Goal: Information Seeking & Learning: Find specific fact

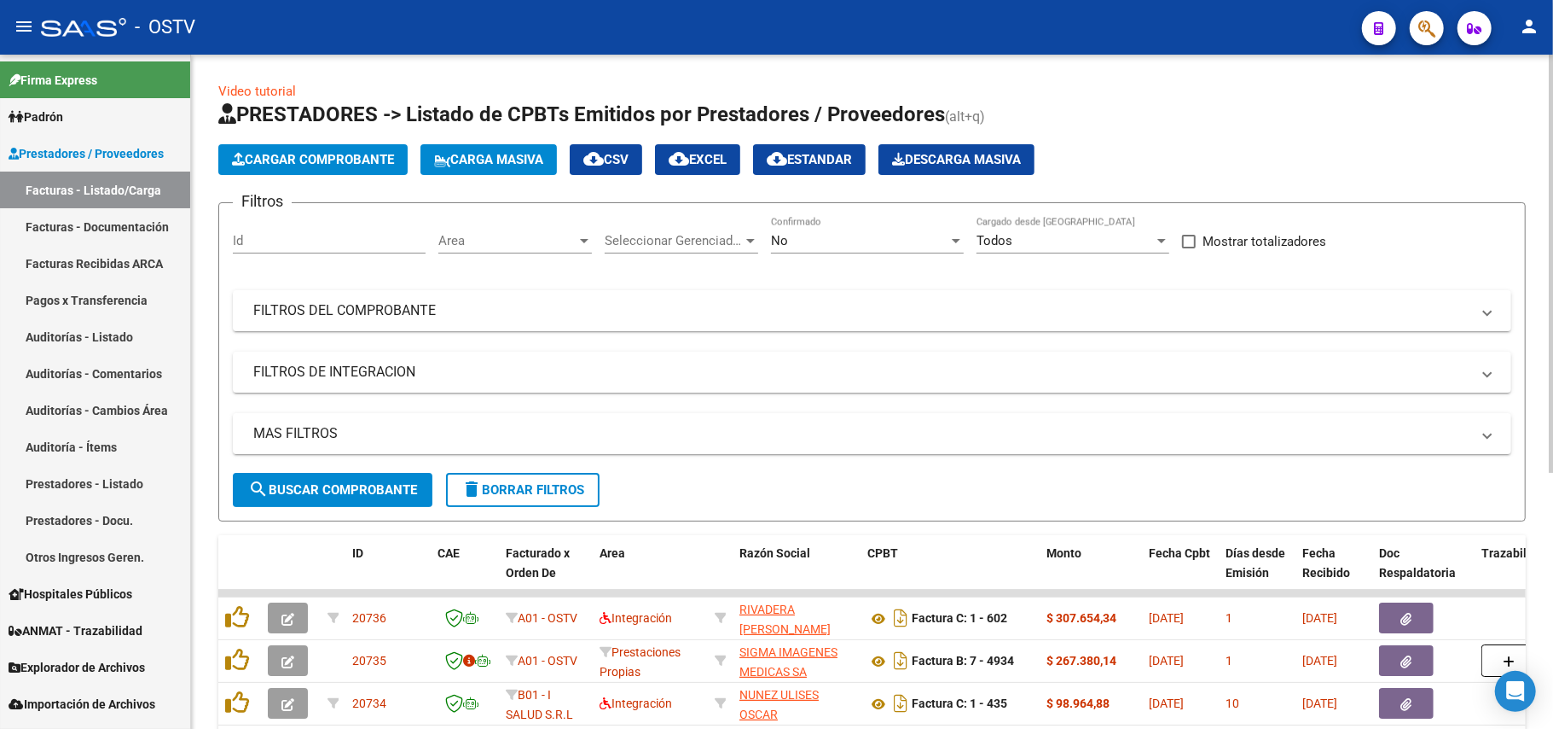
click at [824, 230] on div "No Confirmado" at bounding box center [867, 235] width 193 height 37
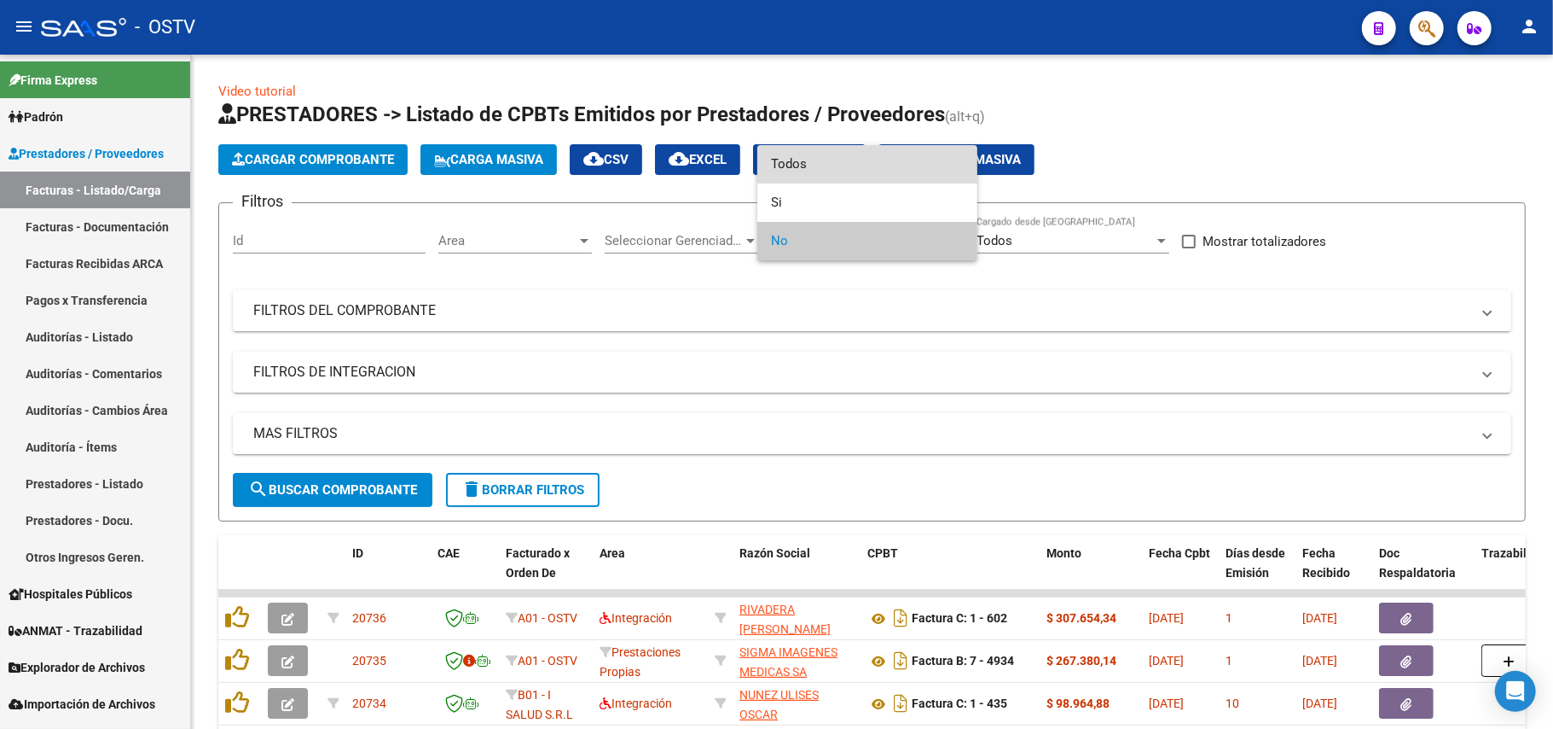
click at [839, 169] on span "Todos" at bounding box center [867, 164] width 193 height 38
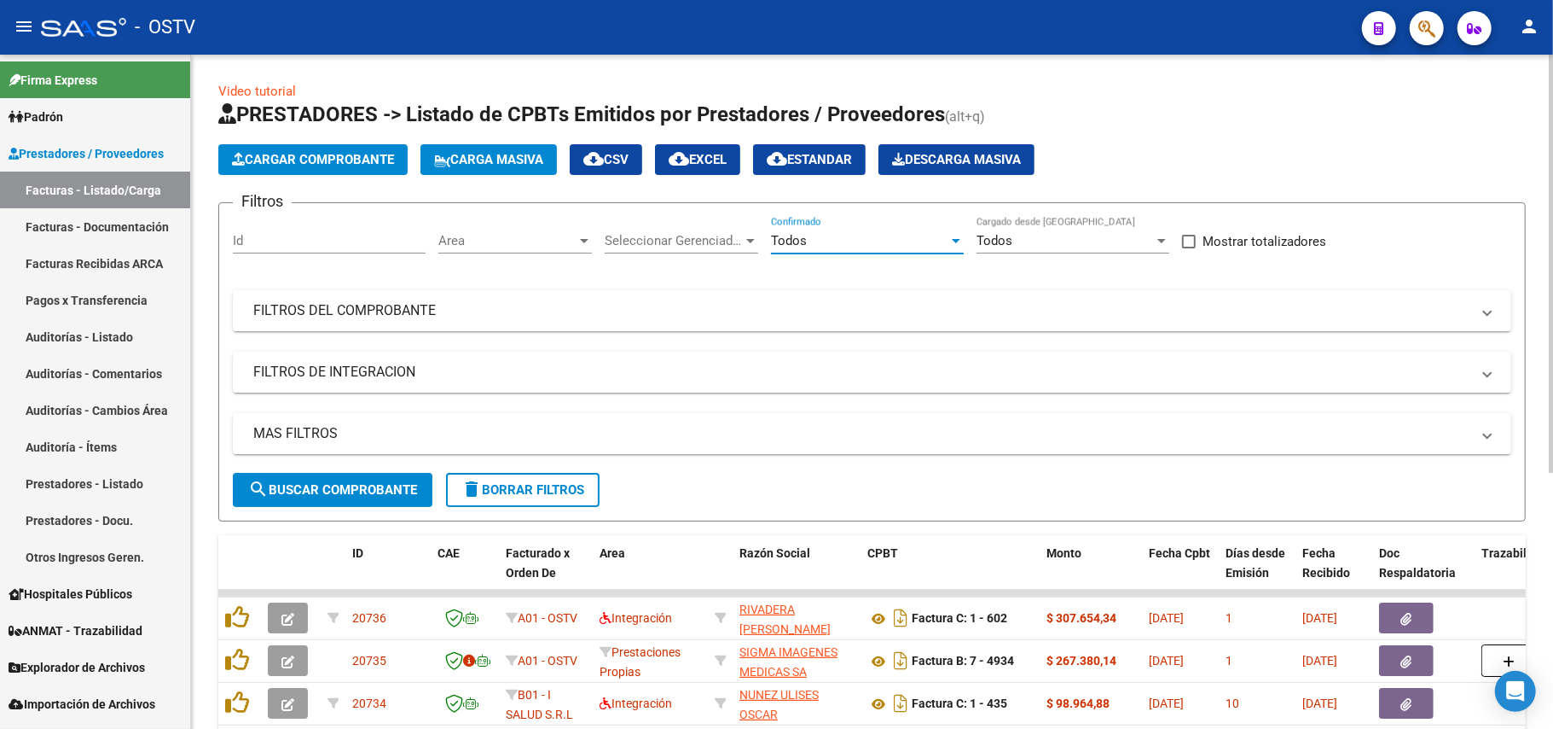
click at [399, 483] on span "search Buscar Comprobante" at bounding box center [332, 489] width 169 height 15
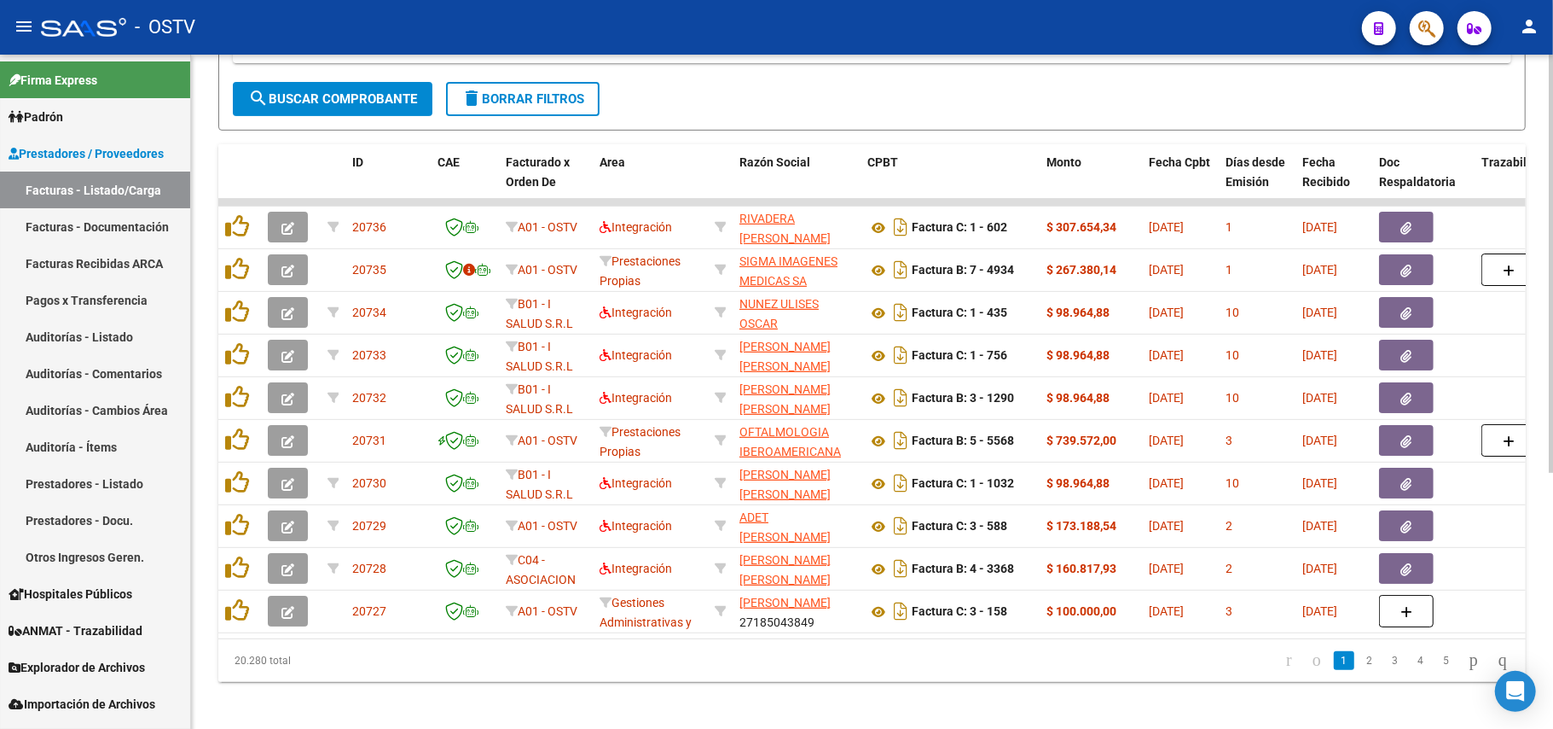
scroll to position [415, 0]
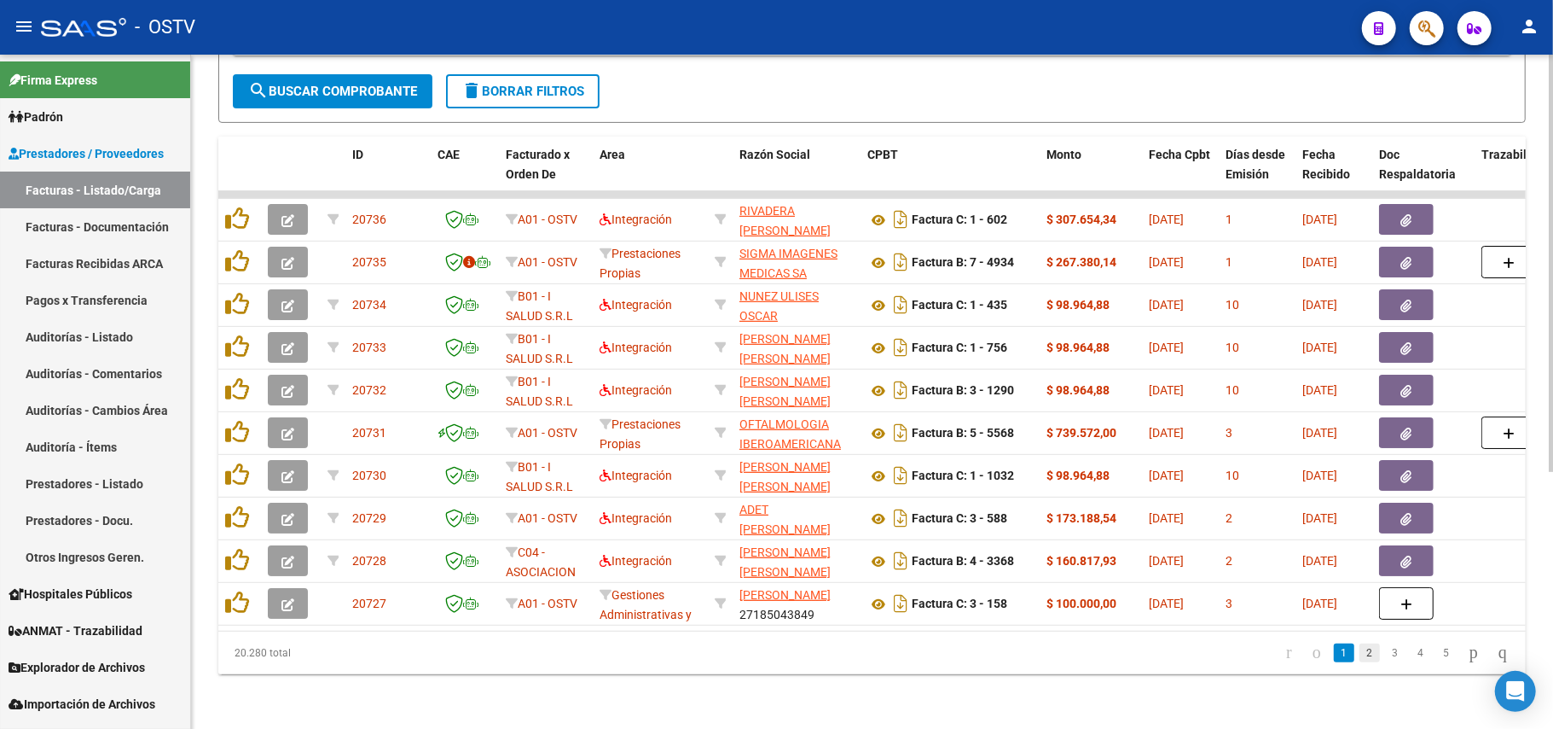
click at [1360, 652] on link "2" at bounding box center [1370, 652] width 20 height 19
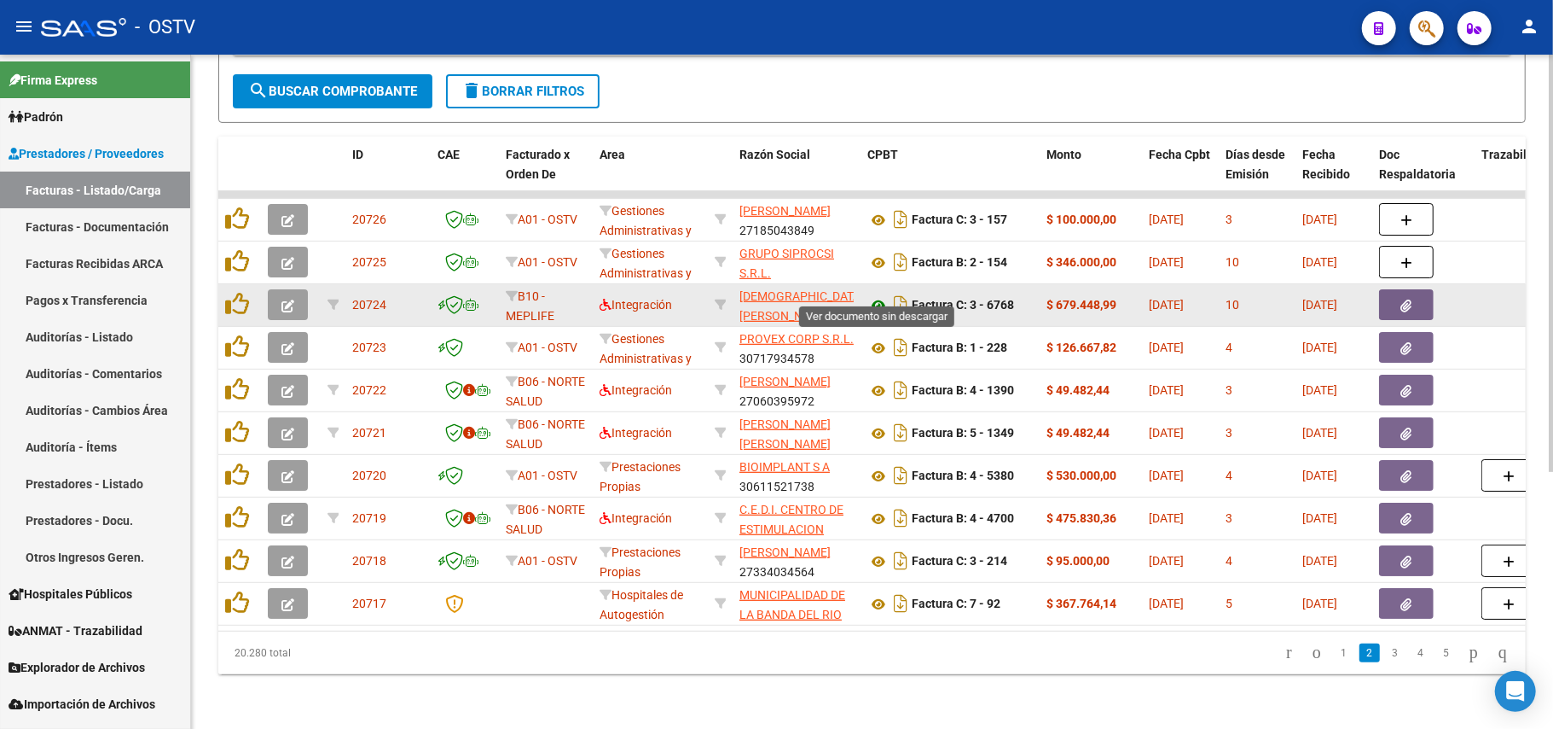
click at [885, 295] on icon at bounding box center [879, 305] width 22 height 20
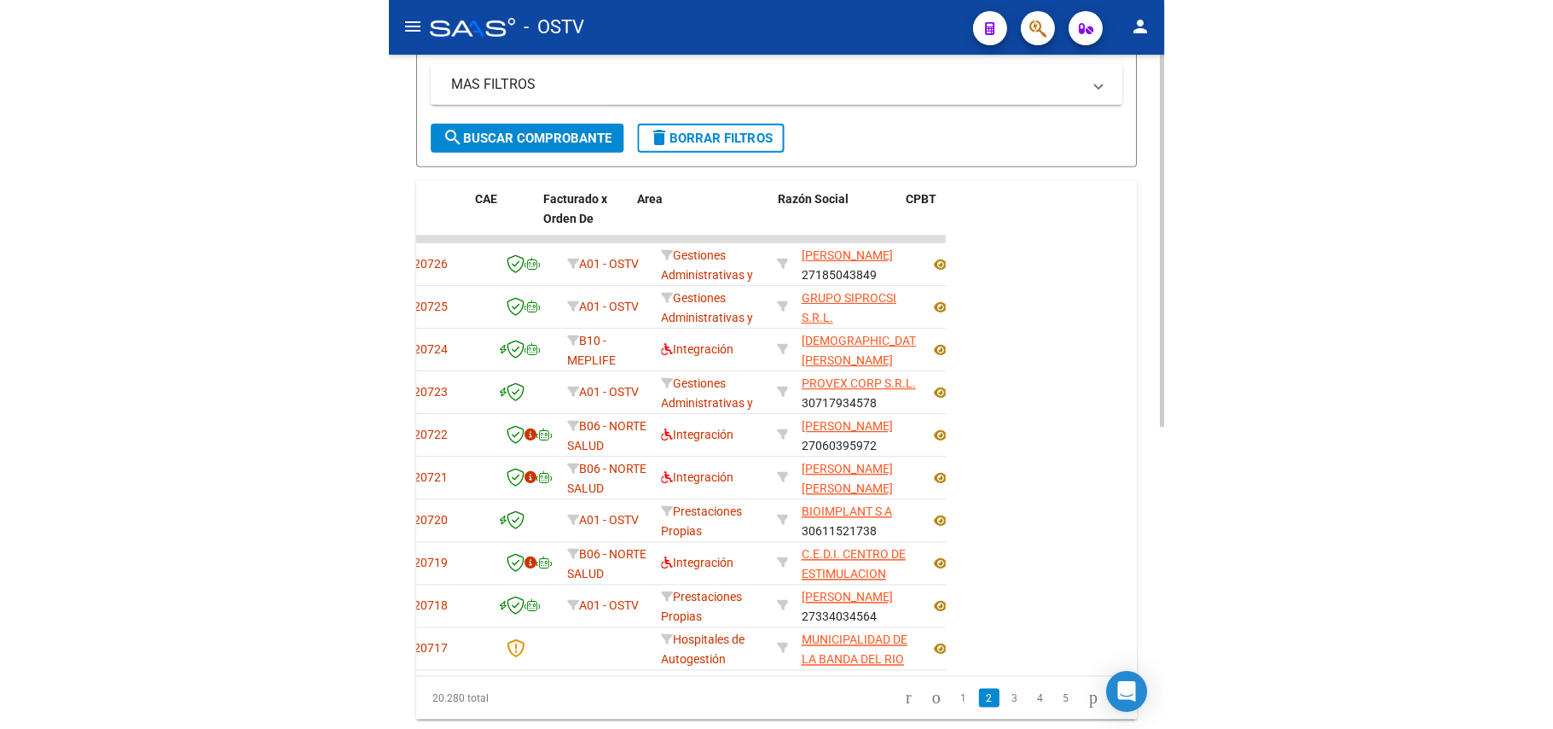
scroll to position [0, 182]
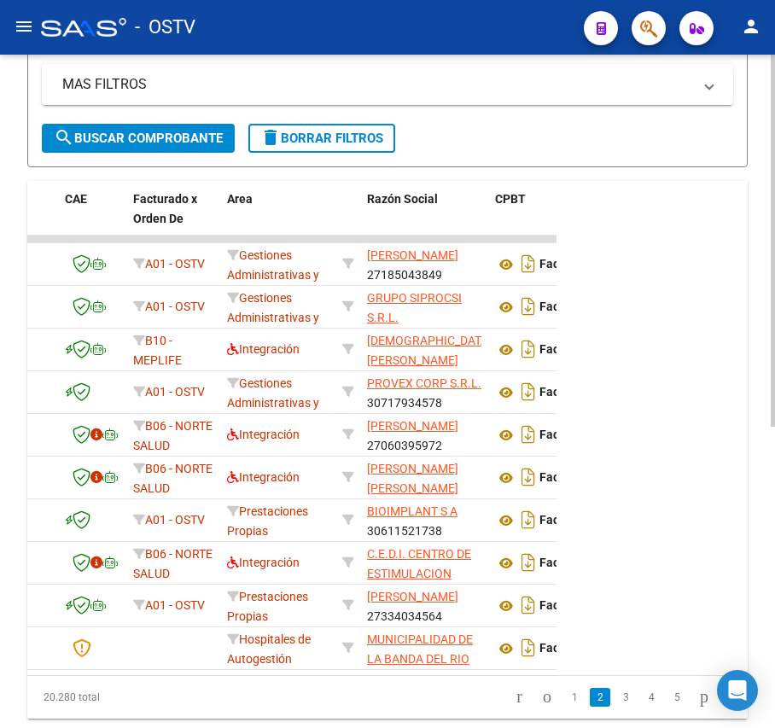
click at [179, 131] on span "search Buscar Comprobante" at bounding box center [138, 138] width 169 height 15
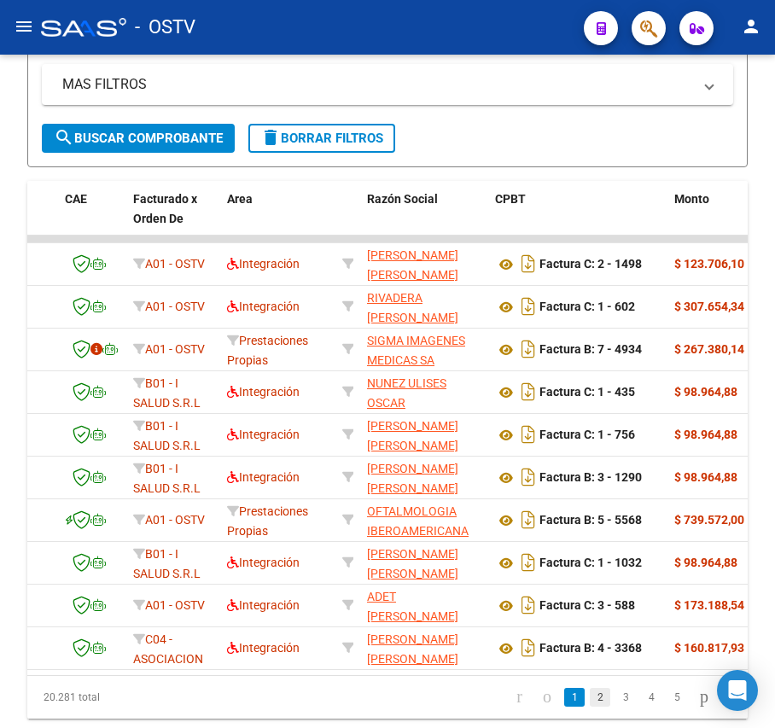
click at [589, 706] on link "2" at bounding box center [599, 697] width 20 height 19
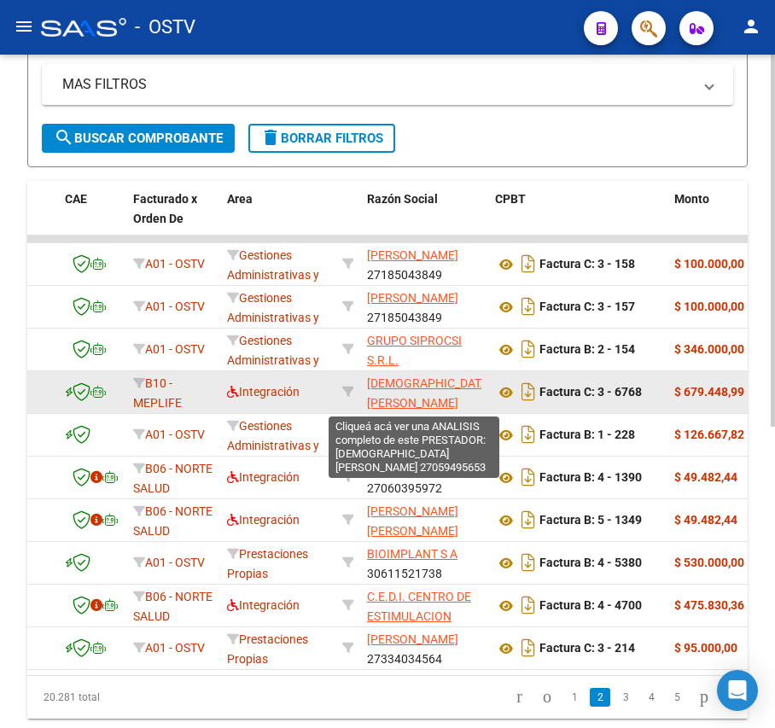
click at [428, 386] on span "PORTUGUES ANA MARIA" at bounding box center [429, 392] width 125 height 33
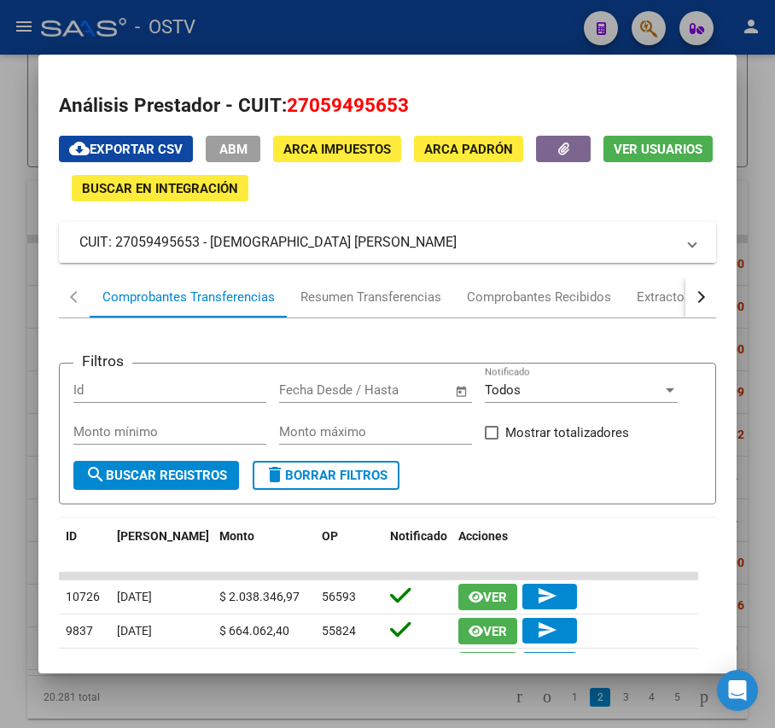
drag, startPoint x: 363, startPoint y: 244, endPoint x: 212, endPoint y: 247, distance: 151.0
click at [212, 247] on mat-panel-title "CUIT: 27059495653 - PORTUGUES ANA MARIA" at bounding box center [376, 242] width 595 height 20
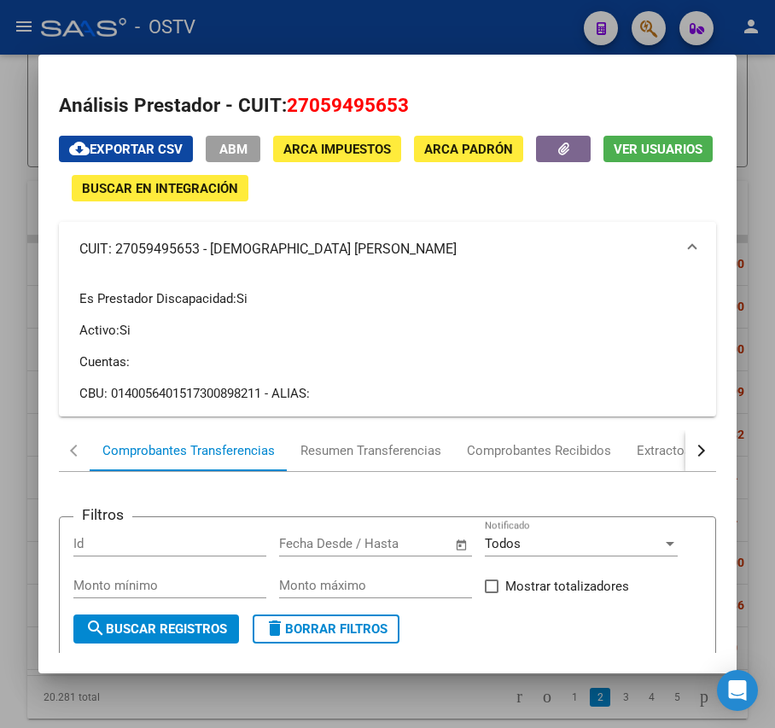
copy mat-panel-title "PORTUGUES ANA MARIA"
click at [328, 700] on div at bounding box center [387, 364] width 775 height 728
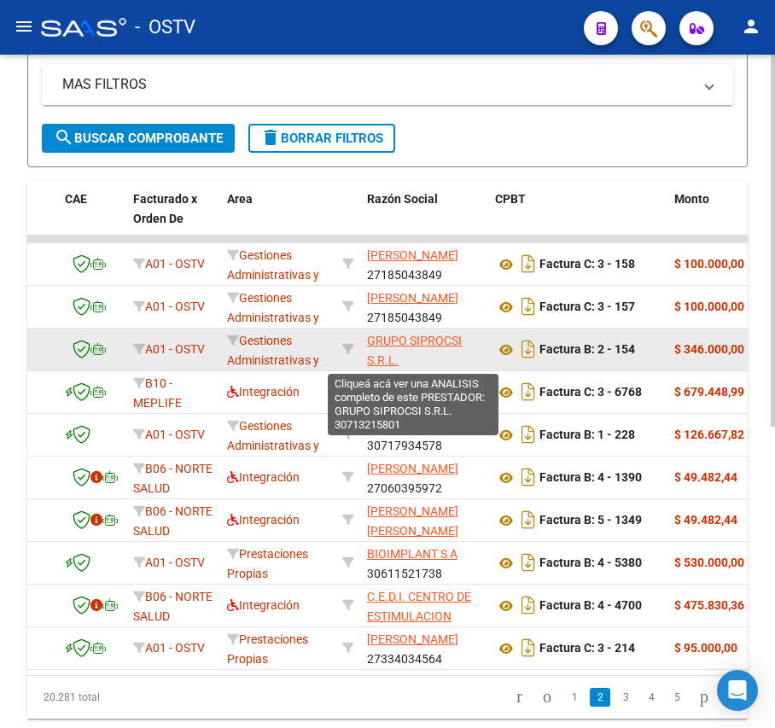
click at [413, 345] on span "GRUPO SIPROCSI S.R.L." at bounding box center [414, 350] width 95 height 33
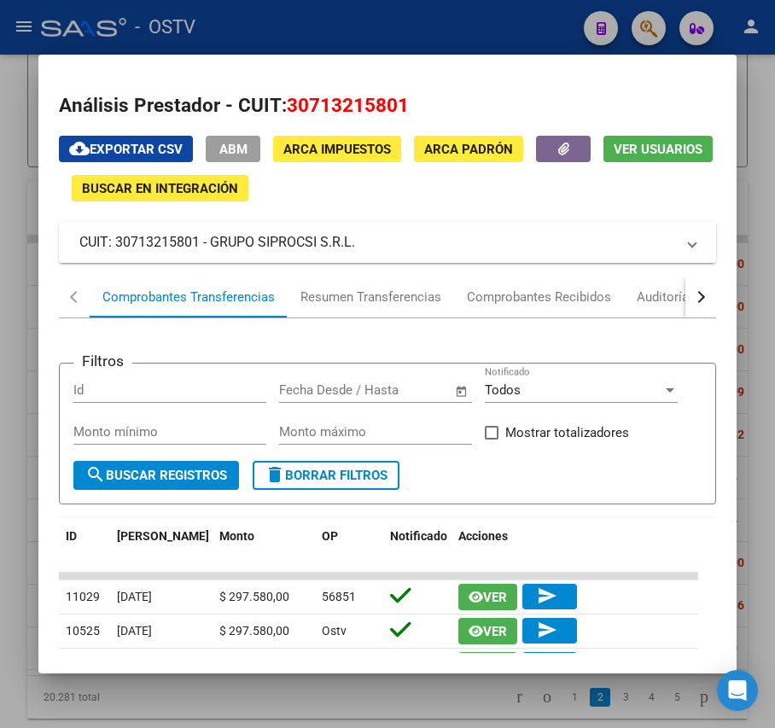
drag, startPoint x: 353, startPoint y: 247, endPoint x: 210, endPoint y: 242, distance: 143.4
click at [210, 242] on mat-panel-title "CUIT: 30713215801 - GRUPO SIPROCSI S.R.L." at bounding box center [376, 242] width 595 height 20
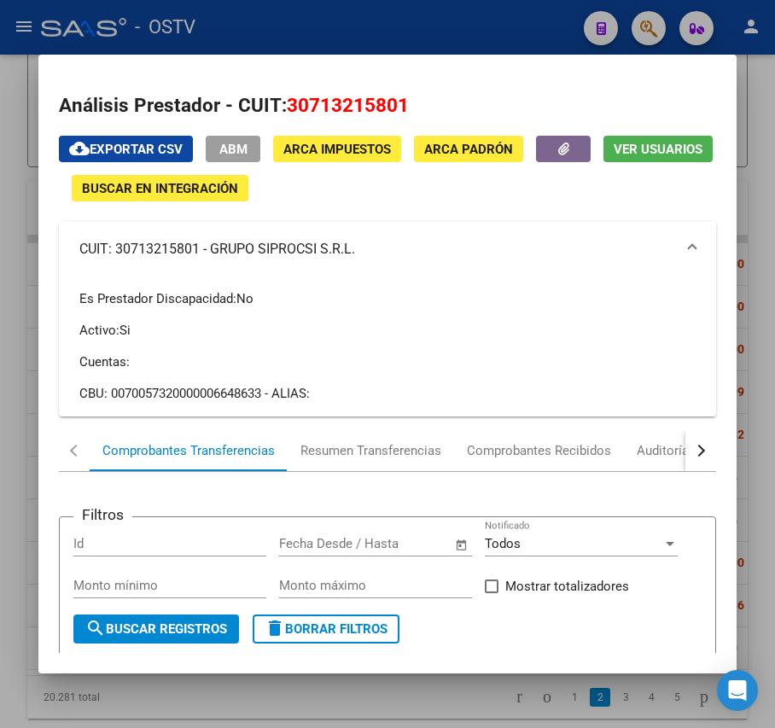
copy mat-panel-title "GRUPO SIPROCSI S.R.L"
click at [215, 24] on div at bounding box center [387, 364] width 775 height 728
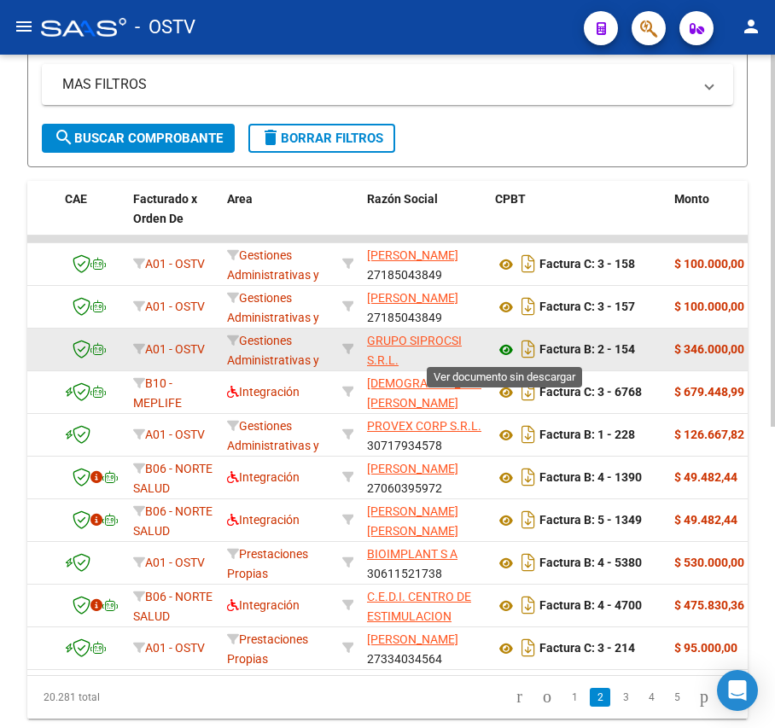
click at [514, 342] on icon at bounding box center [506, 350] width 22 height 20
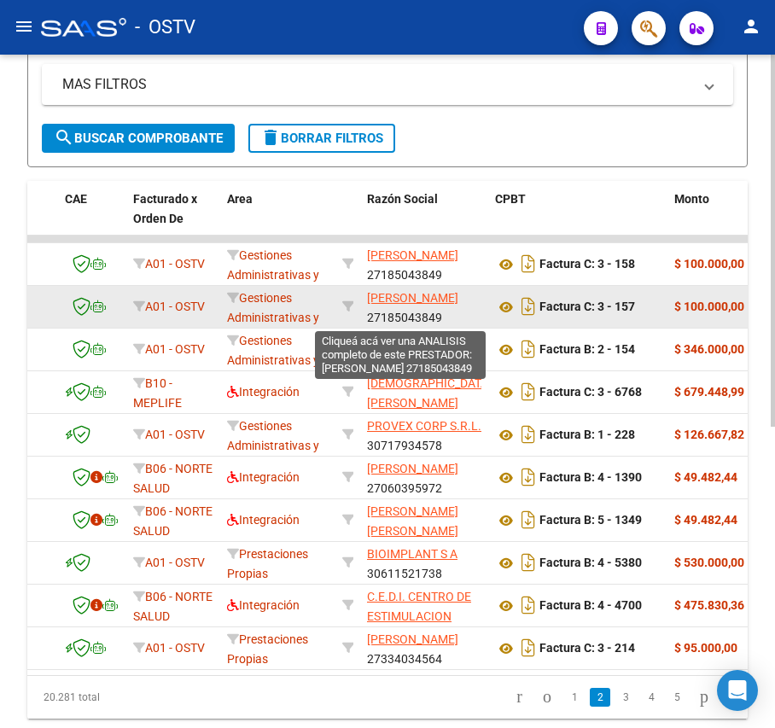
click at [386, 305] on app-link-go-to "TURKOWICZ CLAUDIA" at bounding box center [412, 298] width 91 height 20
click at [397, 299] on span "TURKOWICZ CLAUDIA" at bounding box center [412, 298] width 91 height 14
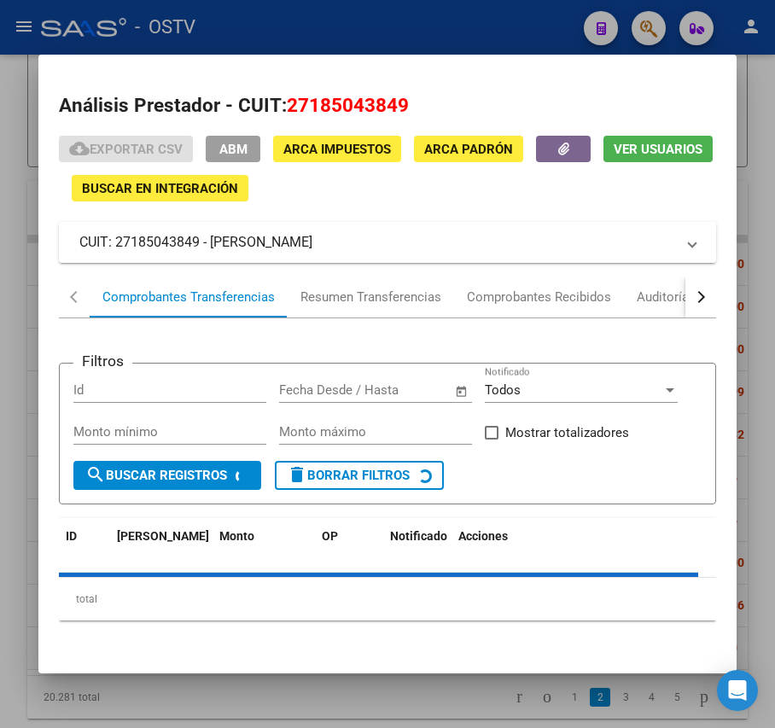
drag, startPoint x: 345, startPoint y: 247, endPoint x: 210, endPoint y: 246, distance: 134.8
click at [210, 246] on mat-panel-title "CUIT: 27185043849 - TURKOWICZ CLAUDIA" at bounding box center [376, 242] width 595 height 20
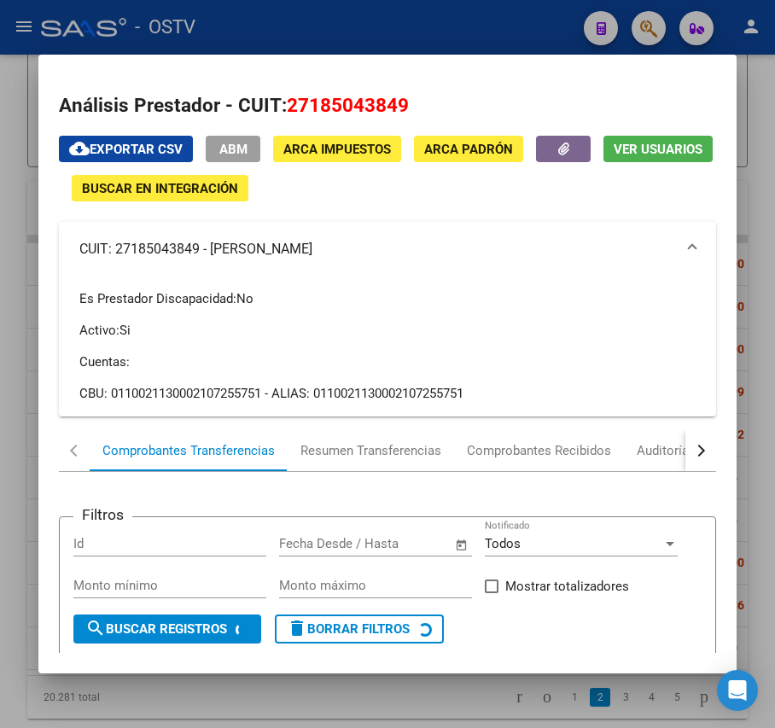
copy mat-panel-title "TURKOWICZ CLAUDIA"
click at [359, 36] on div at bounding box center [387, 364] width 775 height 728
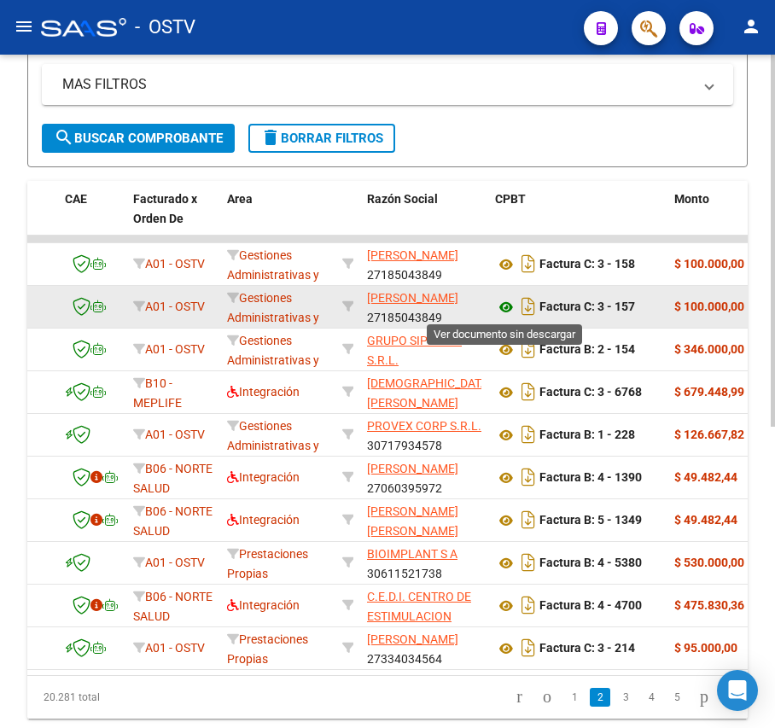
click at [498, 311] on icon at bounding box center [506, 307] width 22 height 20
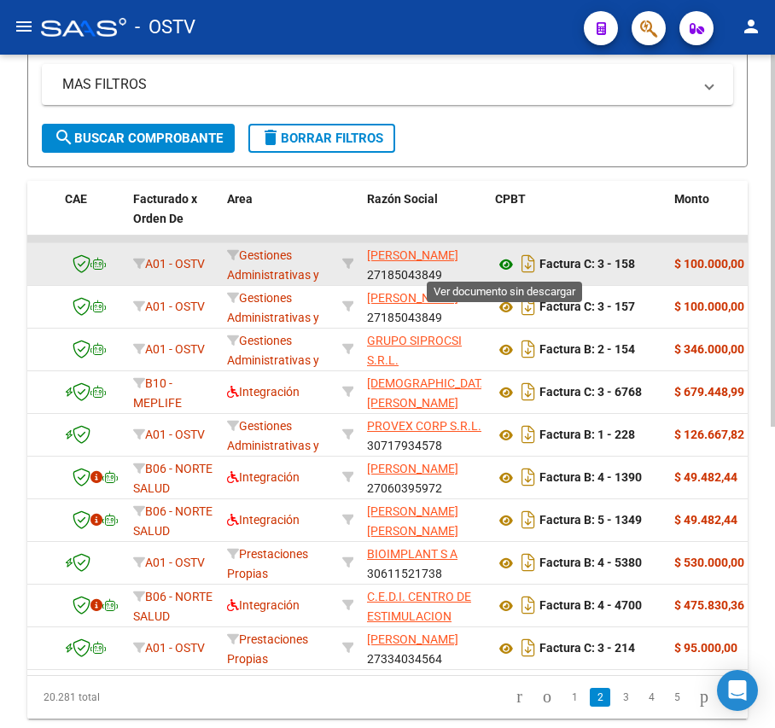
click at [496, 268] on icon at bounding box center [506, 264] width 22 height 20
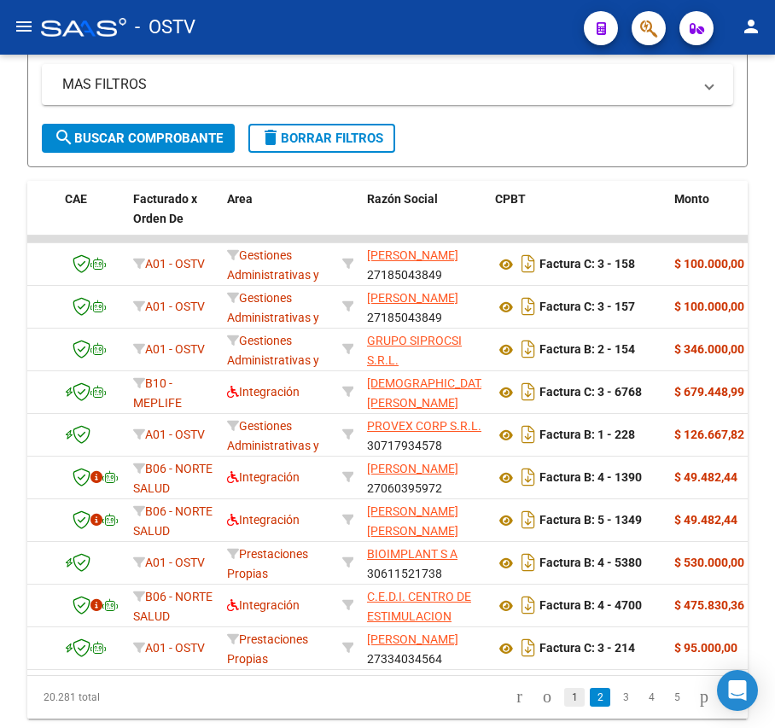
click at [564, 706] on link "1" at bounding box center [574, 697] width 20 height 19
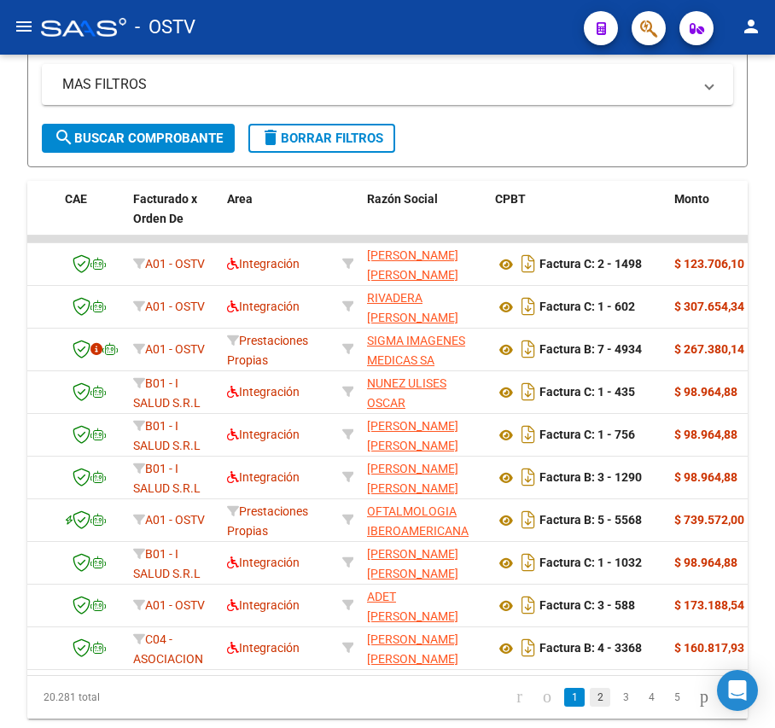
click at [589, 706] on link "2" at bounding box center [599, 697] width 20 height 19
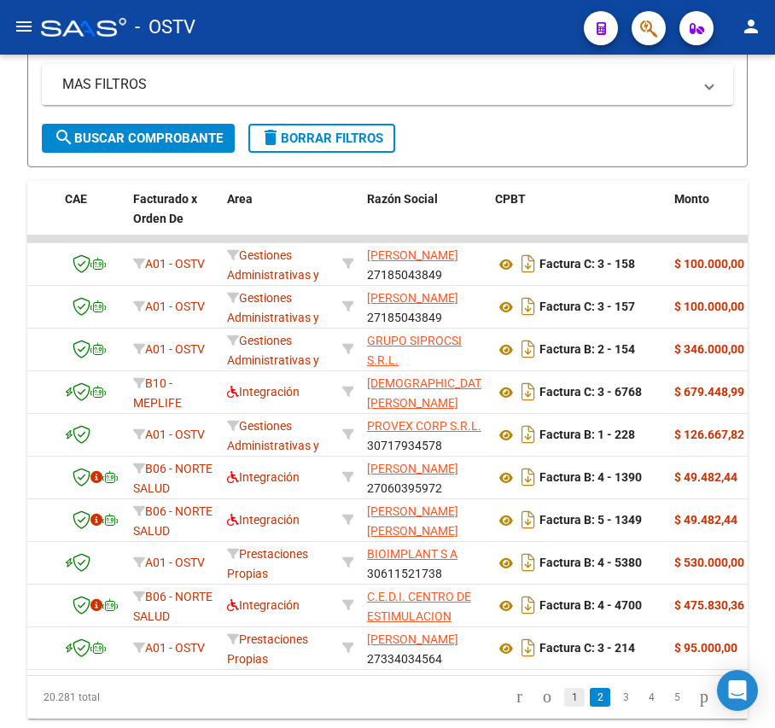
click at [564, 706] on link "1" at bounding box center [574, 697] width 20 height 19
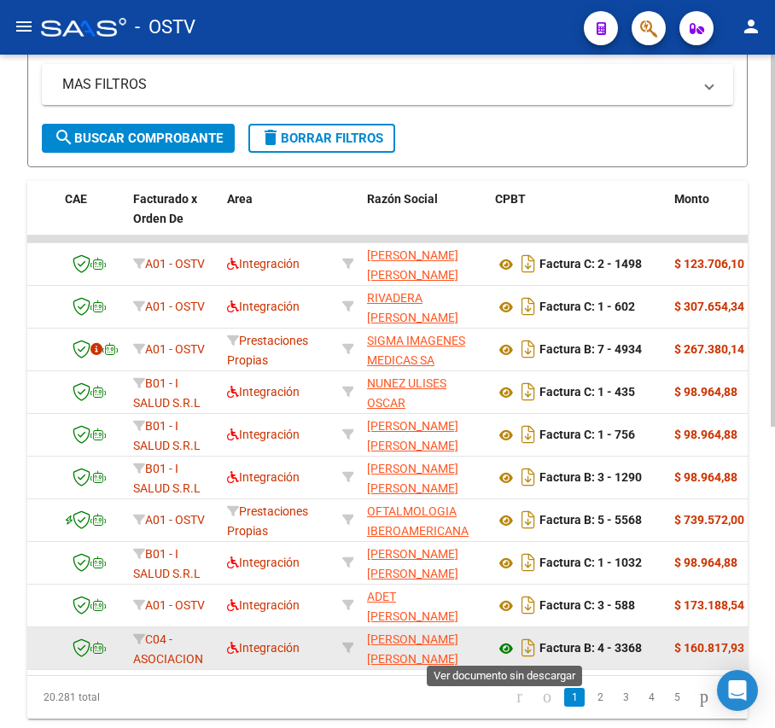
click at [509, 645] on icon at bounding box center [506, 648] width 22 height 20
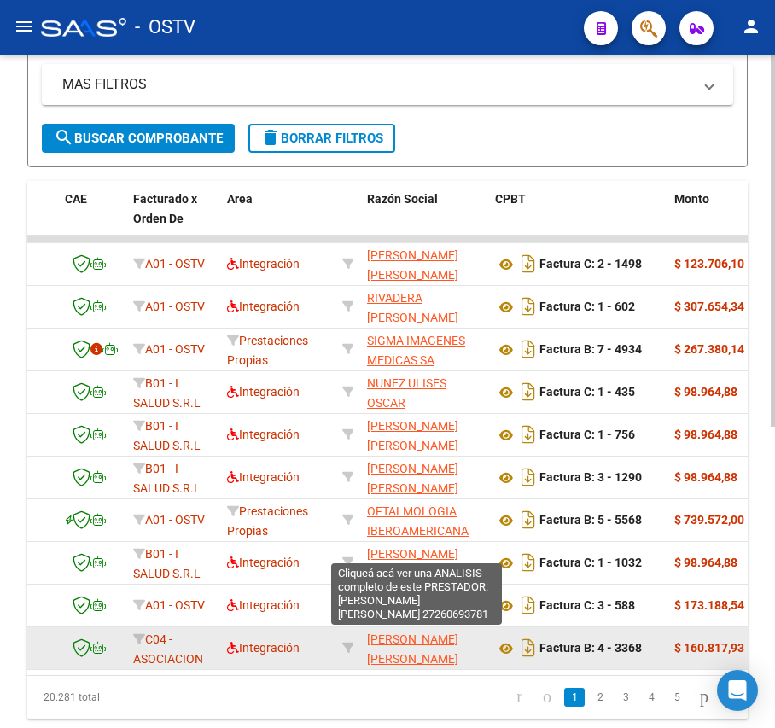
click at [396, 655] on span "LENCINA NATALIA SOLEDAD" at bounding box center [412, 648] width 91 height 33
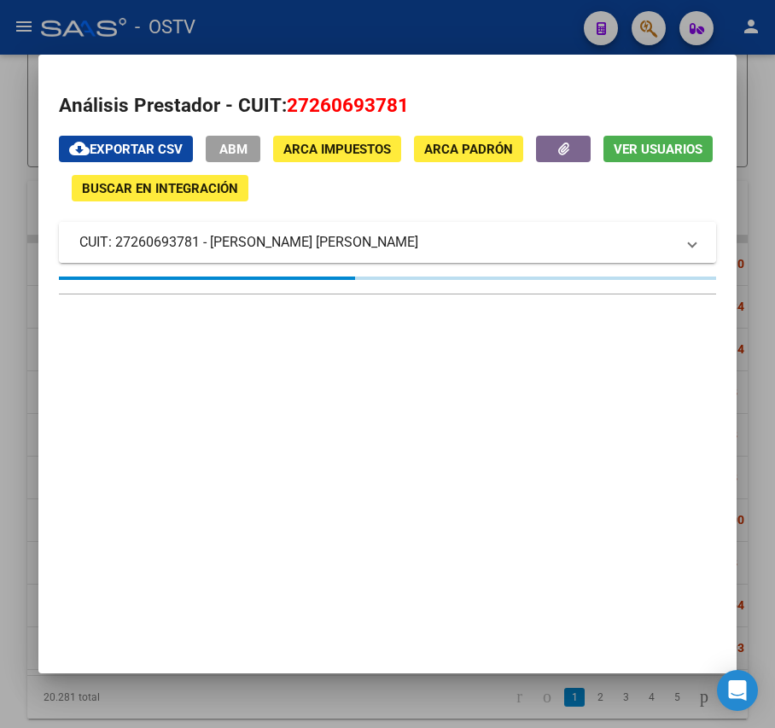
drag, startPoint x: 393, startPoint y: 240, endPoint x: 212, endPoint y: 236, distance: 181.7
click at [212, 236] on mat-panel-title "CUIT: 27260693781 - LENCINA NATALIA SOLEDAD" at bounding box center [376, 242] width 595 height 20
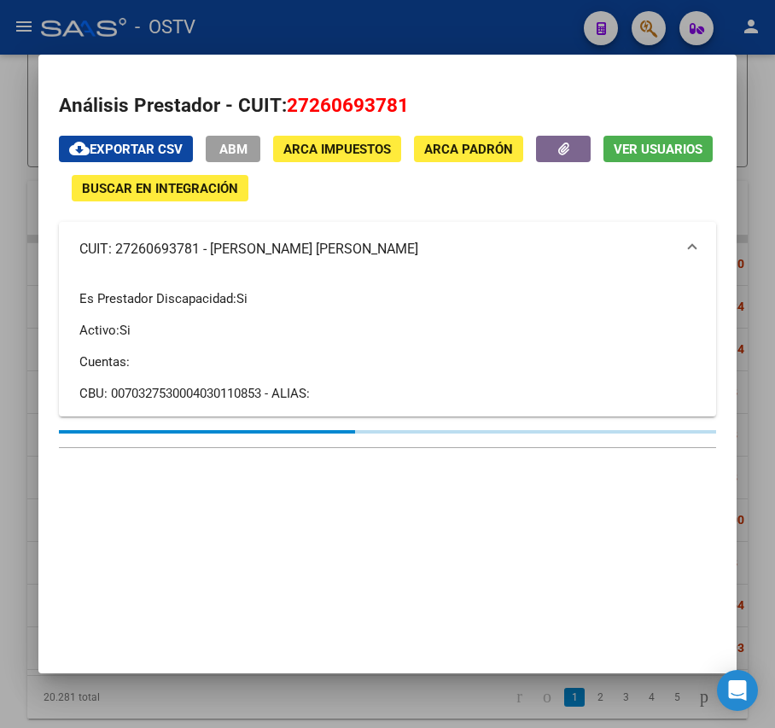
copy mat-panel-title "LENCINA NATALIA SOLEDAD"
click at [328, 35] on div at bounding box center [387, 364] width 775 height 728
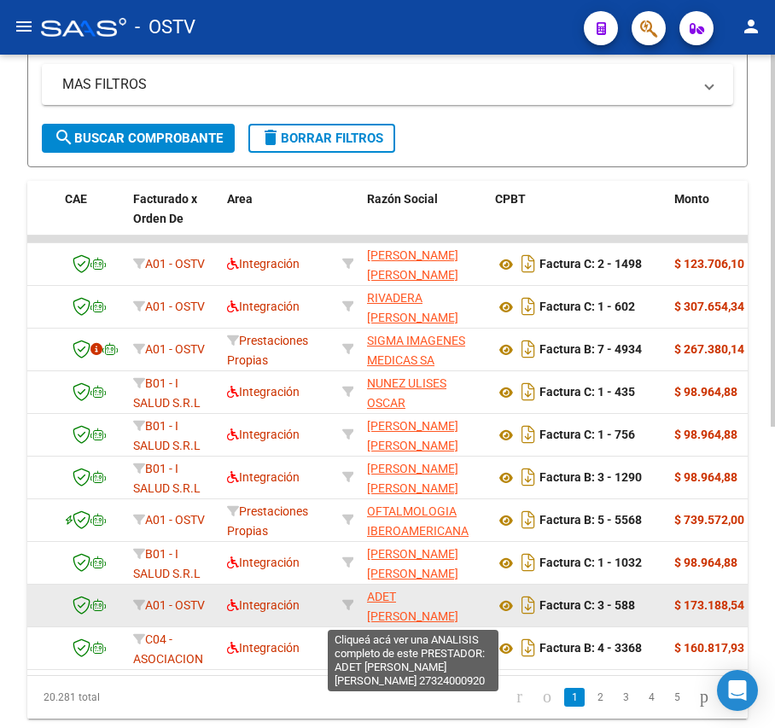
click at [404, 592] on span "ADET SAMAN YANINA NATALIA" at bounding box center [412, 615] width 91 height 53
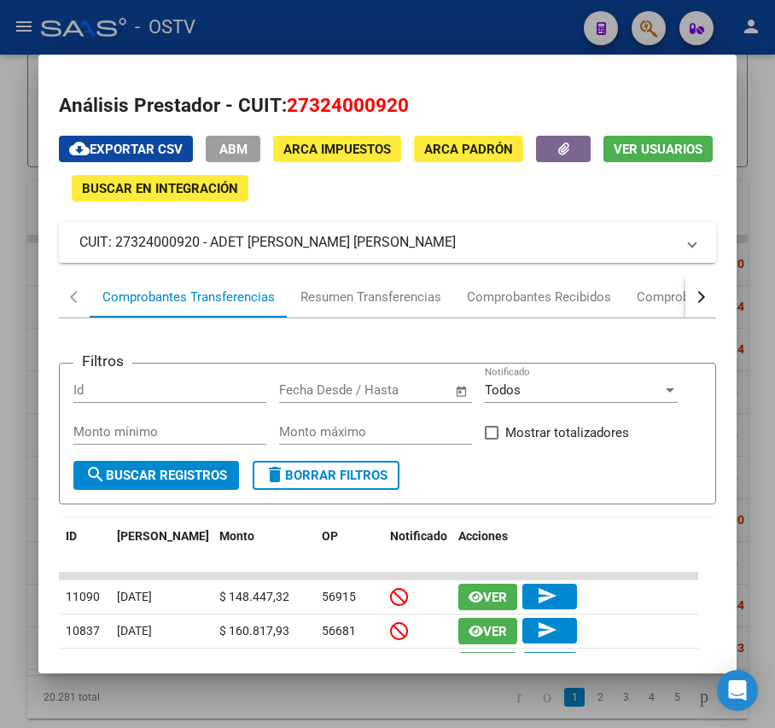
drag, startPoint x: 413, startPoint y: 239, endPoint x: 212, endPoint y: 253, distance: 201.8
click at [212, 253] on mat-expansion-panel-header "CUIT: 27324000920 - ADET SAMAN YANINA NATALIA" at bounding box center [387, 242] width 656 height 41
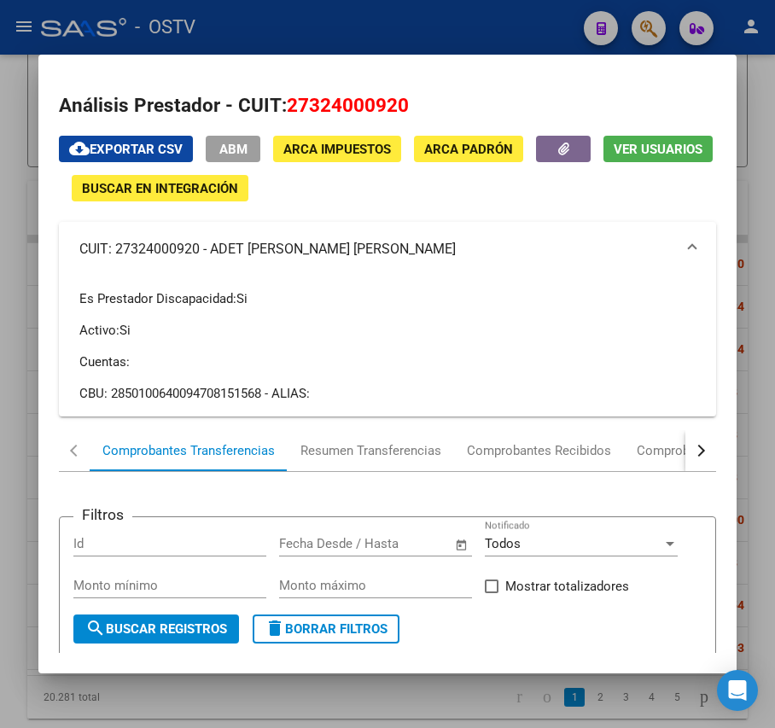
copy mat-panel-title "ADET SAMAN YANINA NATALIA"
click at [341, 20] on div at bounding box center [387, 364] width 775 height 728
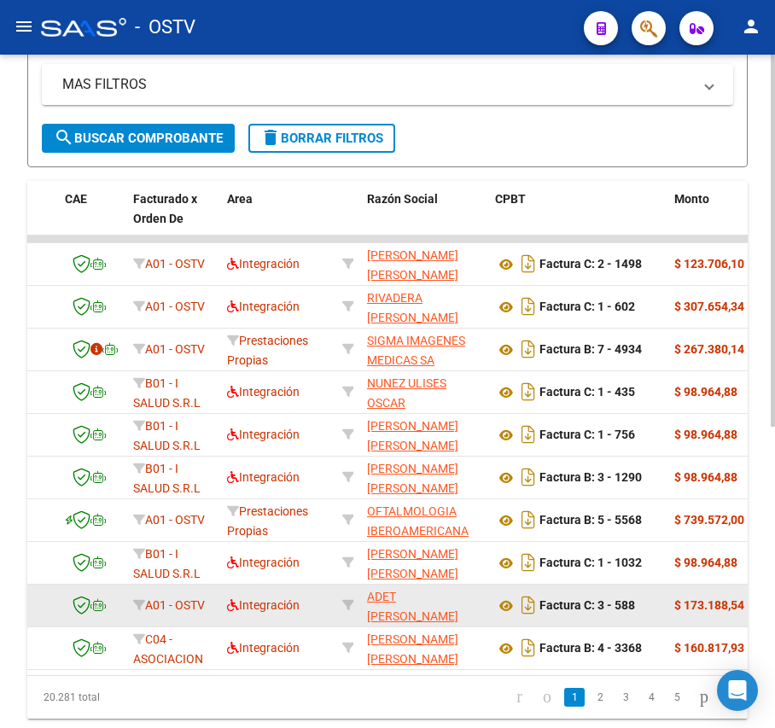
click at [508, 591] on div "Factura C: 3 - 588" at bounding box center [577, 604] width 165 height 27
click at [505, 598] on icon at bounding box center [506, 605] width 22 height 20
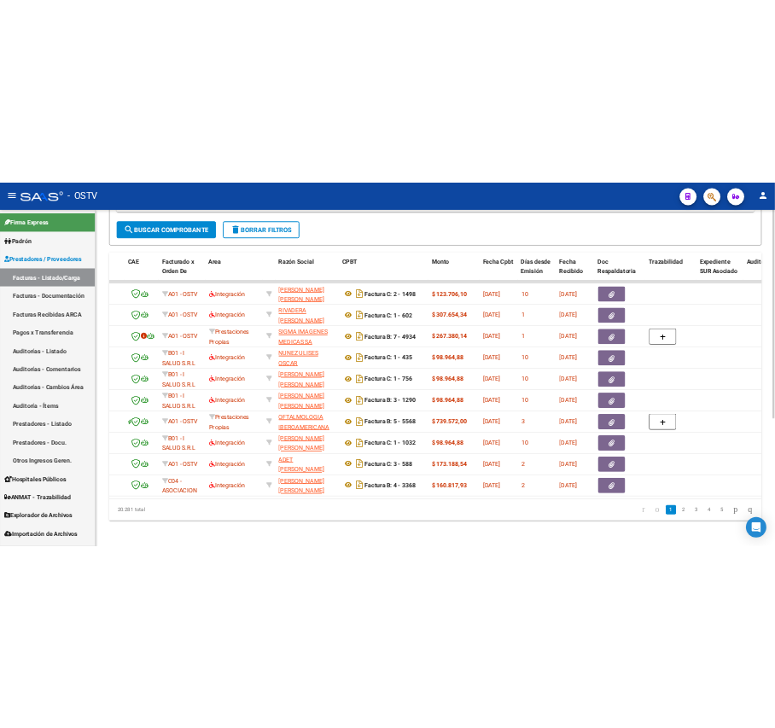
scroll to position [415, 0]
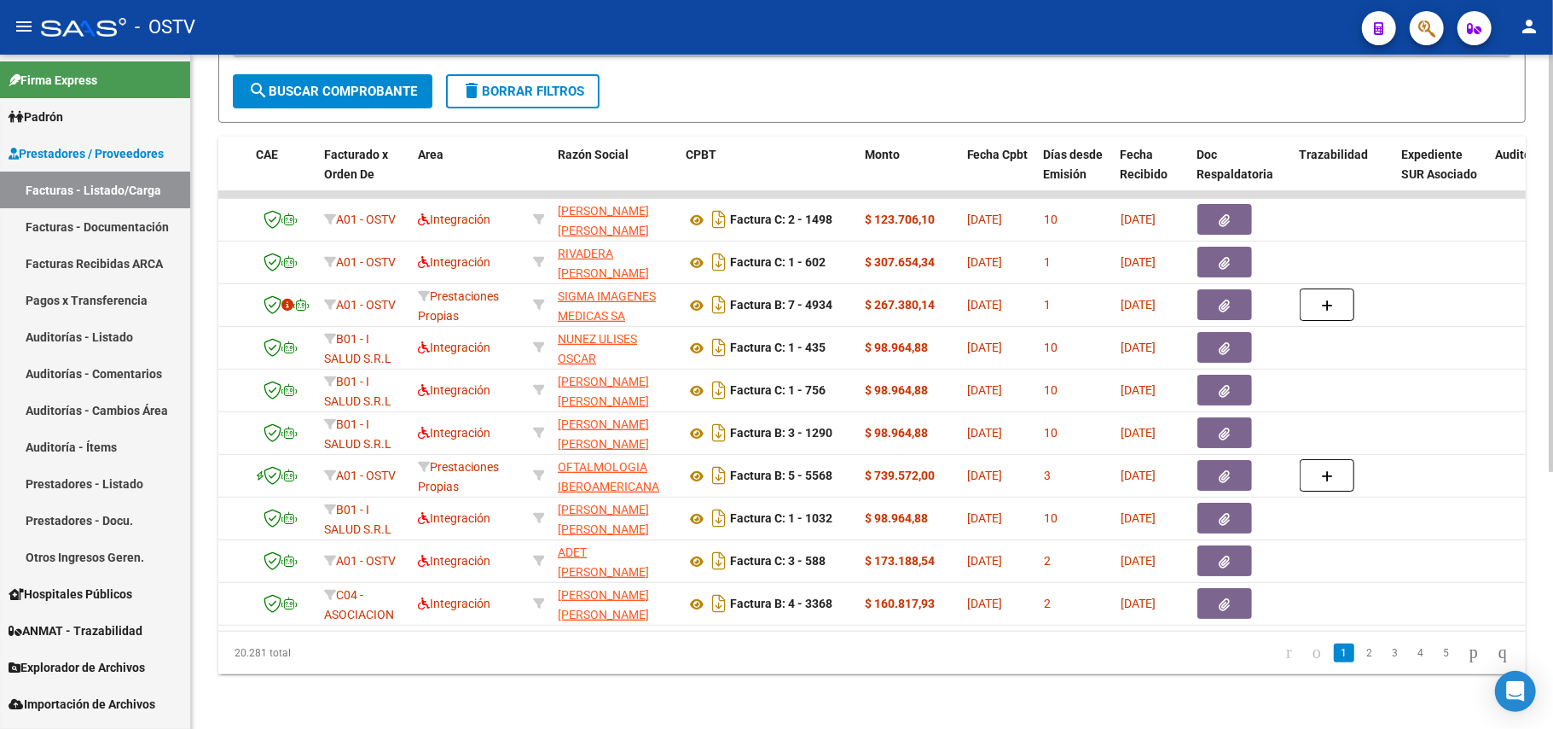
click at [398, 84] on span "search Buscar Comprobante" at bounding box center [332, 91] width 169 height 15
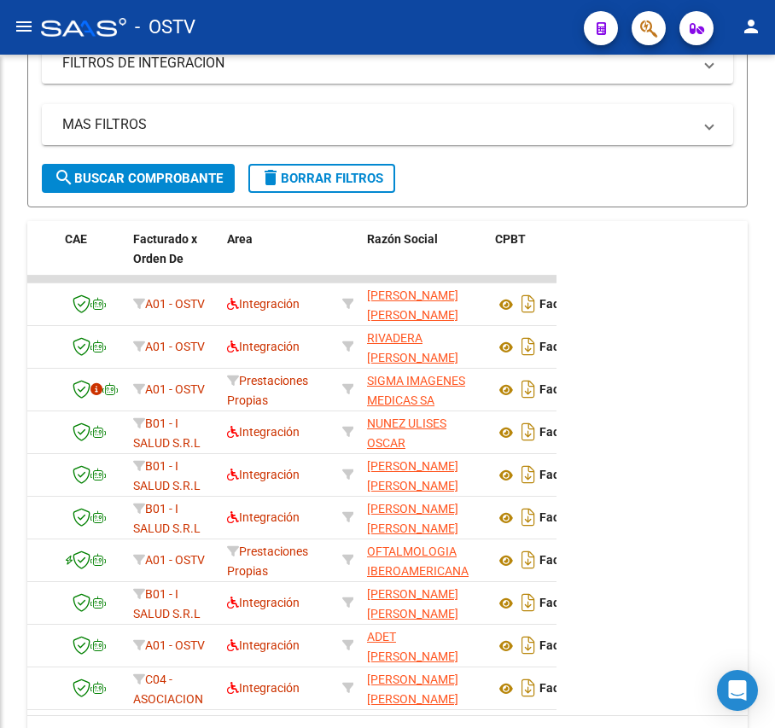
scroll to position [520, 0]
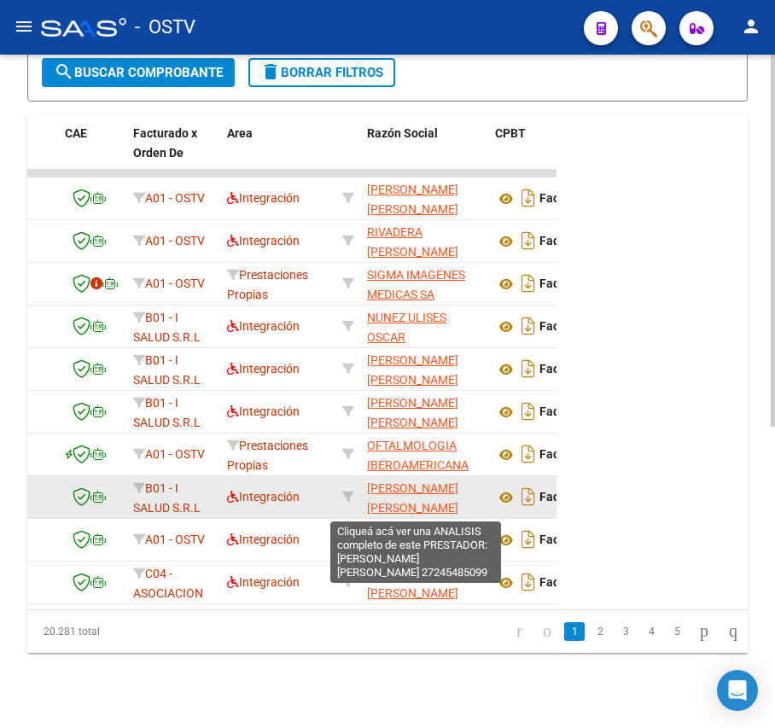
click at [400, 492] on span "VERTEDOR MARIA GABRIELA" at bounding box center [412, 497] width 91 height 33
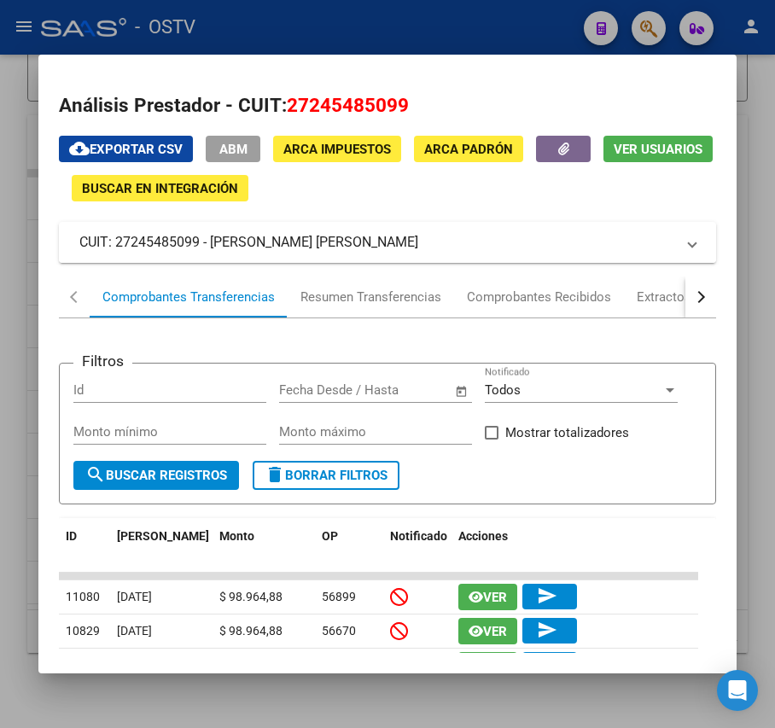
drag, startPoint x: 392, startPoint y: 243, endPoint x: 210, endPoint y: 243, distance: 182.6
click at [210, 243] on mat-panel-title "CUIT: 27245485099 - VERTEDOR MARIA GABRIELA" at bounding box center [376, 242] width 595 height 20
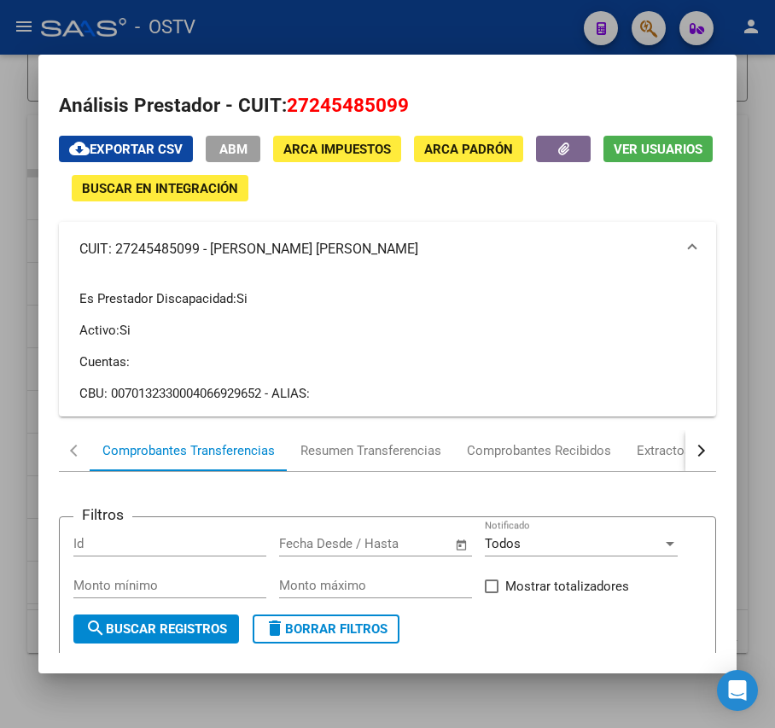
copy mat-panel-title "VERTEDOR MARIA GABRIELA"
click at [292, 15] on div at bounding box center [387, 364] width 775 height 728
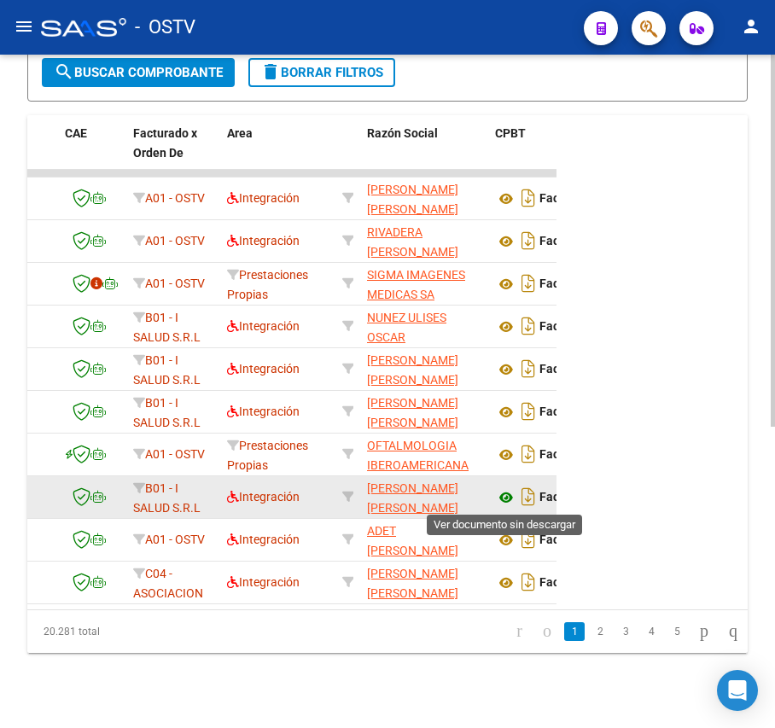
click at [508, 498] on icon at bounding box center [506, 497] width 22 height 20
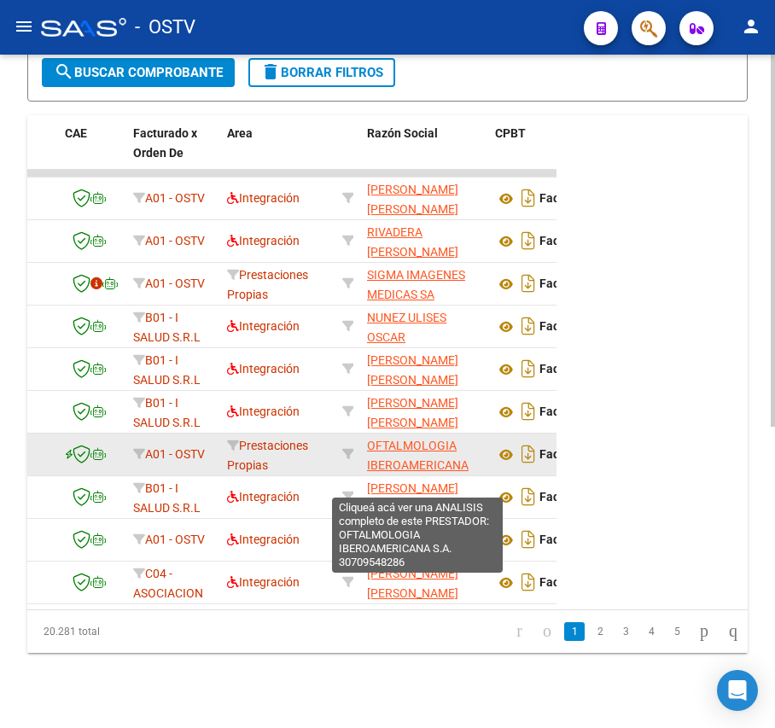
click at [428, 462] on span "OFTALMOLOGIA IBEROAMERICANA S.A." at bounding box center [418, 464] width 102 height 53
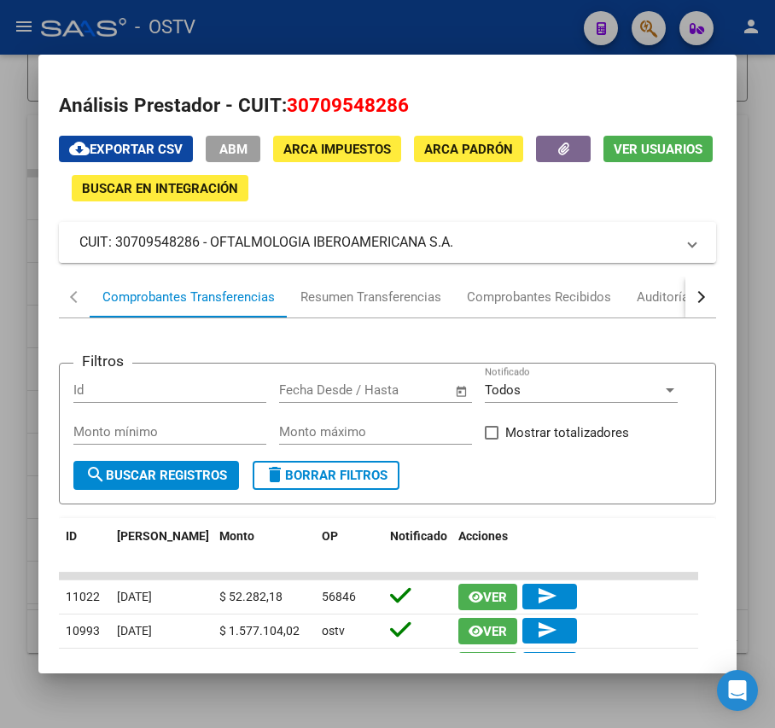
drag, startPoint x: 459, startPoint y: 242, endPoint x: 210, endPoint y: 250, distance: 249.2
click at [210, 250] on mat-panel-title "CUIT: 30709548286 - OFTALMOLOGIA IBEROAMERICANA S.A." at bounding box center [376, 242] width 595 height 20
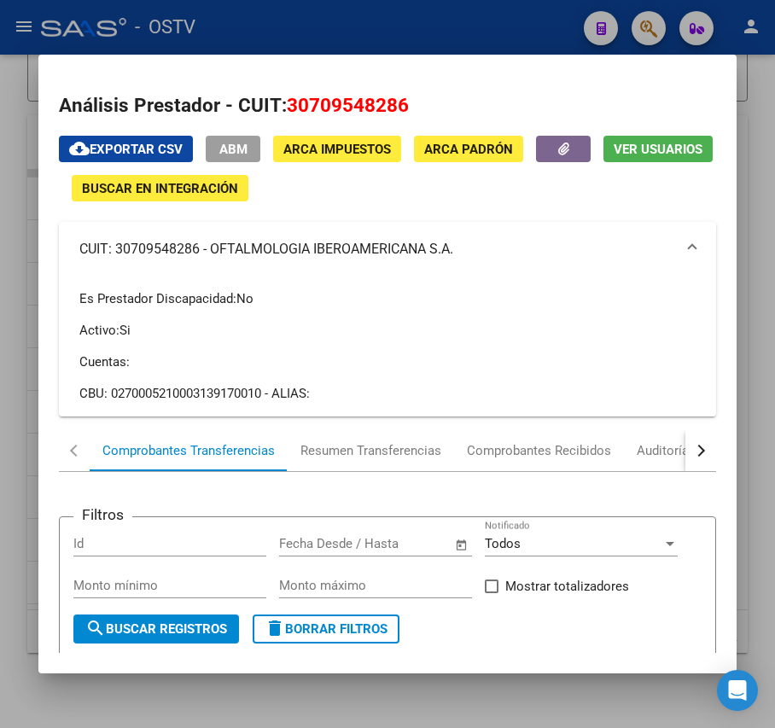
copy mat-panel-title "OFTALMOLOGIA IBEROAMERICANA S.A."
click at [325, 35] on div at bounding box center [387, 364] width 775 height 728
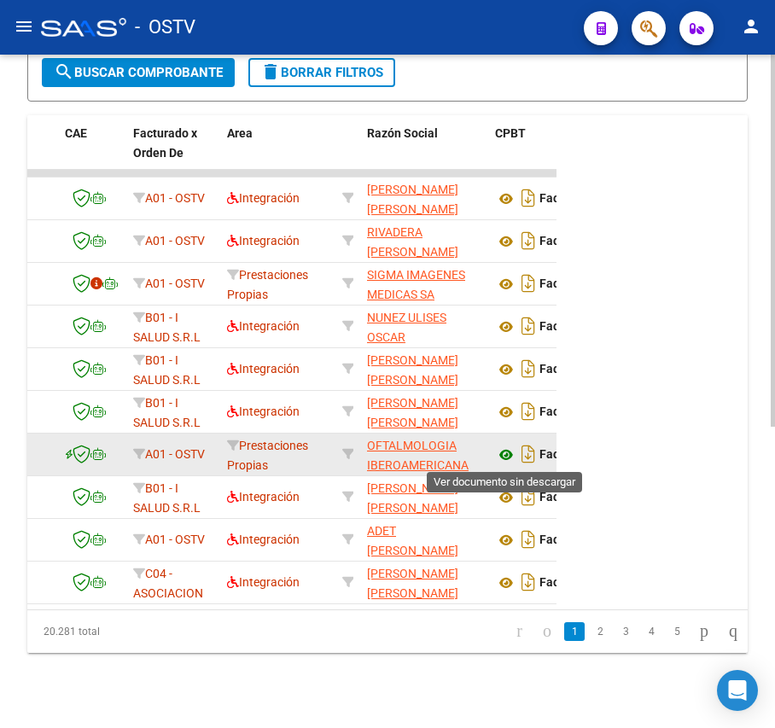
click at [502, 450] on icon at bounding box center [506, 454] width 22 height 20
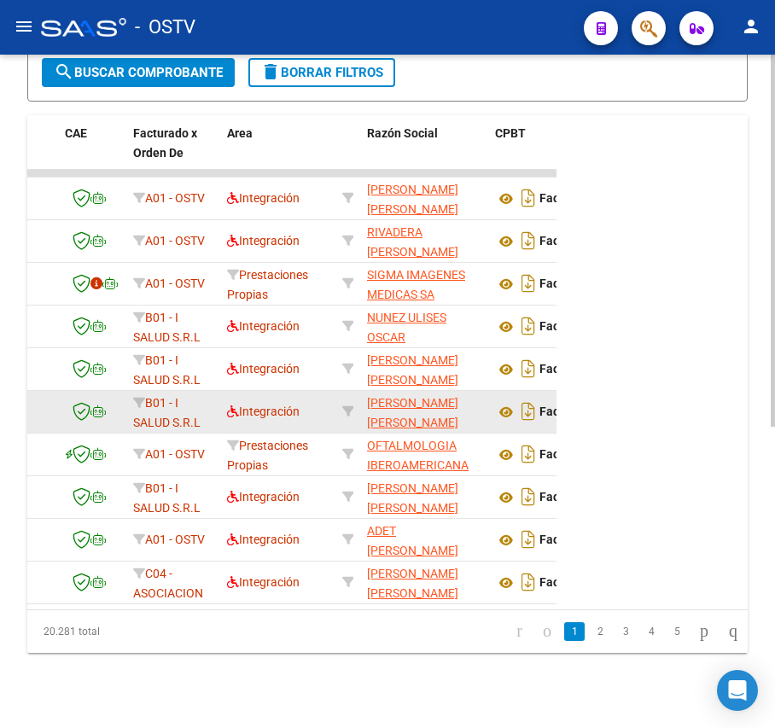
click at [410, 410] on app-link-go-to "ESCOBAR ARECO NILZA AMADA" at bounding box center [424, 412] width 114 height 39
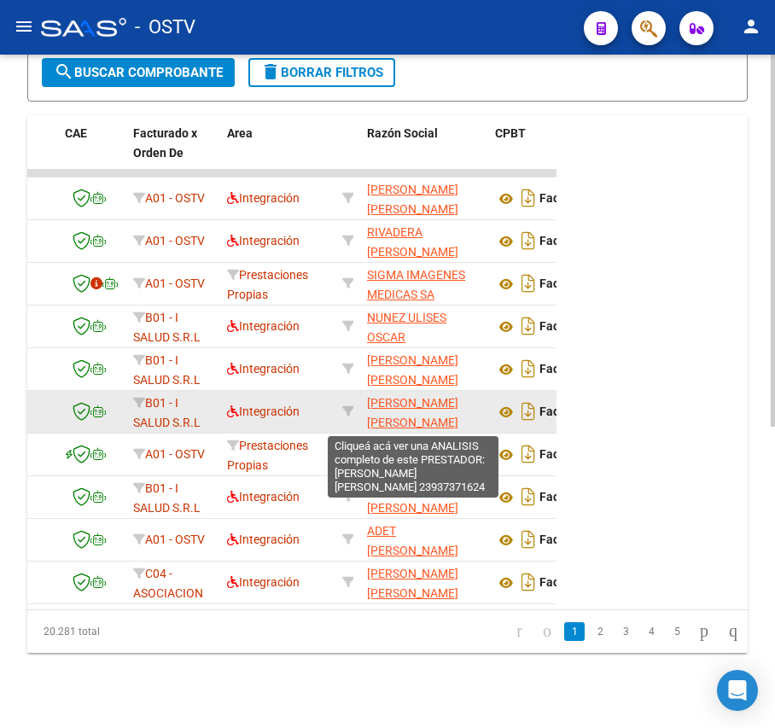
click at [415, 396] on span "ESCOBAR ARECO NILZA AMADA" at bounding box center [412, 412] width 91 height 33
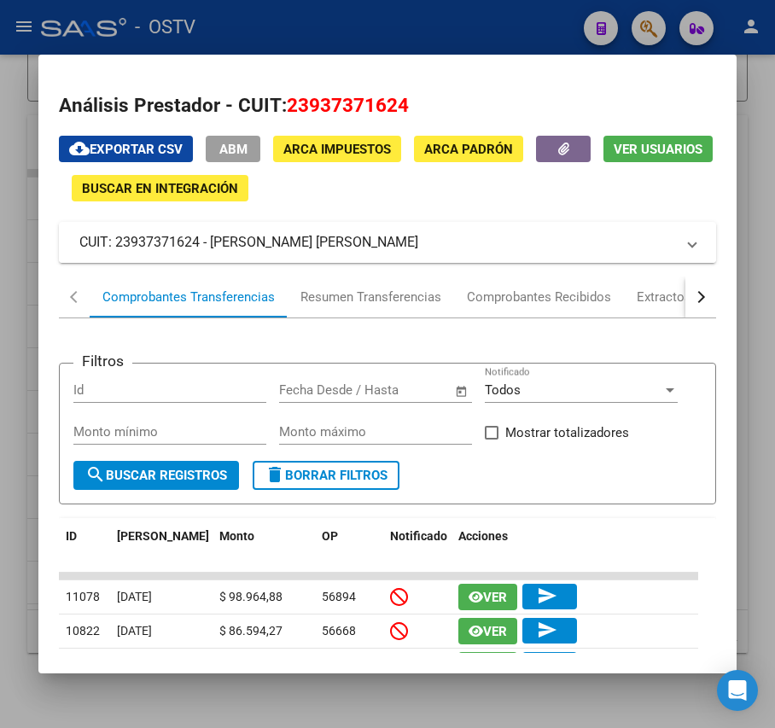
drag, startPoint x: 417, startPoint y: 247, endPoint x: 212, endPoint y: 246, distance: 205.6
click at [212, 246] on mat-panel-title "CUIT: 23937371624 - ESCOBAR ARECO NILZA AMADA" at bounding box center [376, 242] width 595 height 20
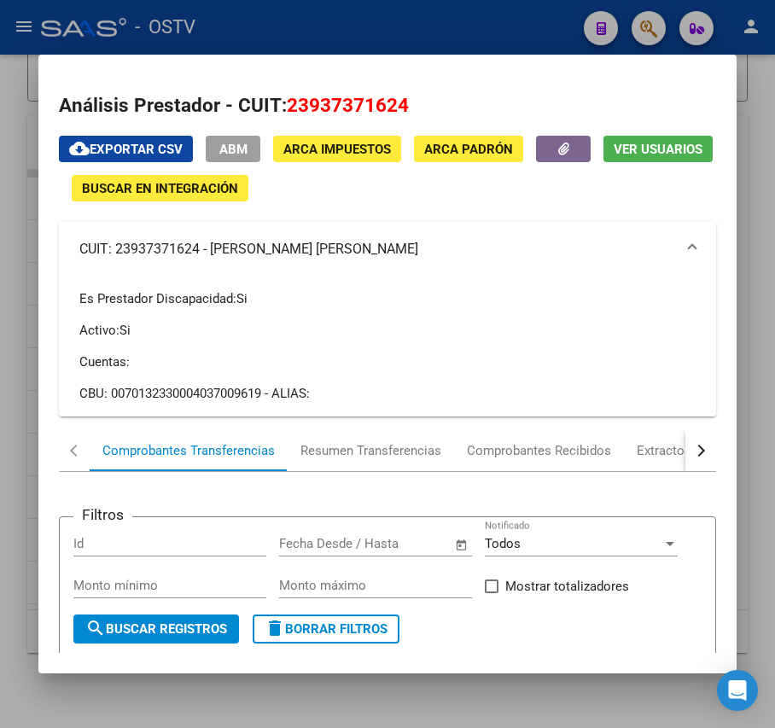
copy mat-panel-title "ESCOBAR ARECO NILZA AMADA"
click at [240, 26] on div at bounding box center [387, 364] width 775 height 728
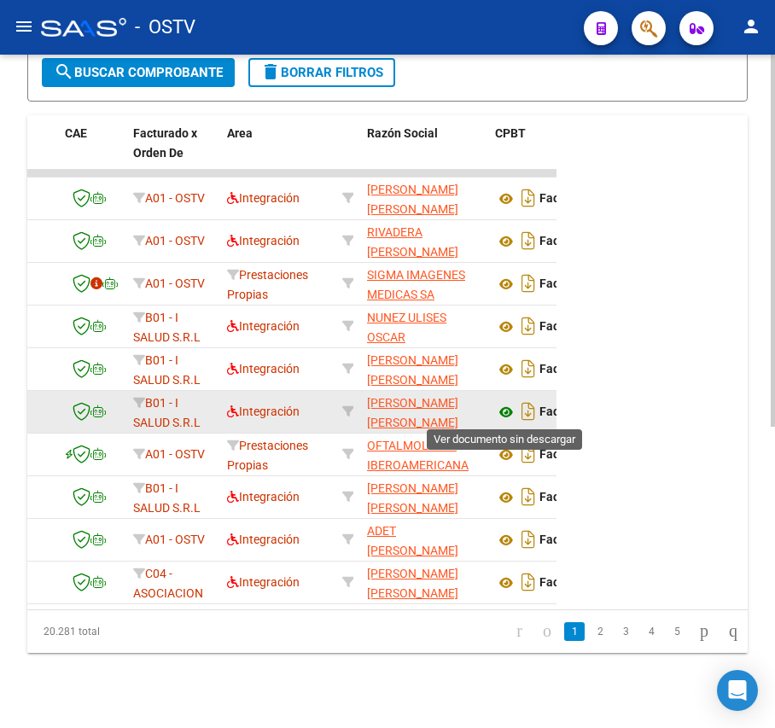
click at [502, 404] on icon at bounding box center [506, 412] width 22 height 20
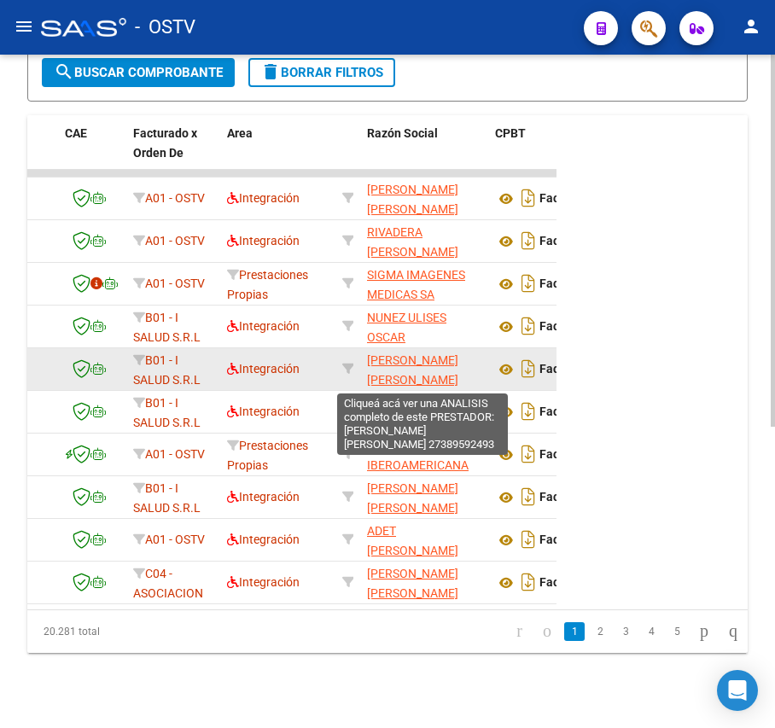
click at [407, 365] on span "CASAÑA FLORENCIA MICAELA" at bounding box center [412, 369] width 91 height 33
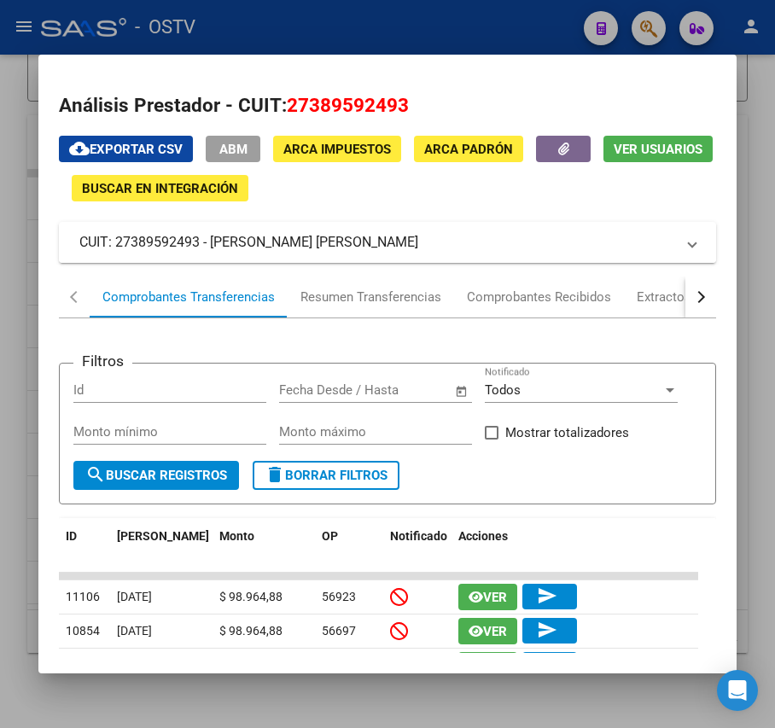
drag, startPoint x: 297, startPoint y: 244, endPoint x: 213, endPoint y: 246, distance: 83.6
click at [213, 246] on mat-panel-title "CUIT: 27389592493 - CASAÑA FLORENCIA MICAELA" at bounding box center [376, 242] width 595 height 20
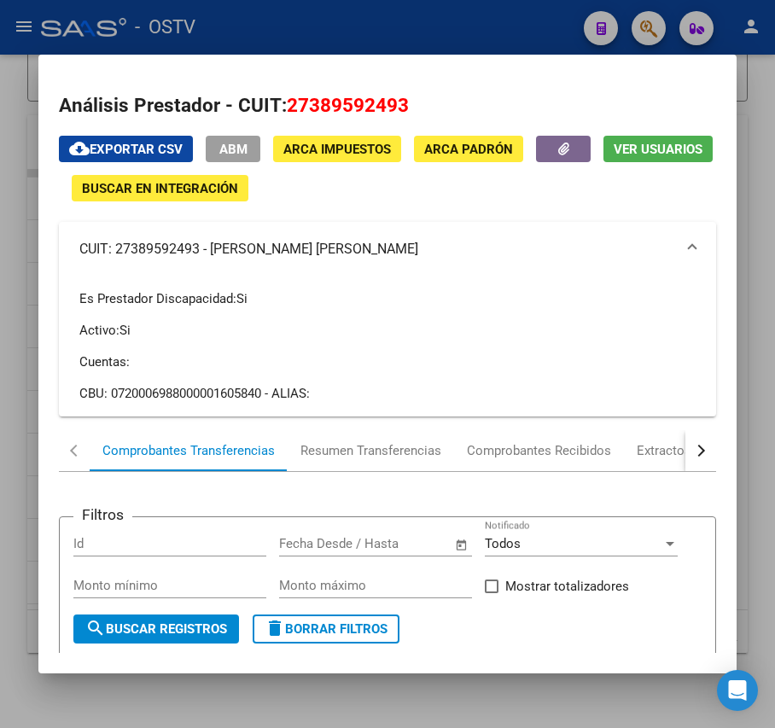
copy mat-panel-title "CASAÑA FLORENCIA MICAELA"
click at [356, 24] on div at bounding box center [387, 364] width 775 height 728
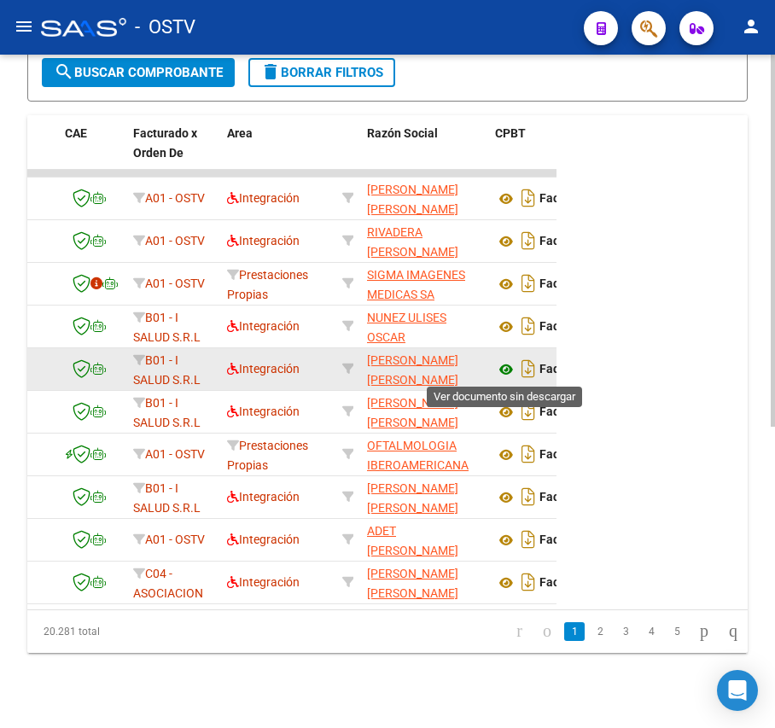
click at [509, 365] on icon at bounding box center [506, 369] width 22 height 20
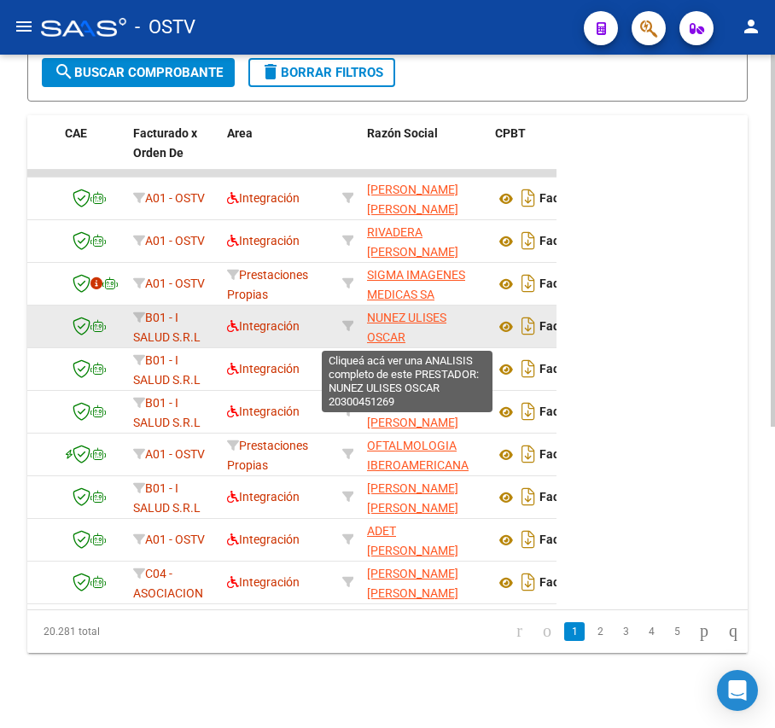
click at [409, 316] on span "NUNEZ ULISES OSCAR" at bounding box center [406, 327] width 79 height 33
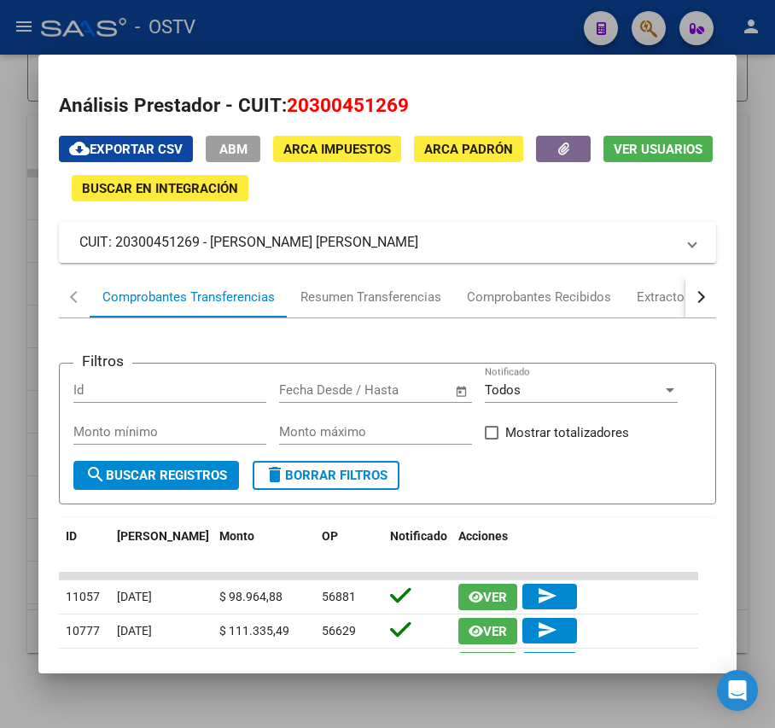
drag, startPoint x: 353, startPoint y: 242, endPoint x: 213, endPoint y: 234, distance: 140.2
click at [213, 234] on mat-panel-title "CUIT: 20300451269 - NUNEZ ULISES OSCAR" at bounding box center [376, 242] width 595 height 20
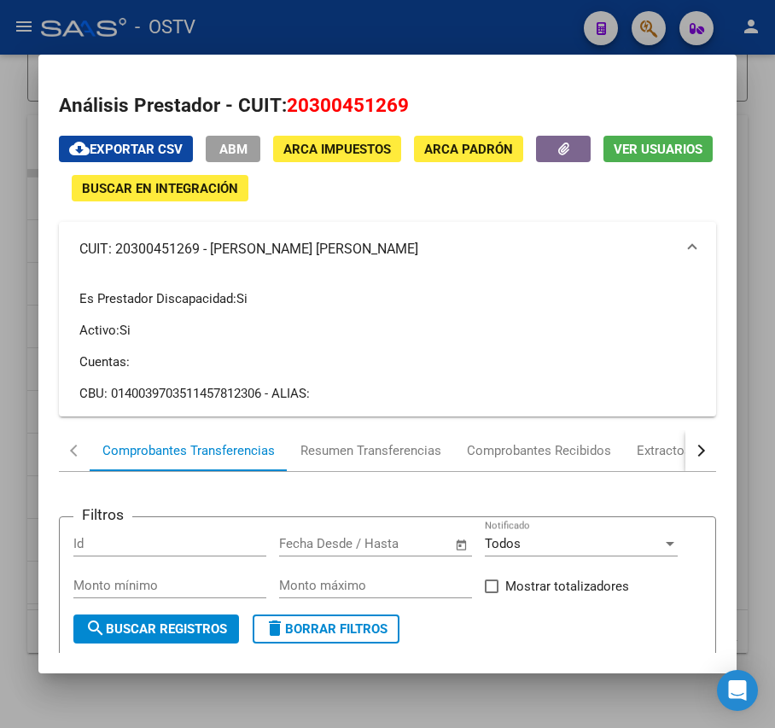
copy mat-panel-title "NUNEZ ULISES OSCAR"
click at [308, 24] on div at bounding box center [387, 364] width 775 height 728
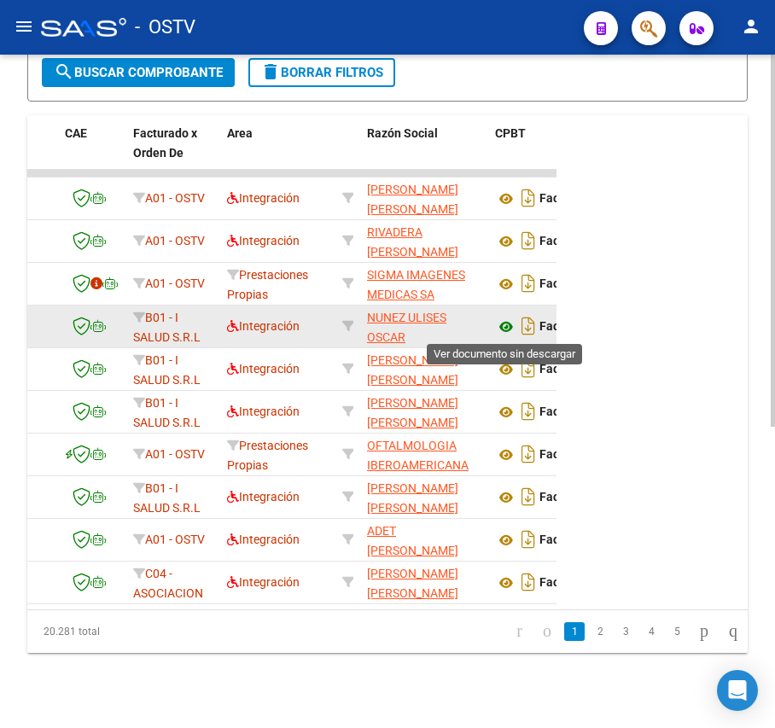
click at [505, 328] on icon at bounding box center [506, 326] width 22 height 20
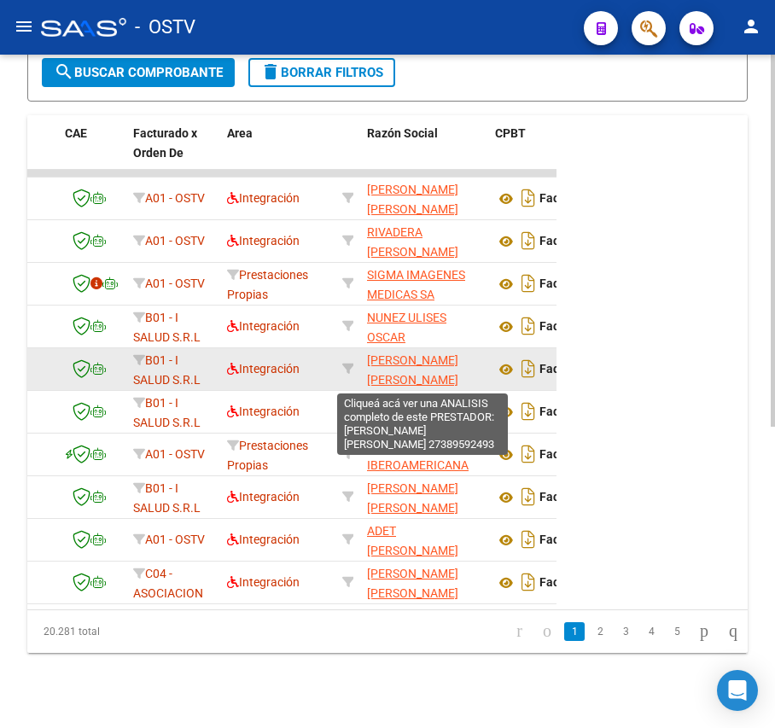
click at [404, 359] on span "CASAÑA FLORENCIA MICAELA" at bounding box center [412, 369] width 91 height 33
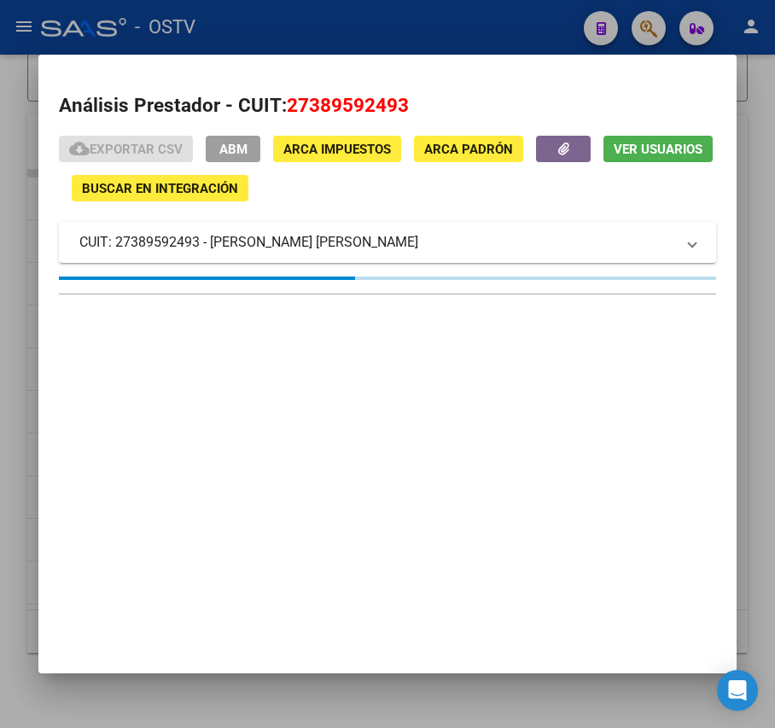
click at [531, 38] on div at bounding box center [387, 364] width 775 height 728
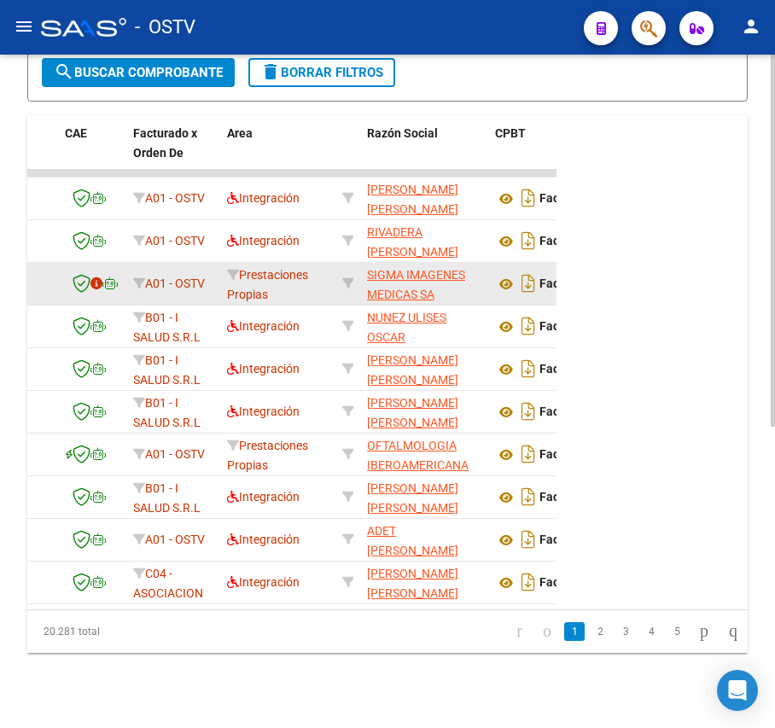
click at [417, 283] on app-link-go-to "SIGMA IMAGENES MEDICAS SA" at bounding box center [424, 284] width 114 height 39
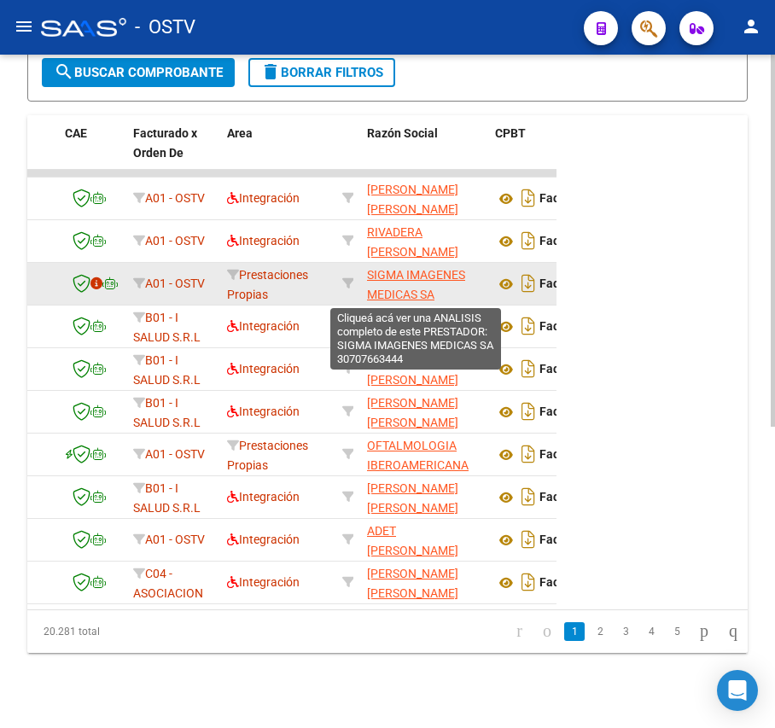
click at [417, 287] on span "SIGMA IMAGENES MEDICAS SA" at bounding box center [416, 284] width 98 height 33
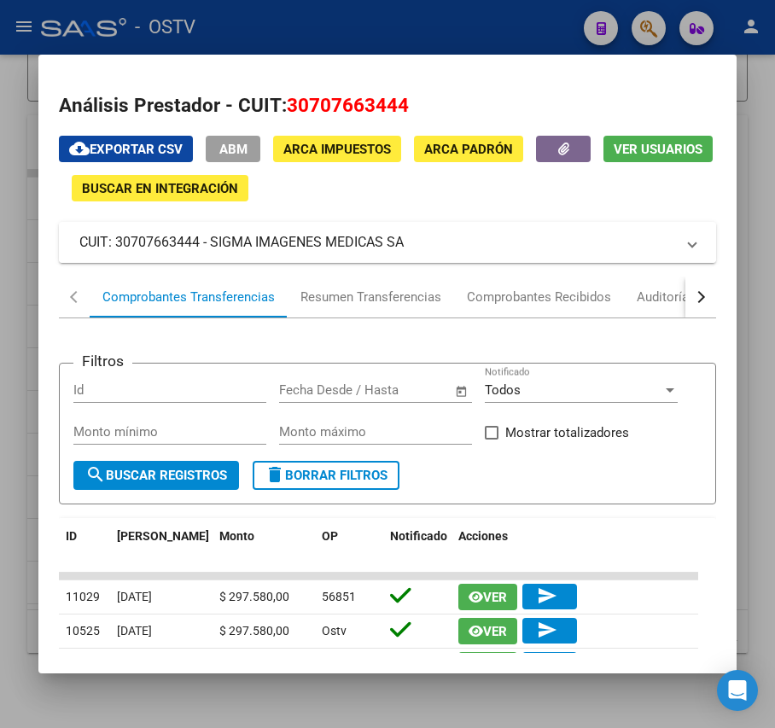
drag, startPoint x: 415, startPoint y: 242, endPoint x: 212, endPoint y: 246, distance: 202.2
click at [212, 246] on mat-panel-title "CUIT: 30707663444 - SIGMA IMAGENES MEDICAS SA" at bounding box center [376, 242] width 595 height 20
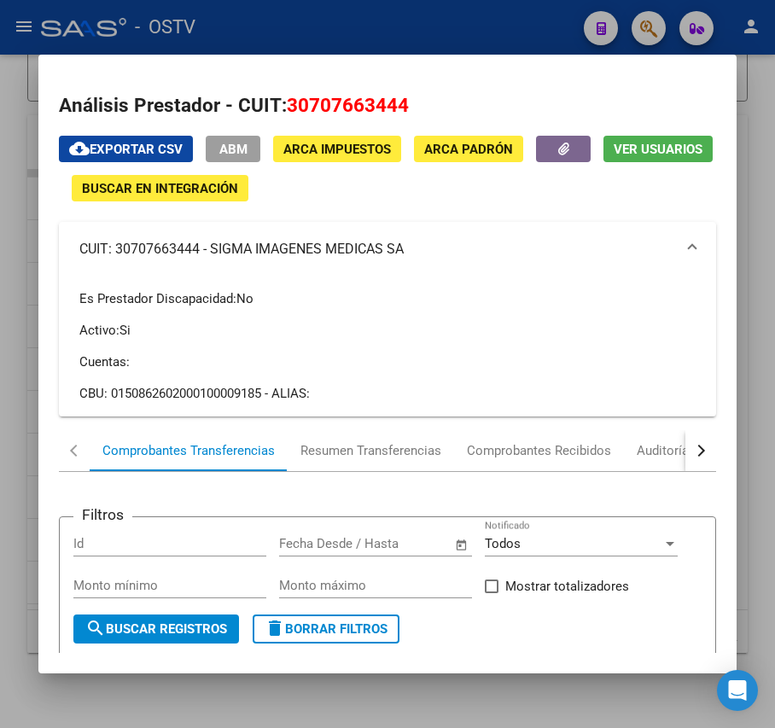
click at [352, 28] on div at bounding box center [387, 364] width 775 height 728
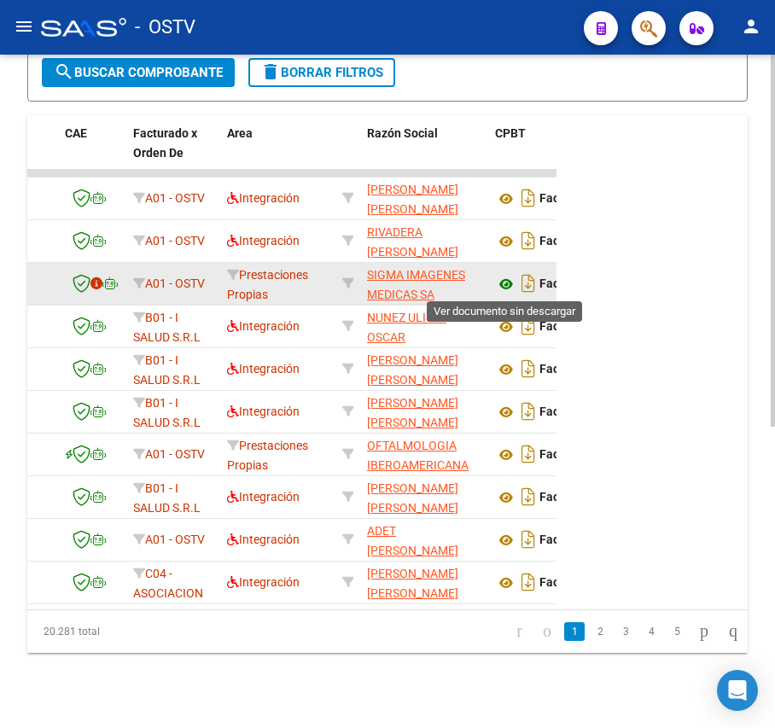
click at [505, 281] on icon at bounding box center [506, 284] width 22 height 20
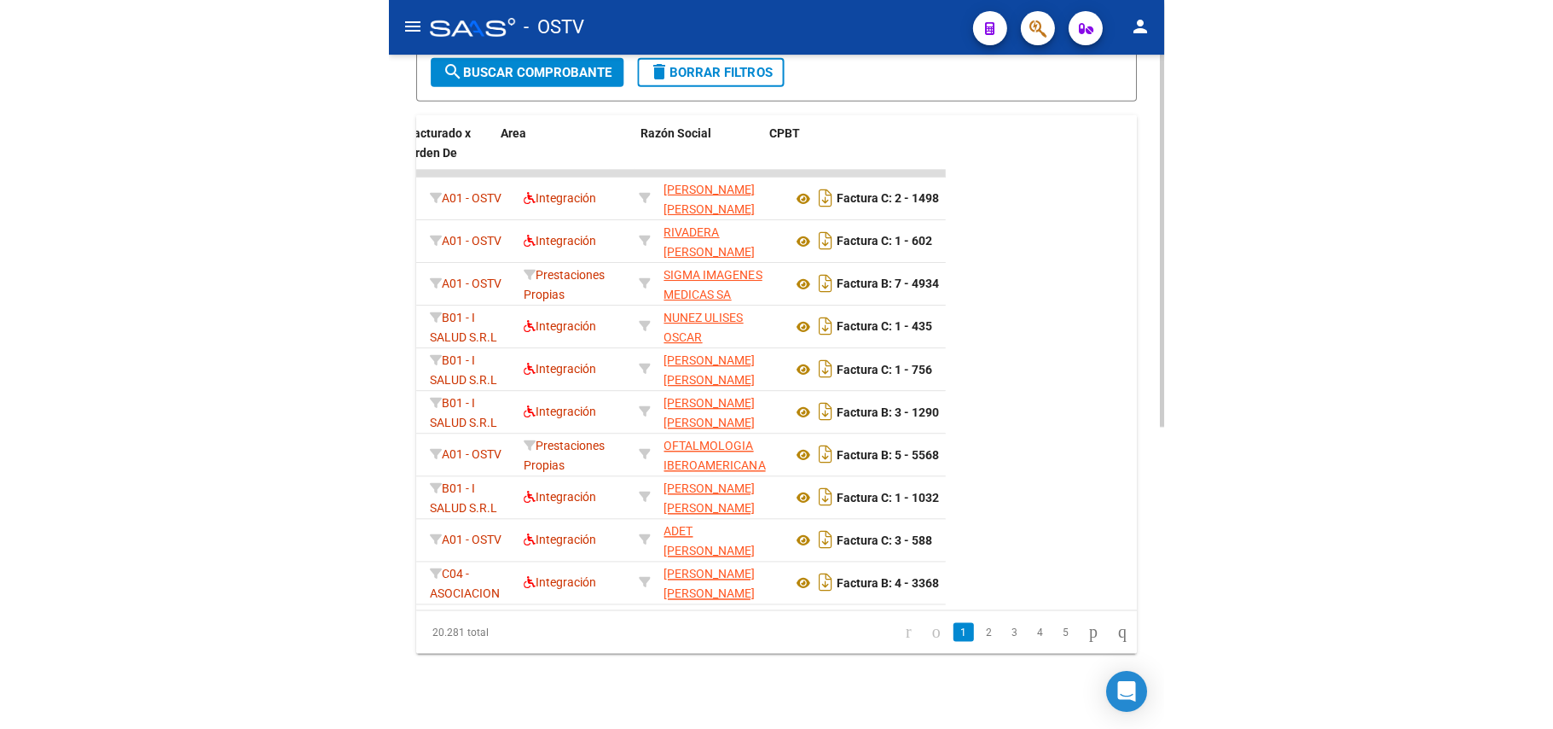
scroll to position [0, 318]
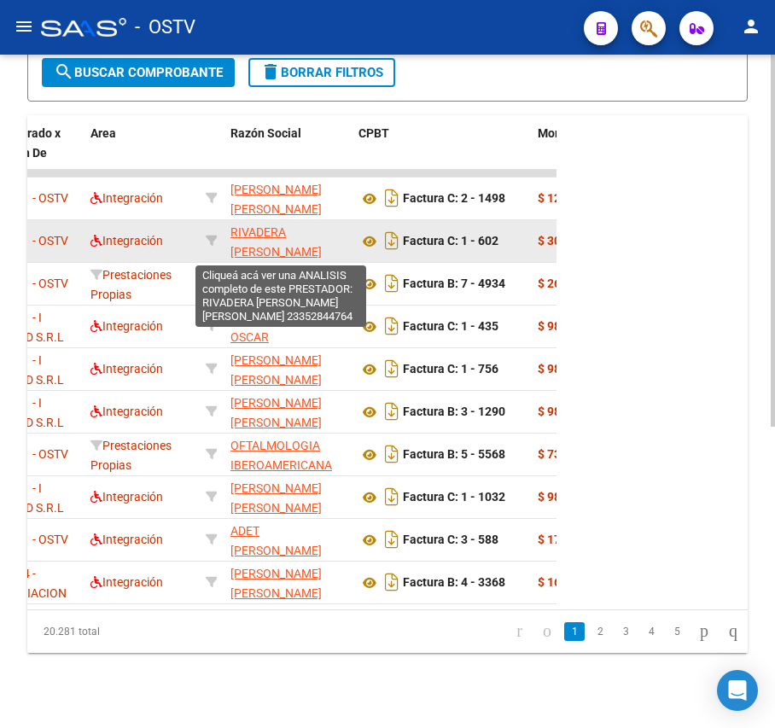
click at [256, 242] on span "RIVADERA YANINA MAGDALENA" at bounding box center [275, 251] width 91 height 53
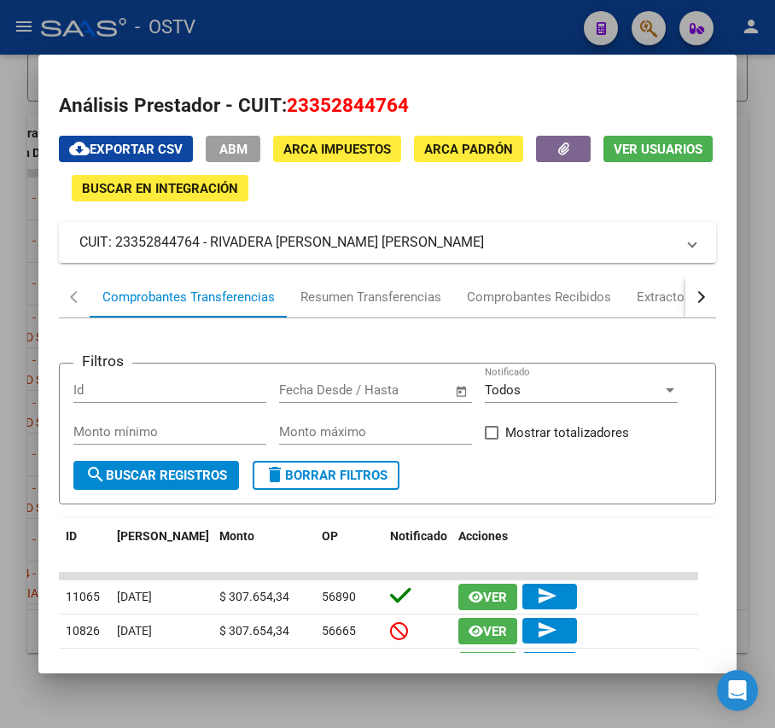
drag, startPoint x: 404, startPoint y: 240, endPoint x: 210, endPoint y: 236, distance: 193.7
click at [210, 236] on mat-panel-title "CUIT: 23352844764 - RIVADERA YANINA MAGDALENA" at bounding box center [376, 242] width 595 height 20
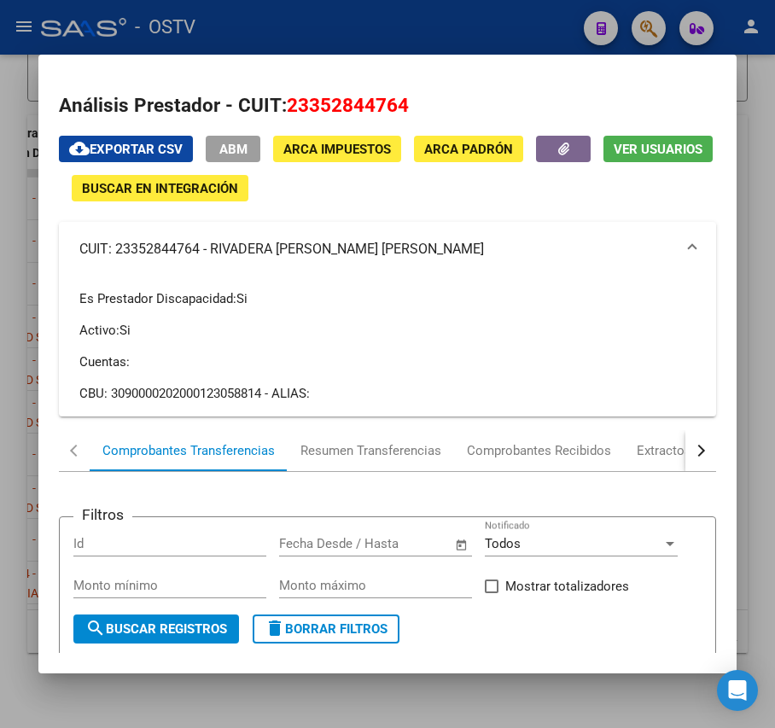
click at [11, 212] on div at bounding box center [387, 364] width 775 height 728
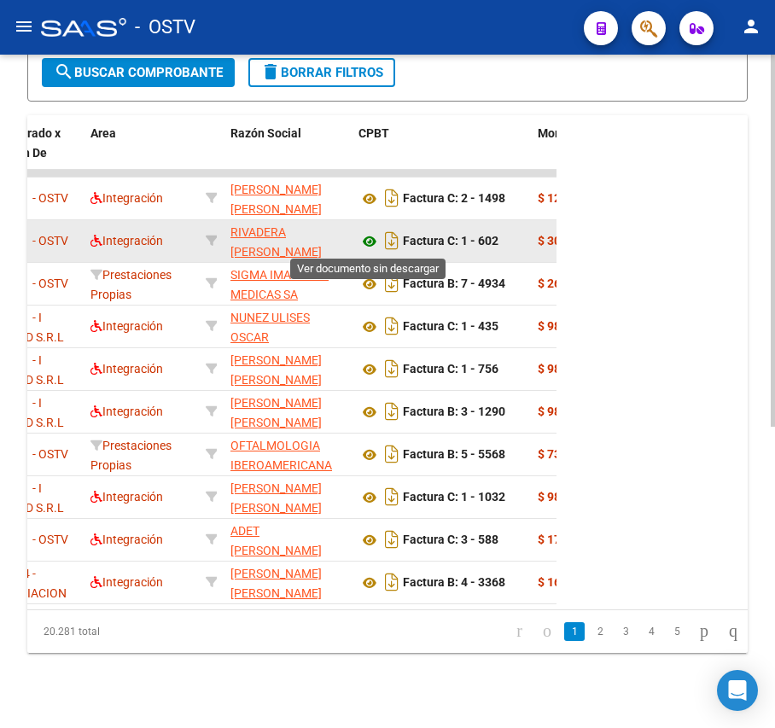
click at [362, 239] on icon at bounding box center [369, 241] width 22 height 20
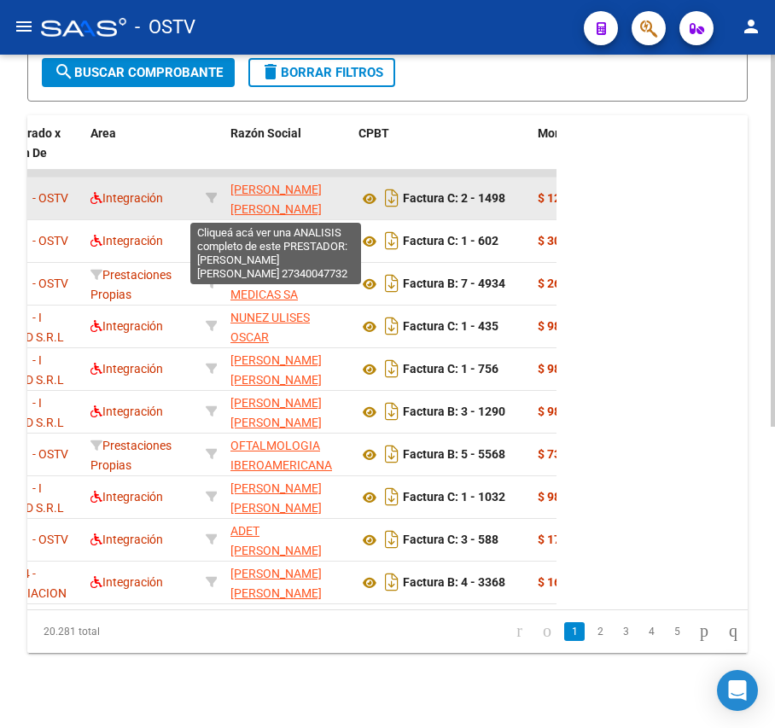
click at [256, 183] on span "DONADIO NADIA MARINA" at bounding box center [275, 199] width 91 height 33
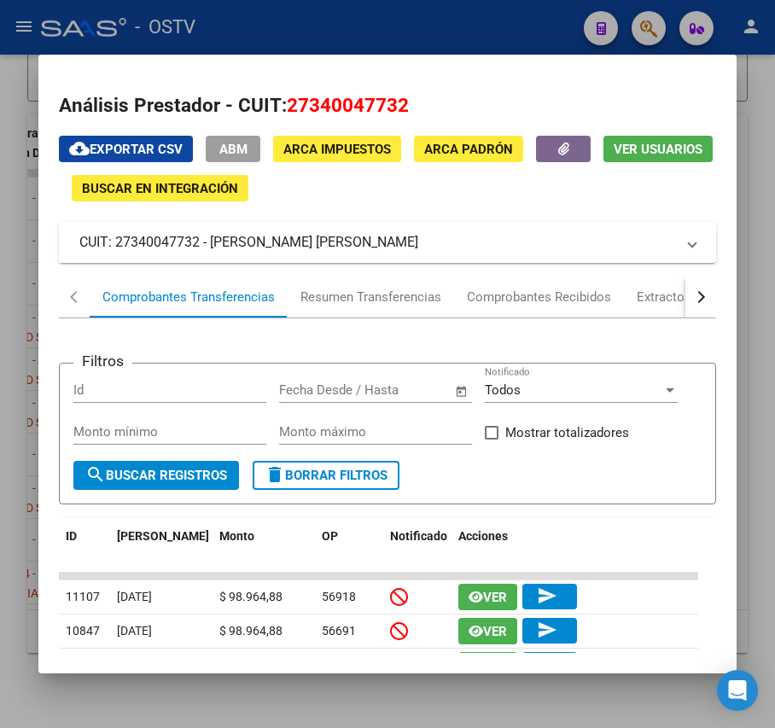
drag, startPoint x: 365, startPoint y: 244, endPoint x: 212, endPoint y: 251, distance: 152.9
click at [212, 251] on mat-panel-title "CUIT: 27340047732 - DONADIO NADIA MARINA" at bounding box center [376, 242] width 595 height 20
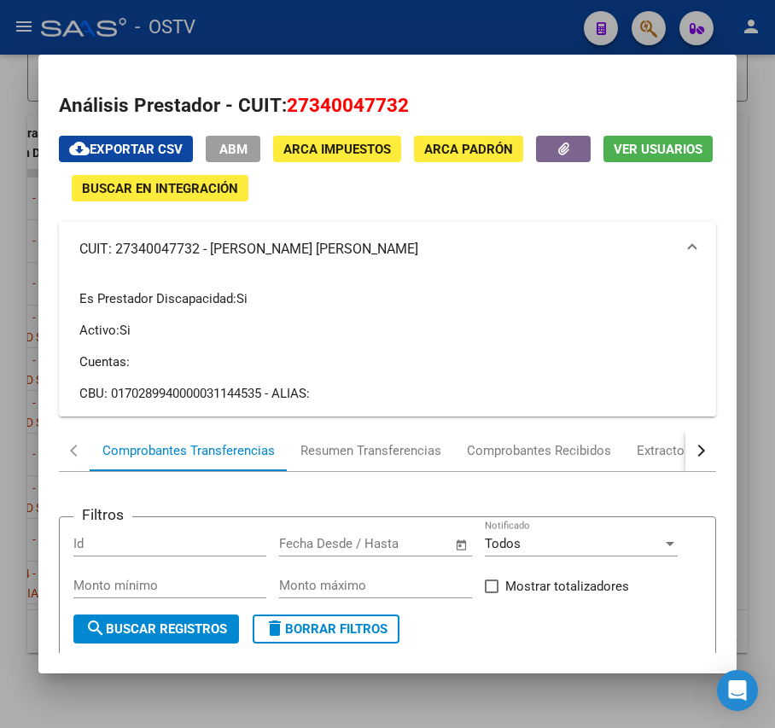
click at [7, 229] on div at bounding box center [387, 364] width 775 height 728
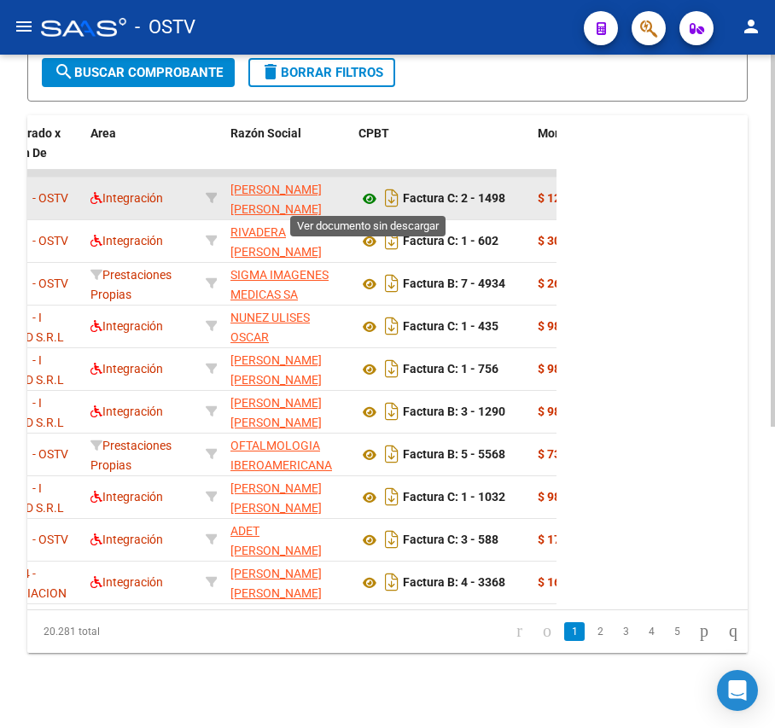
click at [363, 199] on icon at bounding box center [369, 199] width 22 height 20
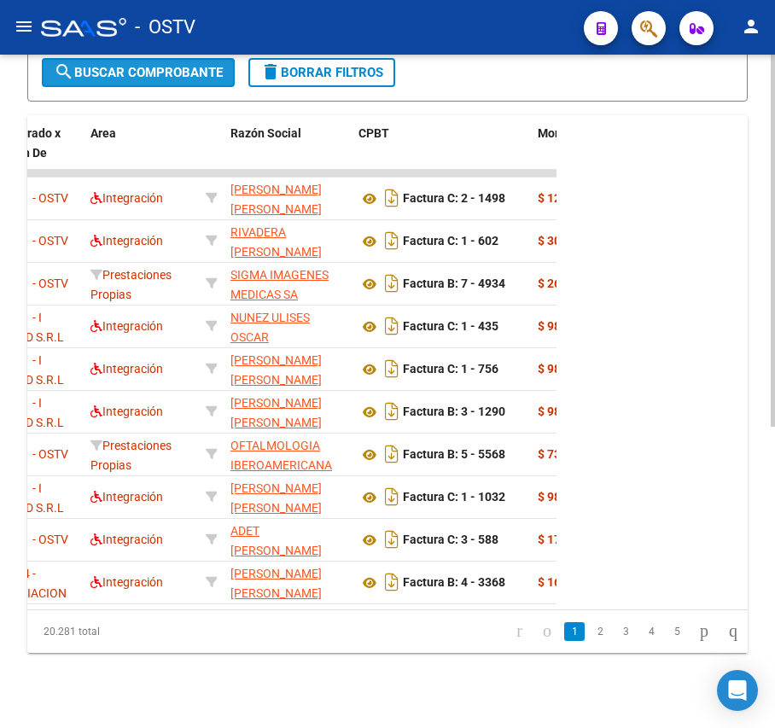
click at [142, 73] on span "search Buscar Comprobante" at bounding box center [138, 72] width 169 height 15
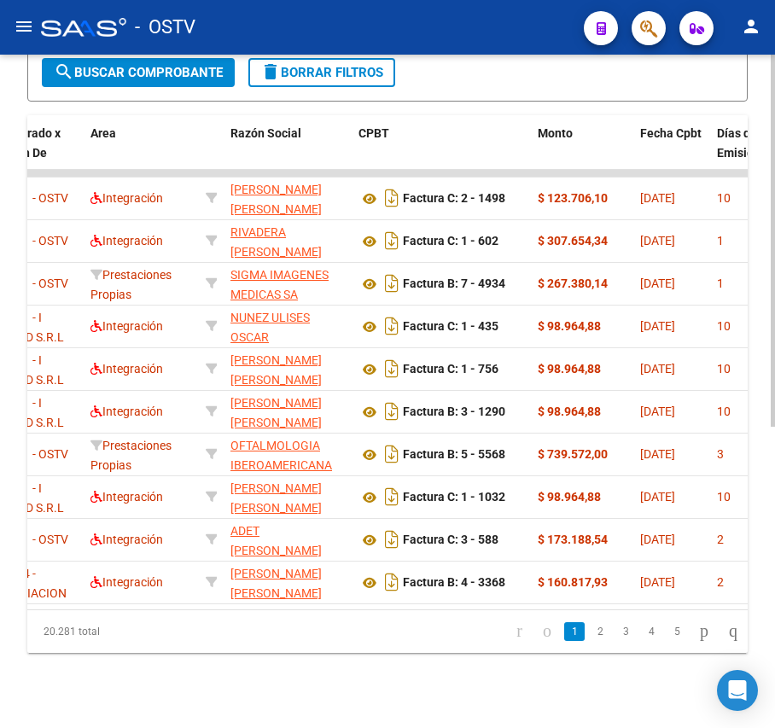
click at [161, 68] on span "search Buscar Comprobante" at bounding box center [138, 72] width 169 height 15
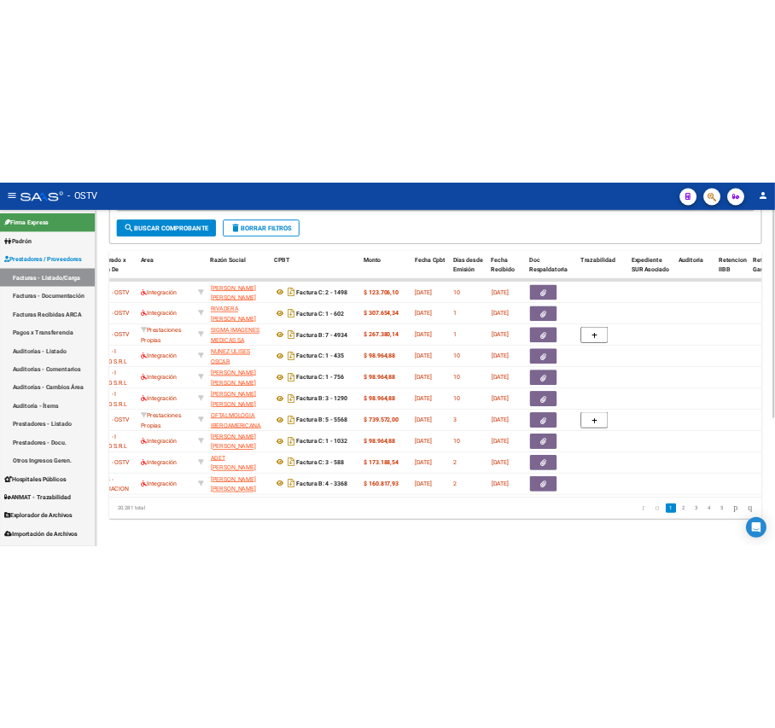
scroll to position [0, 0]
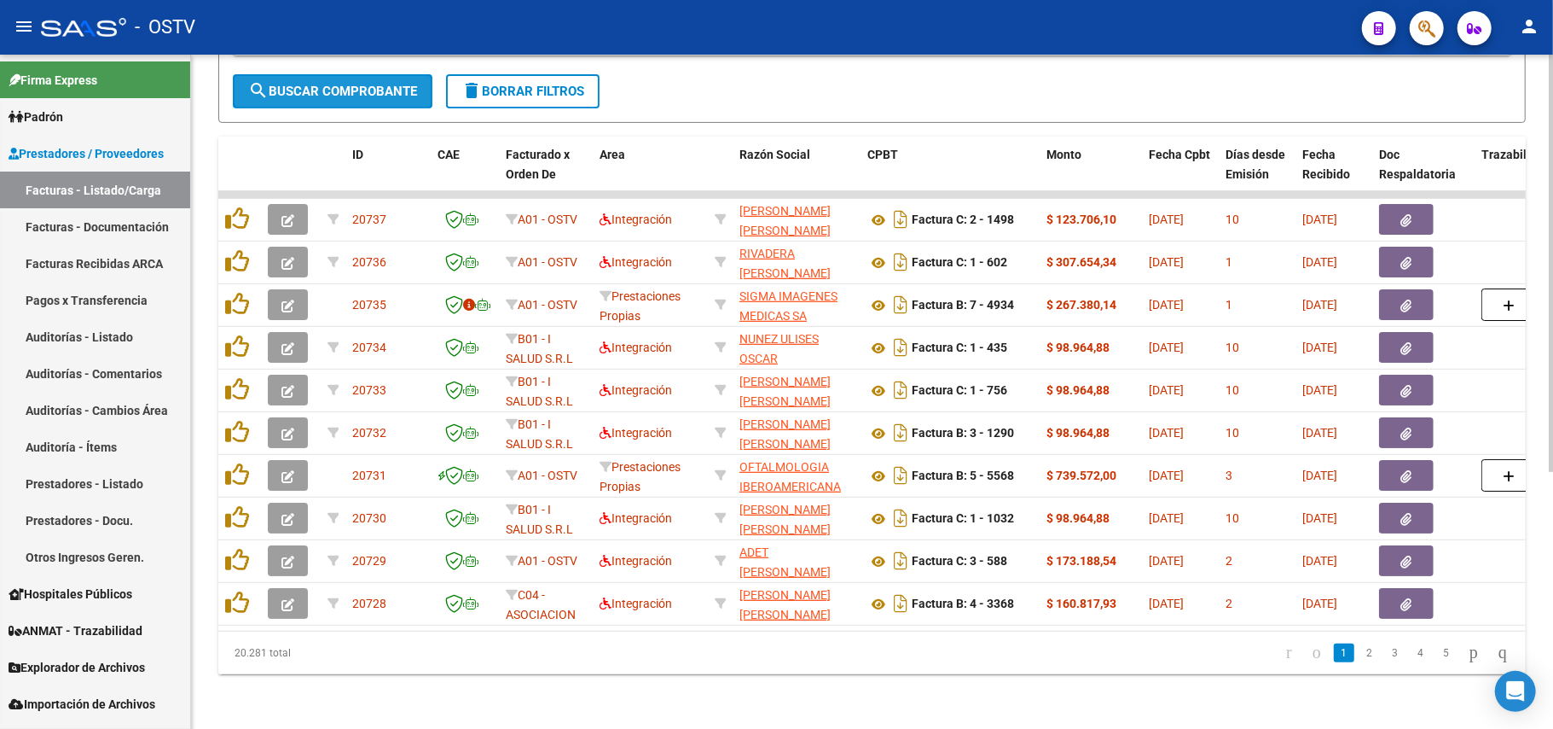
click at [380, 82] on button "search Buscar Comprobante" at bounding box center [333, 91] width 200 height 34
click at [356, 84] on span "search Buscar Comprobante" at bounding box center [332, 91] width 169 height 15
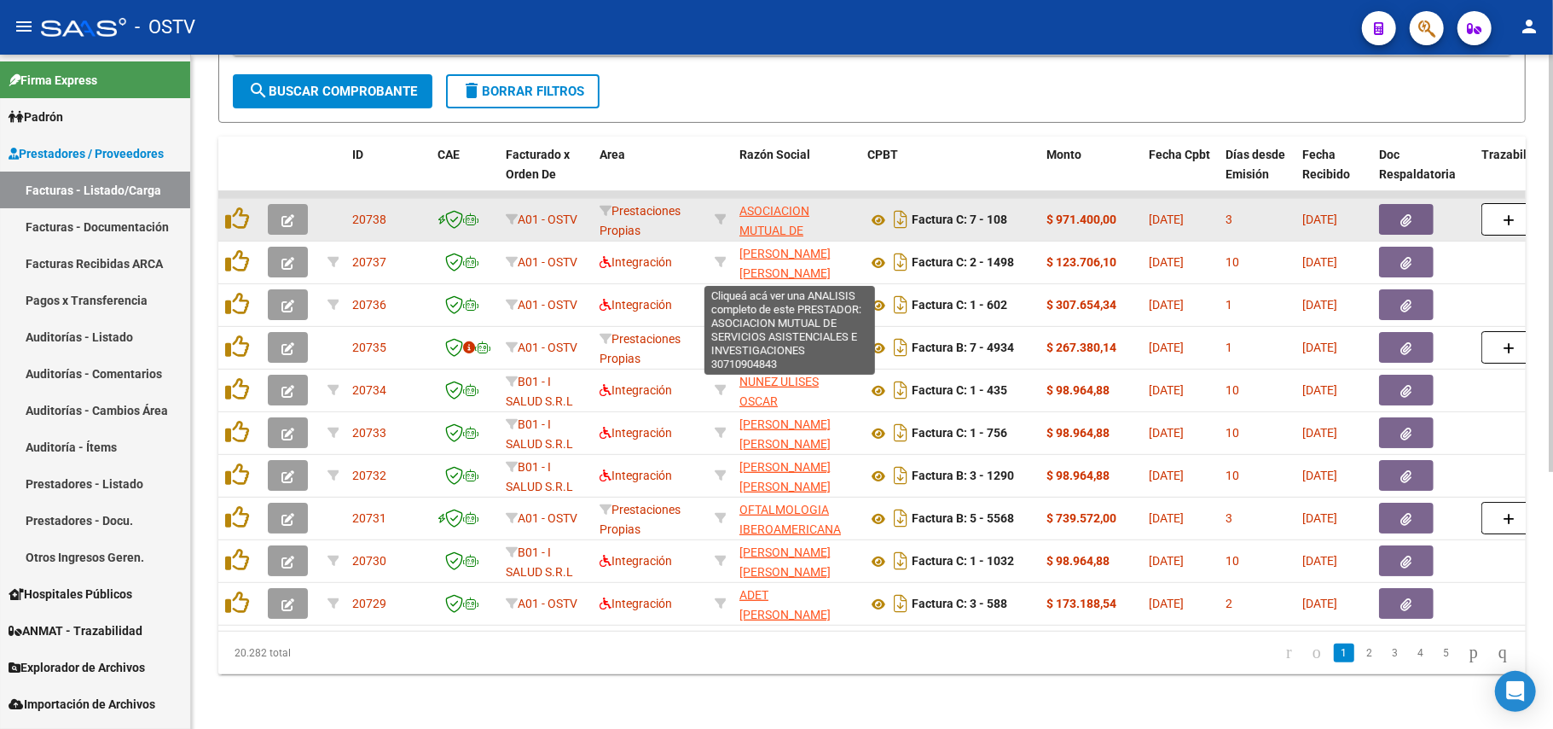
click at [776, 204] on span "ASOCIACION MUTUAL DE SERVICIOS ASISTENCIALES E INVESTIGACIONES" at bounding box center [791, 249] width 102 height 91
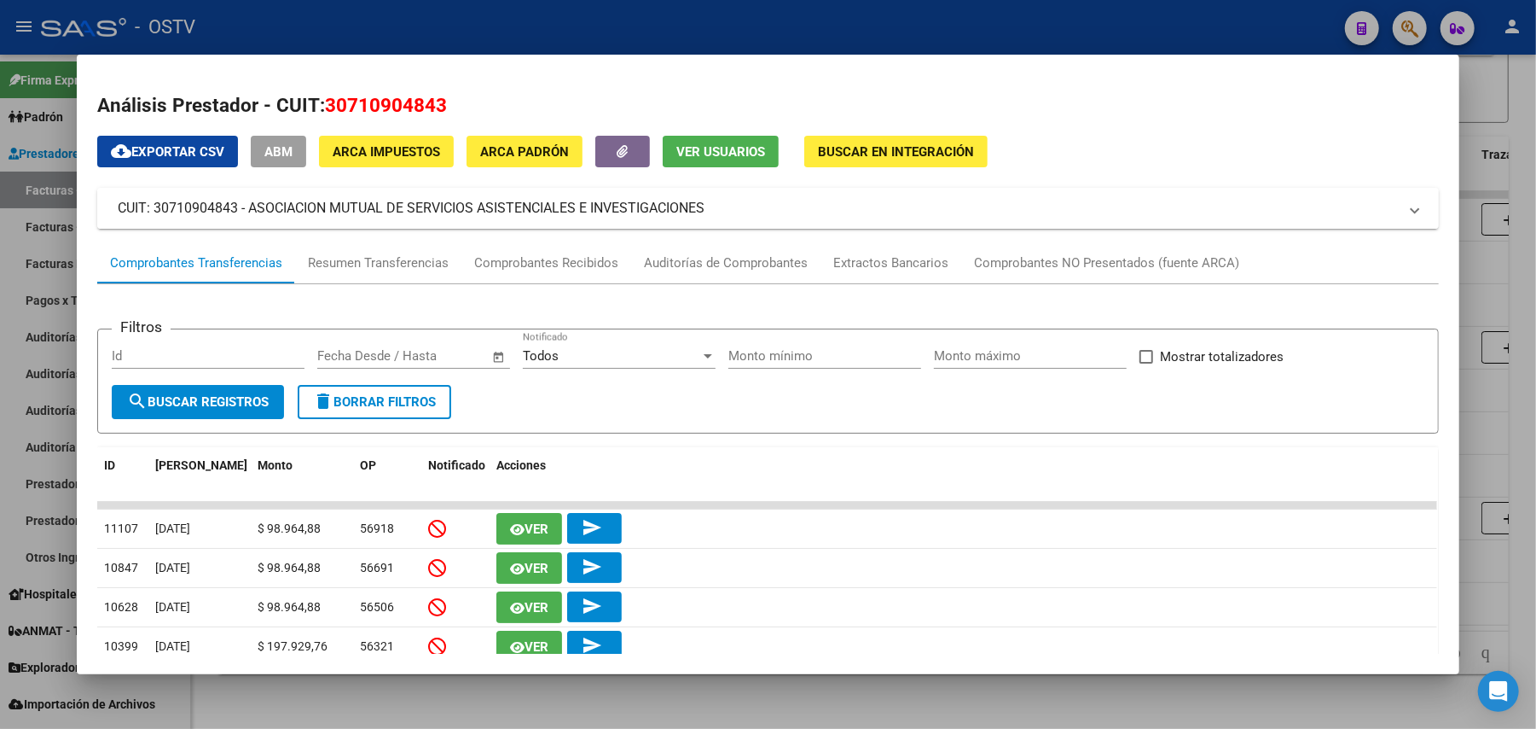
drag, startPoint x: 703, startPoint y: 209, endPoint x: 243, endPoint y: 209, distance: 459.8
click at [243, 209] on mat-panel-title "CUIT: 30710904843 - ASOCIACION MUTUAL DE SERVICIOS ASISTENCIALES E INVESTIGACIO…" at bounding box center [758, 208] width 1280 height 20
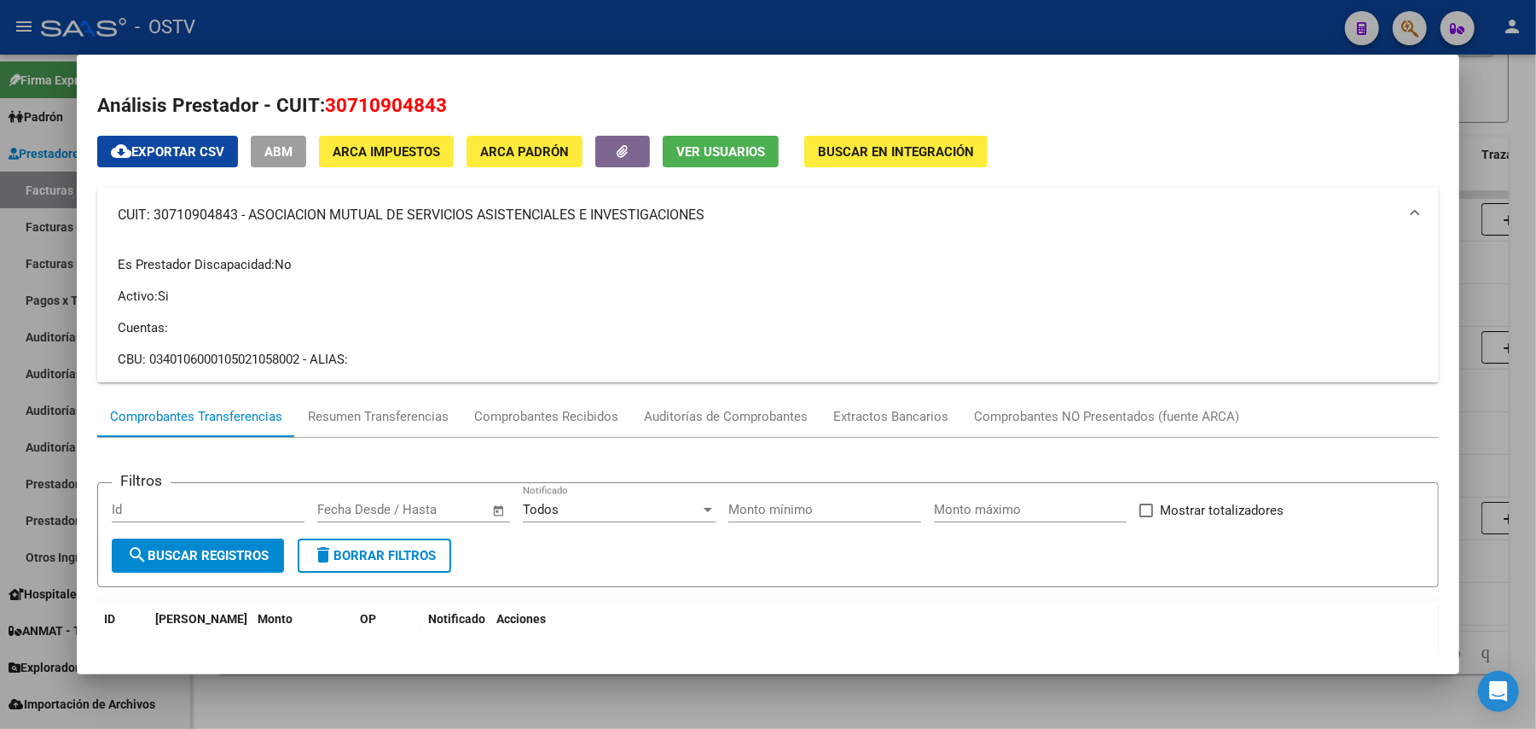
click at [795, 18] on div at bounding box center [768, 364] width 1536 height 729
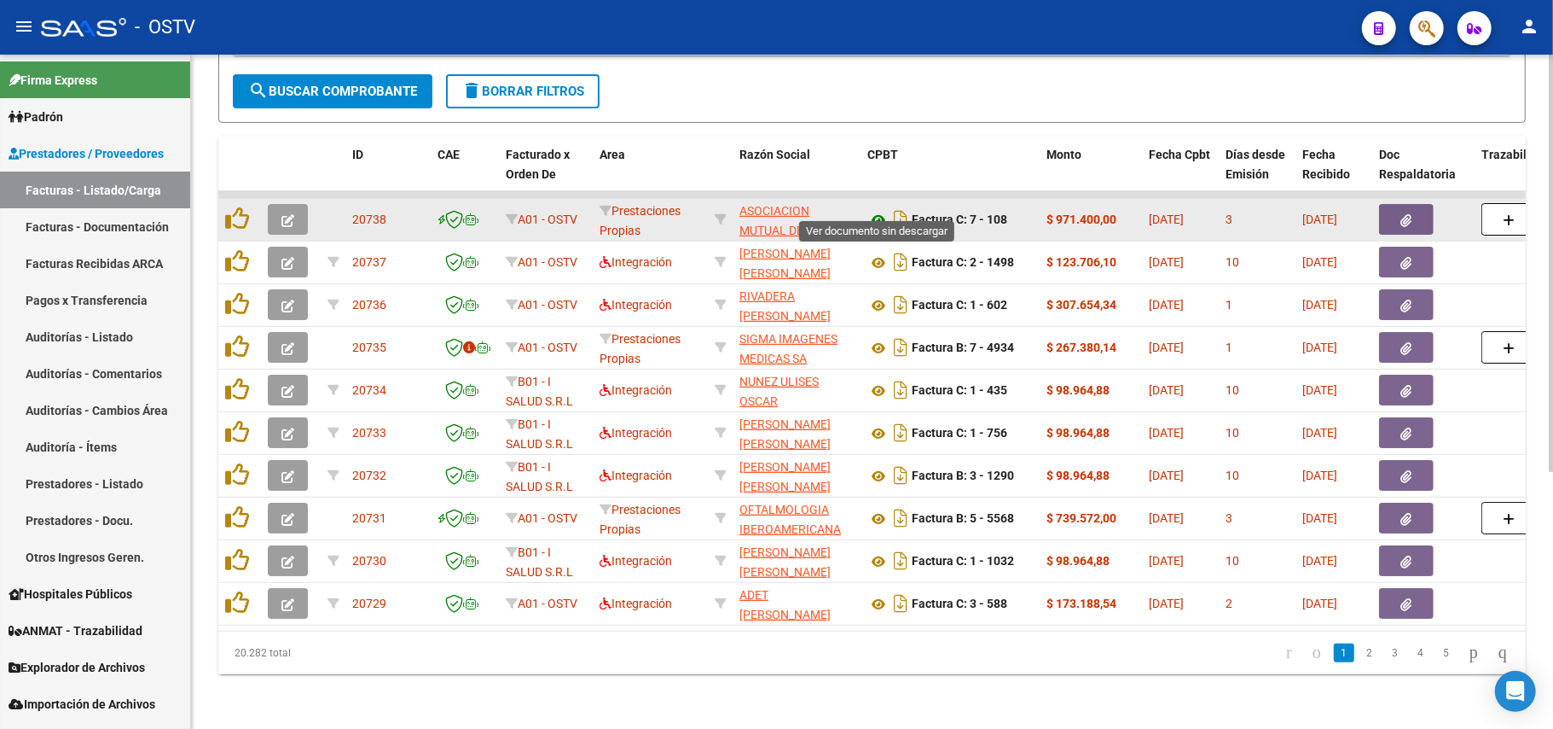
click at [871, 210] on icon at bounding box center [879, 220] width 22 height 20
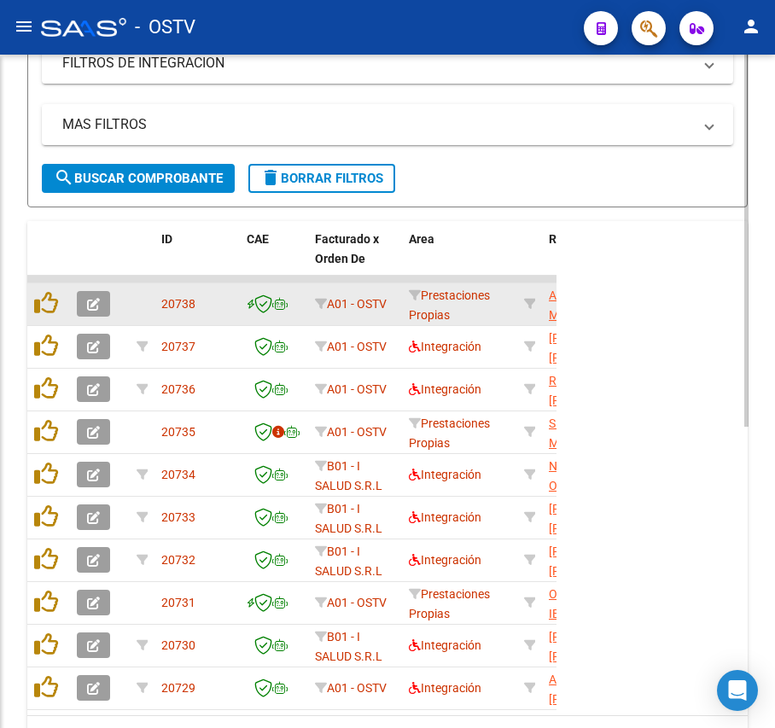
scroll to position [520, 0]
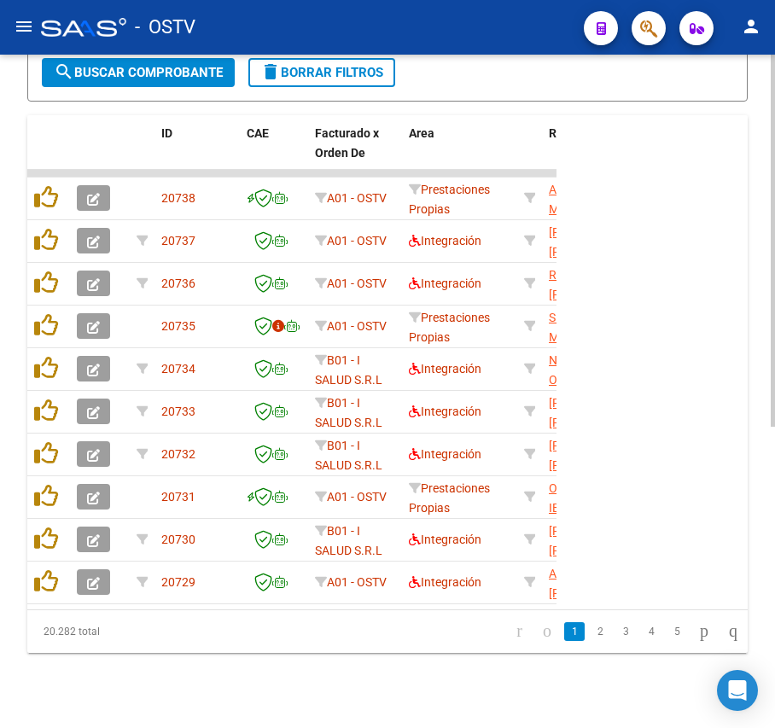
click at [209, 65] on span "search Buscar Comprobante" at bounding box center [138, 72] width 169 height 15
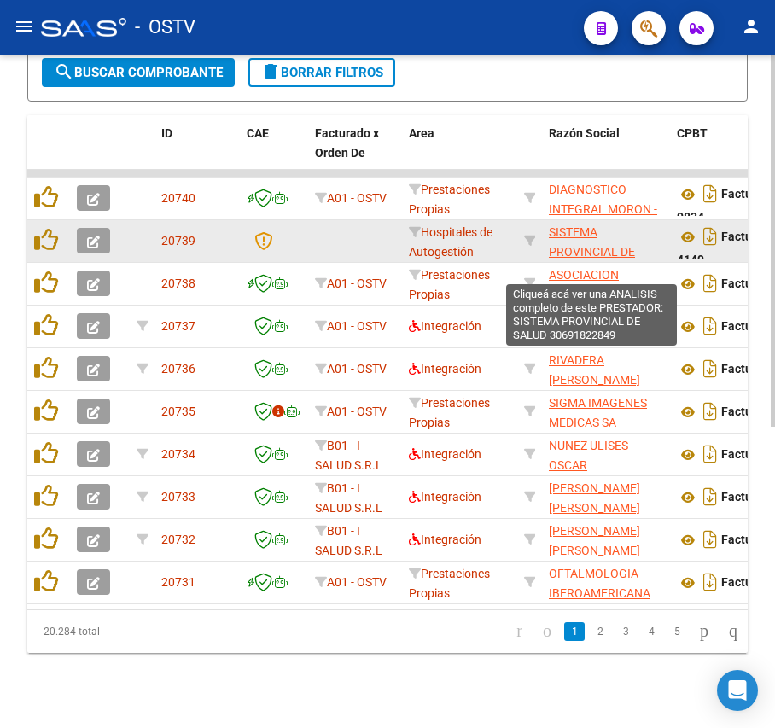
click at [584, 242] on span "SISTEMA PROVINCIAL DE SALUD" at bounding box center [592, 251] width 86 height 53
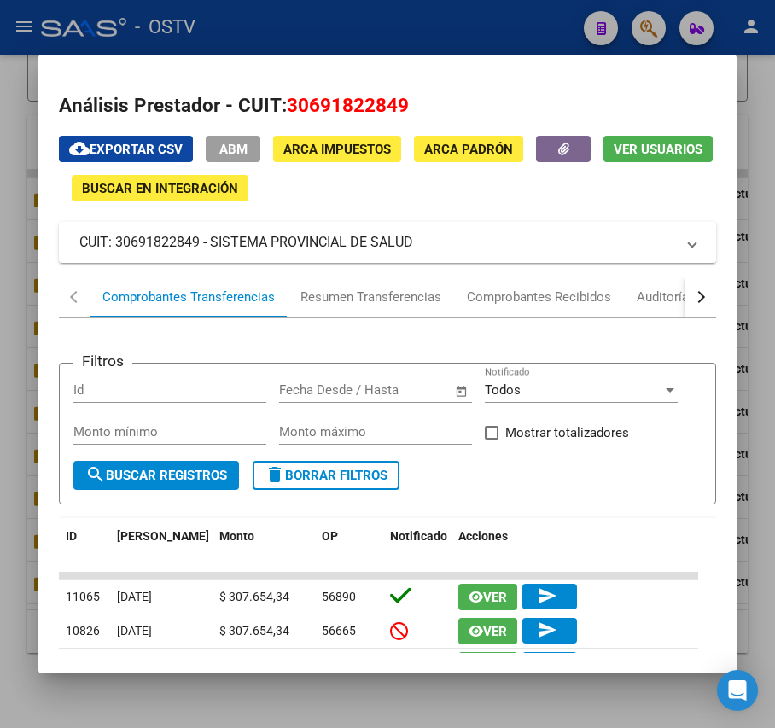
drag, startPoint x: 416, startPoint y: 249, endPoint x: 210, endPoint y: 251, distance: 206.5
click at [210, 251] on mat-panel-title "CUIT: 30691822849 - SISTEMA PROVINCIAL DE SALUD" at bounding box center [376, 242] width 595 height 20
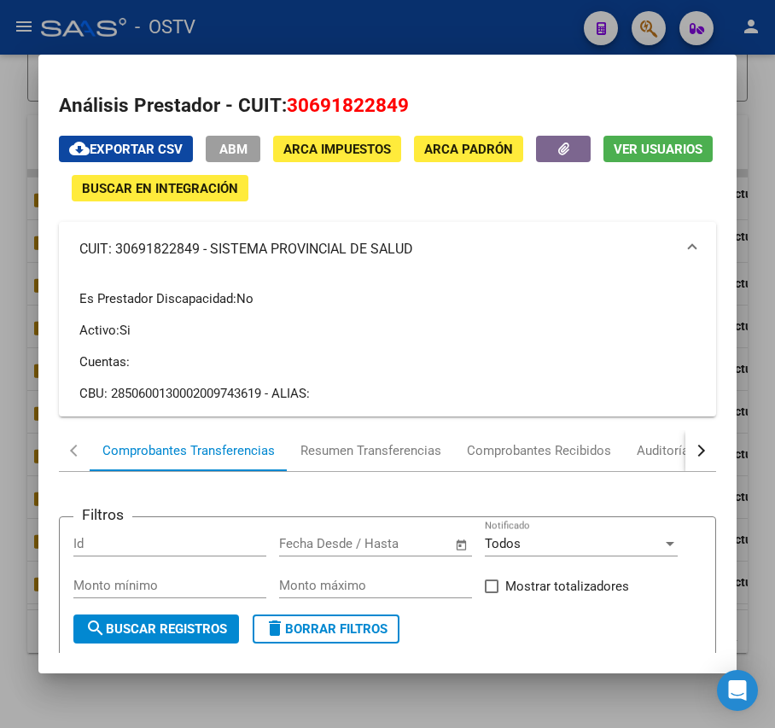
click at [366, 26] on div at bounding box center [387, 364] width 775 height 728
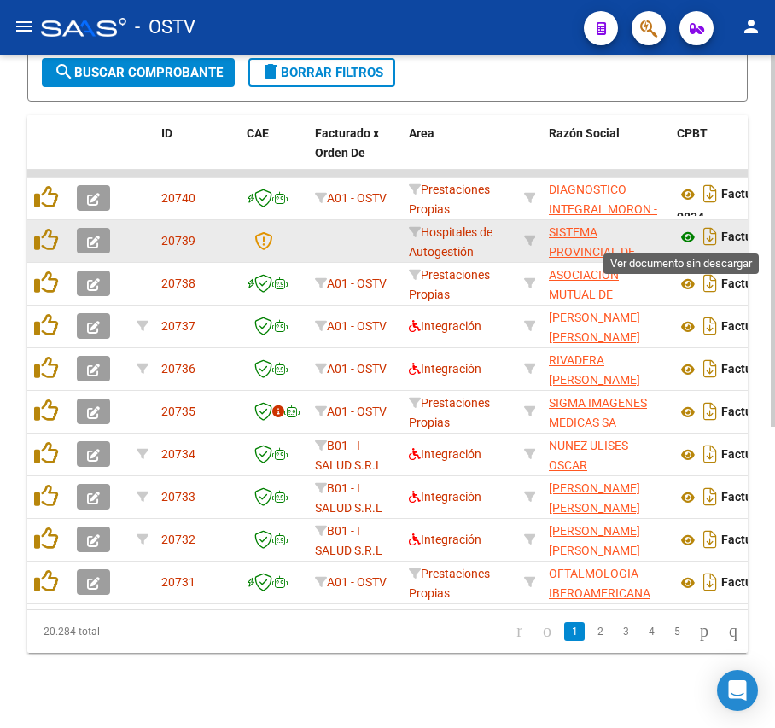
click at [683, 243] on icon at bounding box center [687, 237] width 22 height 20
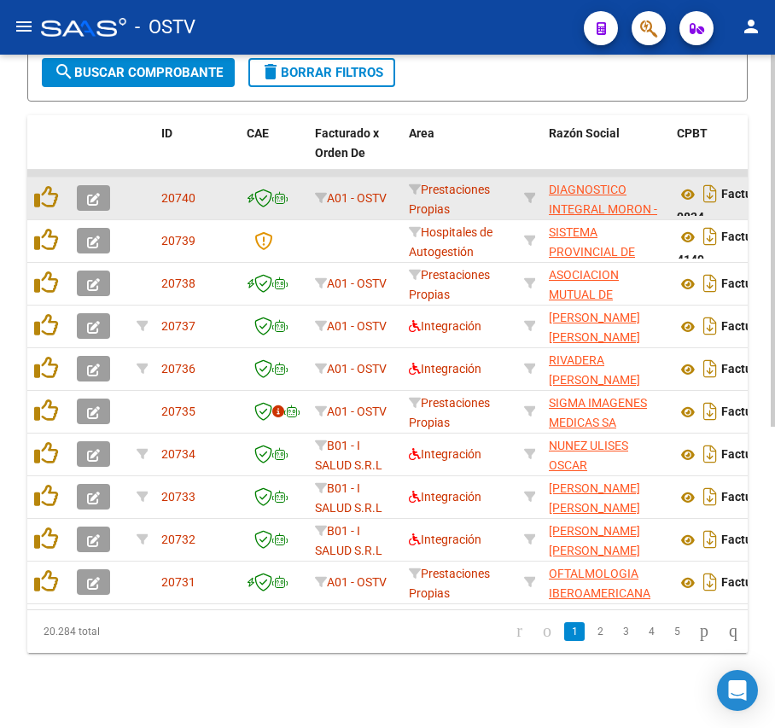
click at [585, 199] on app-link-go-to "DIAGNOSTICO INTEGRAL MORON -DIMO S.R.L." at bounding box center [606, 209] width 114 height 58
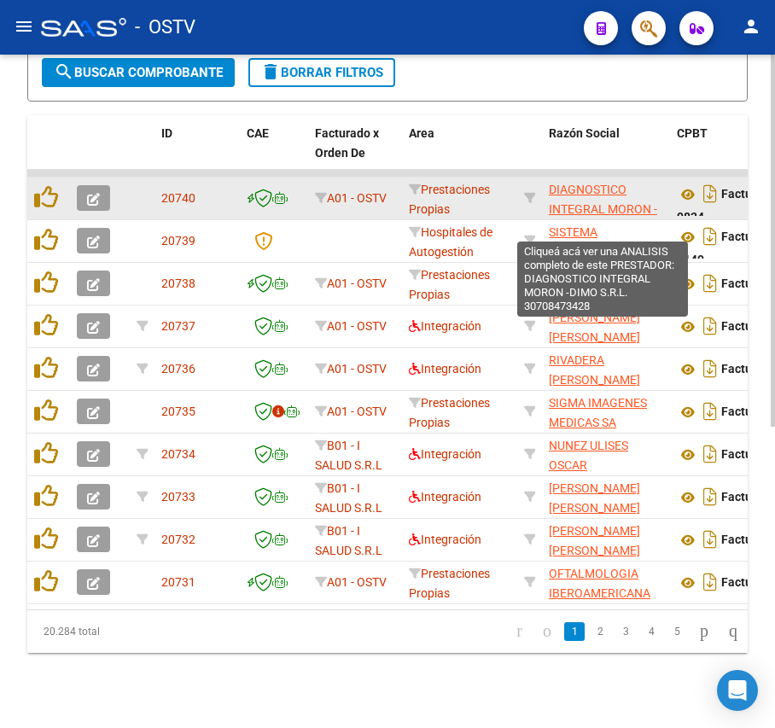
click at [592, 209] on span "DIAGNOSTICO INTEGRAL MORON -DIMO S.R.L." at bounding box center [603, 209] width 108 height 53
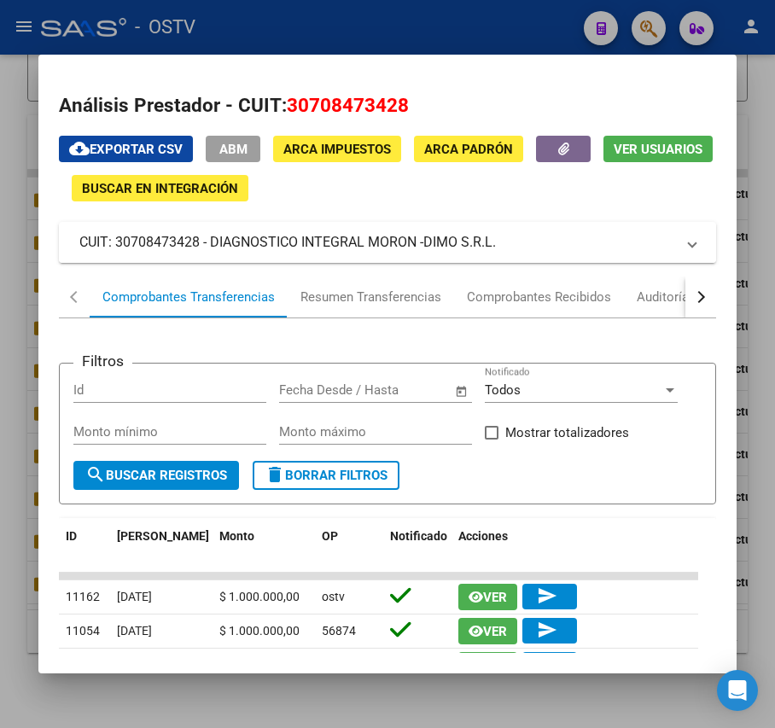
drag, startPoint x: 509, startPoint y: 247, endPoint x: 212, endPoint y: 244, distance: 296.9
click at [212, 244] on mat-panel-title "CUIT: 30708473428 - DIAGNOSTICO INTEGRAL MORON -DIMO S.R.L." at bounding box center [376, 242] width 595 height 20
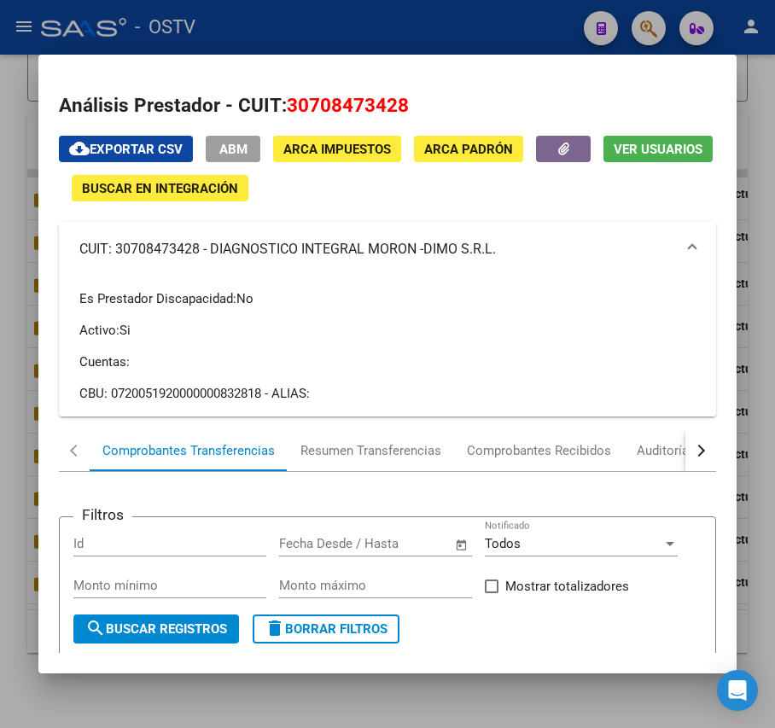
click at [342, 22] on div at bounding box center [387, 364] width 775 height 728
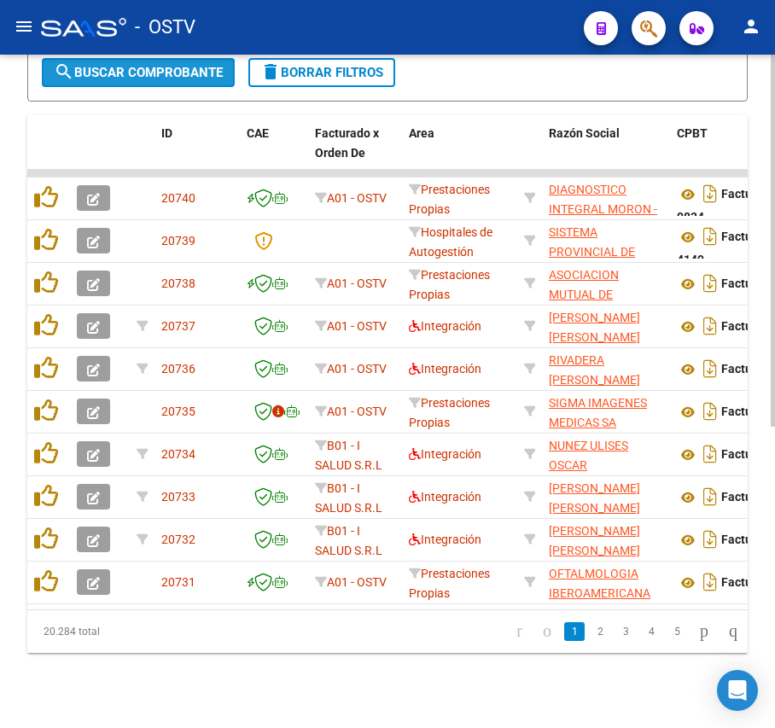
click at [165, 82] on button "search Buscar Comprobante" at bounding box center [138, 72] width 193 height 29
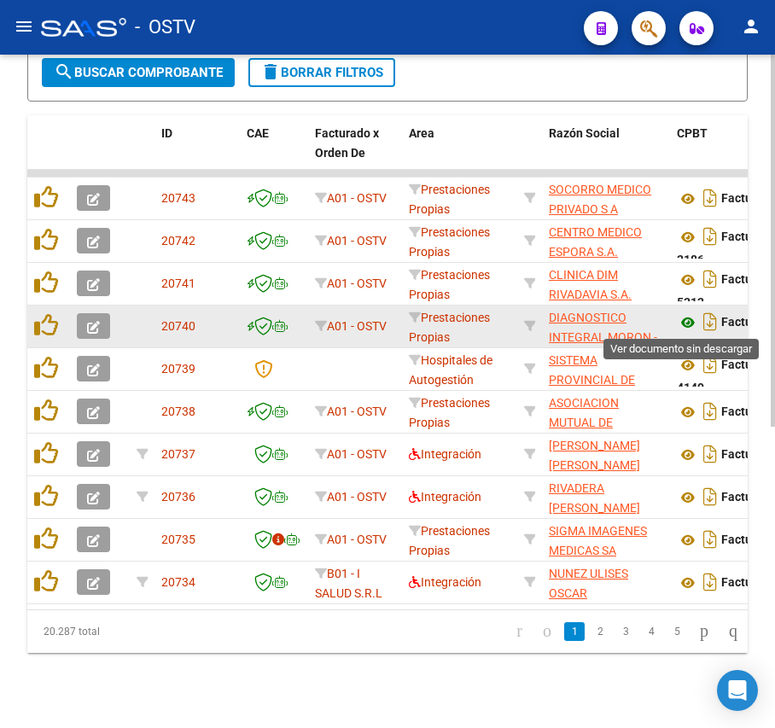
click at [682, 328] on icon at bounding box center [687, 322] width 22 height 20
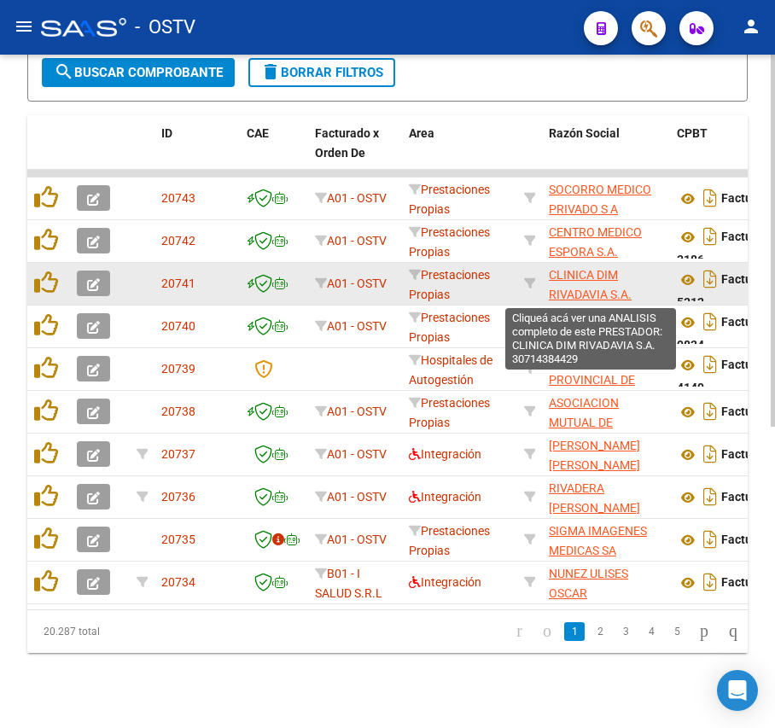
click at [584, 291] on span "CLINICA DIM RIVADAVIA S.A." at bounding box center [590, 284] width 83 height 33
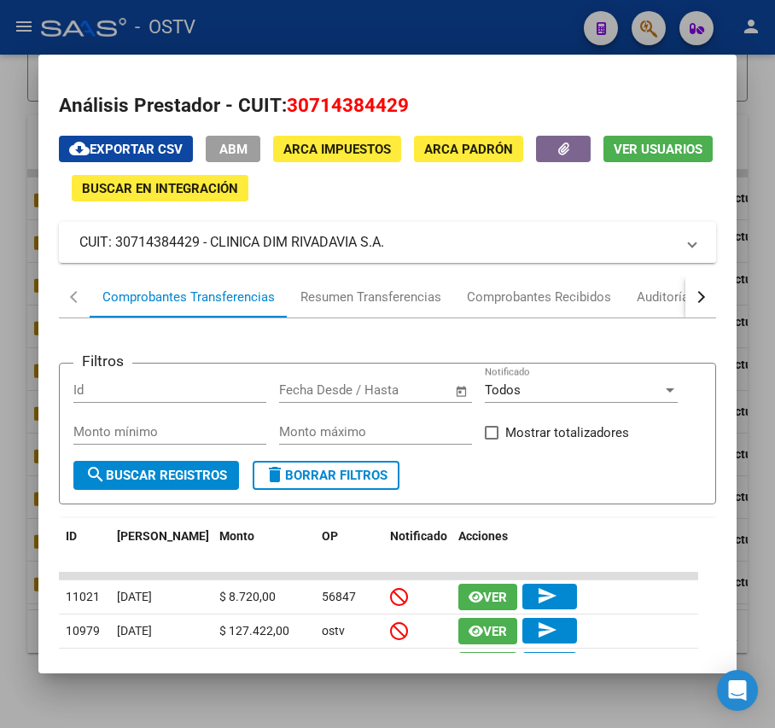
drag, startPoint x: 404, startPoint y: 247, endPoint x: 215, endPoint y: 257, distance: 189.7
click at [215, 257] on mat-expansion-panel-header "CUIT: 30714384429 - CLINICA DIM RIVADAVIA S.A." at bounding box center [387, 242] width 656 height 41
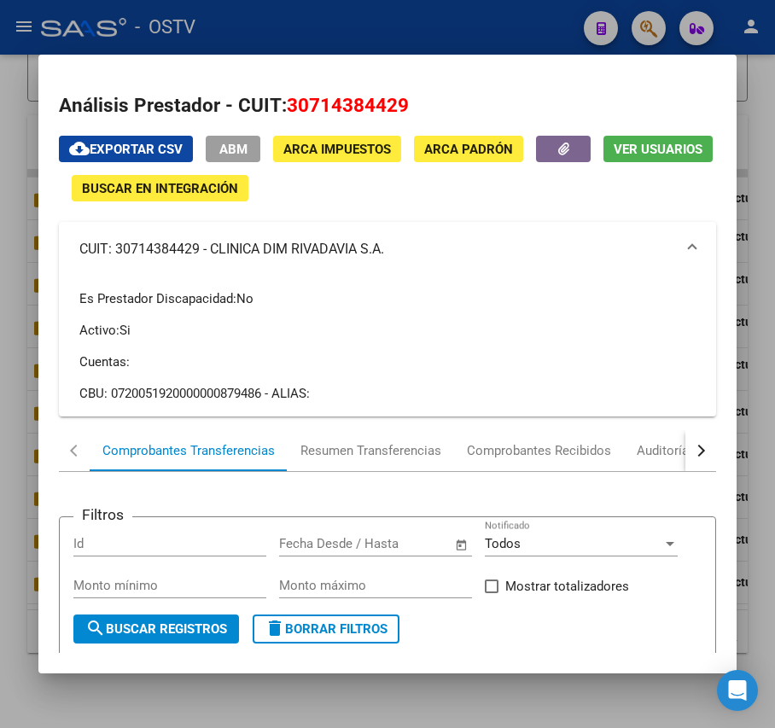
click at [14, 217] on div at bounding box center [387, 364] width 775 height 728
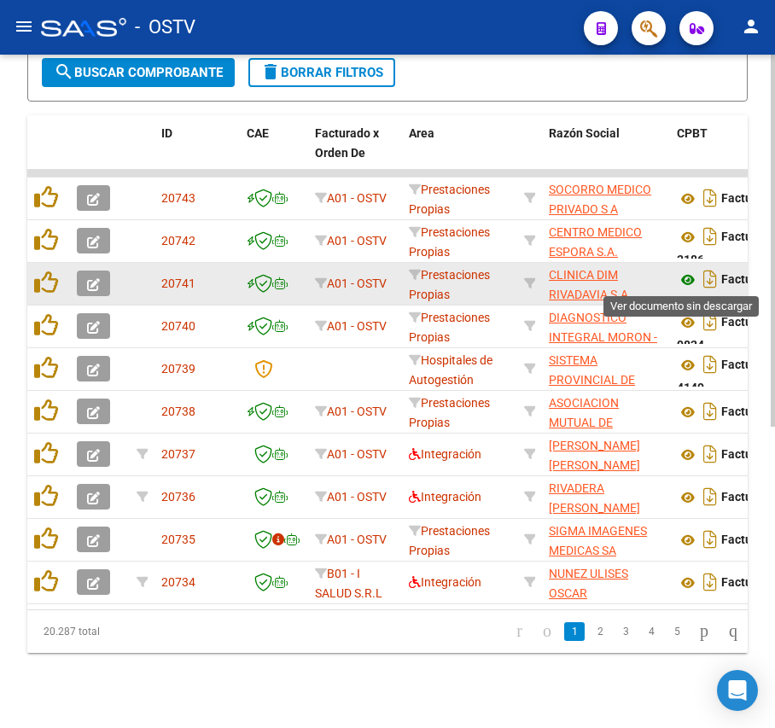
click at [686, 284] on icon at bounding box center [687, 280] width 22 height 20
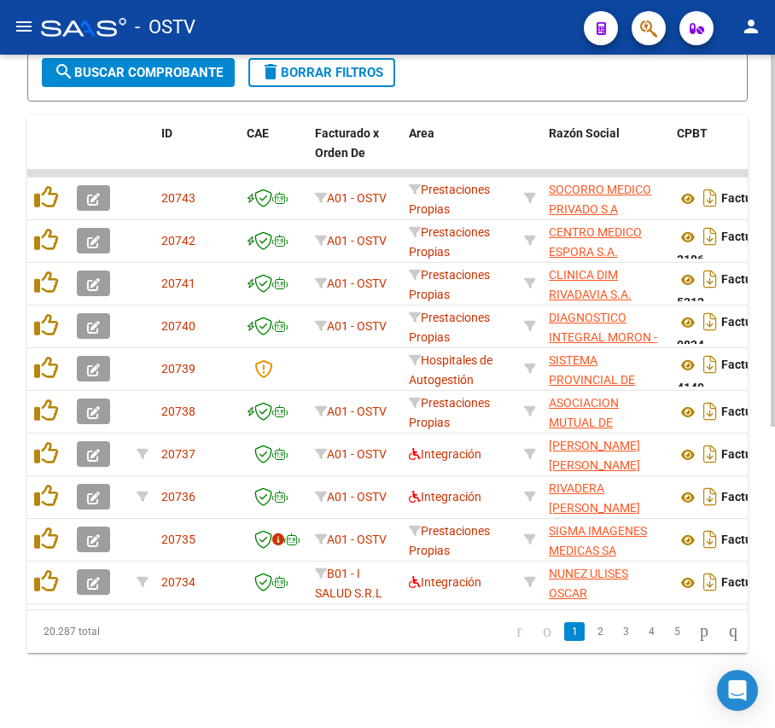
click at [186, 70] on span "search Buscar Comprobante" at bounding box center [138, 72] width 169 height 15
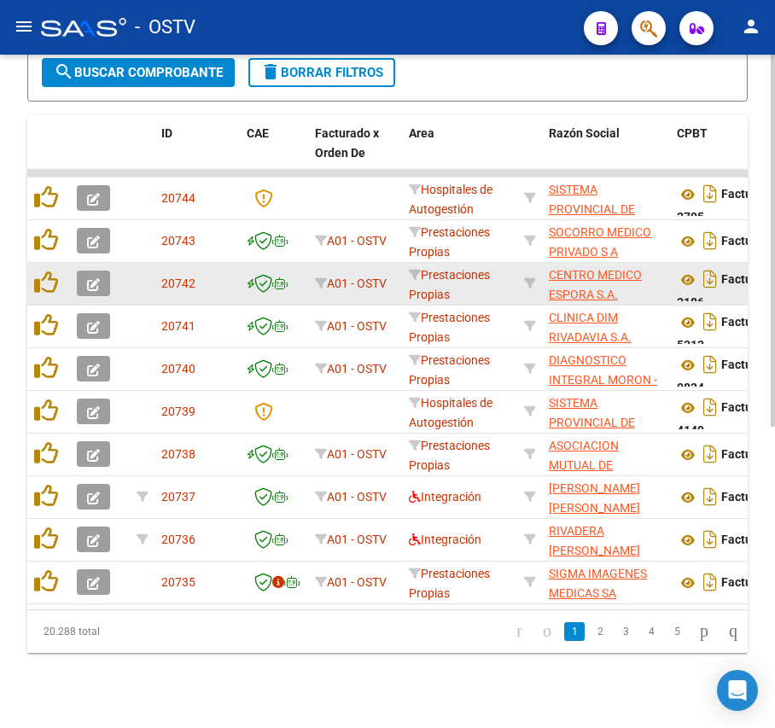
click at [595, 280] on span "CENTRO MEDICO ESPORA S.A." at bounding box center [595, 284] width 93 height 33
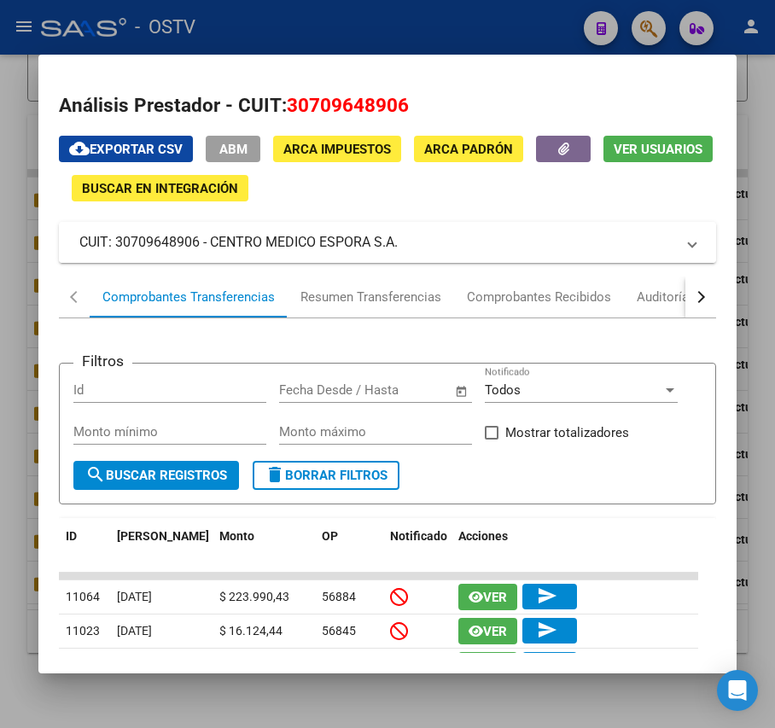
drag, startPoint x: 407, startPoint y: 247, endPoint x: 213, endPoint y: 242, distance: 193.7
click at [213, 242] on mat-panel-title "CUIT: 30709648906 - CENTRO MEDICO ESPORA S.A." at bounding box center [376, 242] width 595 height 20
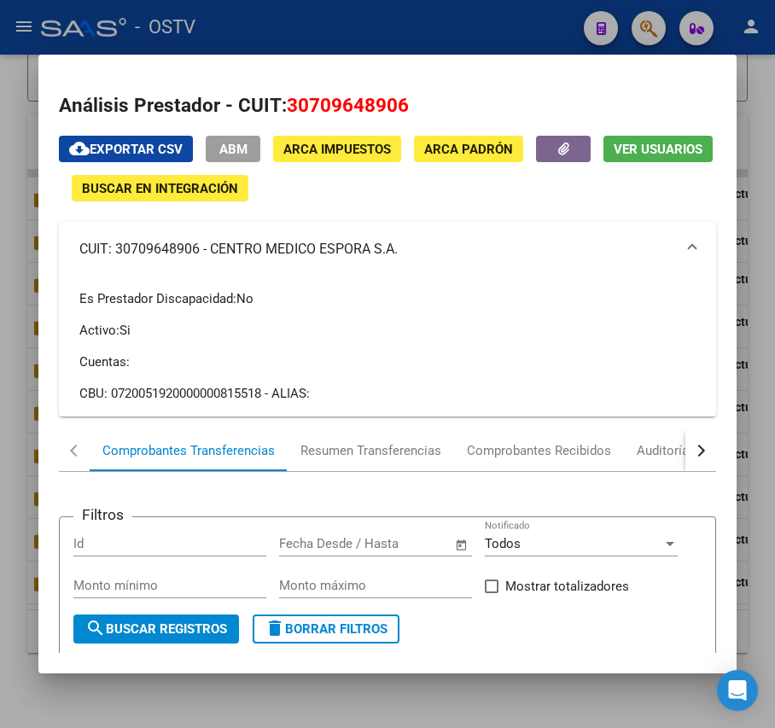
click at [369, 39] on div at bounding box center [387, 364] width 775 height 728
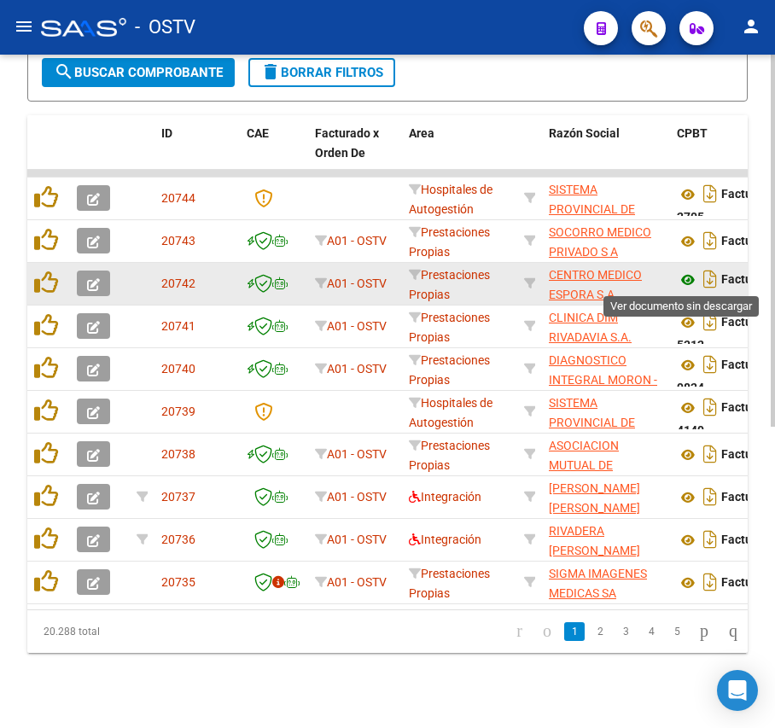
click at [684, 281] on icon at bounding box center [687, 280] width 22 height 20
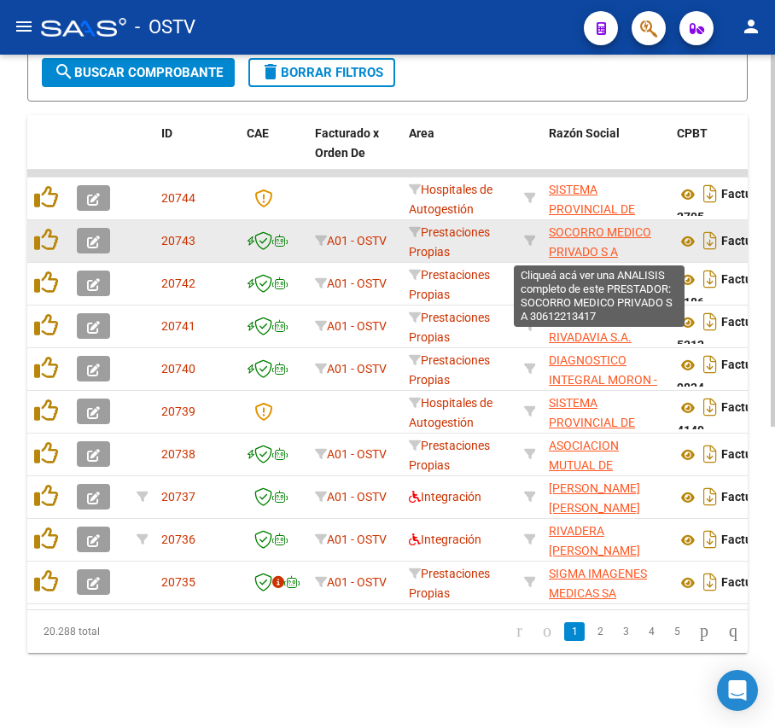
click at [609, 247] on span "SOCORRO MEDICO PRIVADO S A" at bounding box center [600, 241] width 102 height 33
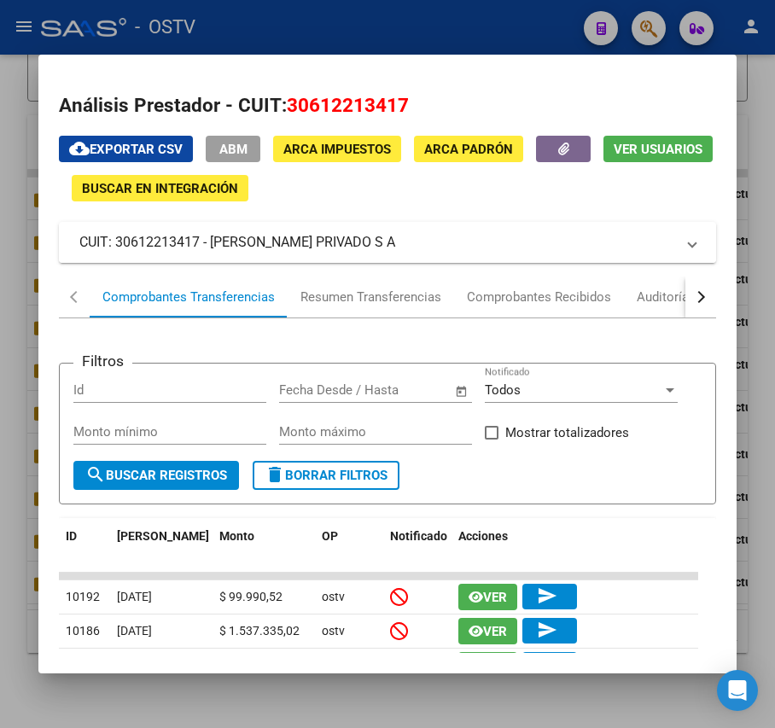
drag, startPoint x: 427, startPoint y: 243, endPoint x: 206, endPoint y: 239, distance: 221.0
click at [206, 239] on mat-panel-title "CUIT: 30612213417 - SOCORRO MEDICO PRIVADO S A" at bounding box center [376, 242] width 595 height 20
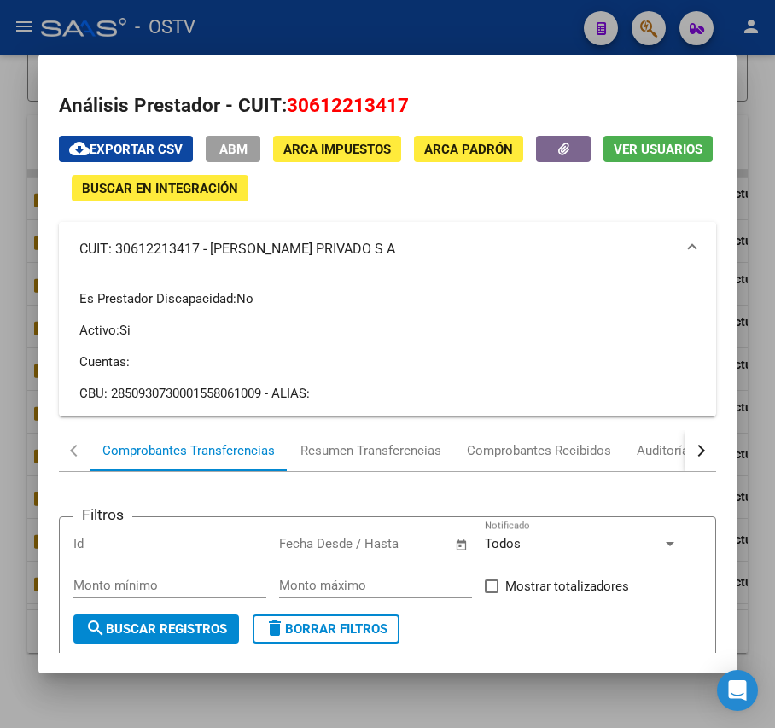
click at [349, 251] on mat-panel-title "CUIT: 30612213417 - SOCORRO MEDICO PRIVADO S A" at bounding box center [376, 249] width 595 height 20
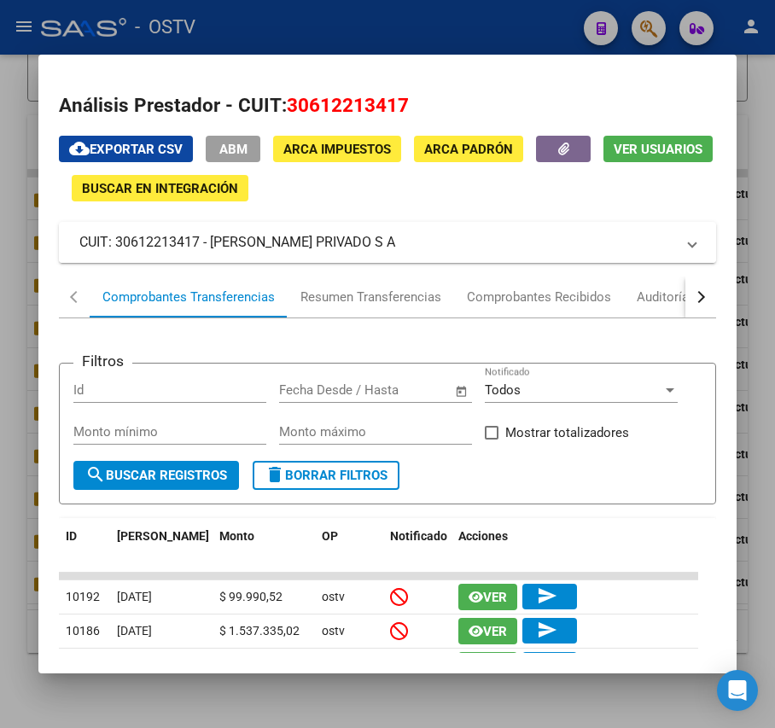
drag, startPoint x: 410, startPoint y: 242, endPoint x: 210, endPoint y: 246, distance: 200.5
click at [210, 246] on mat-panel-title "CUIT: 30612213417 - SOCORRO MEDICO PRIVADO S A" at bounding box center [376, 242] width 595 height 20
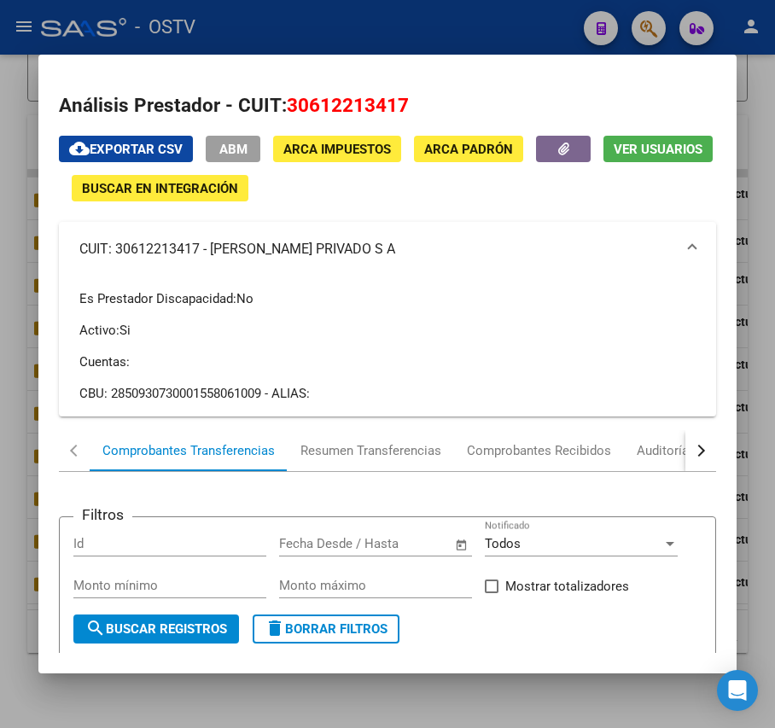
click at [475, 19] on div at bounding box center [387, 364] width 775 height 728
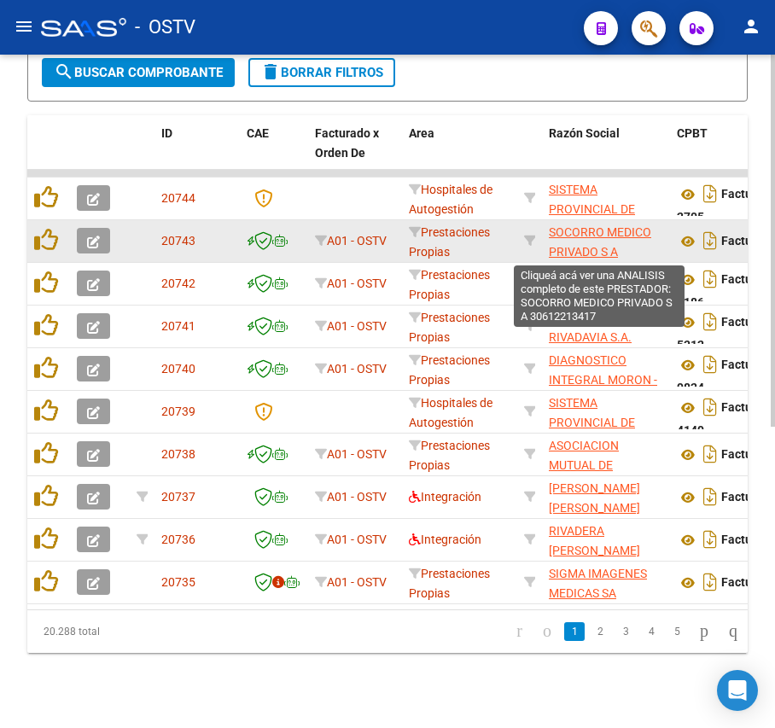
click at [588, 253] on span "SOCORRO MEDICO PRIVADO S A" at bounding box center [600, 241] width 102 height 33
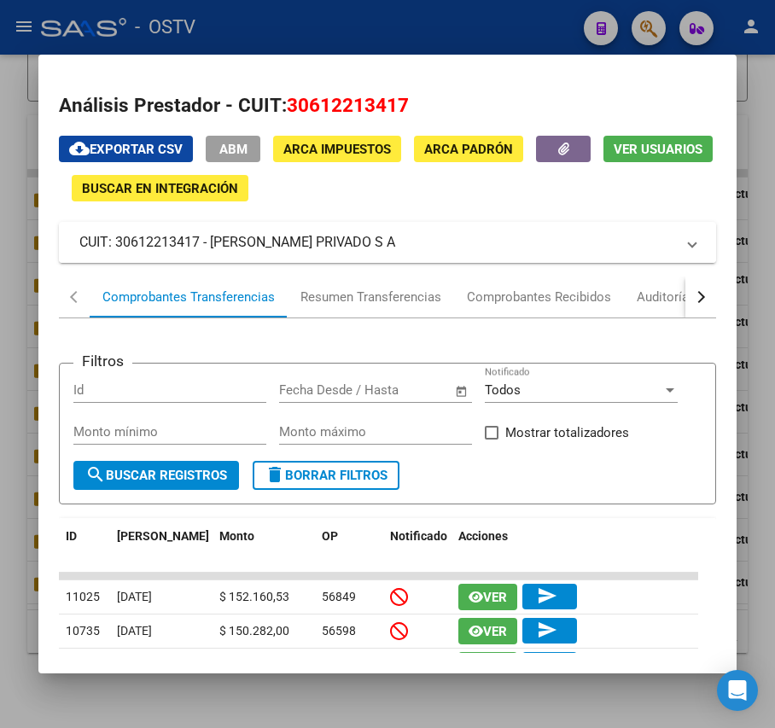
drag, startPoint x: 416, startPoint y: 244, endPoint x: 212, endPoint y: 254, distance: 204.1
click at [212, 254] on mat-expansion-panel-header "CUIT: 30612213417 - SOCORRO MEDICO PRIVADO S A" at bounding box center [387, 242] width 656 height 41
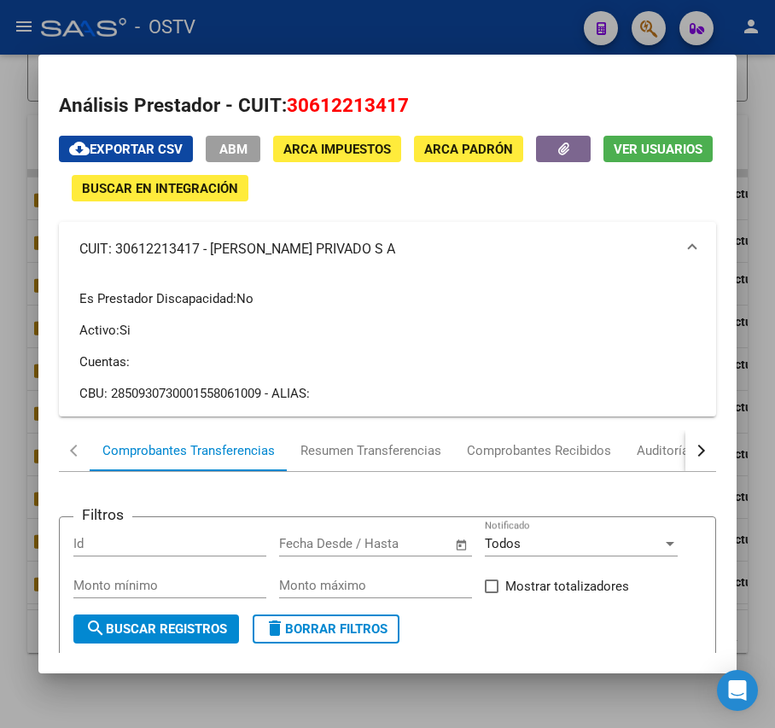
click at [372, 14] on div at bounding box center [387, 364] width 775 height 728
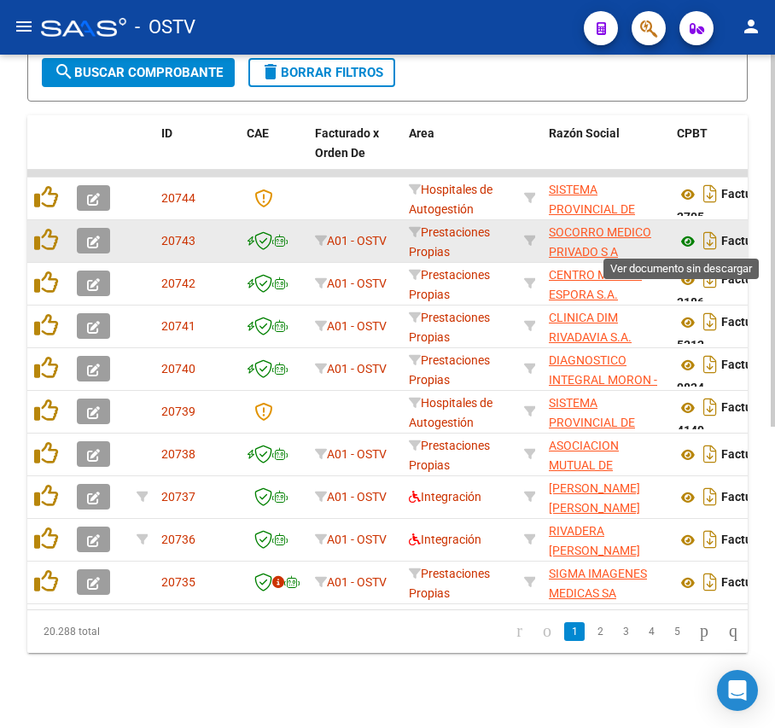
click at [687, 237] on icon at bounding box center [687, 241] width 22 height 20
click at [691, 237] on icon at bounding box center [687, 241] width 22 height 20
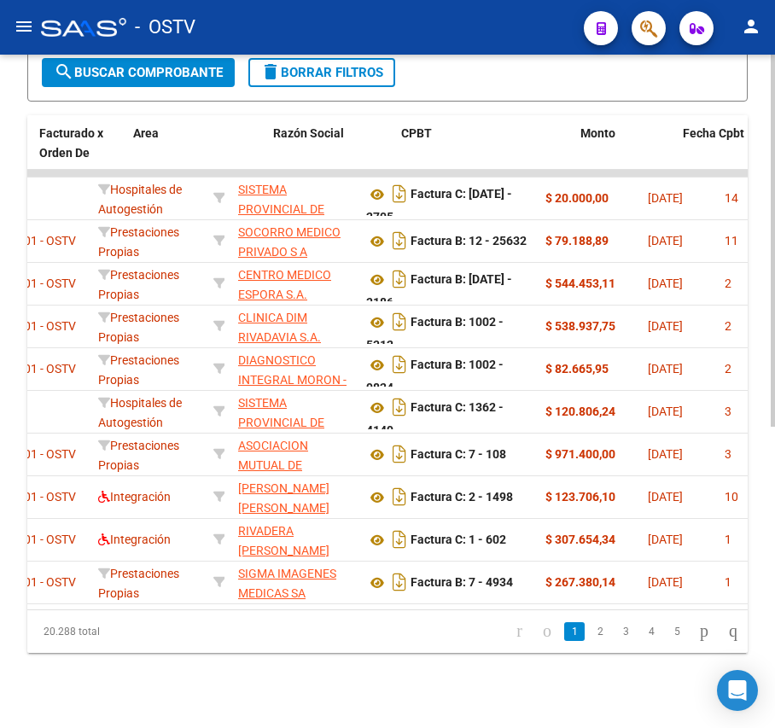
scroll to position [0, 318]
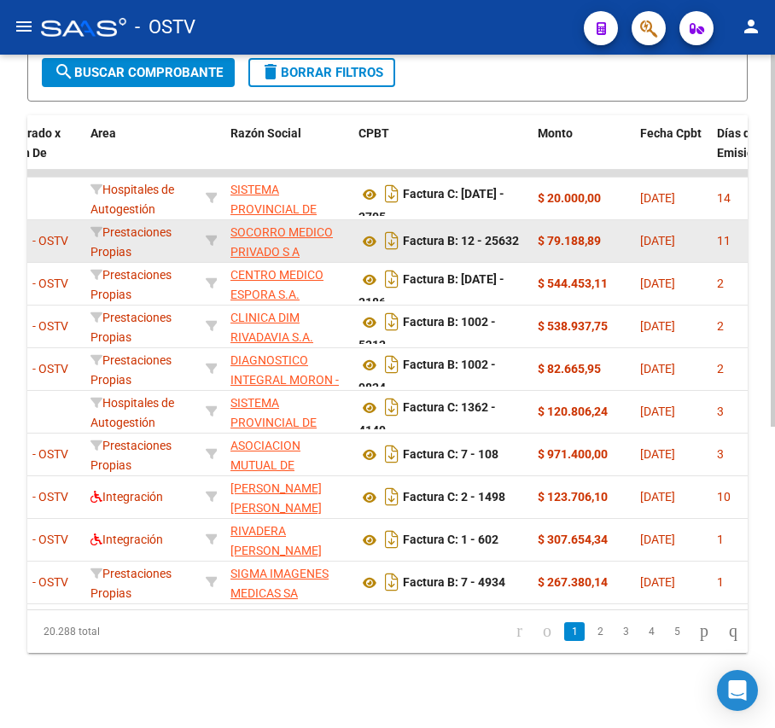
drag, startPoint x: 602, startPoint y: 237, endPoint x: 546, endPoint y: 239, distance: 56.3
click at [546, 239] on div "$ 79.188,89" at bounding box center [581, 241] width 89 height 20
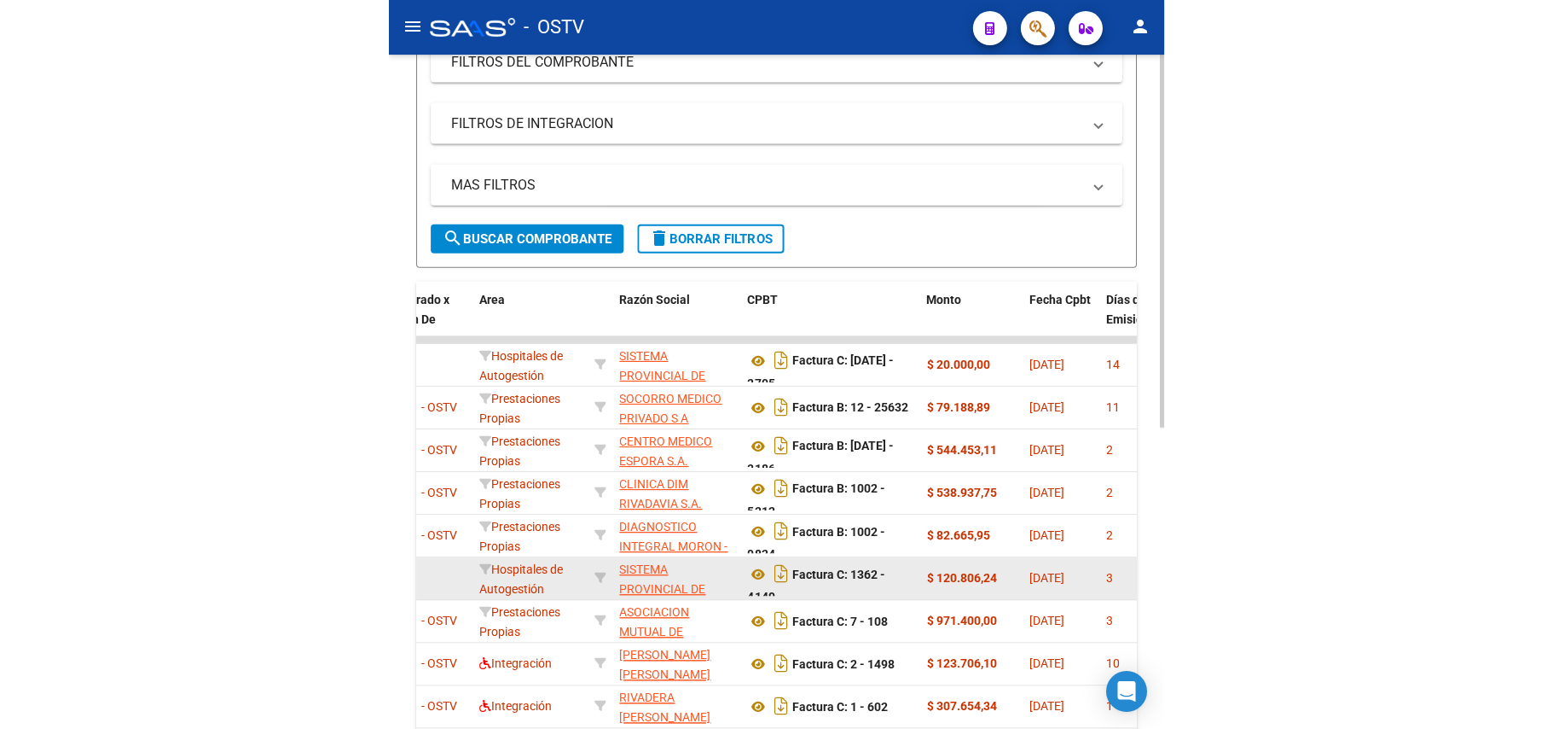
scroll to position [407, 0]
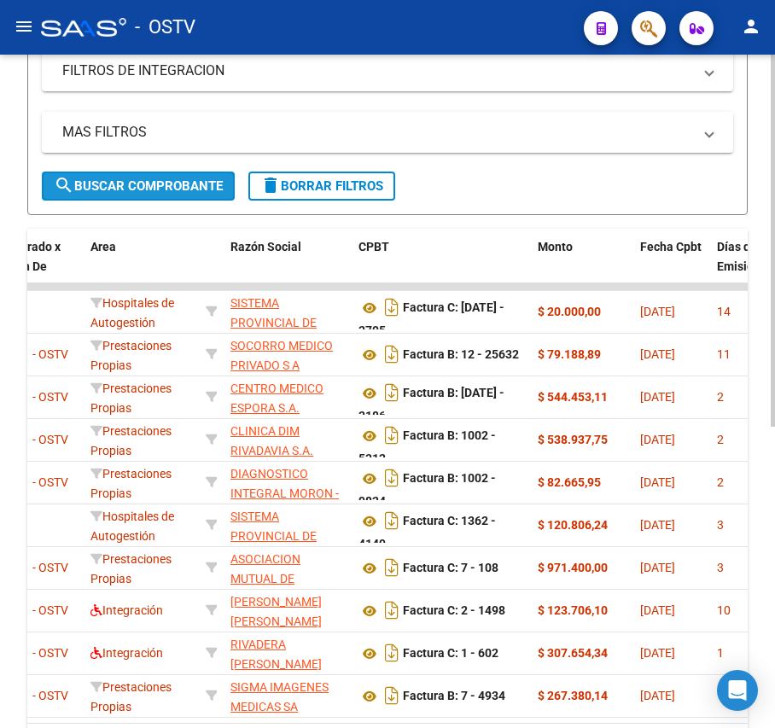
click at [134, 178] on span "search Buscar Comprobante" at bounding box center [138, 185] width 169 height 15
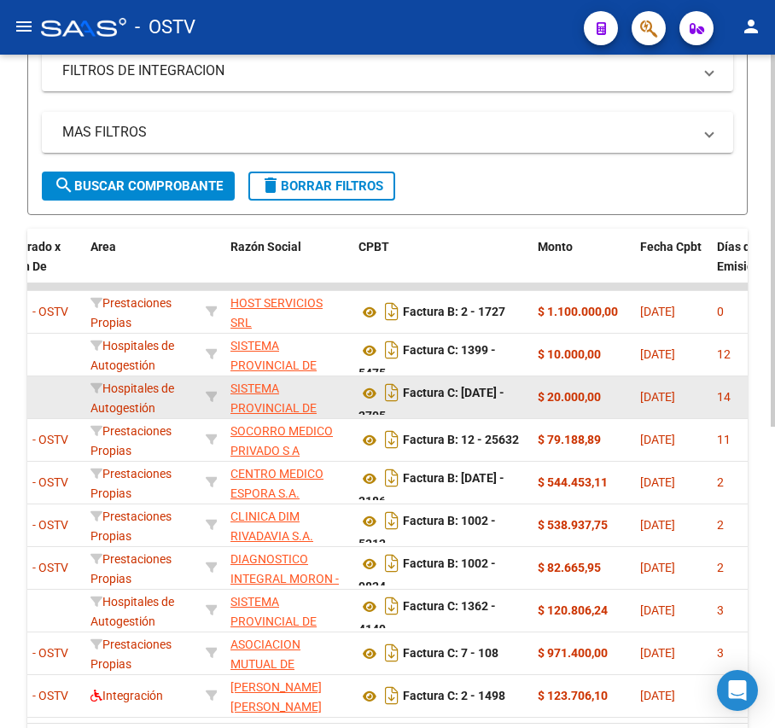
click at [263, 398] on app-link-go-to "SISTEMA PROVINCIAL DE SALUD" at bounding box center [287, 408] width 114 height 58
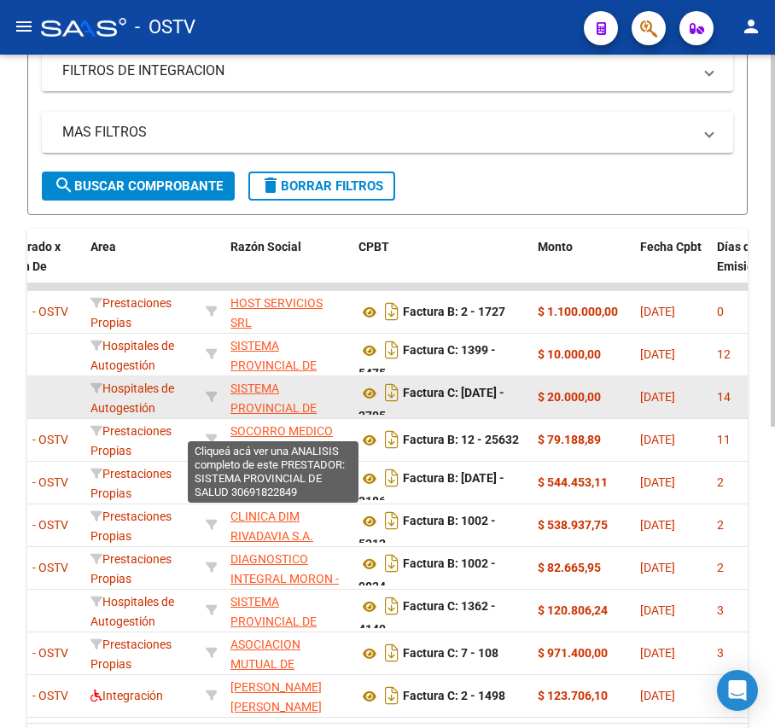
click at [263, 399] on span "SISTEMA PROVINCIAL DE SALUD" at bounding box center [273, 407] width 86 height 53
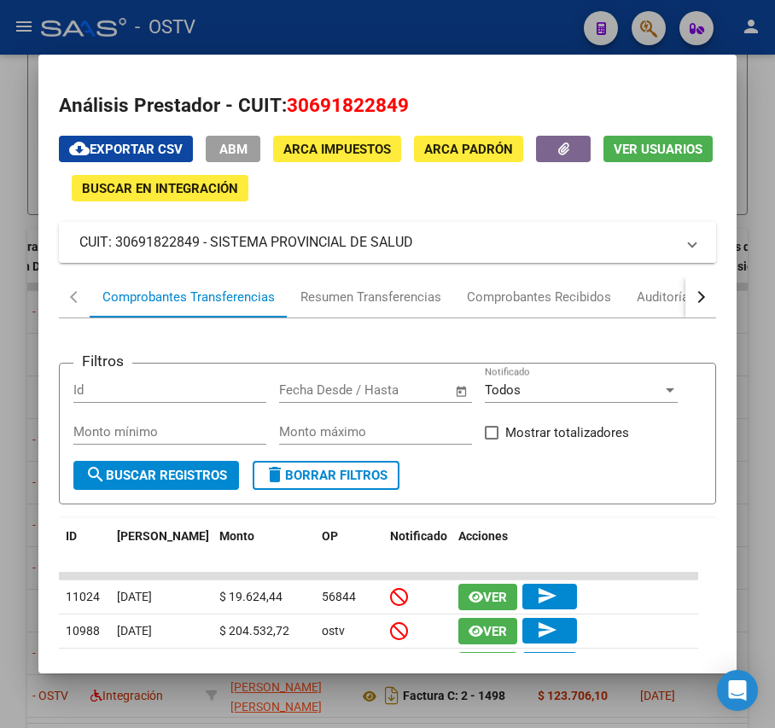
drag, startPoint x: 416, startPoint y: 243, endPoint x: 212, endPoint y: 242, distance: 203.9
click at [212, 242] on mat-panel-title "CUIT: 30691822849 - SISTEMA PROVINCIAL DE SALUD" at bounding box center [376, 242] width 595 height 20
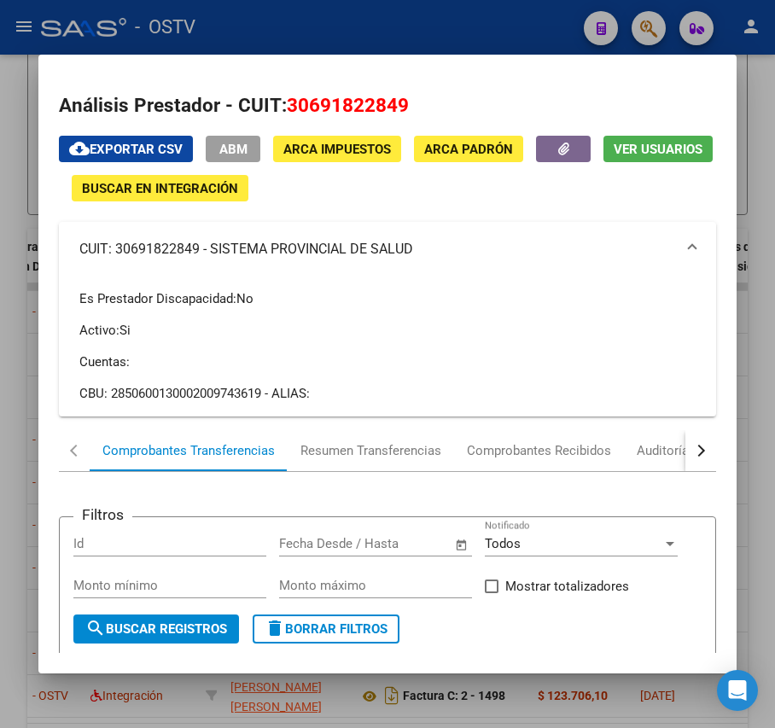
click at [311, 39] on div at bounding box center [387, 364] width 775 height 728
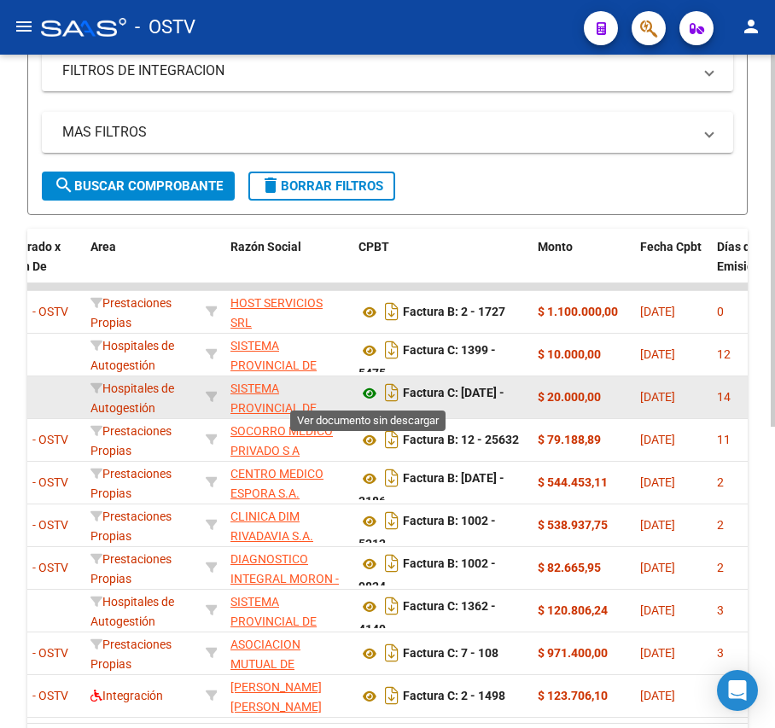
click at [365, 394] on icon at bounding box center [369, 393] width 22 height 20
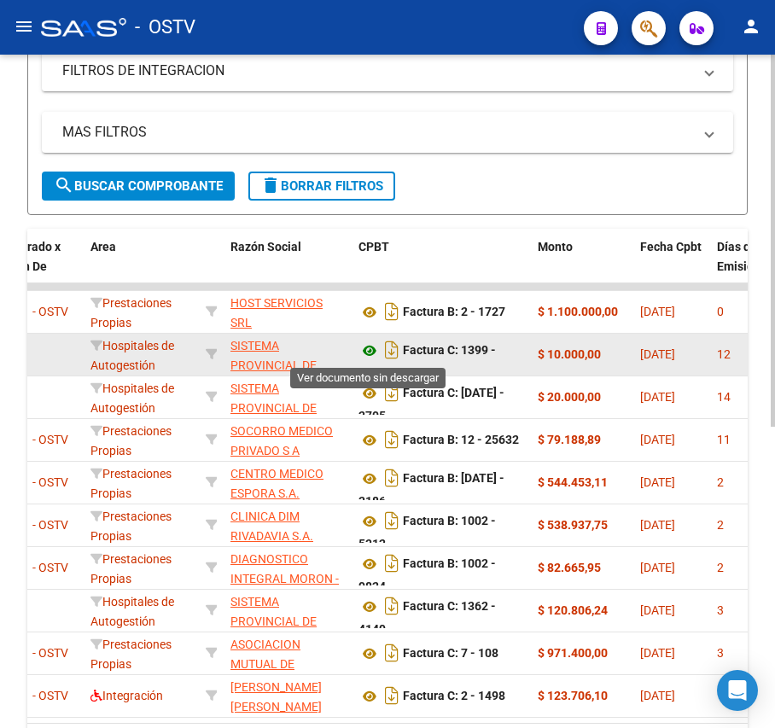
click at [366, 348] on icon at bounding box center [369, 350] width 22 height 20
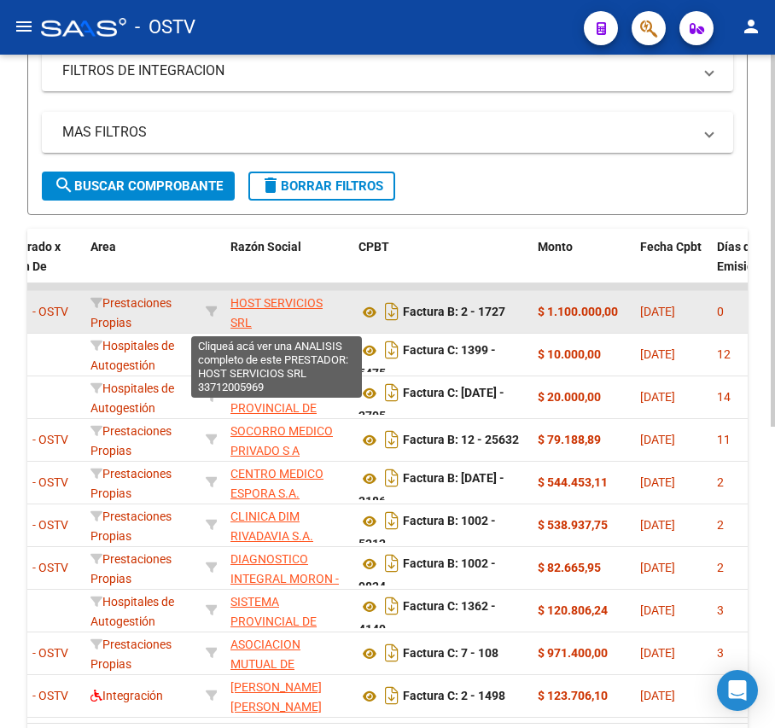
click at [293, 296] on span "HOST SERVICIOS SRL" at bounding box center [276, 312] width 92 height 33
type textarea "33712005969"
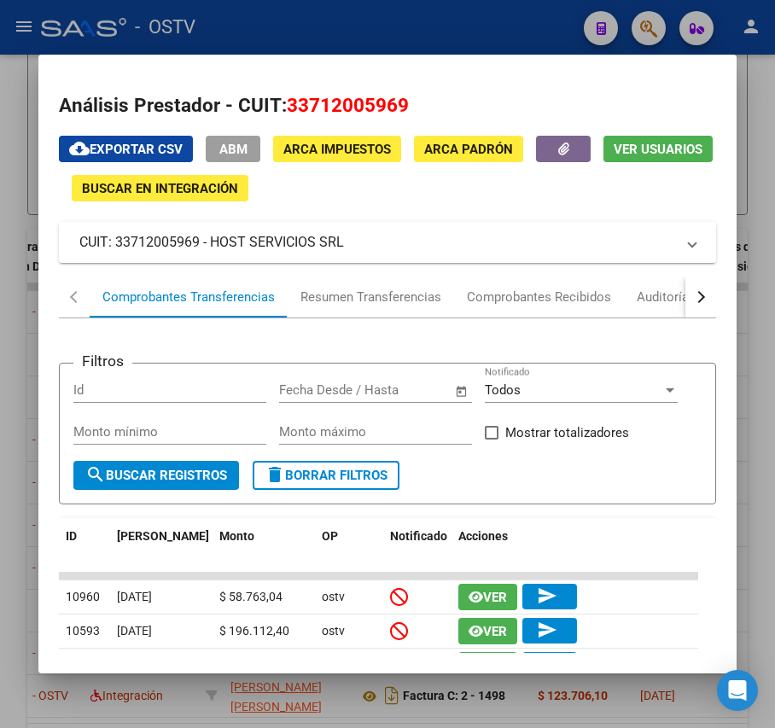
drag, startPoint x: 356, startPoint y: 242, endPoint x: 212, endPoint y: 247, distance: 144.2
click at [212, 247] on mat-panel-title "CUIT: 33712005969 - HOST SERVICIOS SRL" at bounding box center [376, 242] width 595 height 20
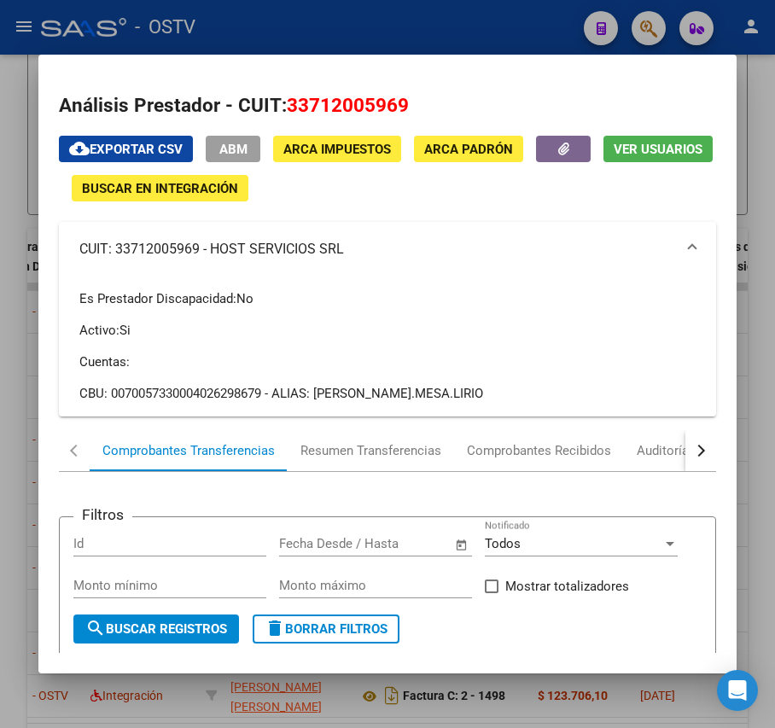
click at [281, 24] on div at bounding box center [387, 364] width 775 height 728
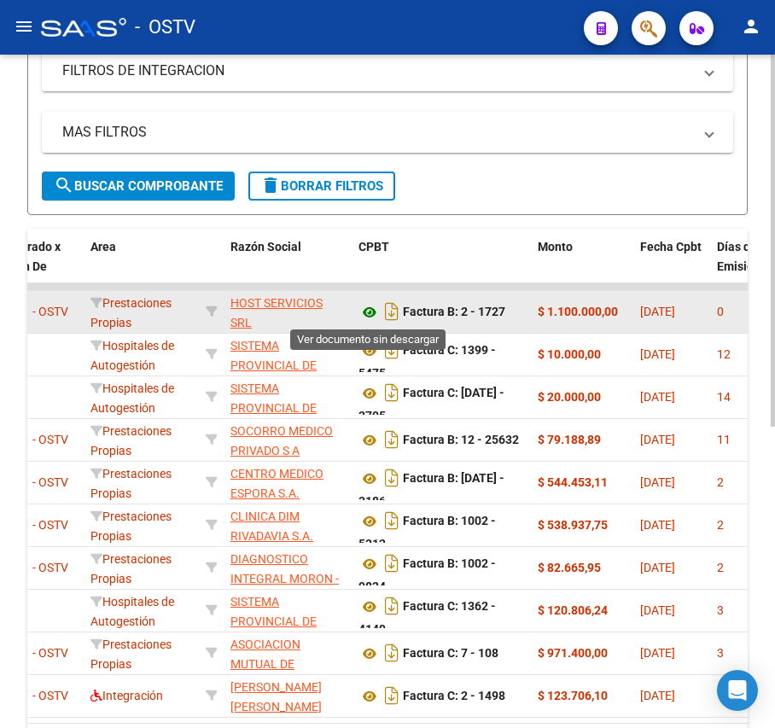
click at [363, 309] on icon at bounding box center [369, 312] width 22 height 20
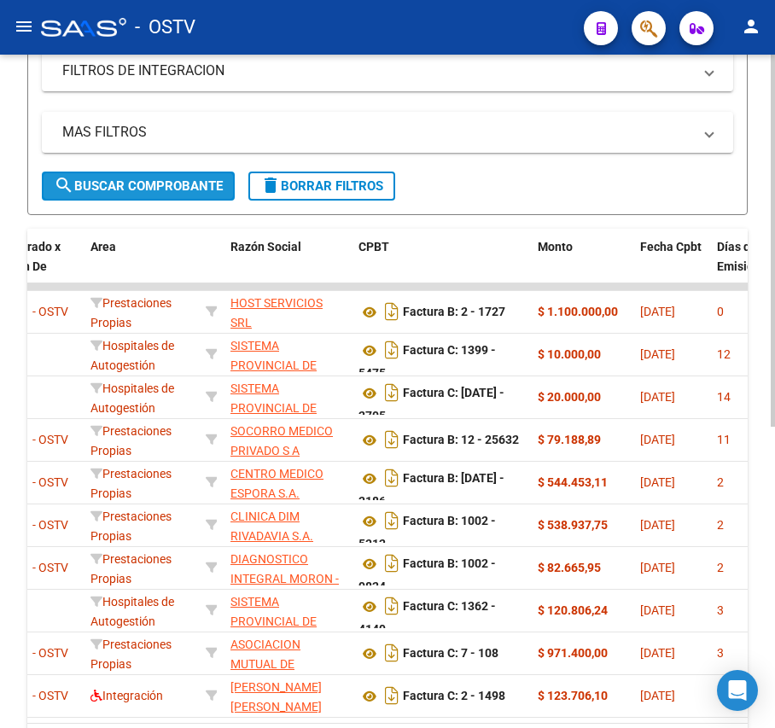
click at [193, 186] on span "search Buscar Comprobante" at bounding box center [138, 185] width 169 height 15
click at [69, 175] on mat-icon "search" at bounding box center [64, 185] width 20 height 20
click at [171, 193] on button "search Buscar Comprobante" at bounding box center [138, 185] width 193 height 29
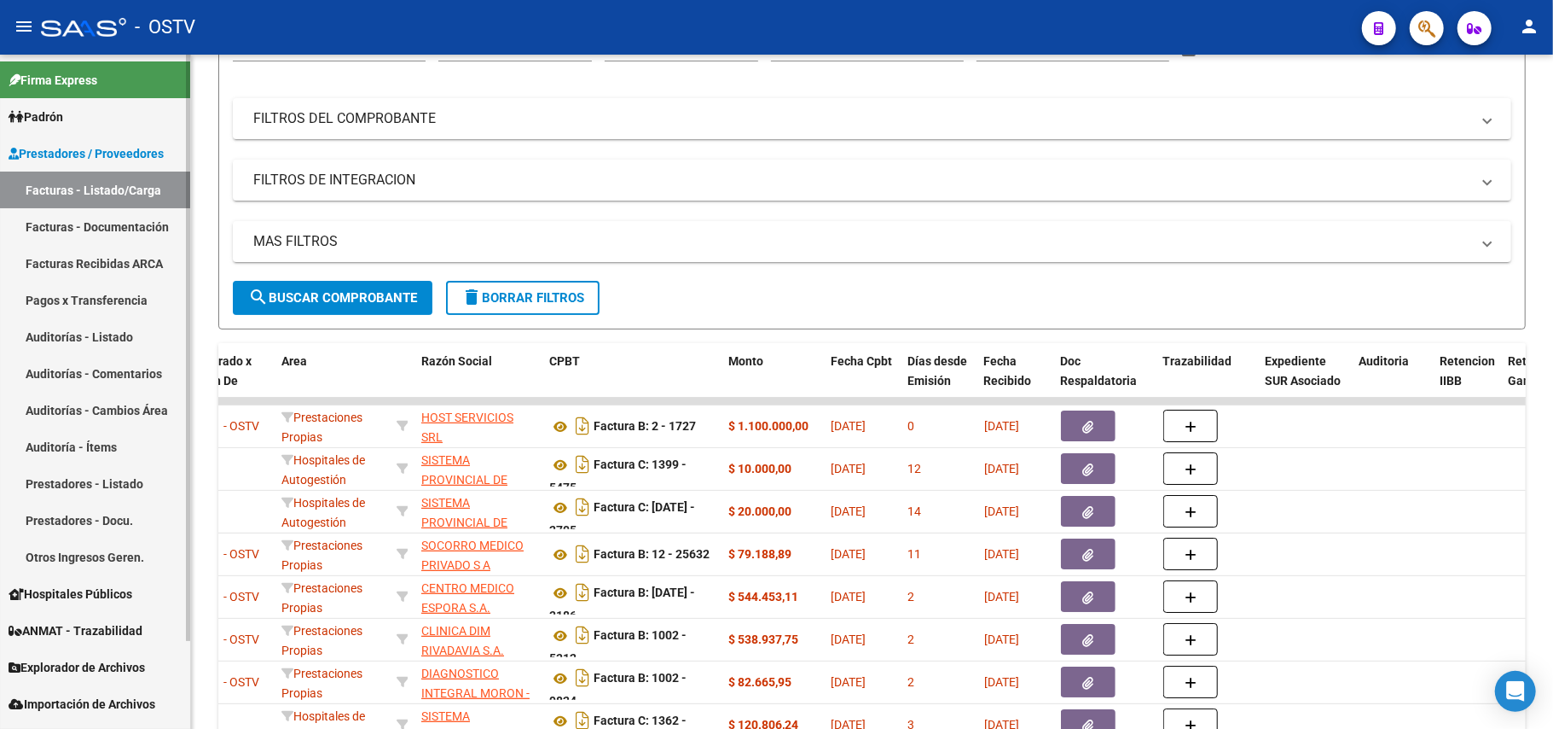
scroll to position [73, 0]
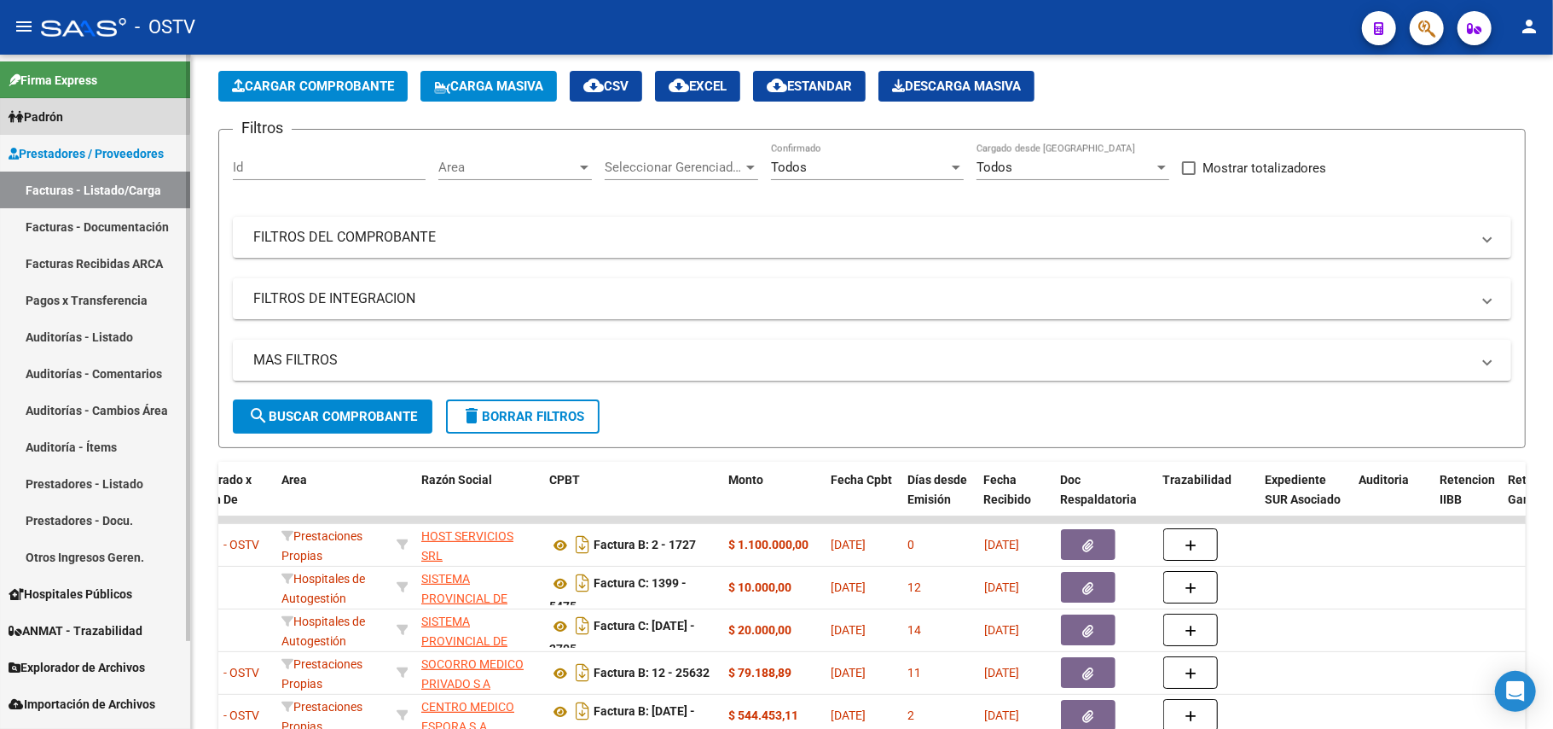
click at [69, 101] on link "Padrón" at bounding box center [95, 116] width 190 height 37
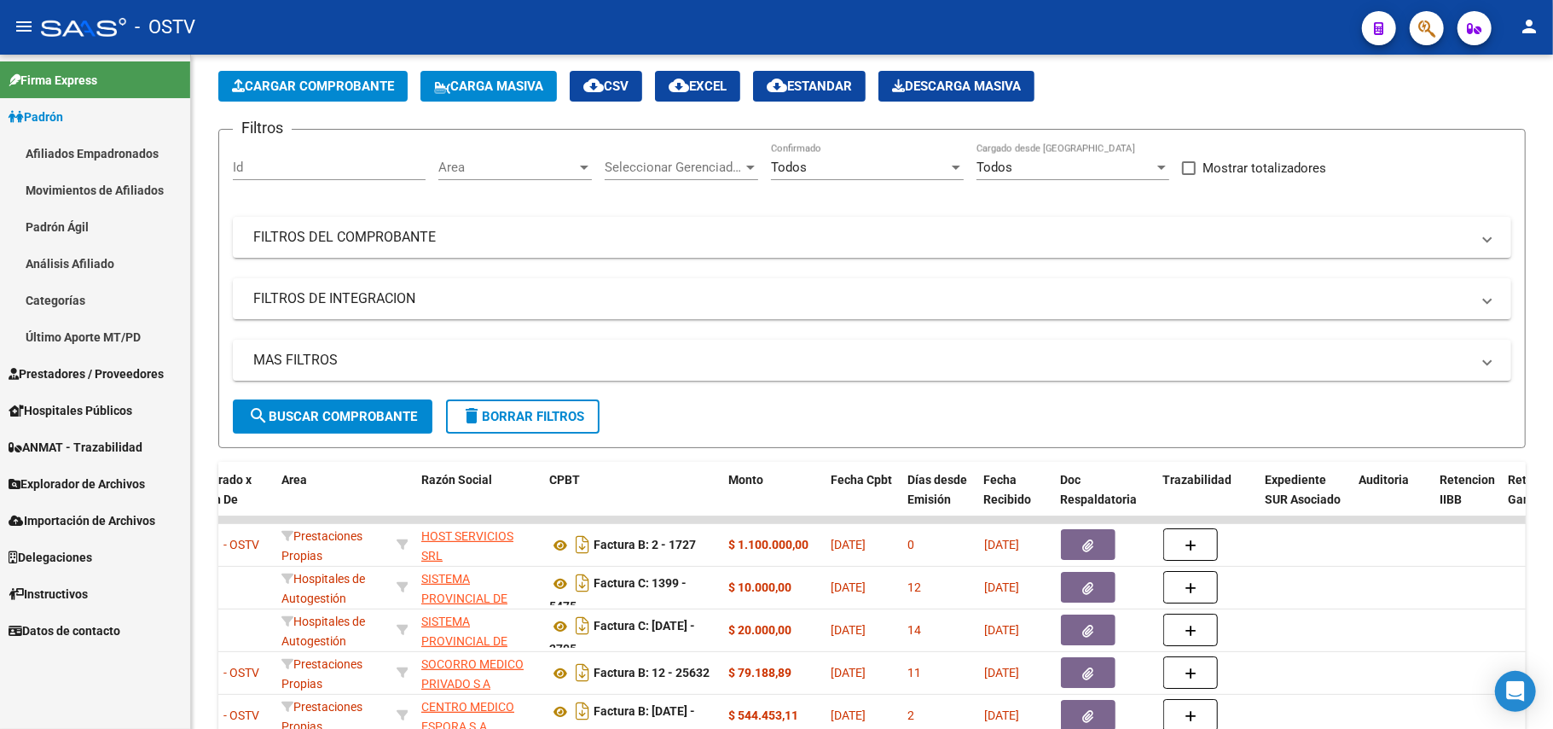
click at [96, 155] on link "Afiliados Empadronados" at bounding box center [95, 153] width 190 height 37
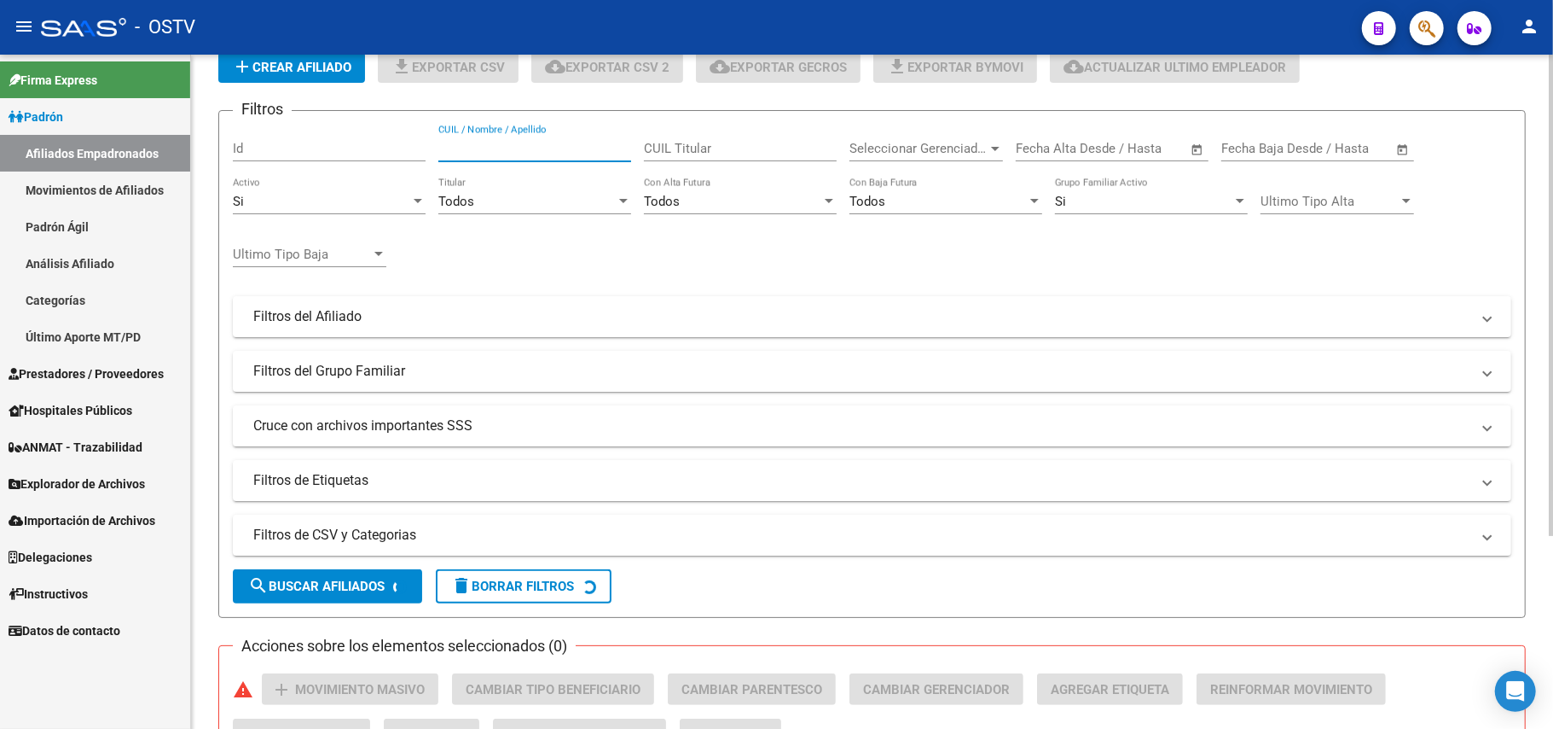
click at [513, 148] on input "CUIL / Nombre / Apellido" at bounding box center [534, 148] width 193 height 15
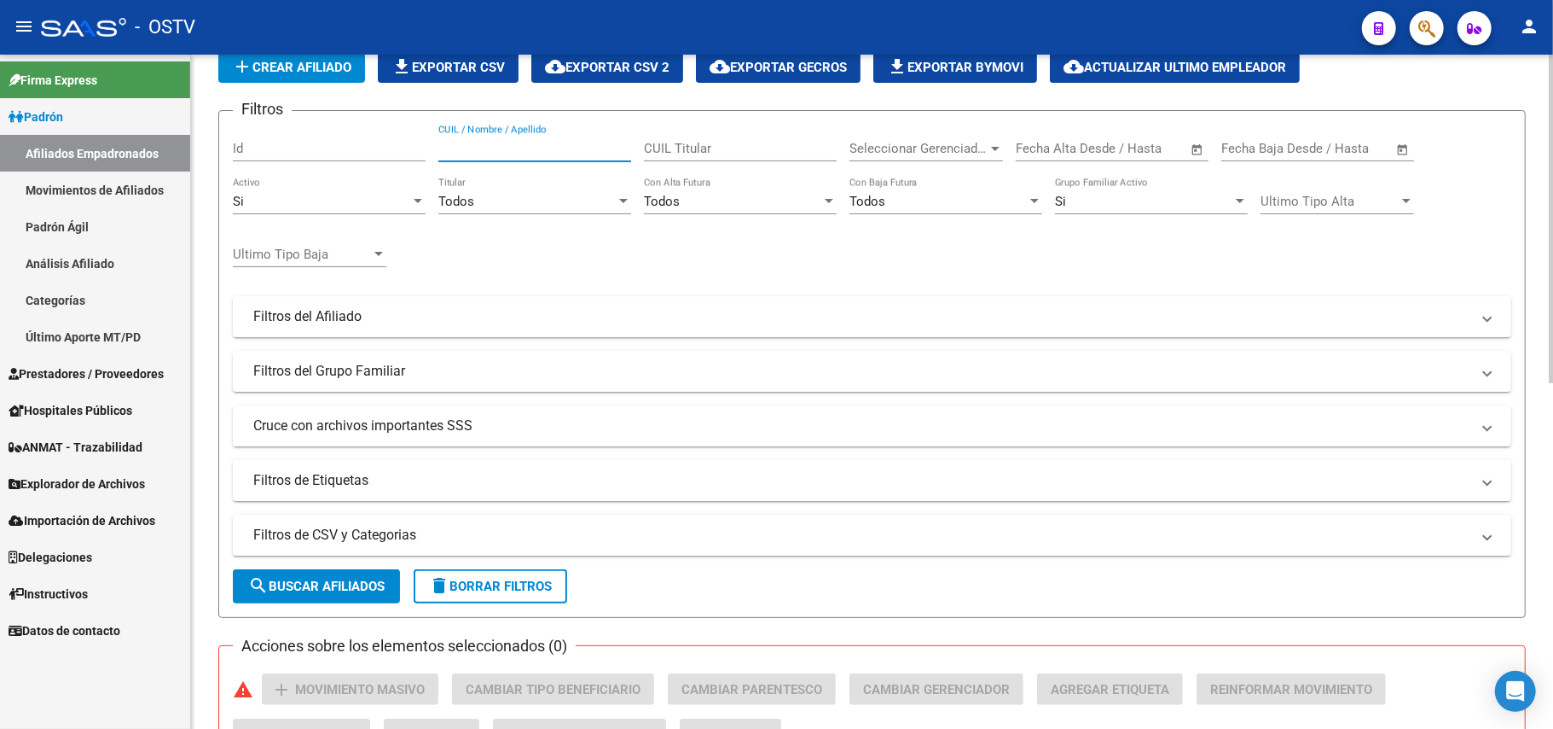
paste input "27047953109"
type input "27047953109"
click at [334, 578] on span "search Buscar Afiliados" at bounding box center [316, 585] width 136 height 15
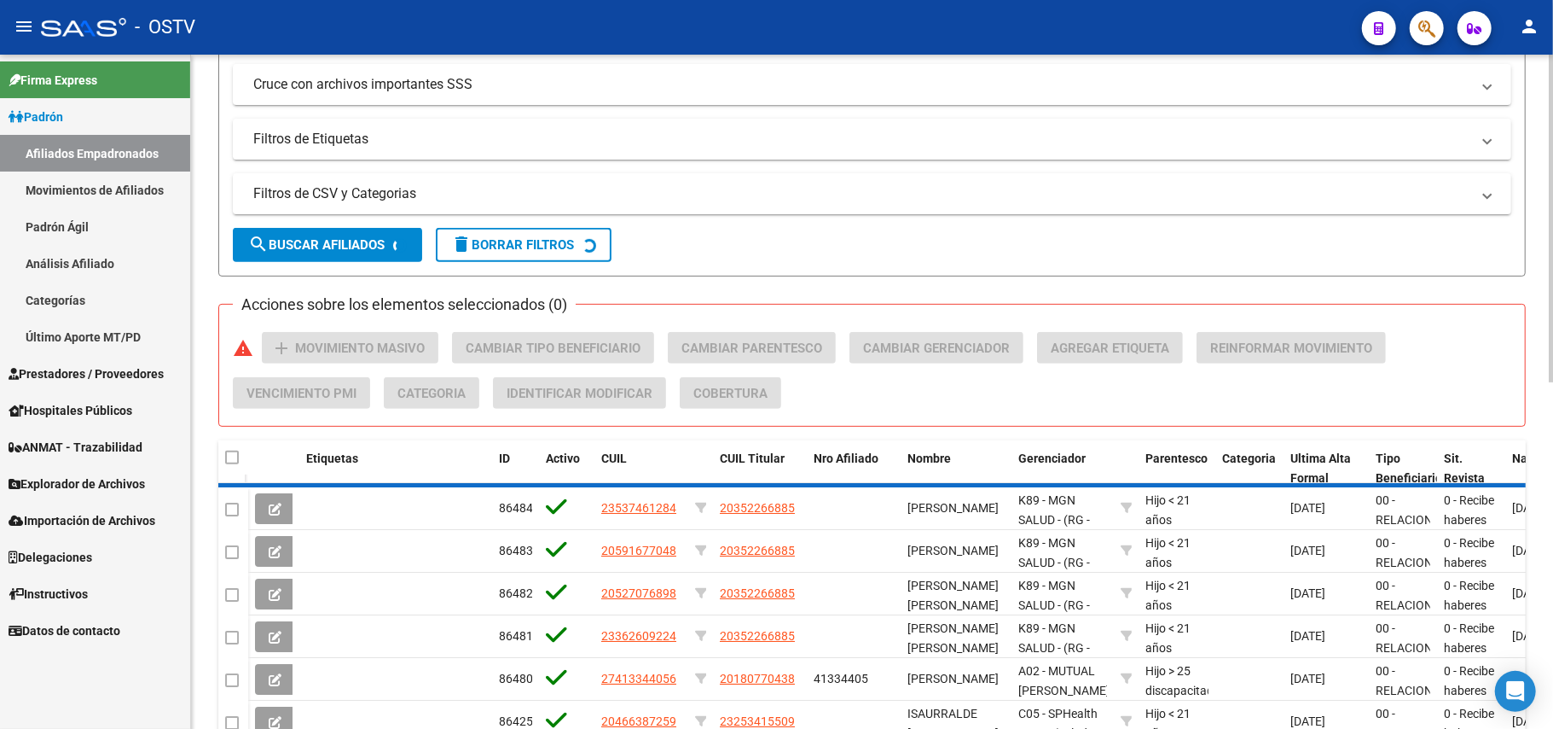
scroll to position [326, 0]
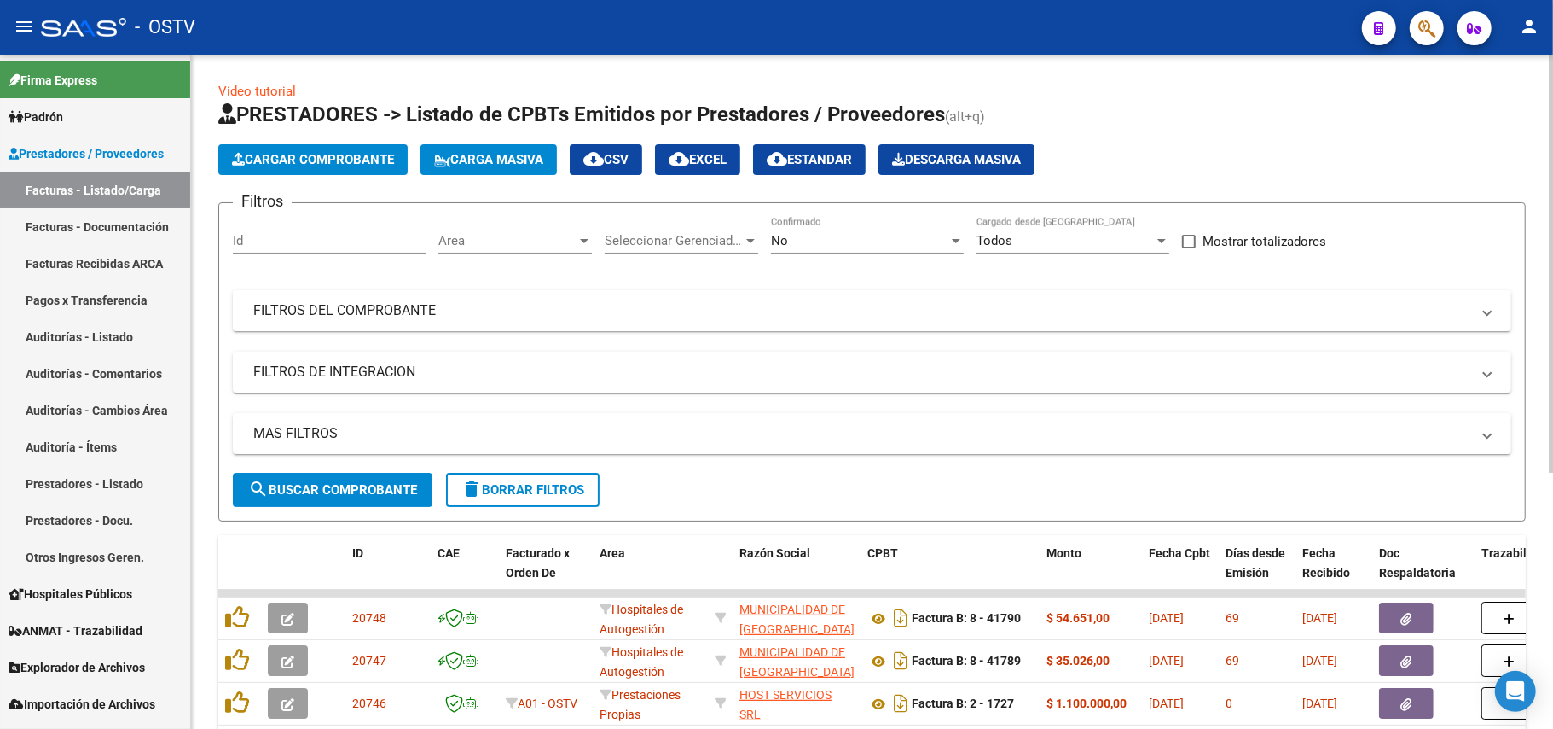
click at [824, 244] on div "No" at bounding box center [859, 240] width 177 height 15
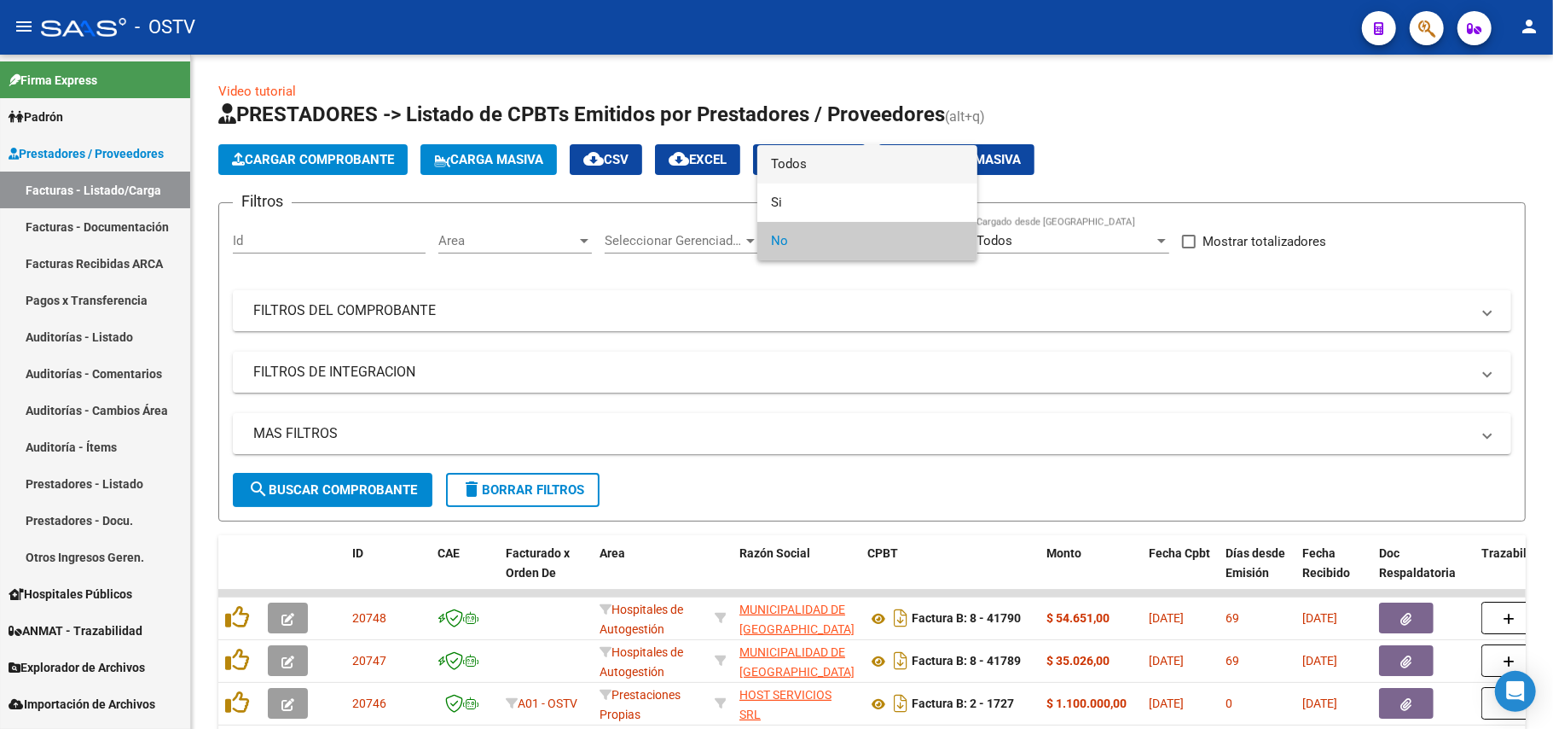
click at [857, 172] on span "Todos" at bounding box center [867, 164] width 193 height 38
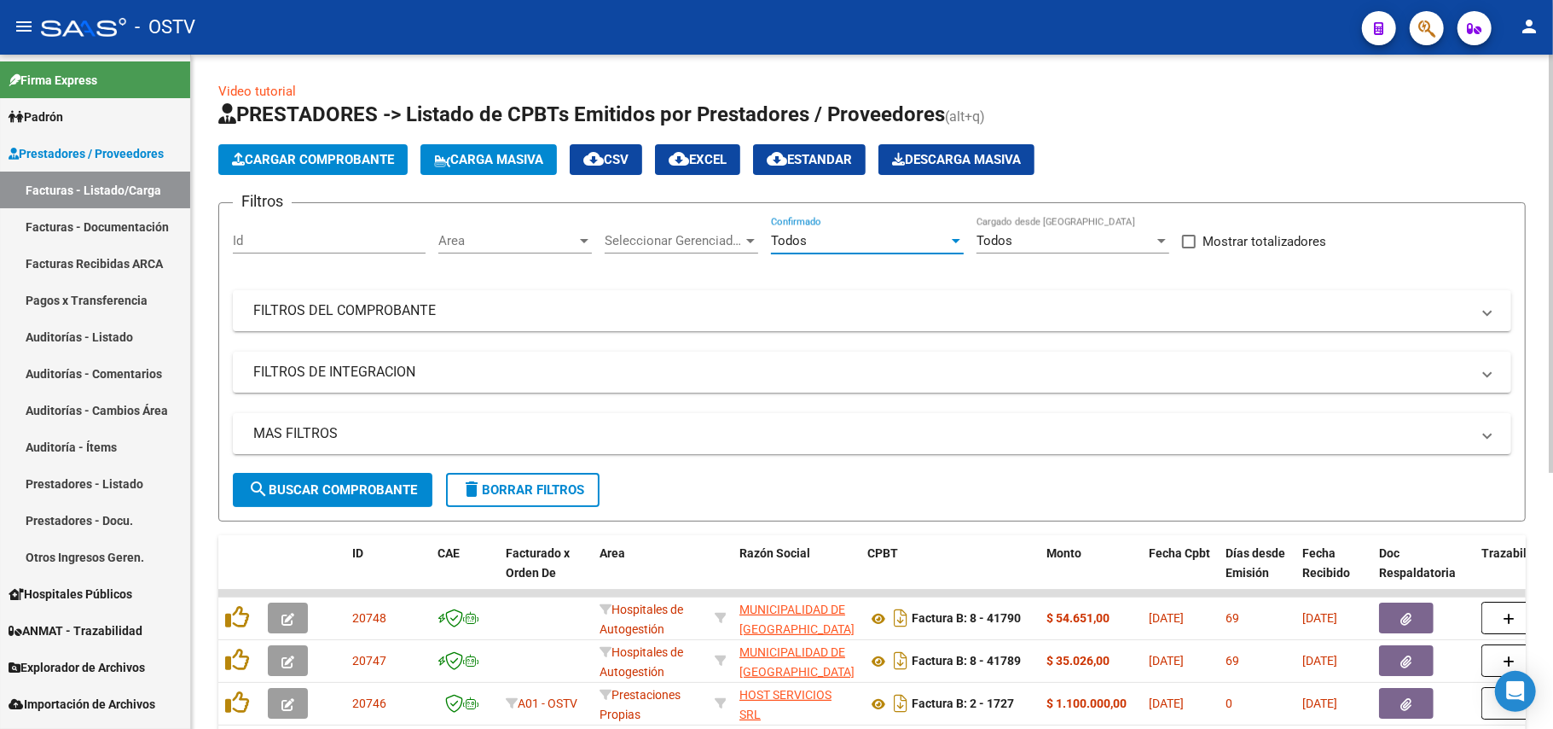
click at [308, 499] on button "search Buscar Comprobante" at bounding box center [333, 490] width 200 height 34
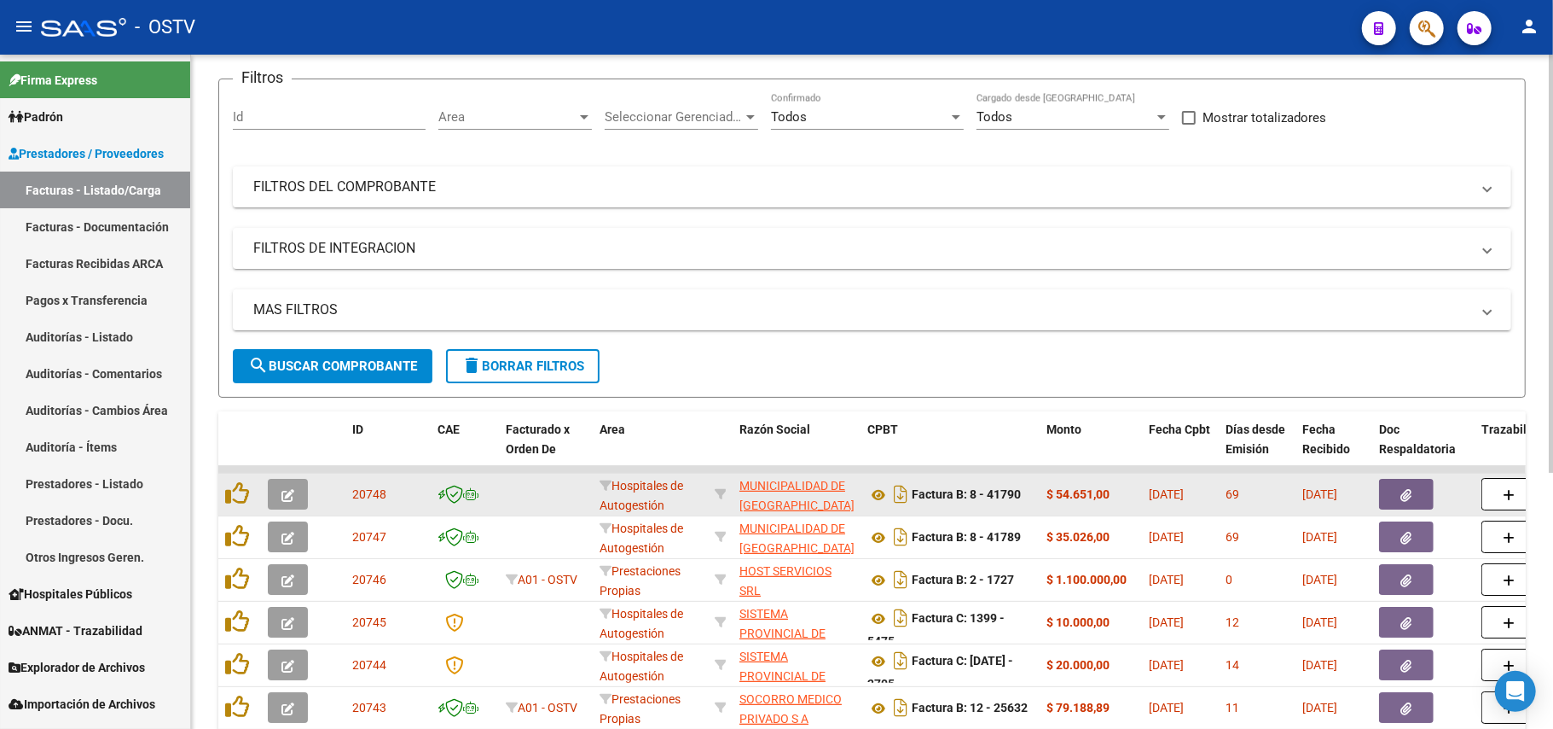
scroll to position [227, 0]
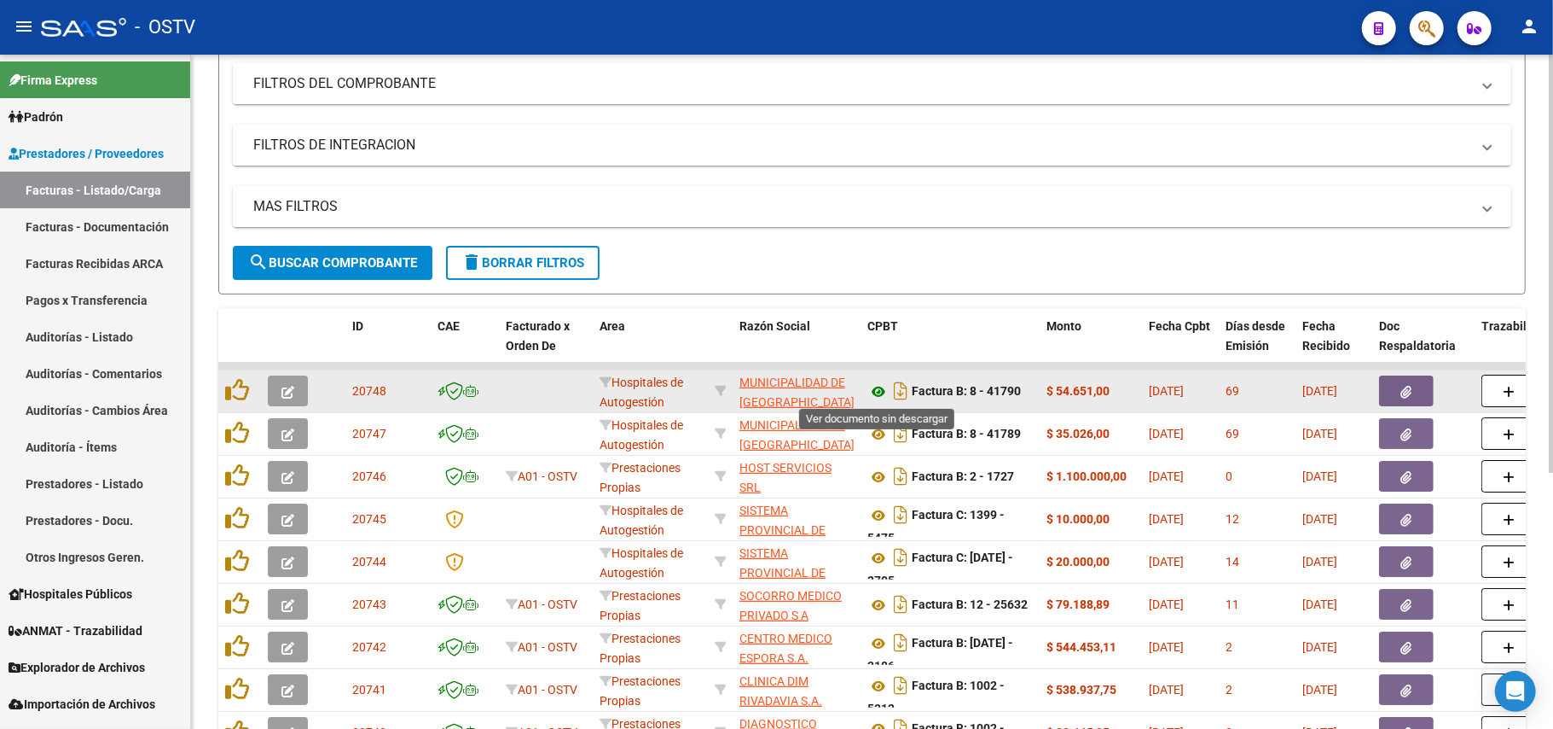
click at [875, 389] on icon at bounding box center [879, 391] width 22 height 20
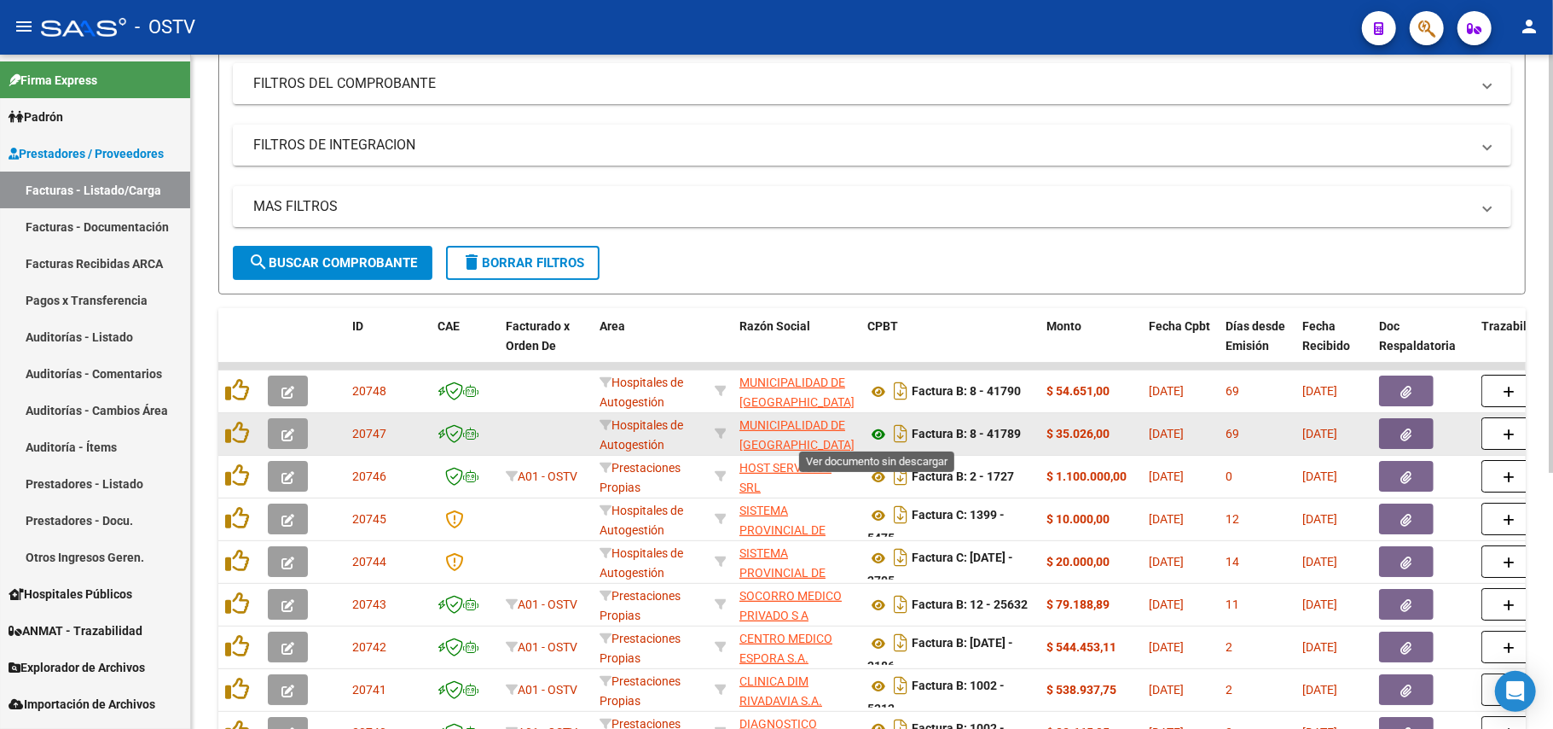
click at [874, 438] on icon at bounding box center [879, 434] width 22 height 20
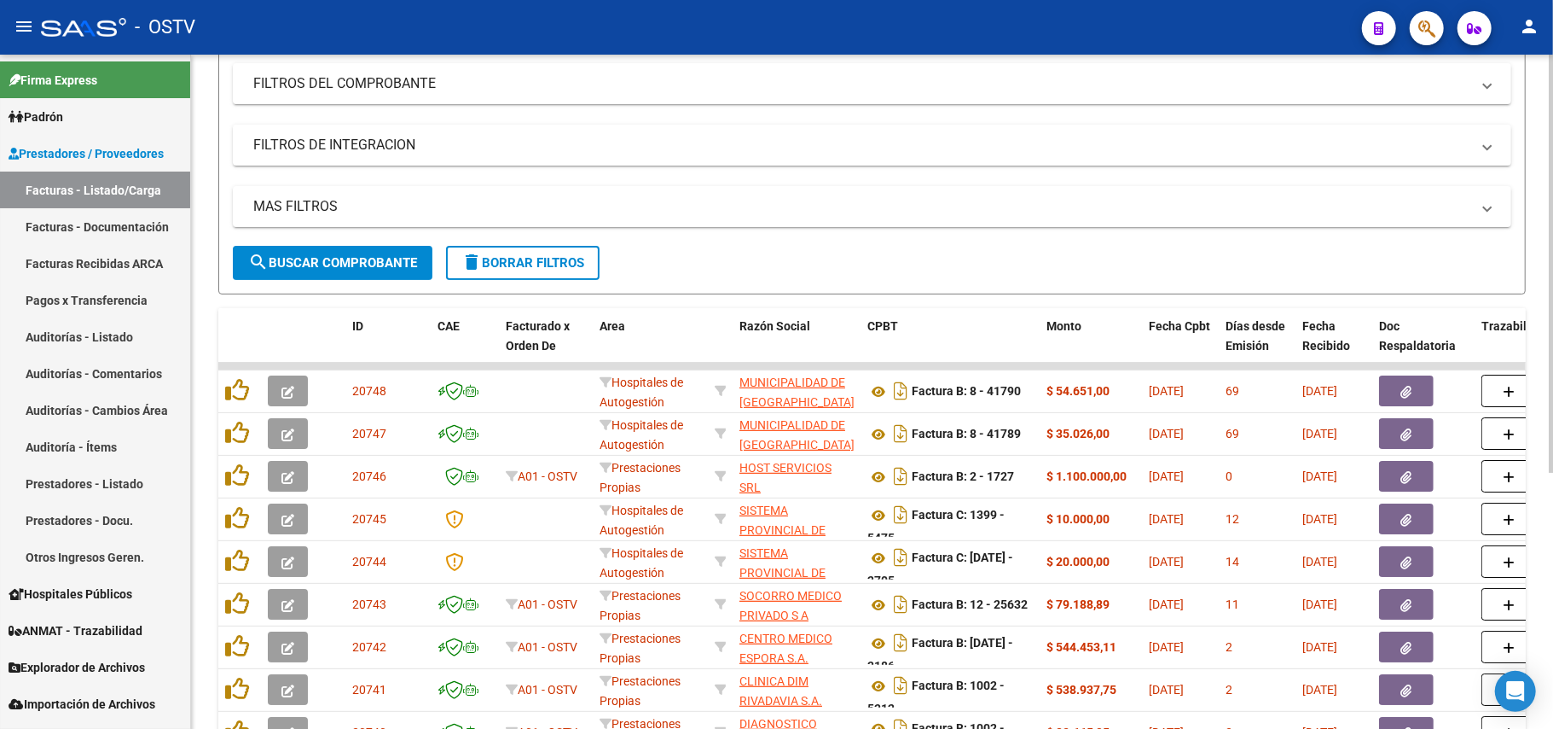
click at [394, 256] on span "search Buscar Comprobante" at bounding box center [332, 262] width 169 height 15
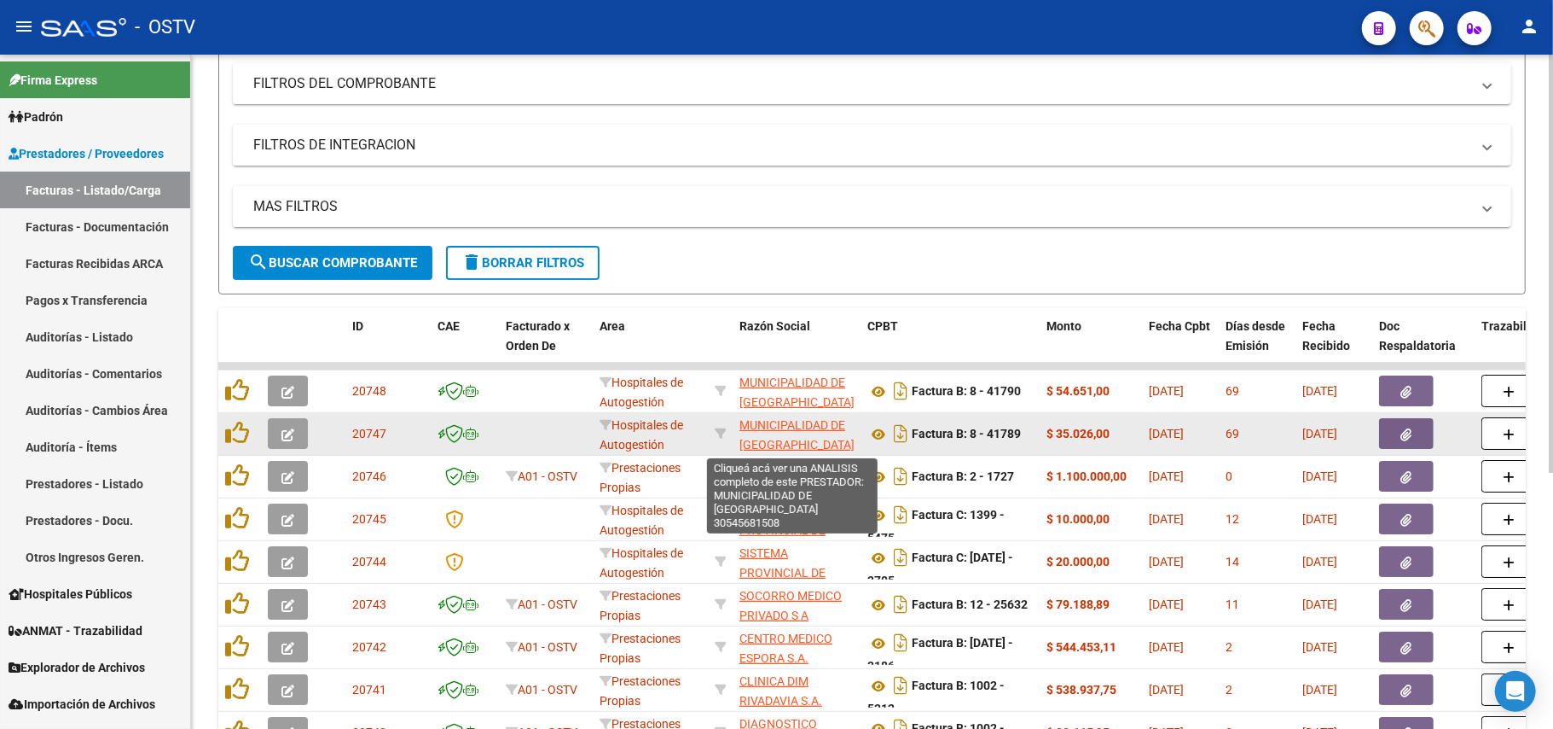
click at [800, 438] on span "MUNICIPALIDAD DE [GEOGRAPHIC_DATA]" at bounding box center [797, 434] width 115 height 33
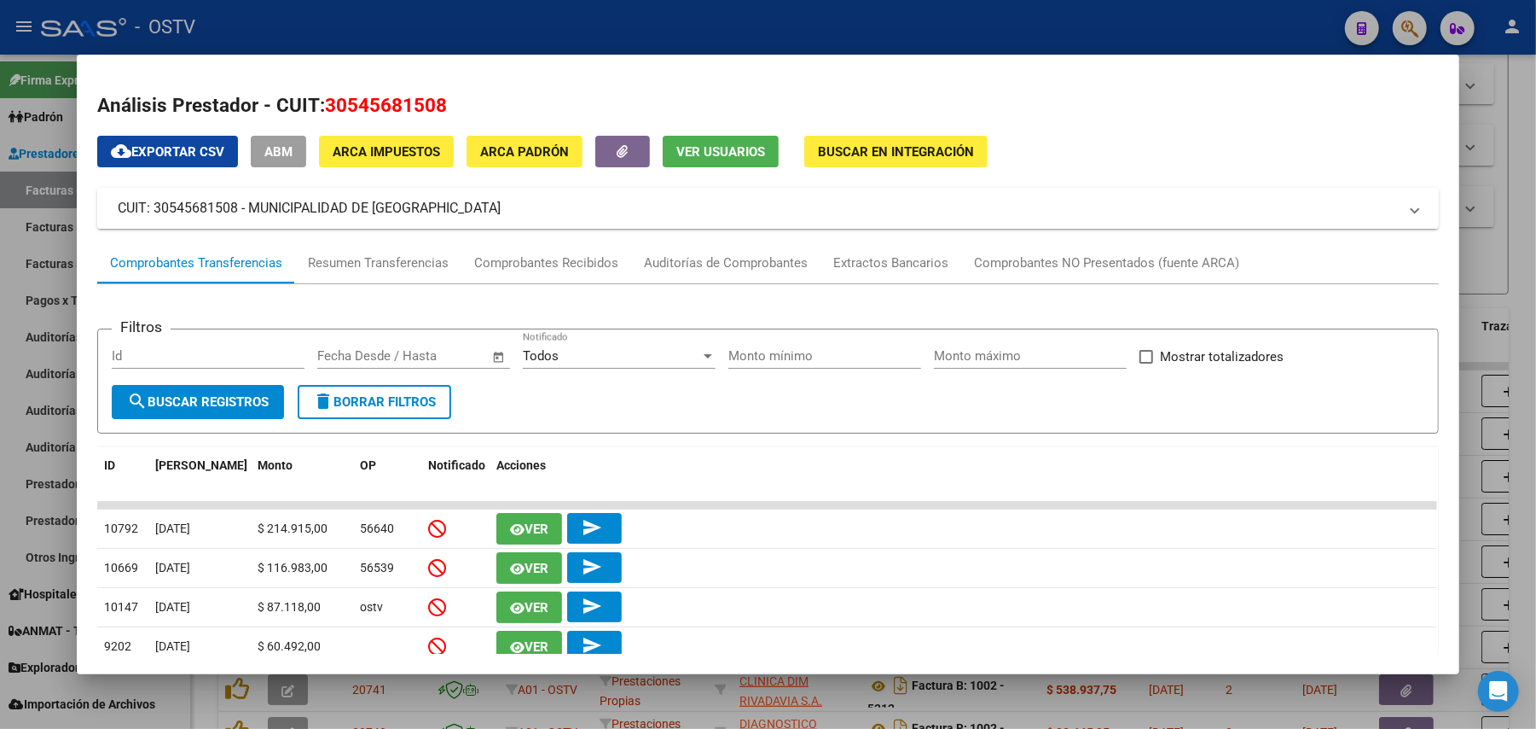
drag, startPoint x: 493, startPoint y: 218, endPoint x: 240, endPoint y: 217, distance: 253.4
click at [240, 217] on mat-expansion-panel-header "CUIT: 30545681508 - MUNICIPALIDAD DE [GEOGRAPHIC_DATA]" at bounding box center [768, 208] width 1342 height 41
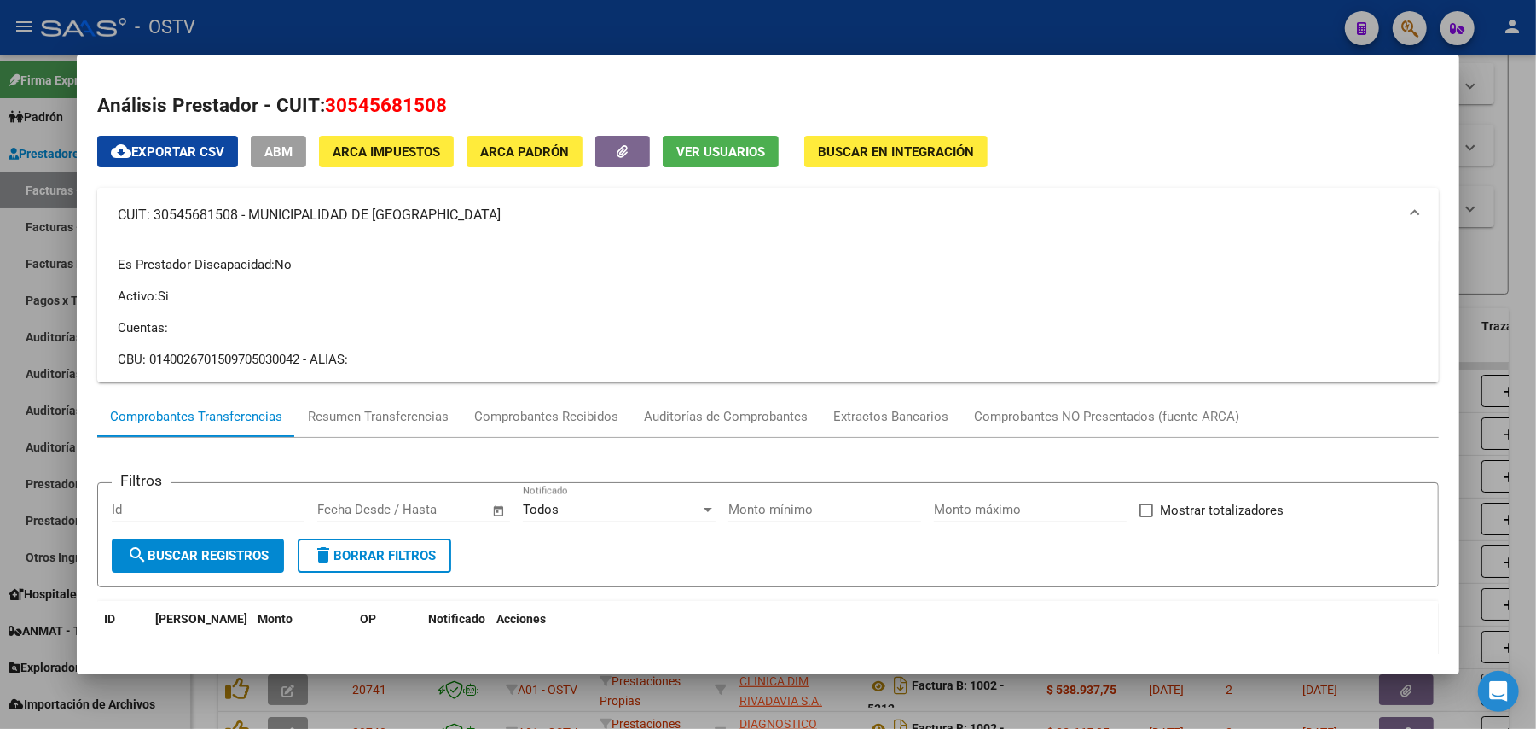
copy mat-panel-title "MUNICIPALIDAD DE [GEOGRAPHIC_DATA]"
click at [0, 372] on div at bounding box center [768, 364] width 1536 height 729
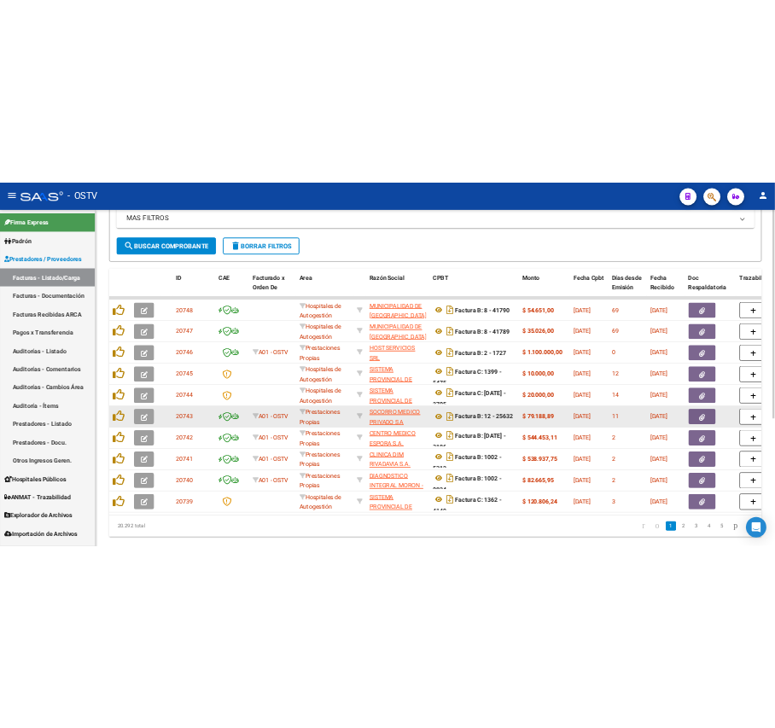
scroll to position [415, 0]
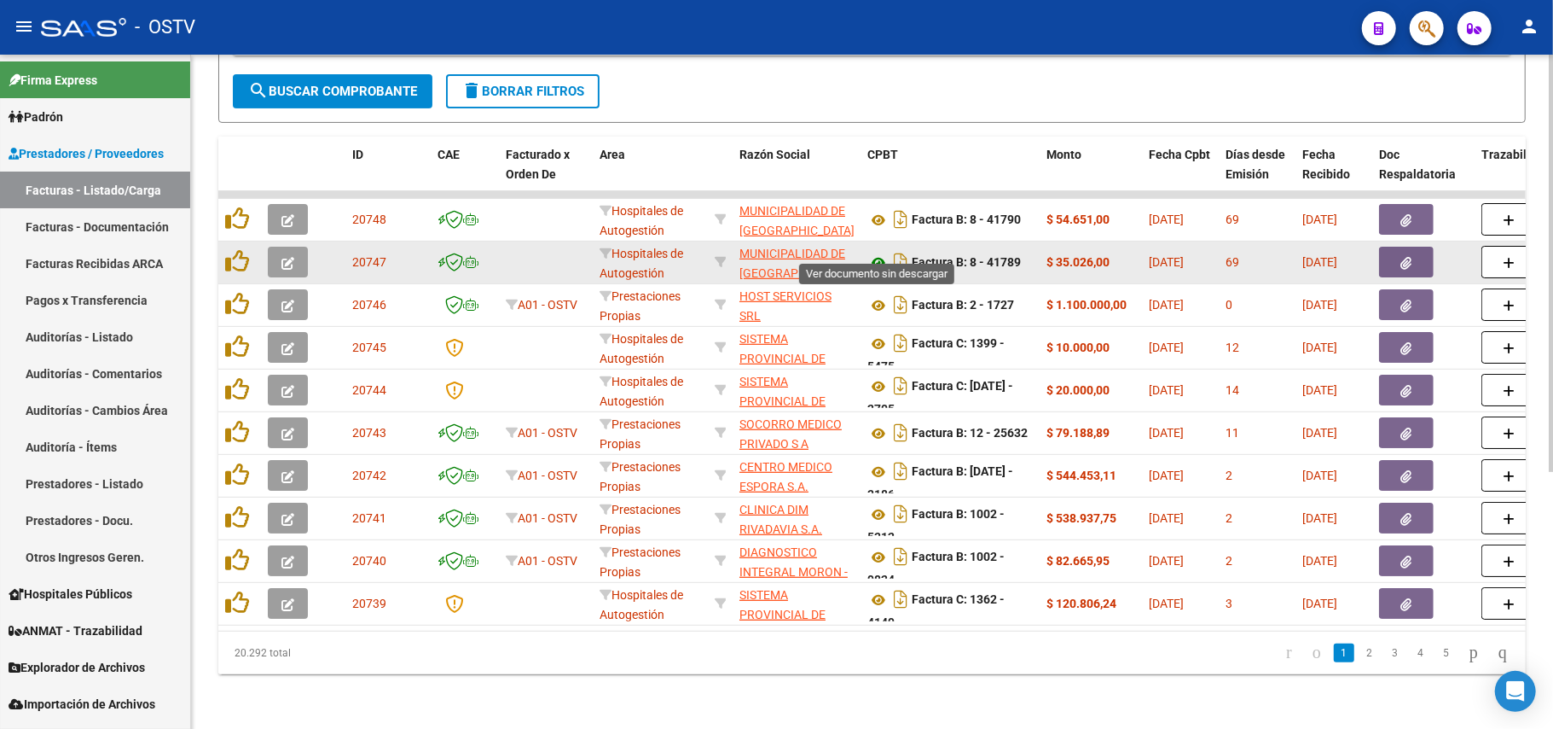
click at [874, 253] on icon at bounding box center [879, 263] width 22 height 20
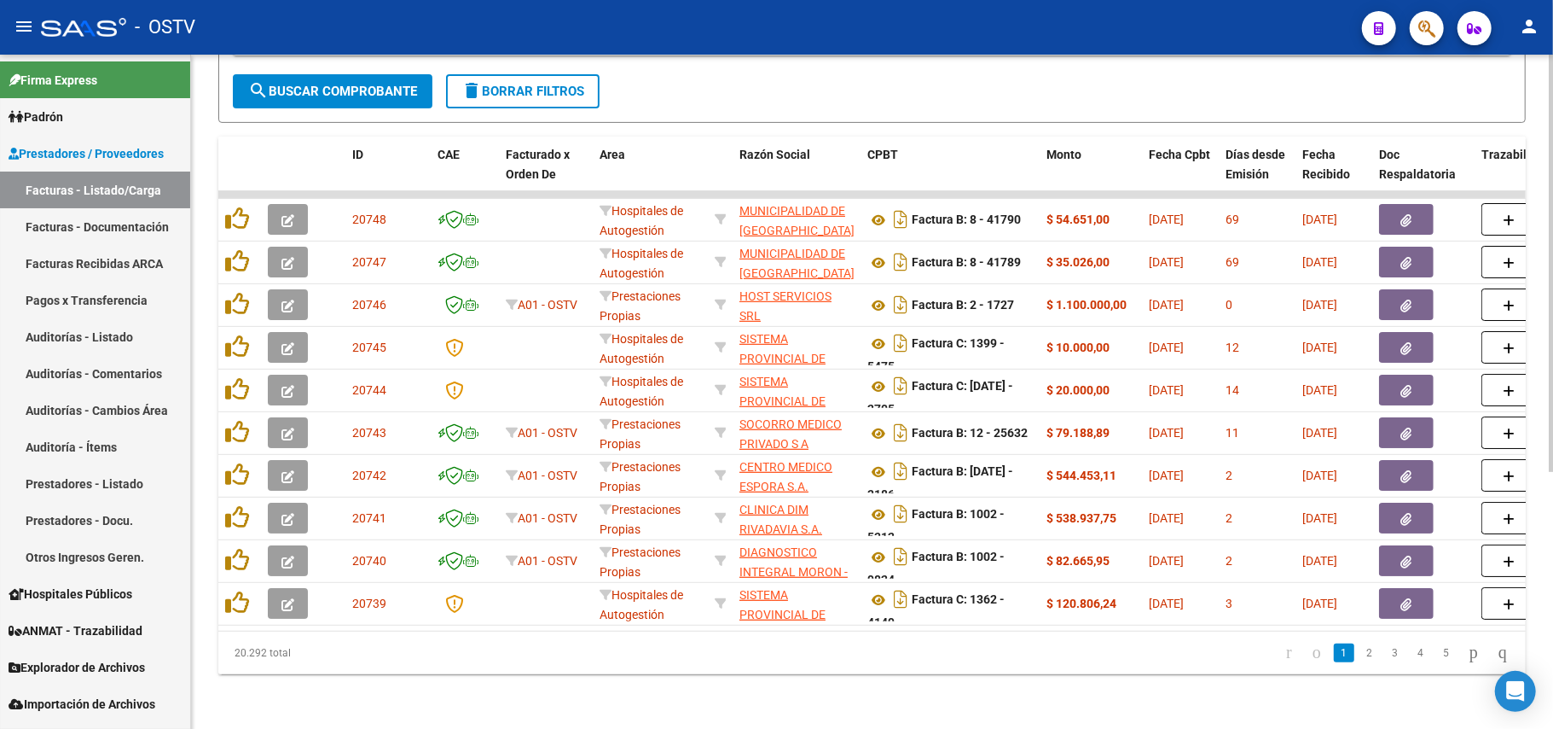
click at [348, 84] on span "search Buscar Comprobante" at bounding box center [332, 91] width 169 height 15
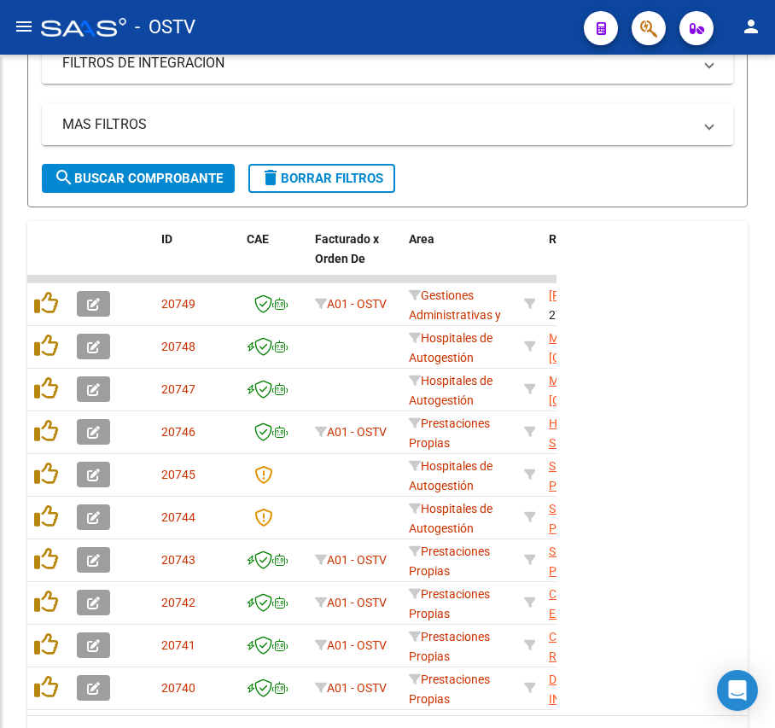
scroll to position [520, 0]
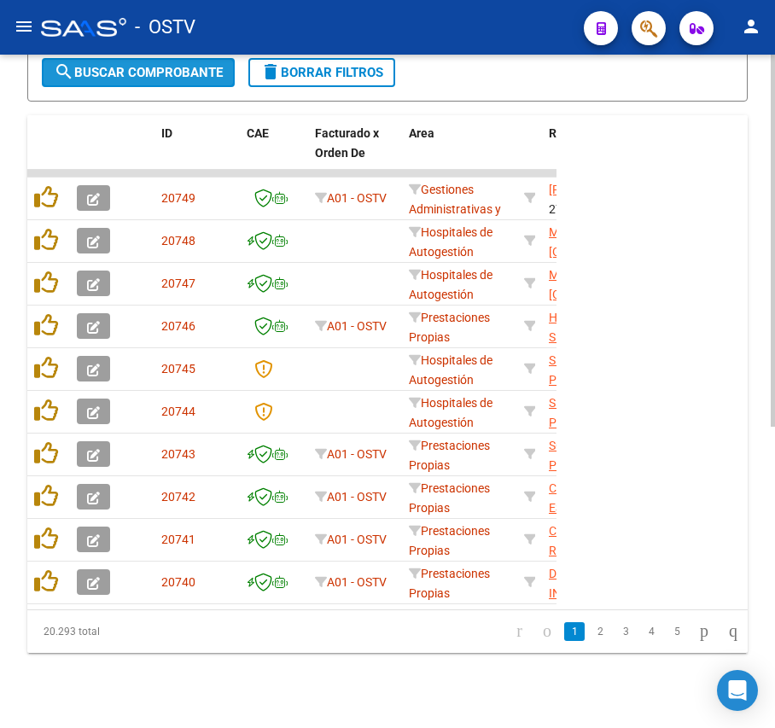
click at [200, 73] on span "search Buscar Comprobante" at bounding box center [138, 72] width 169 height 15
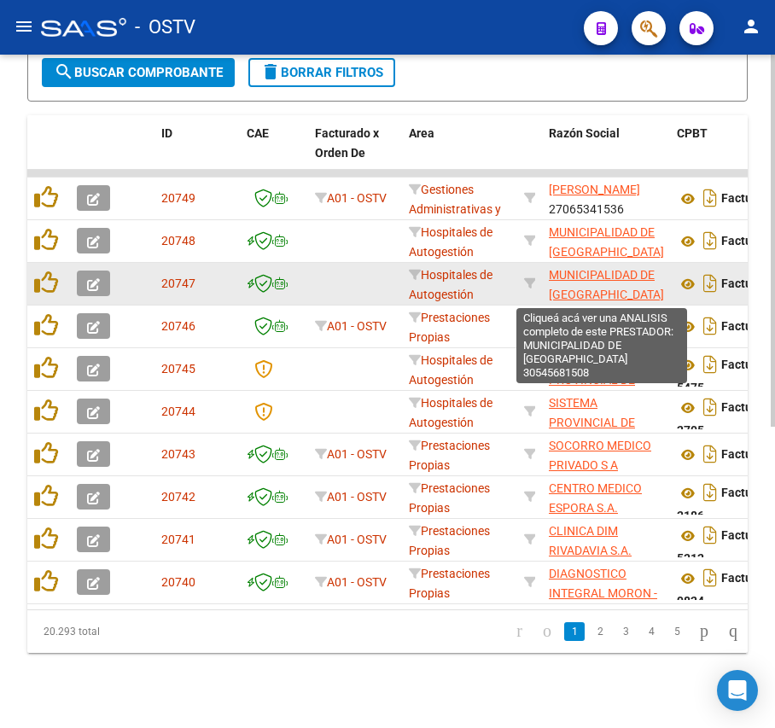
click at [625, 281] on app-link-go-to "MUNICIPALIDAD DE [GEOGRAPHIC_DATA]" at bounding box center [606, 284] width 115 height 39
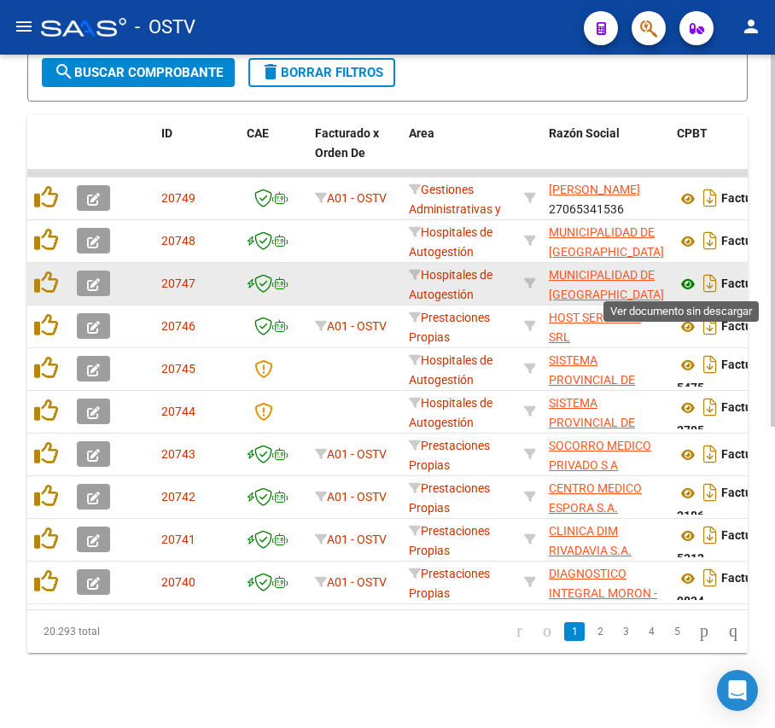
click at [683, 278] on icon at bounding box center [687, 284] width 22 height 20
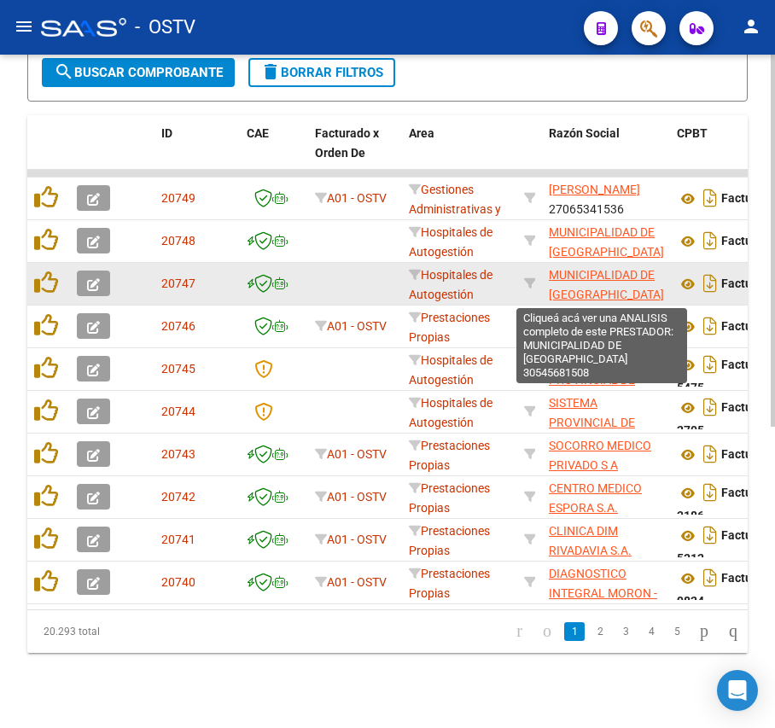
click at [609, 293] on span "MUNICIPALIDAD DE [GEOGRAPHIC_DATA]" at bounding box center [606, 284] width 115 height 33
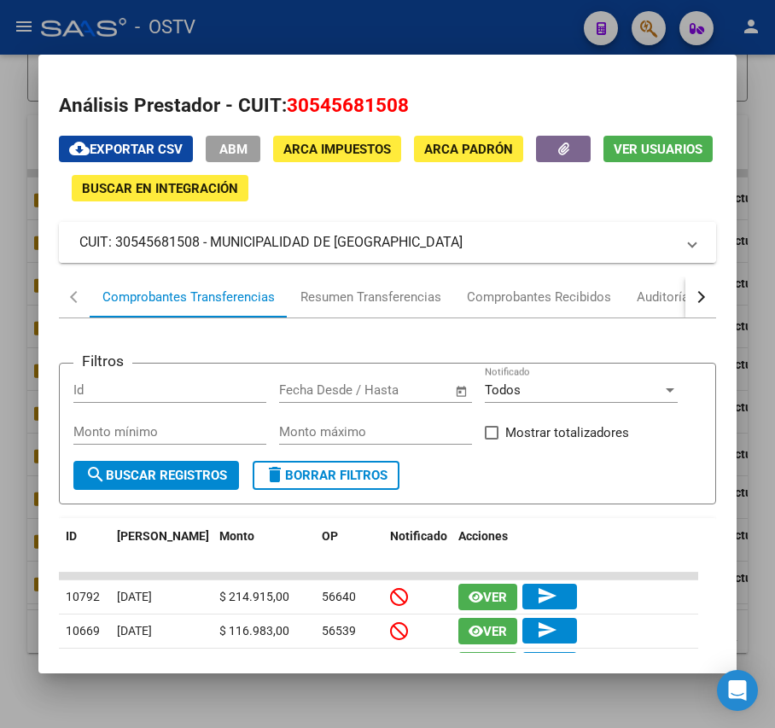
drag, startPoint x: 451, startPoint y: 236, endPoint x: 212, endPoint y: 235, distance: 239.7
click at [212, 235] on mat-panel-title "CUIT: 30545681508 - MUNICIPALIDAD DE [GEOGRAPHIC_DATA]" at bounding box center [376, 242] width 595 height 20
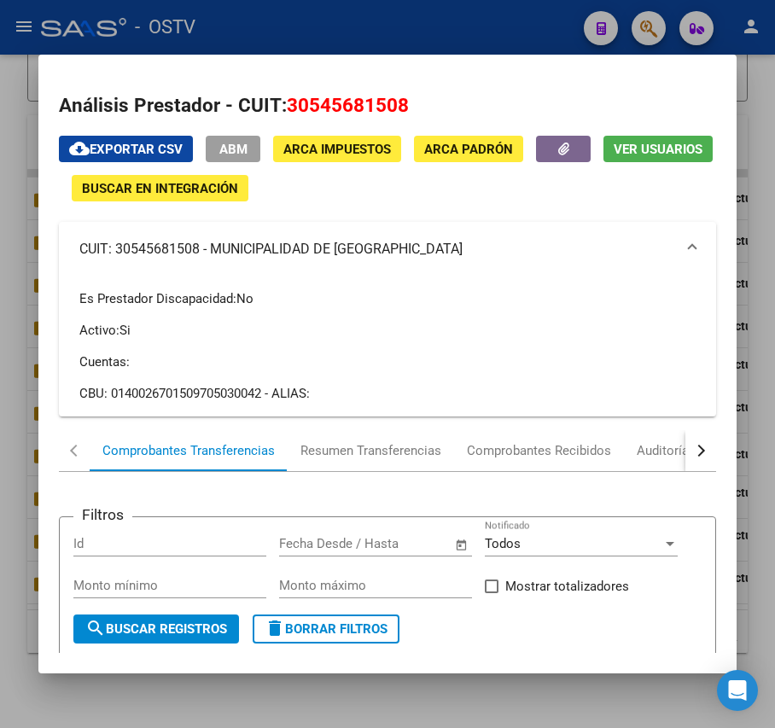
copy mat-panel-title "MUNICIPALIDAD DE [GEOGRAPHIC_DATA]"
click at [328, 11] on div at bounding box center [387, 364] width 775 height 728
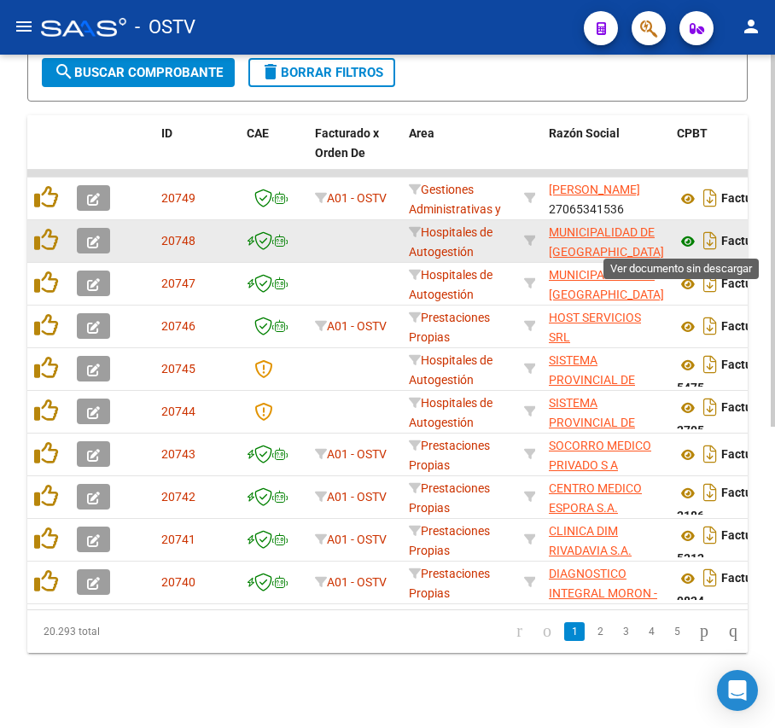
click at [687, 240] on icon at bounding box center [687, 241] width 22 height 20
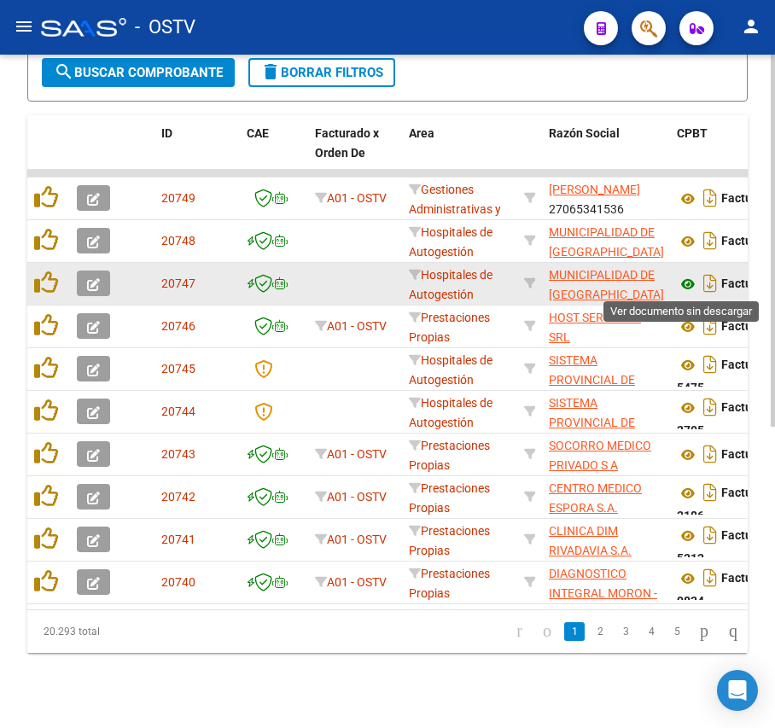
click at [683, 283] on icon at bounding box center [687, 284] width 22 height 20
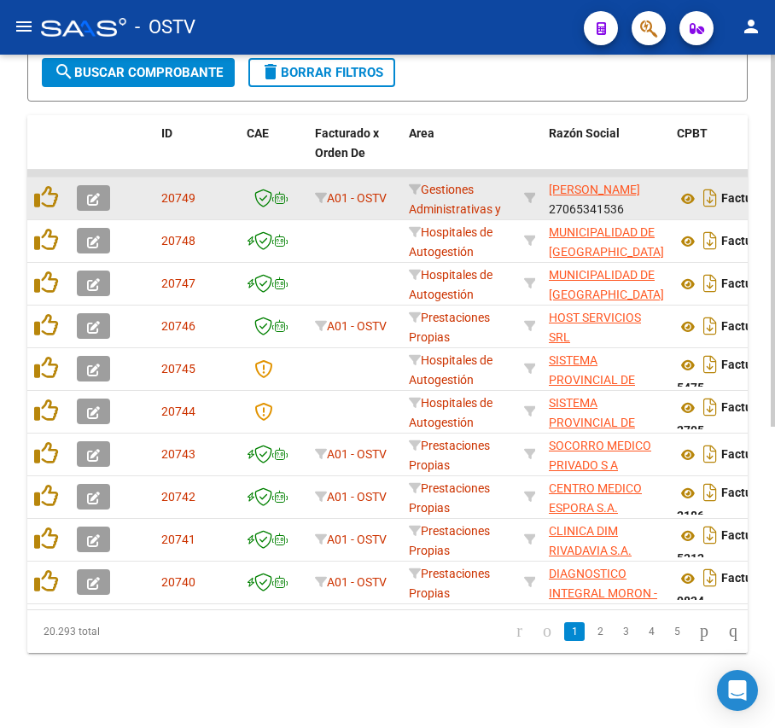
click at [613, 180] on app-link-go-to "[PERSON_NAME]" at bounding box center [594, 190] width 91 height 20
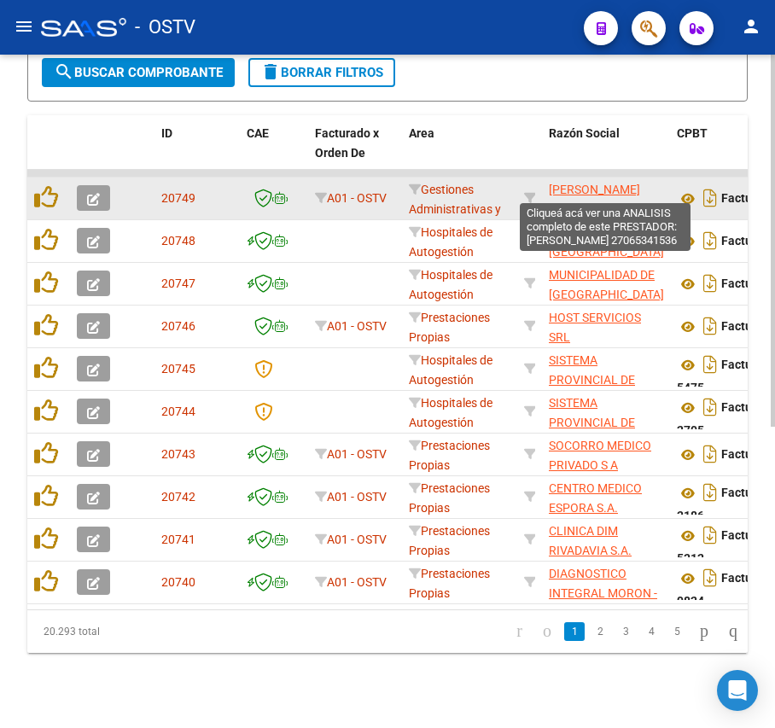
click at [614, 183] on span "[PERSON_NAME]" at bounding box center [594, 190] width 91 height 14
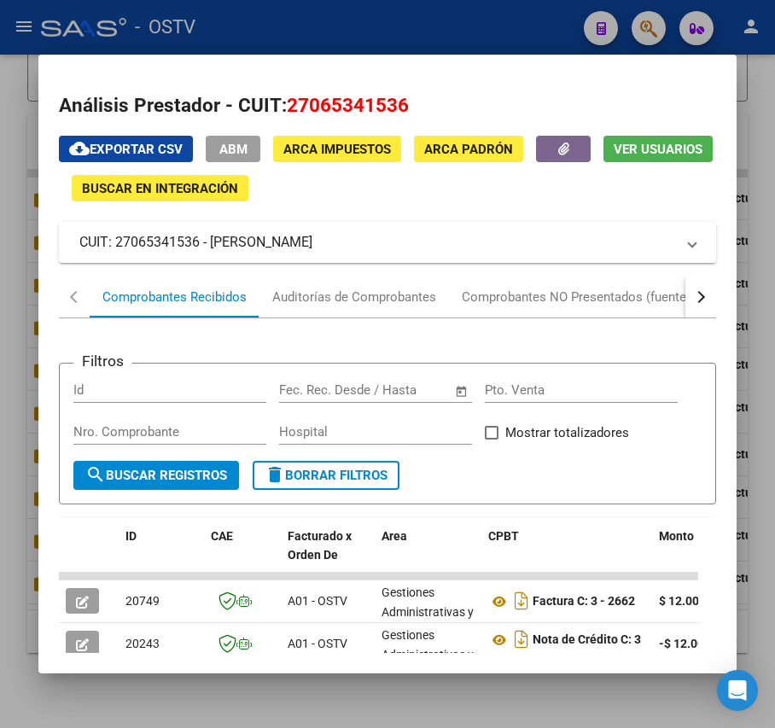
drag, startPoint x: 326, startPoint y: 247, endPoint x: 212, endPoint y: 247, distance: 113.5
click at [212, 247] on mat-panel-title "CUIT: 27065341536 - [PERSON_NAME]" at bounding box center [376, 242] width 595 height 20
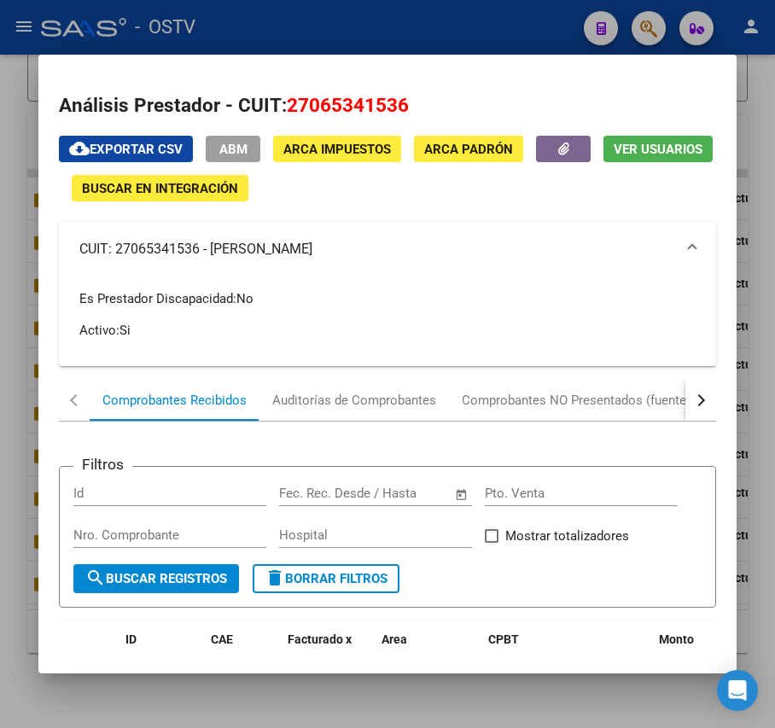
click at [353, 247] on mat-panel-title "CUIT: 27065341536 - [PERSON_NAME]" at bounding box center [376, 249] width 595 height 20
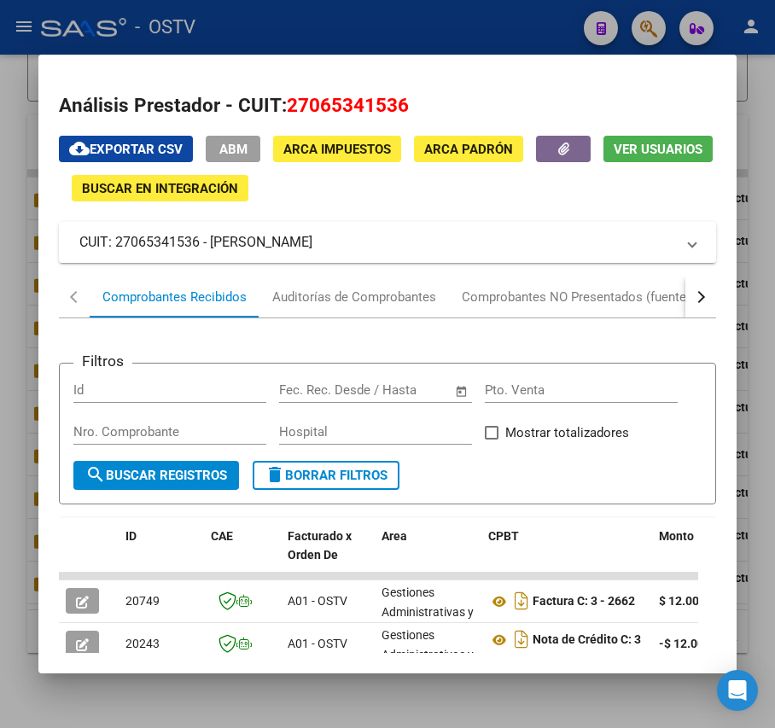
drag, startPoint x: 342, startPoint y: 253, endPoint x: 209, endPoint y: 247, distance: 133.2
click at [209, 247] on mat-panel-title "CUIT: 27065341536 - [PERSON_NAME]" at bounding box center [376, 242] width 595 height 20
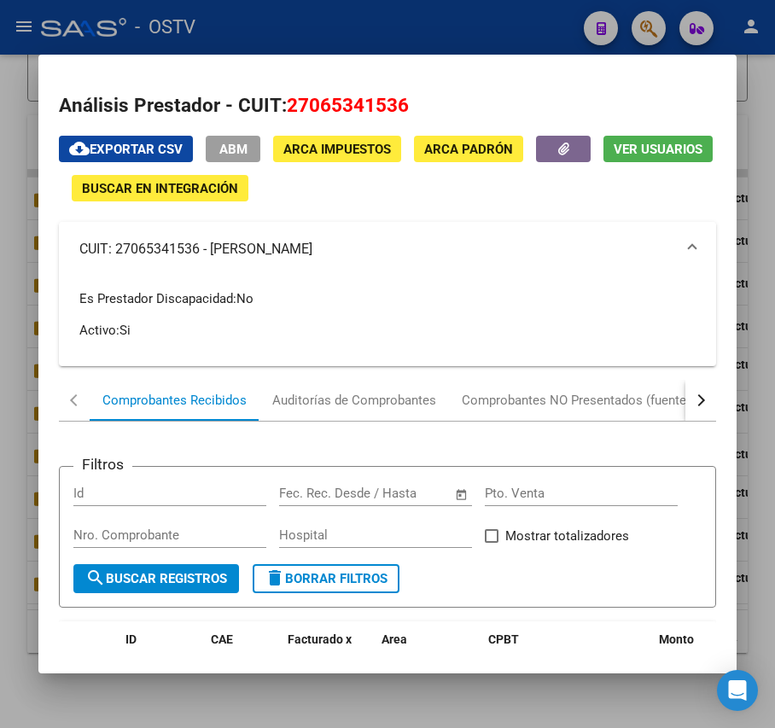
copy mat-panel-title "[PERSON_NAME]"
click at [483, 14] on div at bounding box center [387, 364] width 775 height 728
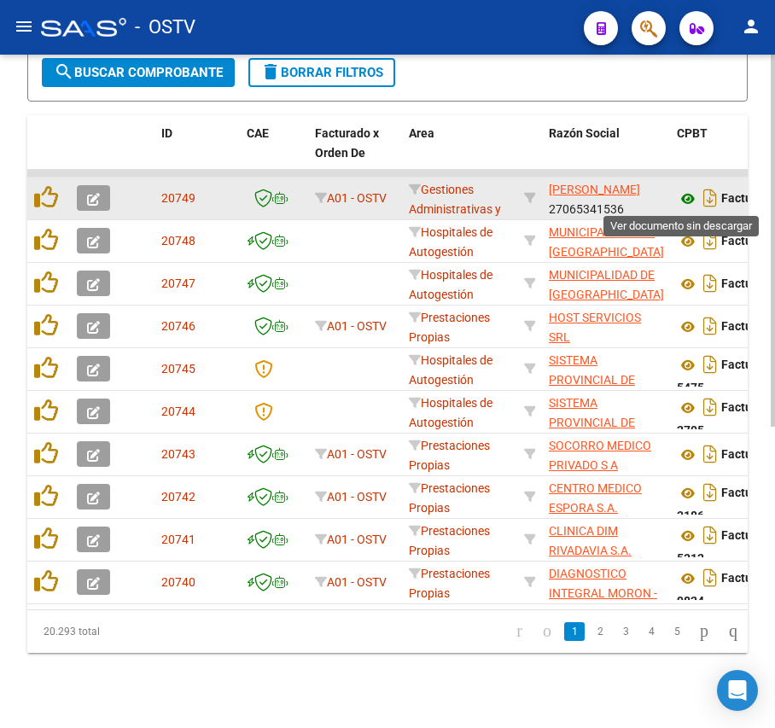
click at [688, 196] on icon at bounding box center [687, 199] width 22 height 20
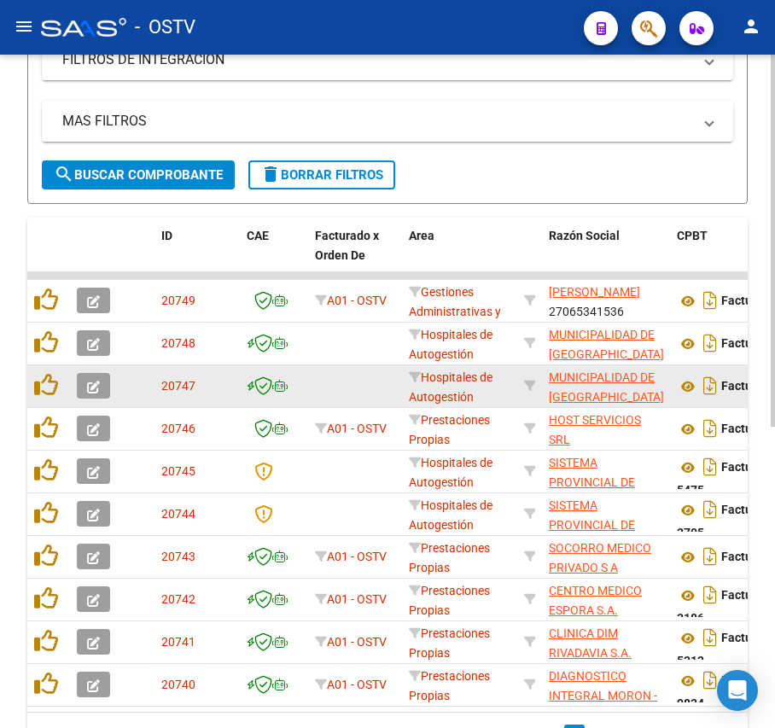
scroll to position [407, 0]
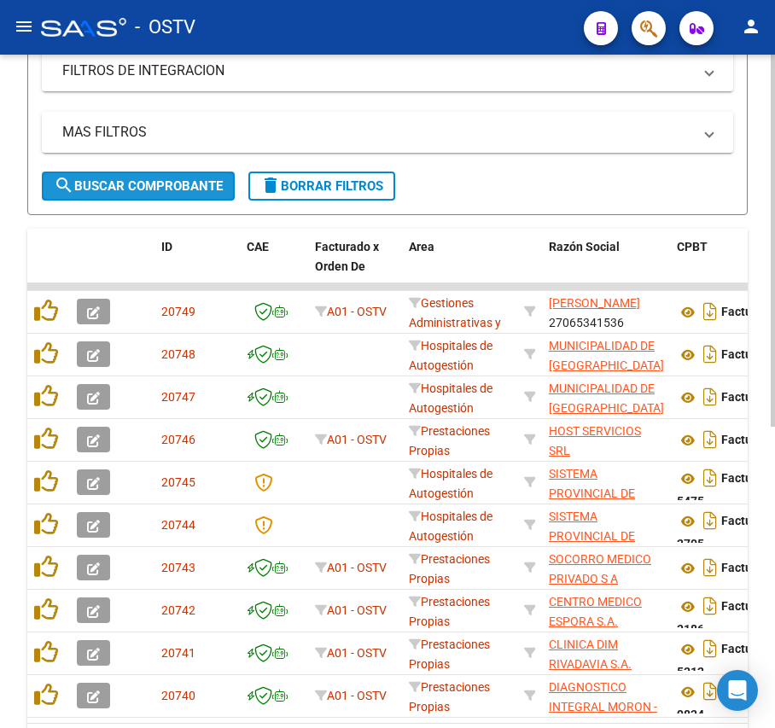
click at [143, 186] on span "search Buscar Comprobante" at bounding box center [138, 185] width 169 height 15
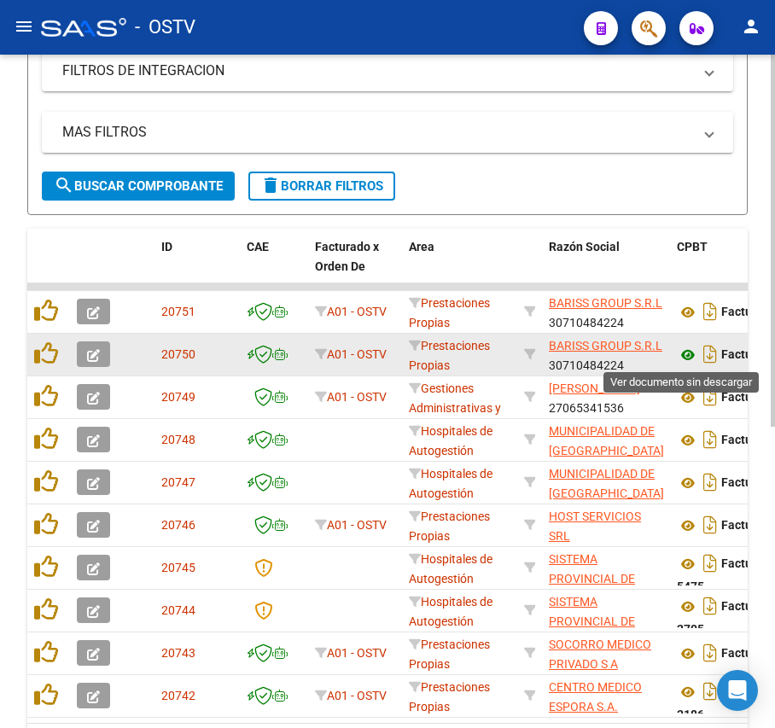
click at [679, 358] on icon at bounding box center [687, 355] width 22 height 20
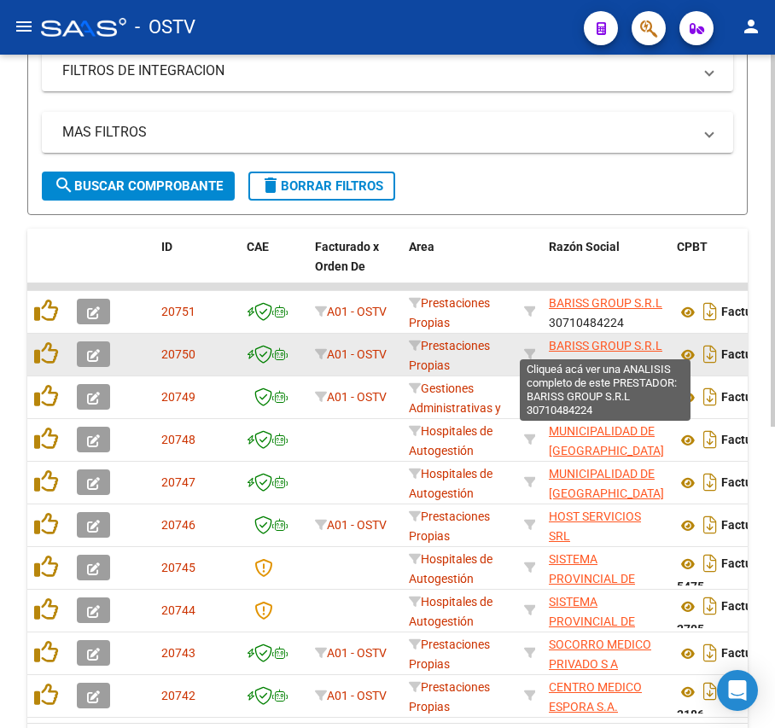
click at [582, 340] on span "BARISS GROUP S.R.L" at bounding box center [605, 346] width 113 height 14
type textarea "30710484224"
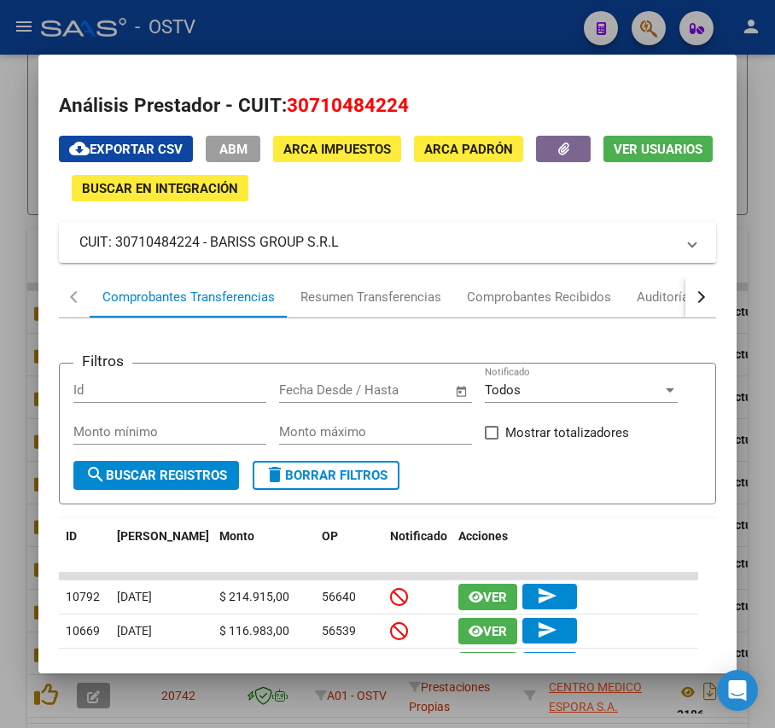
drag, startPoint x: 336, startPoint y: 246, endPoint x: 213, endPoint y: 247, distance: 122.9
click at [213, 247] on mat-panel-title "CUIT: 30710484224 - BARISS GROUP S.R.L" at bounding box center [376, 242] width 595 height 20
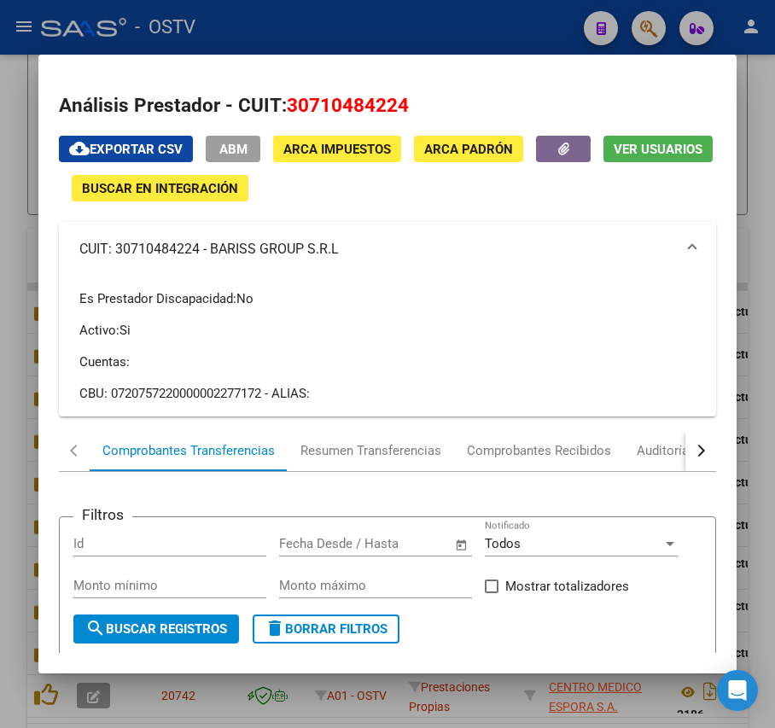
copy mat-panel-title "BARISS GROUP S.R.L"
click at [433, 9] on div at bounding box center [387, 364] width 775 height 728
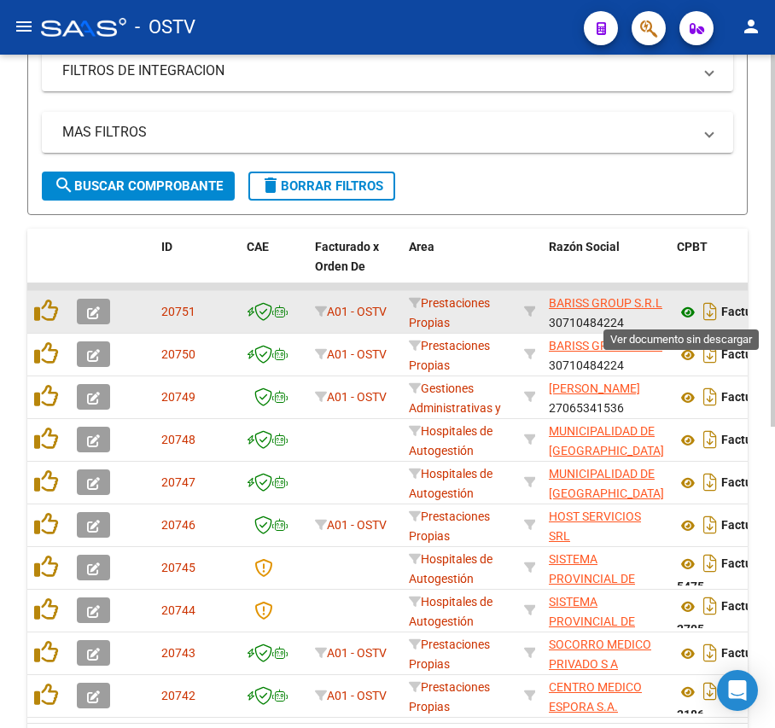
click at [688, 315] on icon at bounding box center [687, 312] width 22 height 20
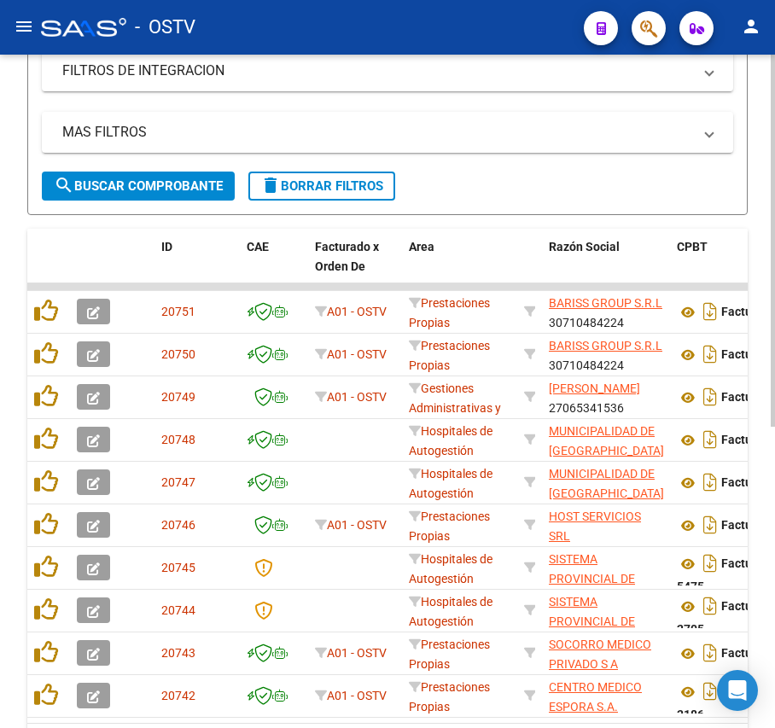
click at [162, 186] on span "search Buscar Comprobante" at bounding box center [138, 185] width 169 height 15
click at [189, 174] on button "search Buscar Comprobante" at bounding box center [138, 185] width 193 height 29
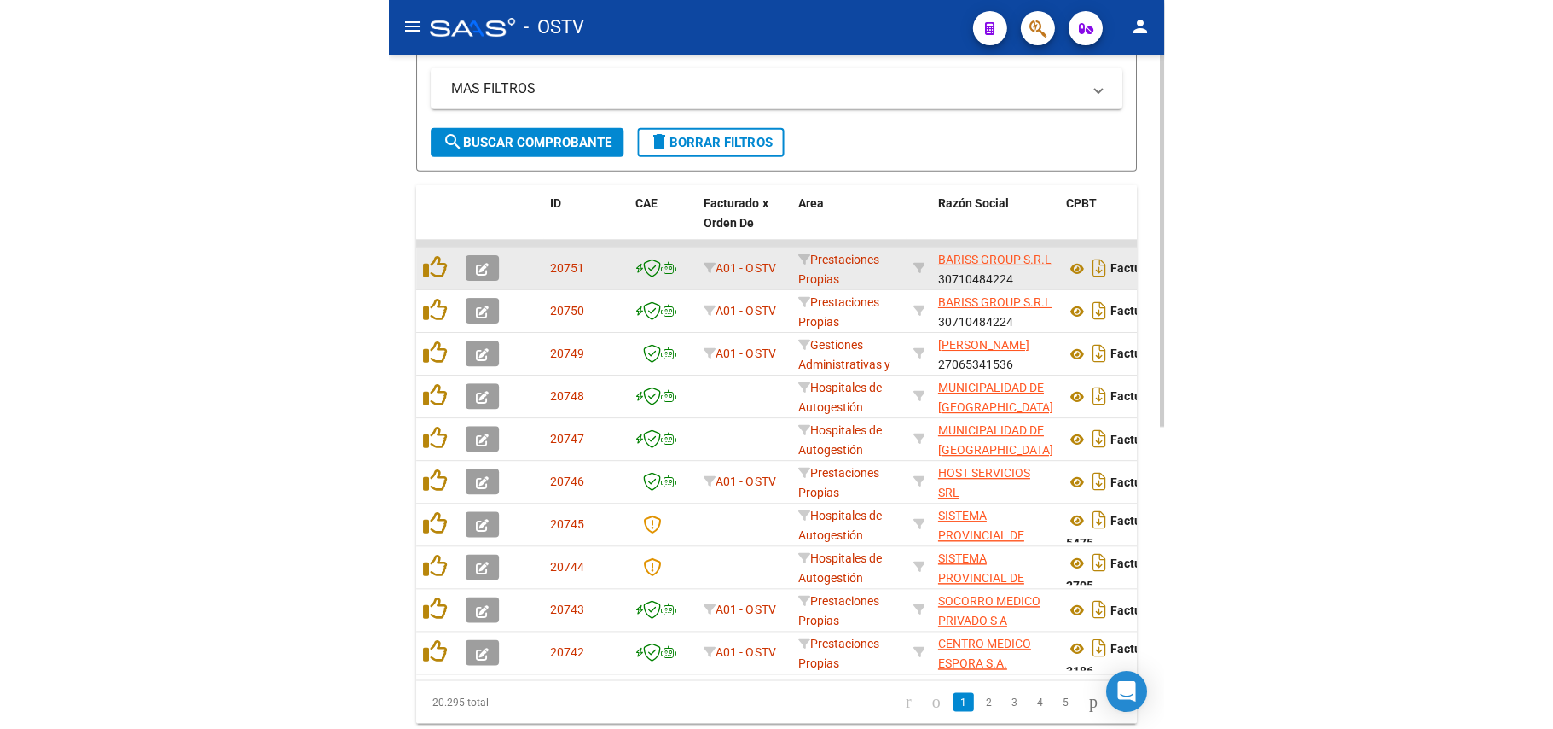
scroll to position [455, 0]
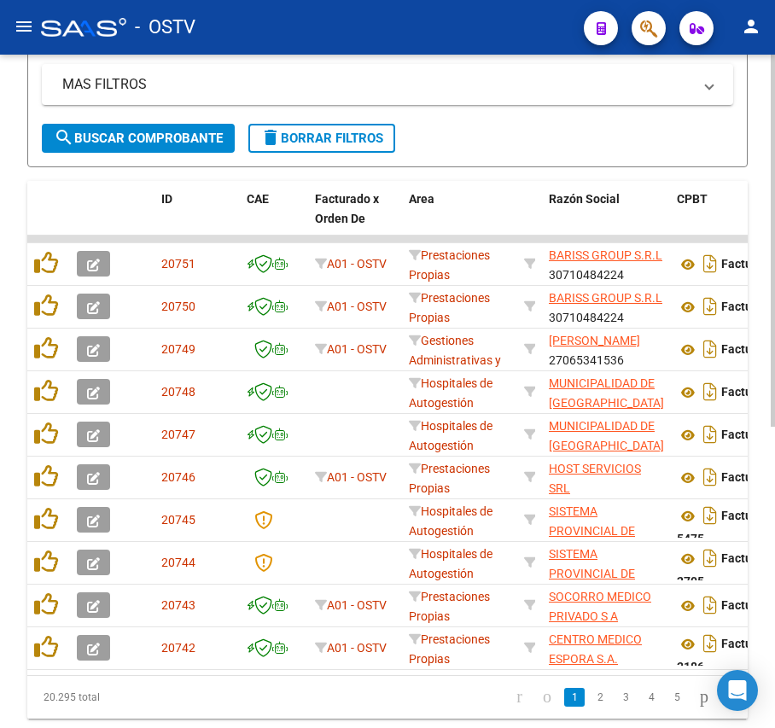
click at [200, 131] on span "search Buscar Comprobante" at bounding box center [138, 138] width 169 height 15
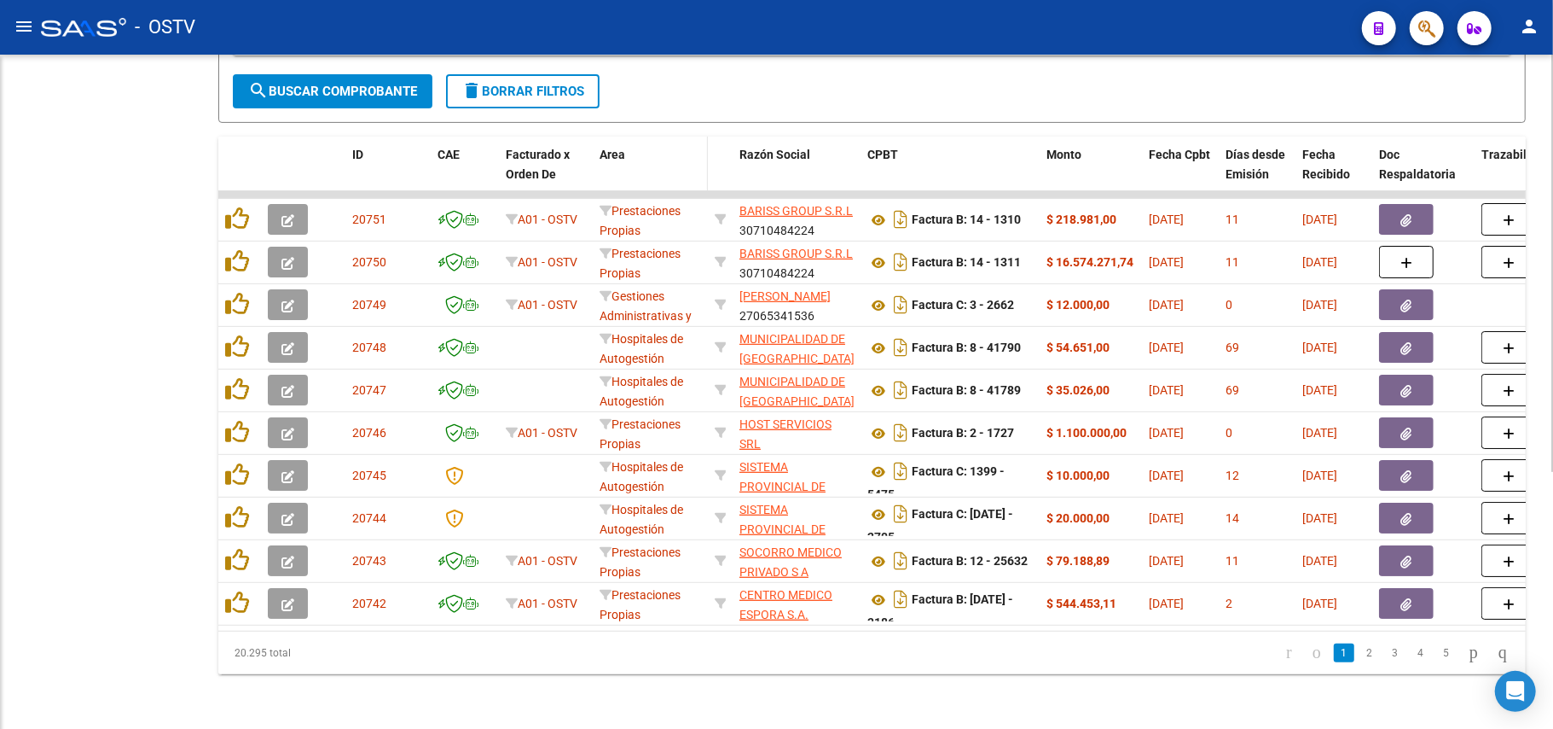
scroll to position [349, 0]
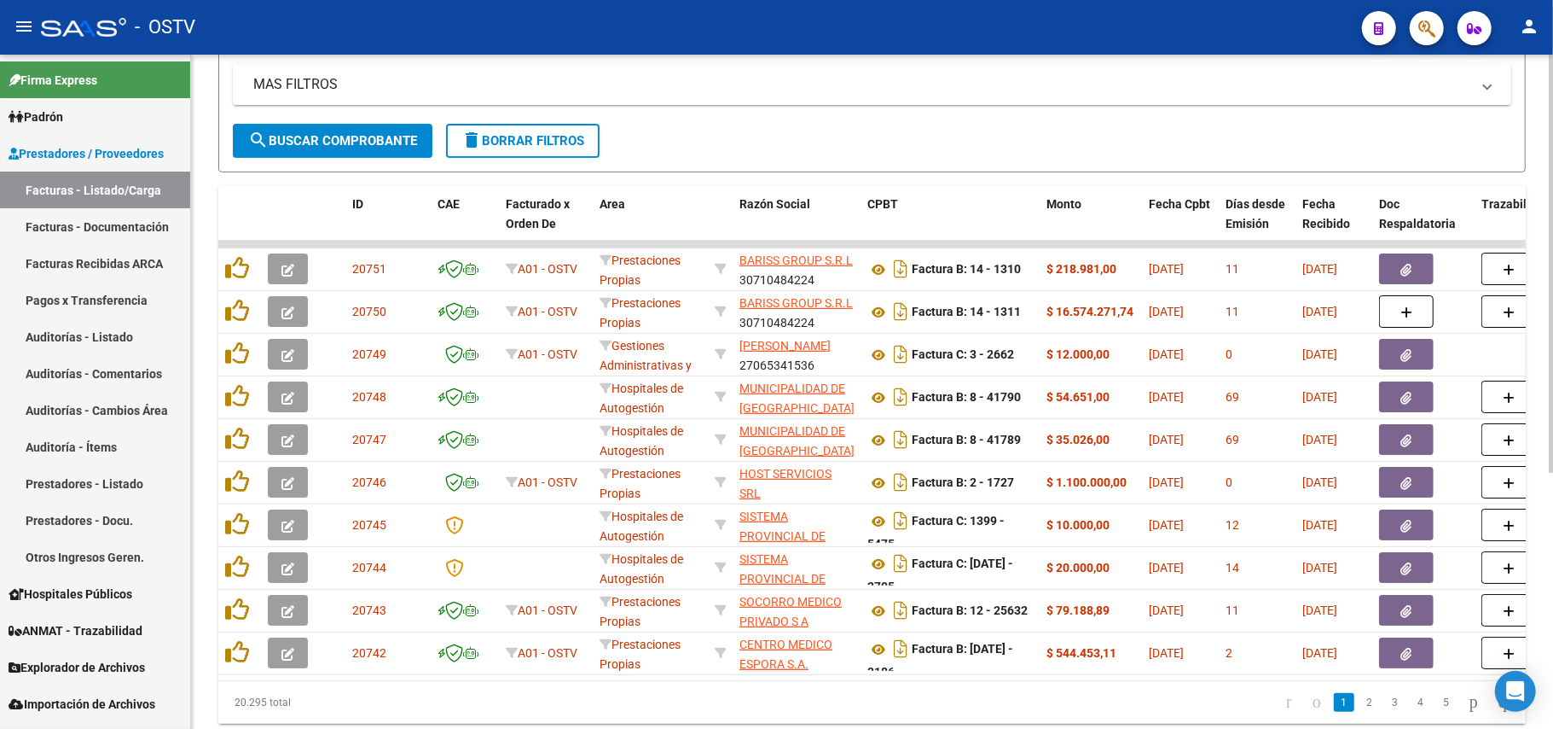
click at [362, 138] on span "search Buscar Comprobante" at bounding box center [332, 140] width 169 height 15
click at [396, 130] on button "search Buscar Comprobante" at bounding box center [333, 141] width 200 height 34
click at [382, 138] on span "search Buscar Comprobante" at bounding box center [332, 140] width 169 height 15
click at [410, 126] on button "search Buscar Comprobante" at bounding box center [333, 141] width 200 height 34
click at [363, 128] on button "search Buscar Comprobante" at bounding box center [333, 141] width 200 height 34
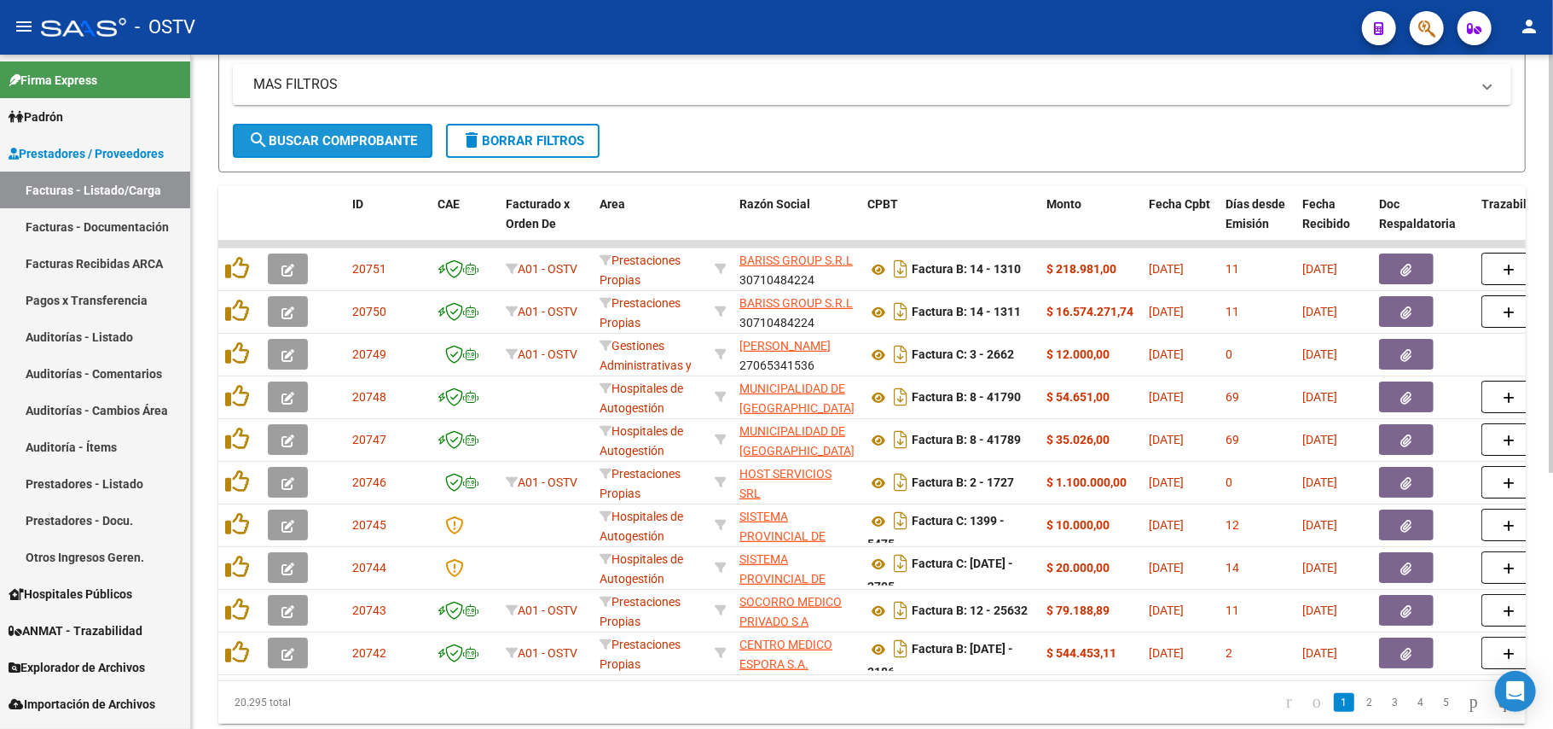
click at [403, 128] on button "search Buscar Comprobante" at bounding box center [333, 141] width 200 height 34
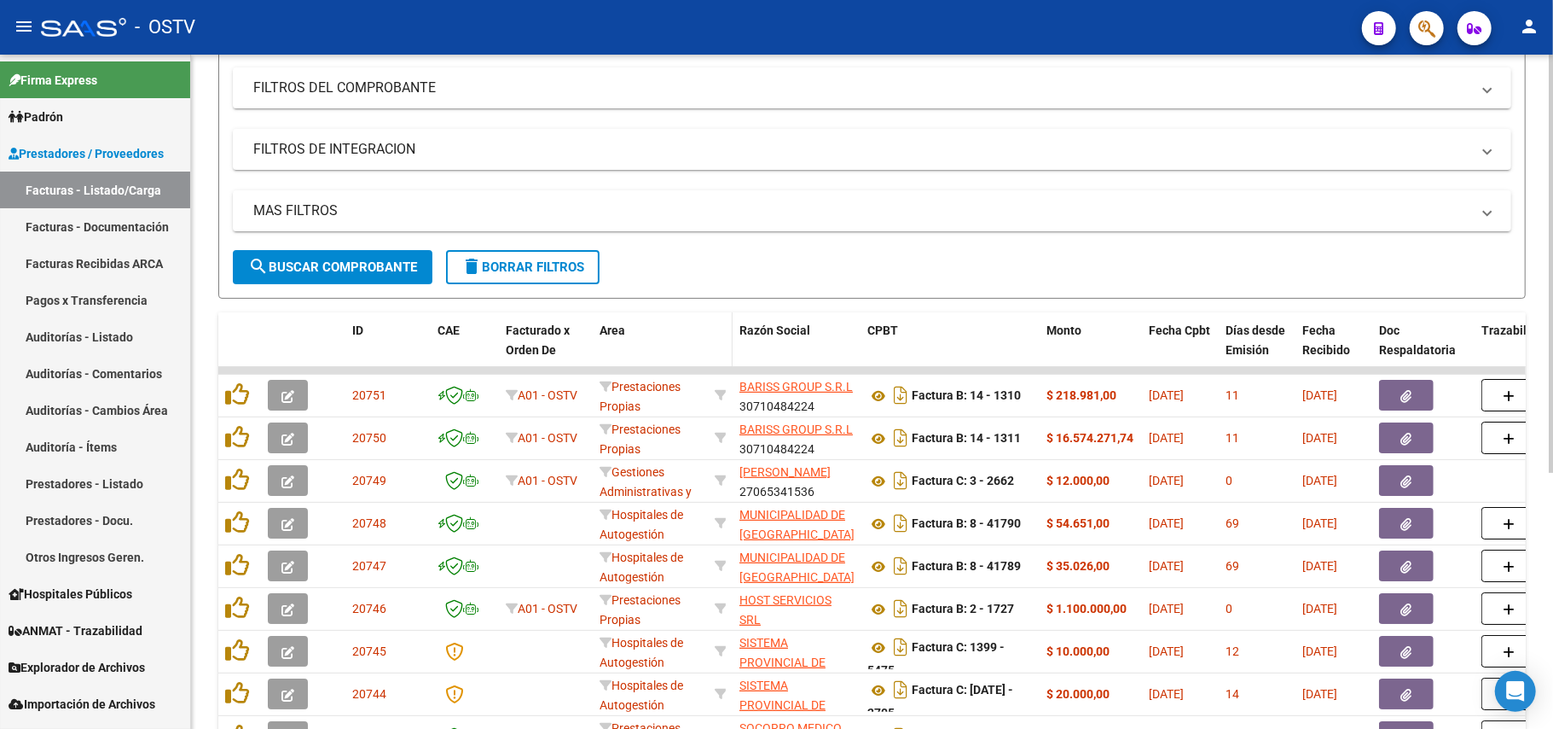
scroll to position [8, 0]
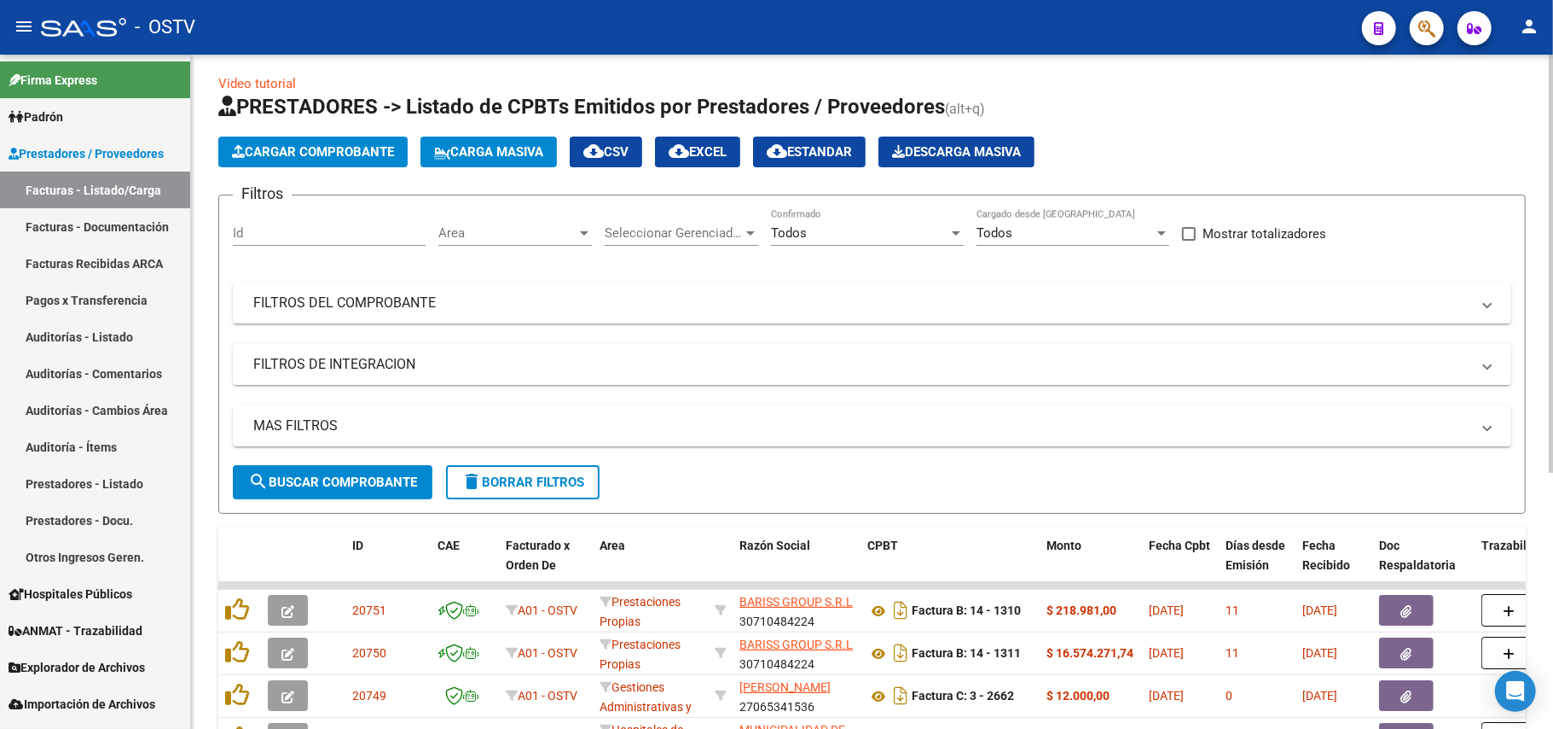
click at [307, 486] on span "search Buscar Comprobante" at bounding box center [332, 481] width 169 height 15
click at [423, 283] on mat-expansion-panel-header "FILTROS DEL COMPROBANTE" at bounding box center [872, 302] width 1279 height 41
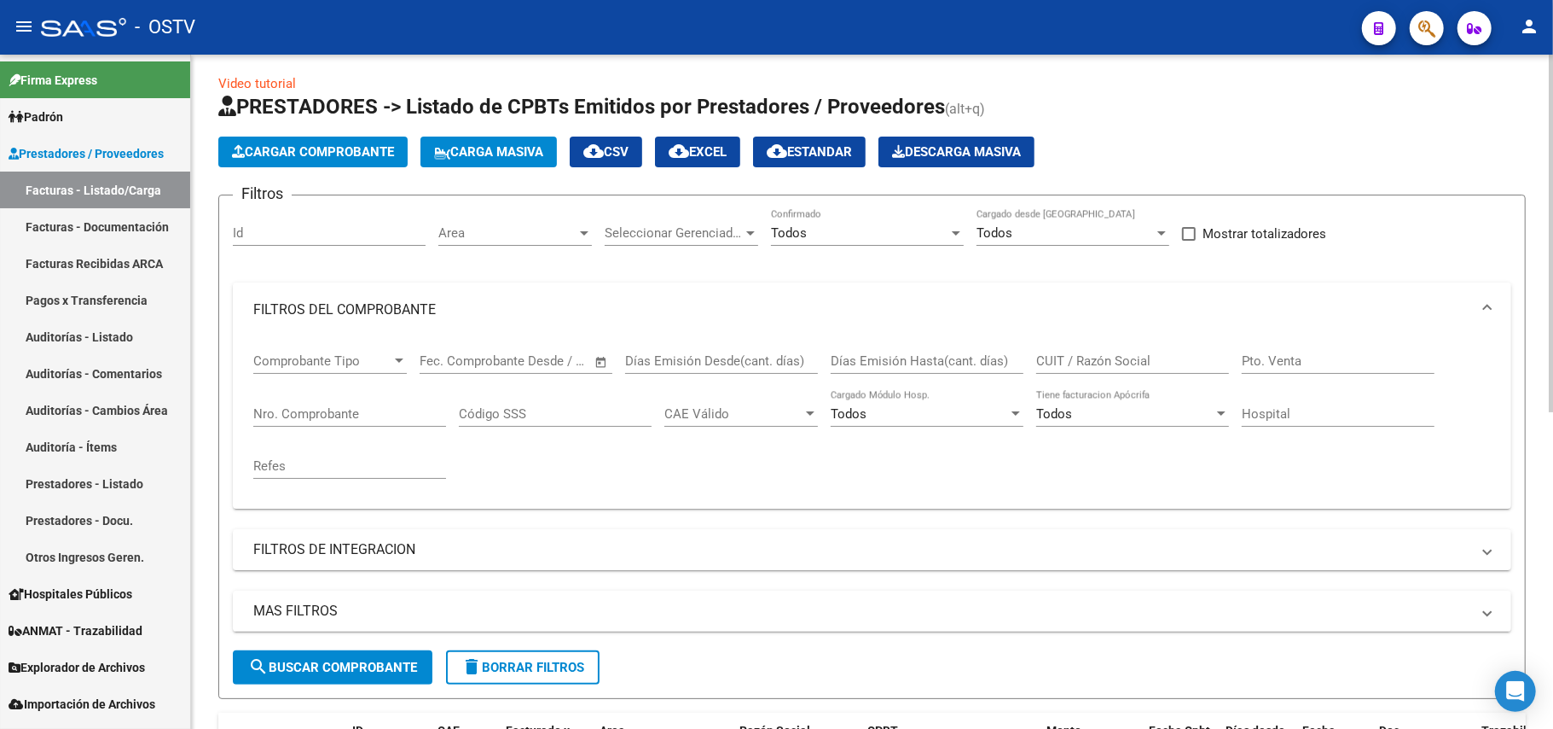
click at [334, 404] on div "Nro. Comprobante" at bounding box center [349, 408] width 193 height 37
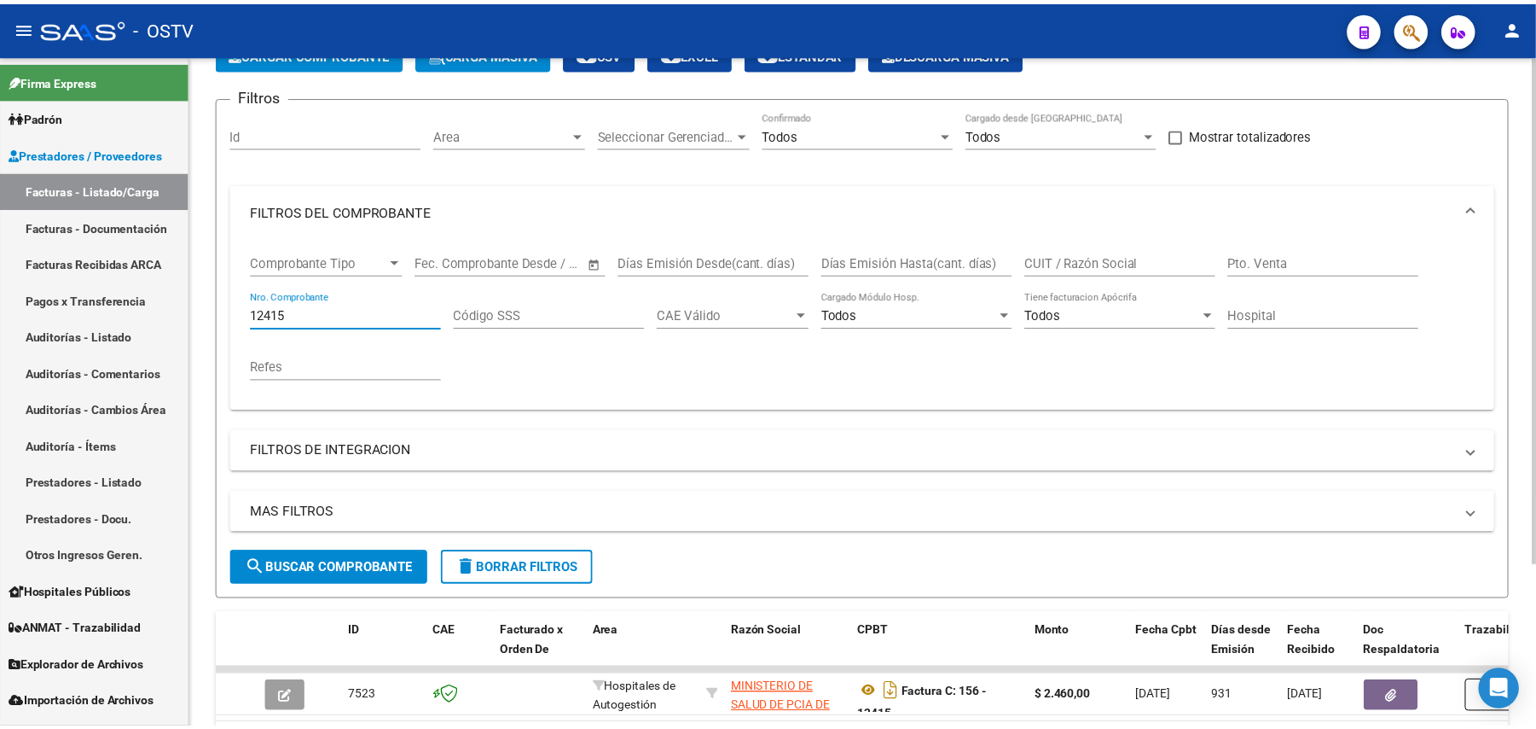
scroll to position [217, 0]
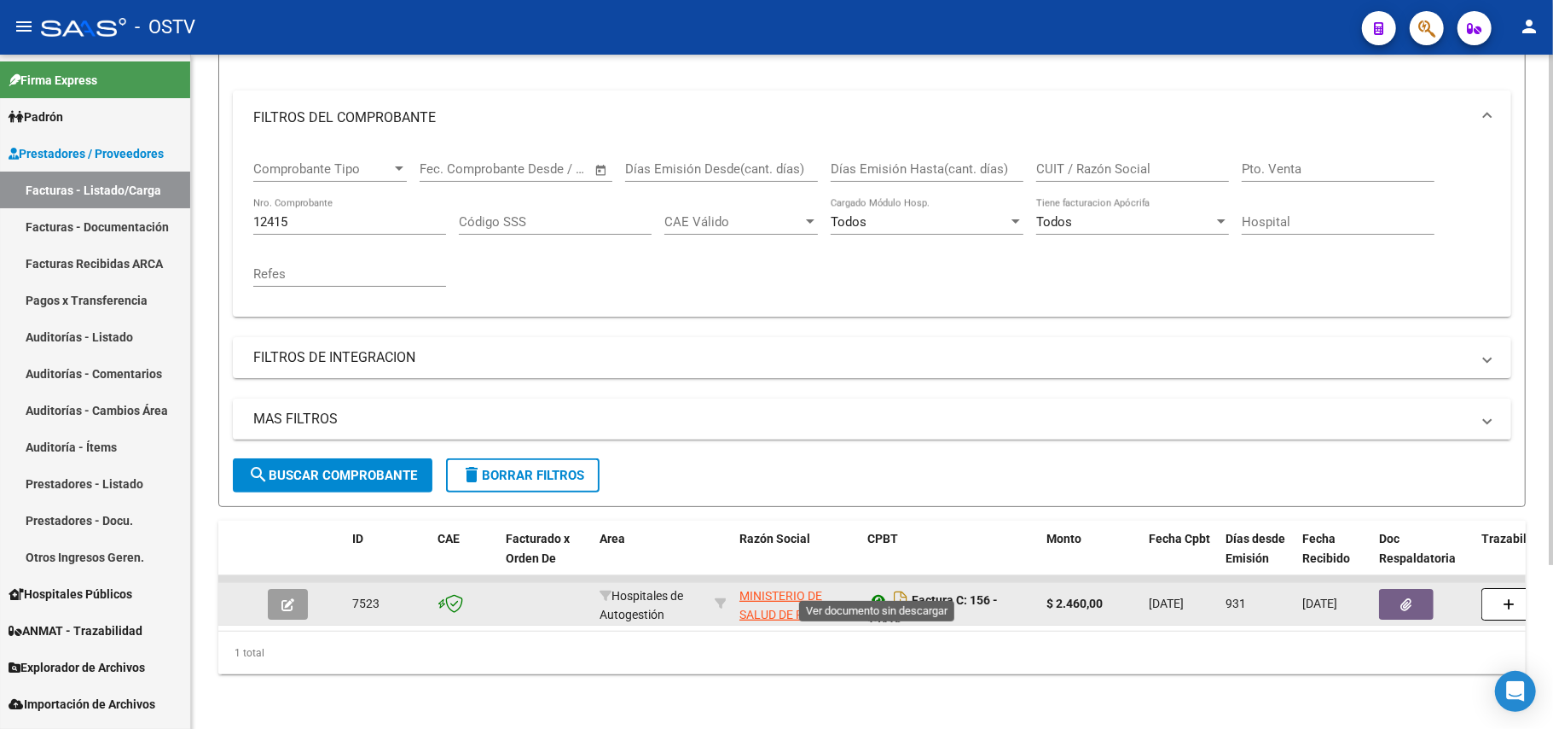
click at [887, 589] on icon at bounding box center [879, 599] width 22 height 20
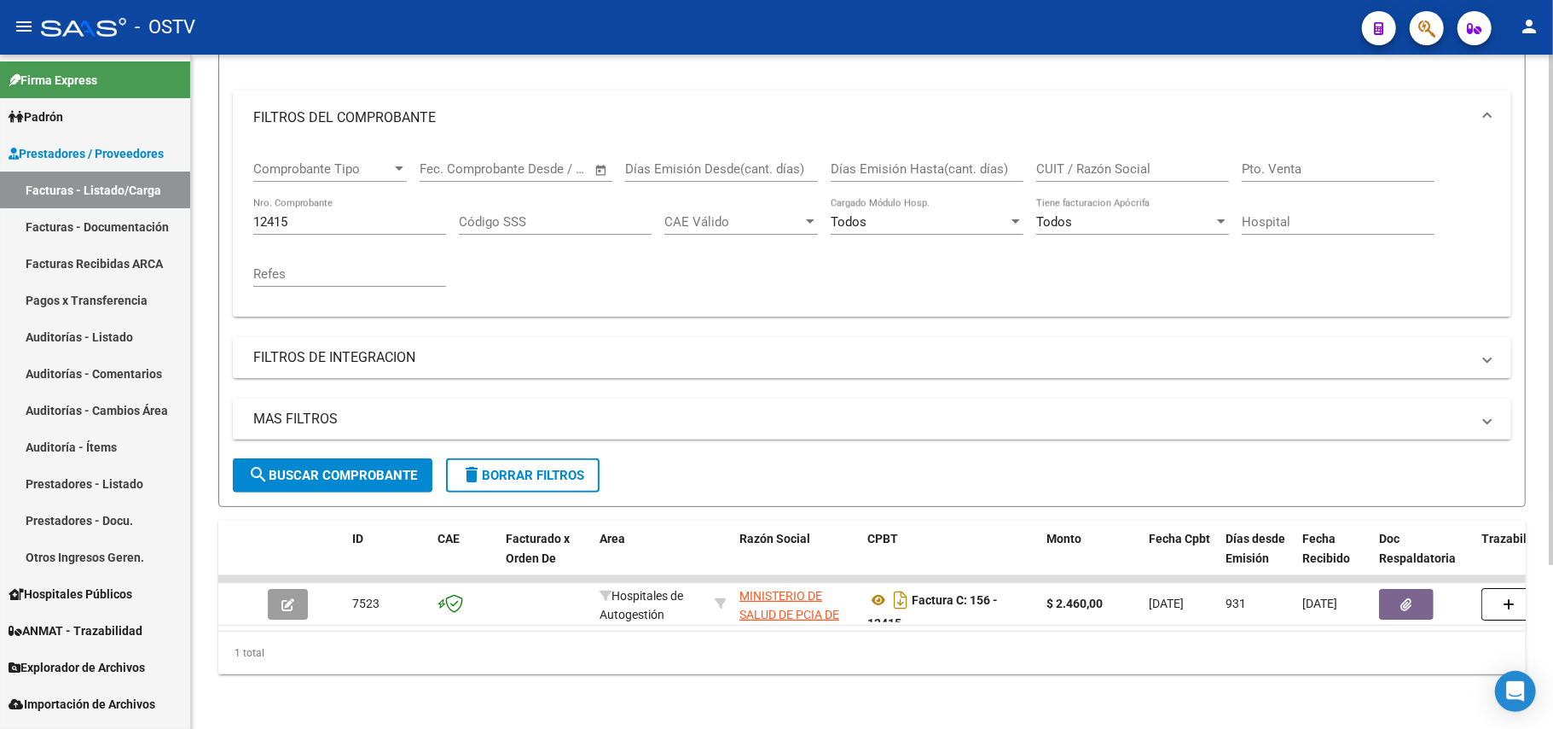
click at [397, 214] on input "12415" at bounding box center [349, 221] width 193 height 15
paste input "28161"
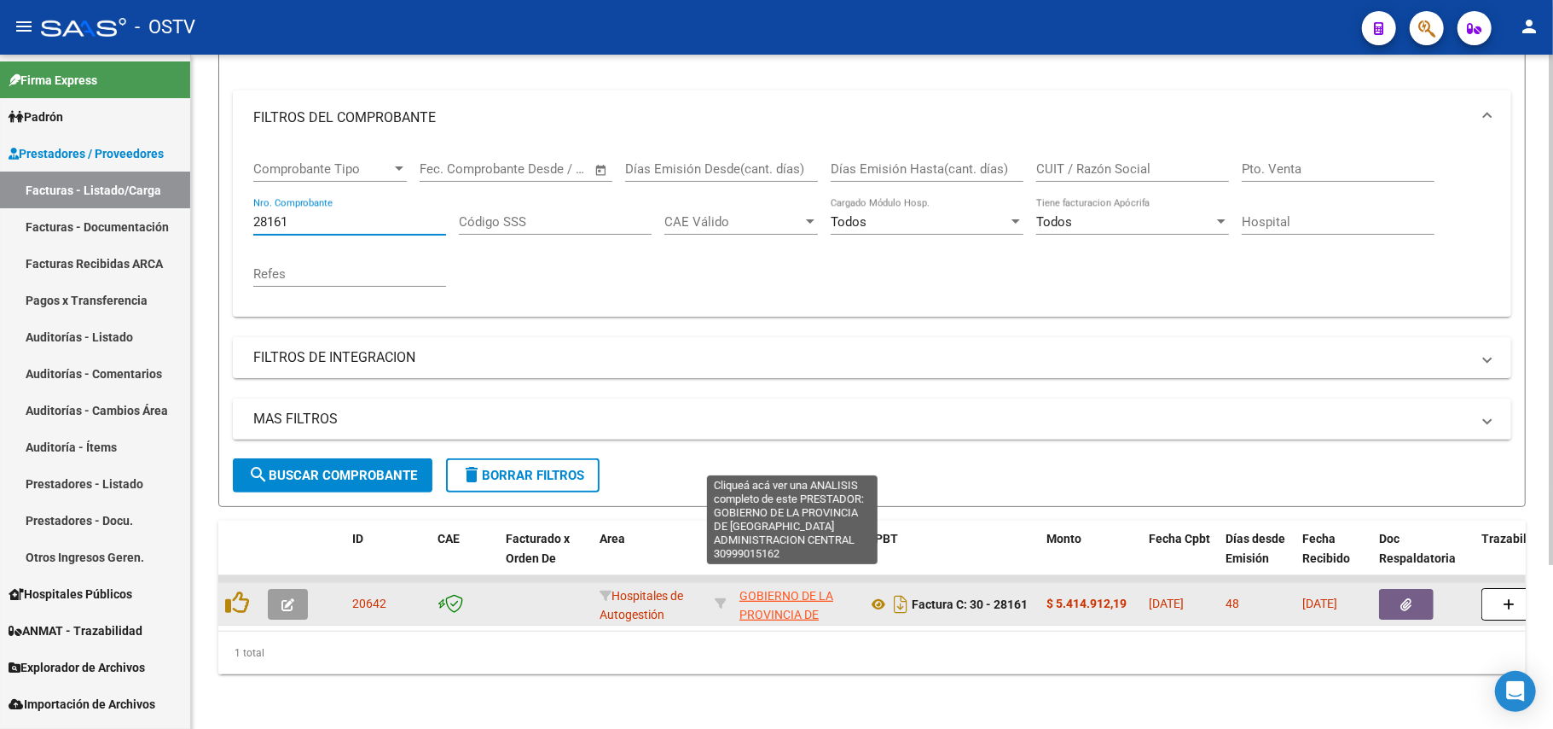
type input "28161"
click at [786, 591] on span "GOBIERNO DE LA PROVINCIA DE [GEOGRAPHIC_DATA] ADMINISTRACION CENTRAL" at bounding box center [797, 634] width 115 height 91
type textarea "30999015162"
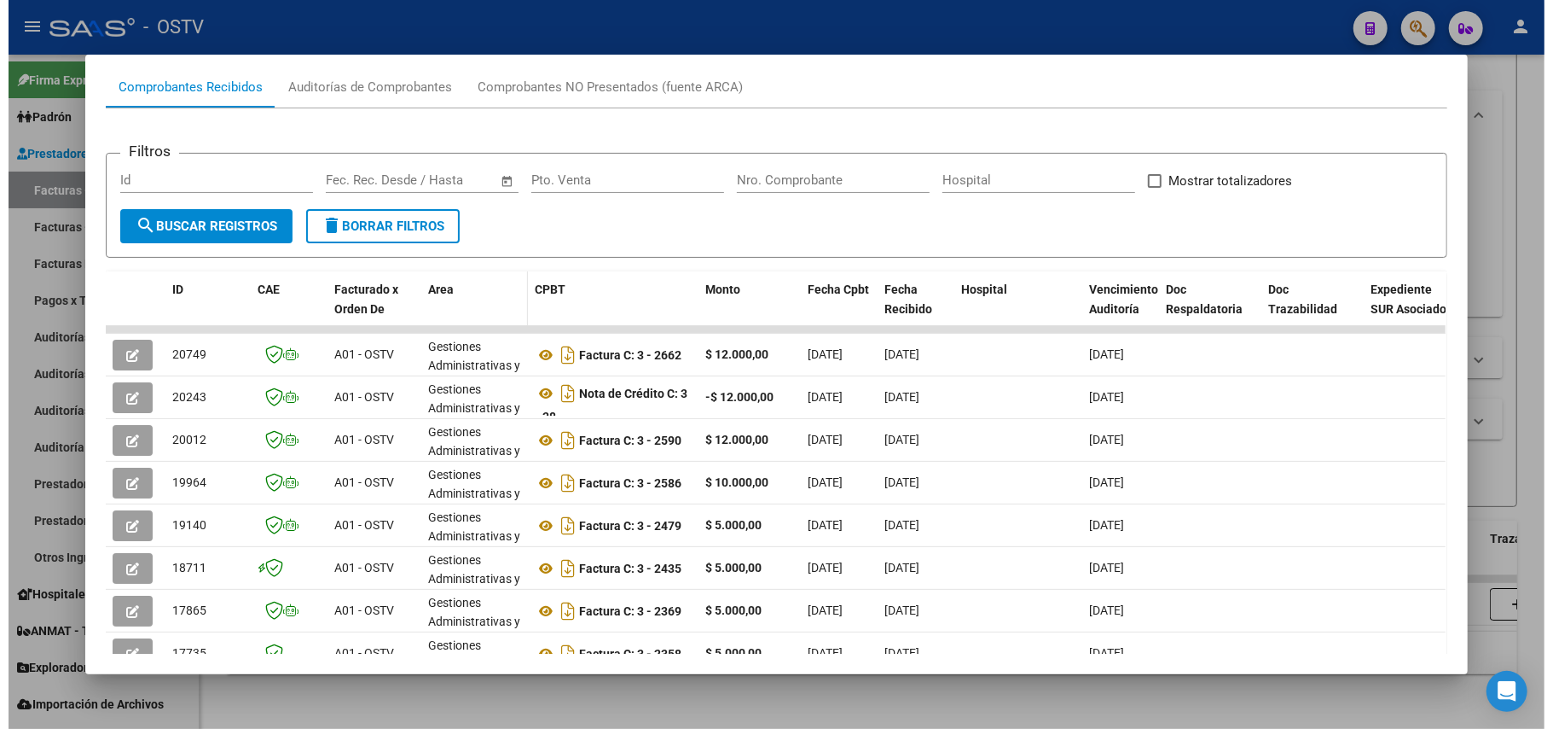
scroll to position [338, 0]
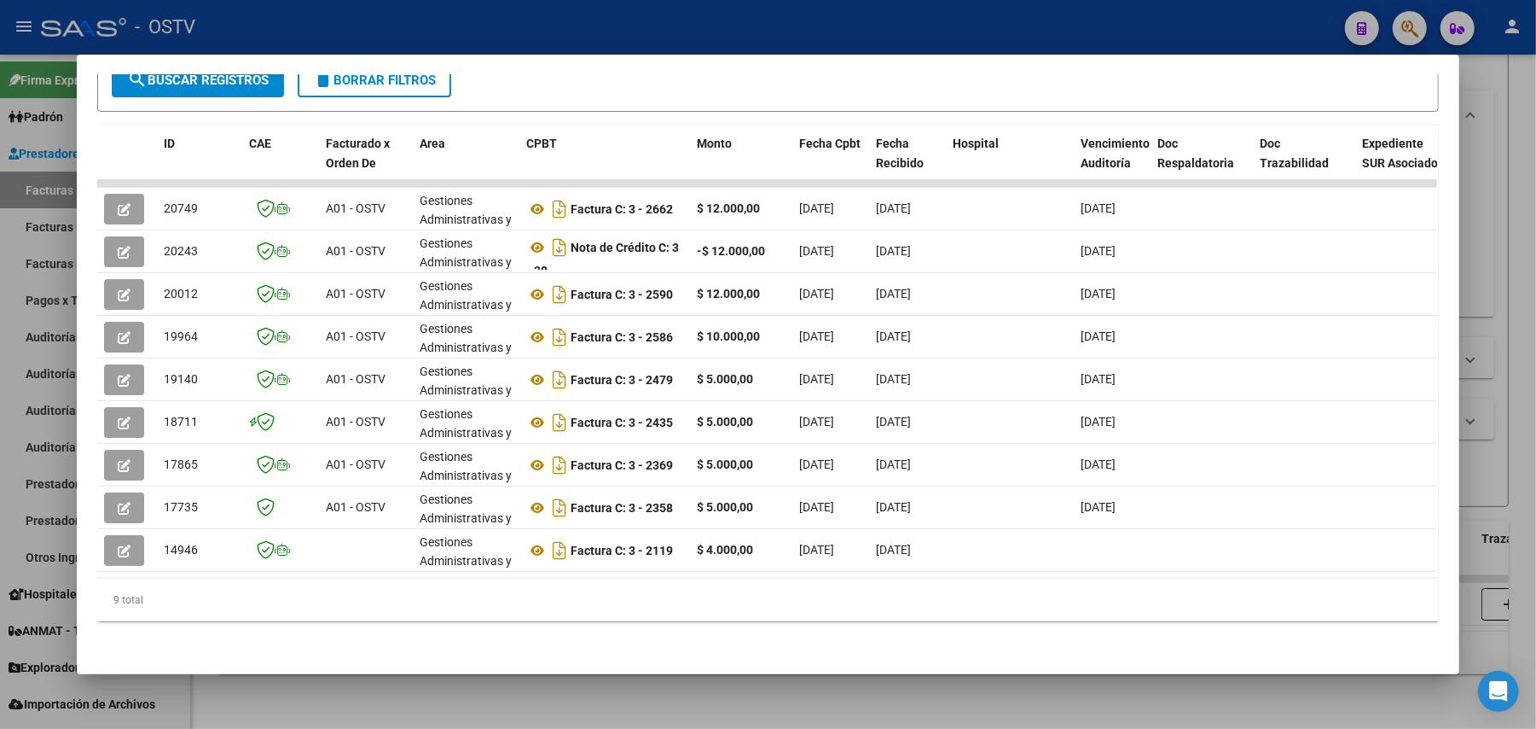
click at [964, 38] on div at bounding box center [768, 364] width 1536 height 729
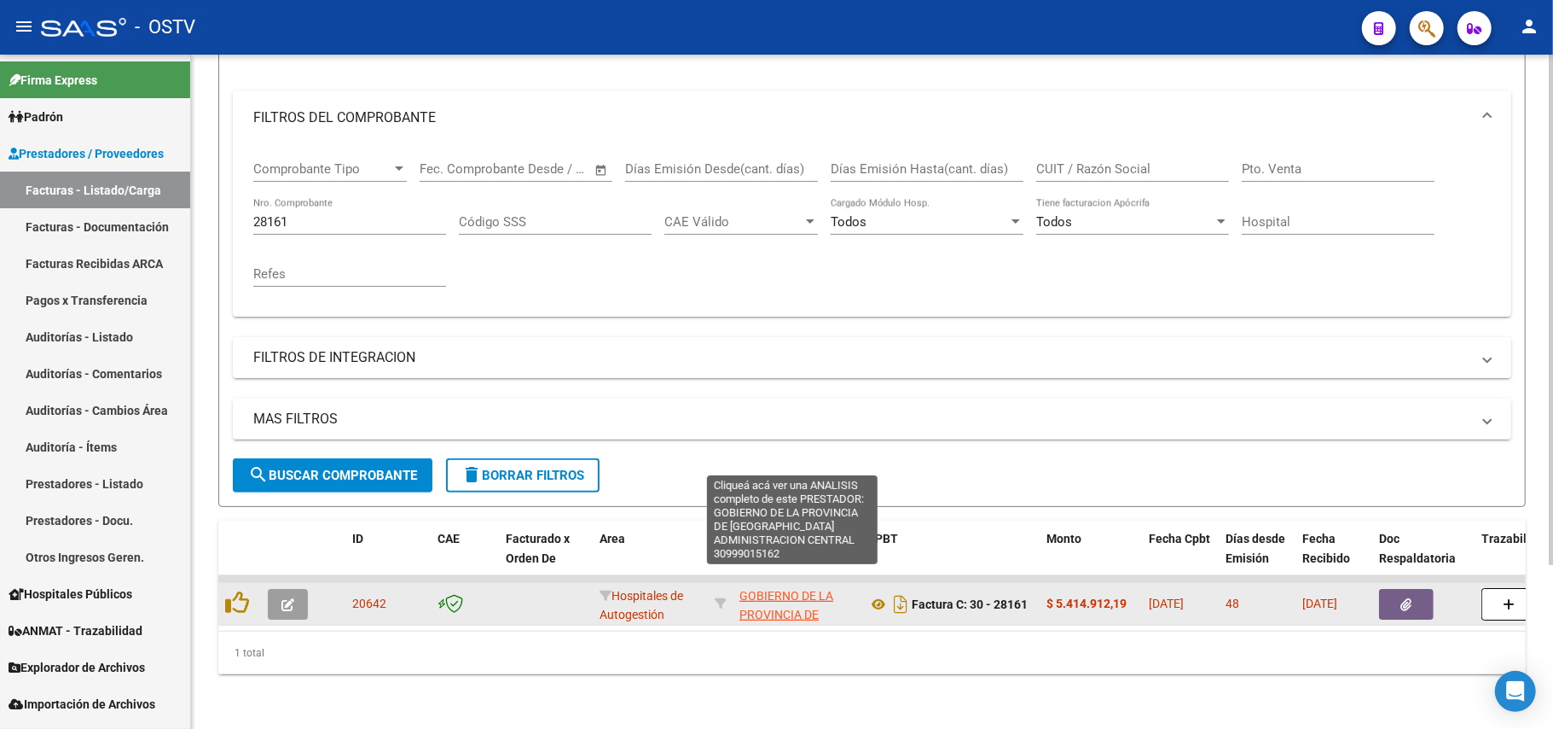
click at [804, 595] on span "GOBIERNO DE LA PROVINCIA DE [GEOGRAPHIC_DATA] ADMINISTRACION CENTRAL" at bounding box center [797, 634] width 115 height 91
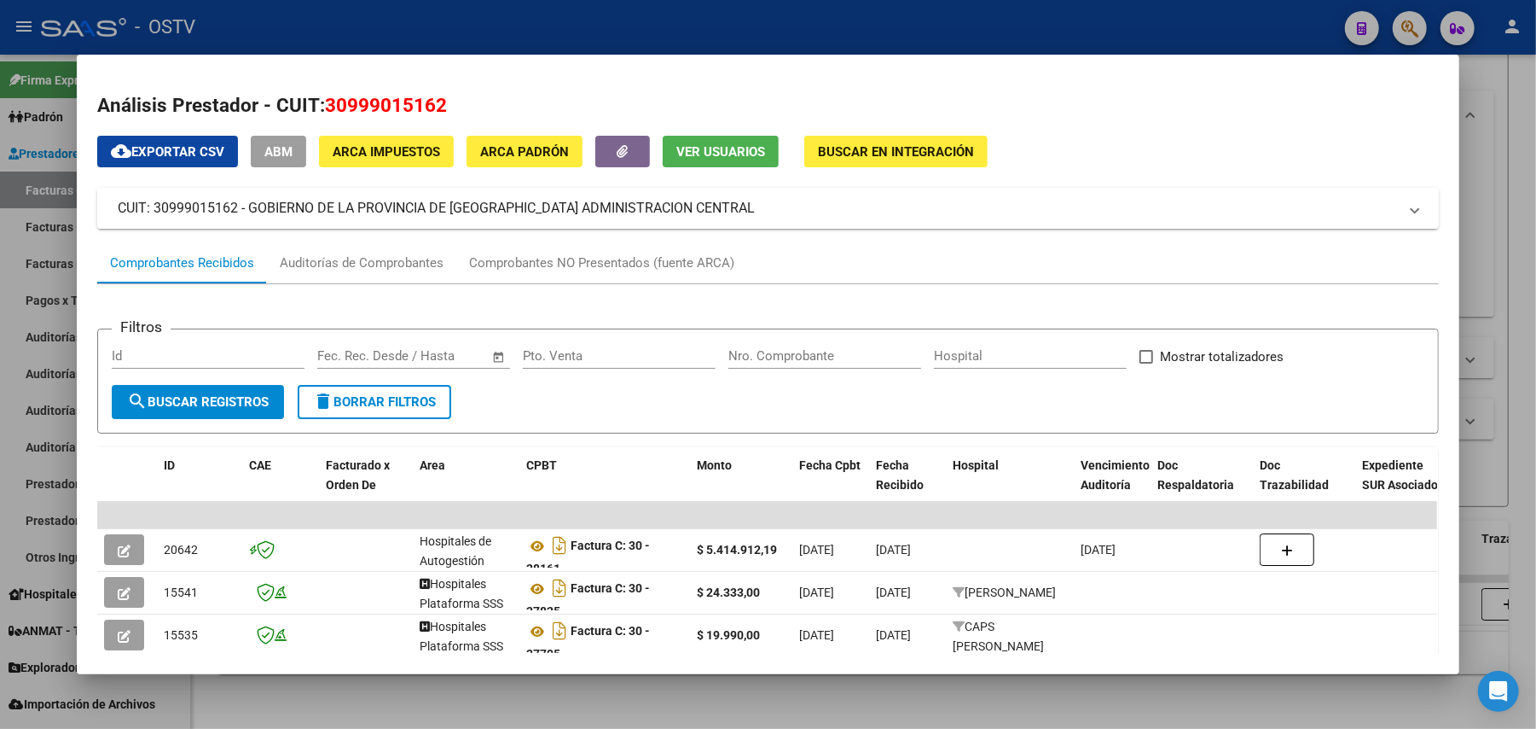
drag, startPoint x: 226, startPoint y: 210, endPoint x: 171, endPoint y: 203, distance: 55.9
click at [171, 203] on mat-panel-title "CUIT: 30999015162 - GOBIERNO DE LA PROVINCIA DE [GEOGRAPHIC_DATA] ADMINISTRACIO…" at bounding box center [758, 208] width 1280 height 20
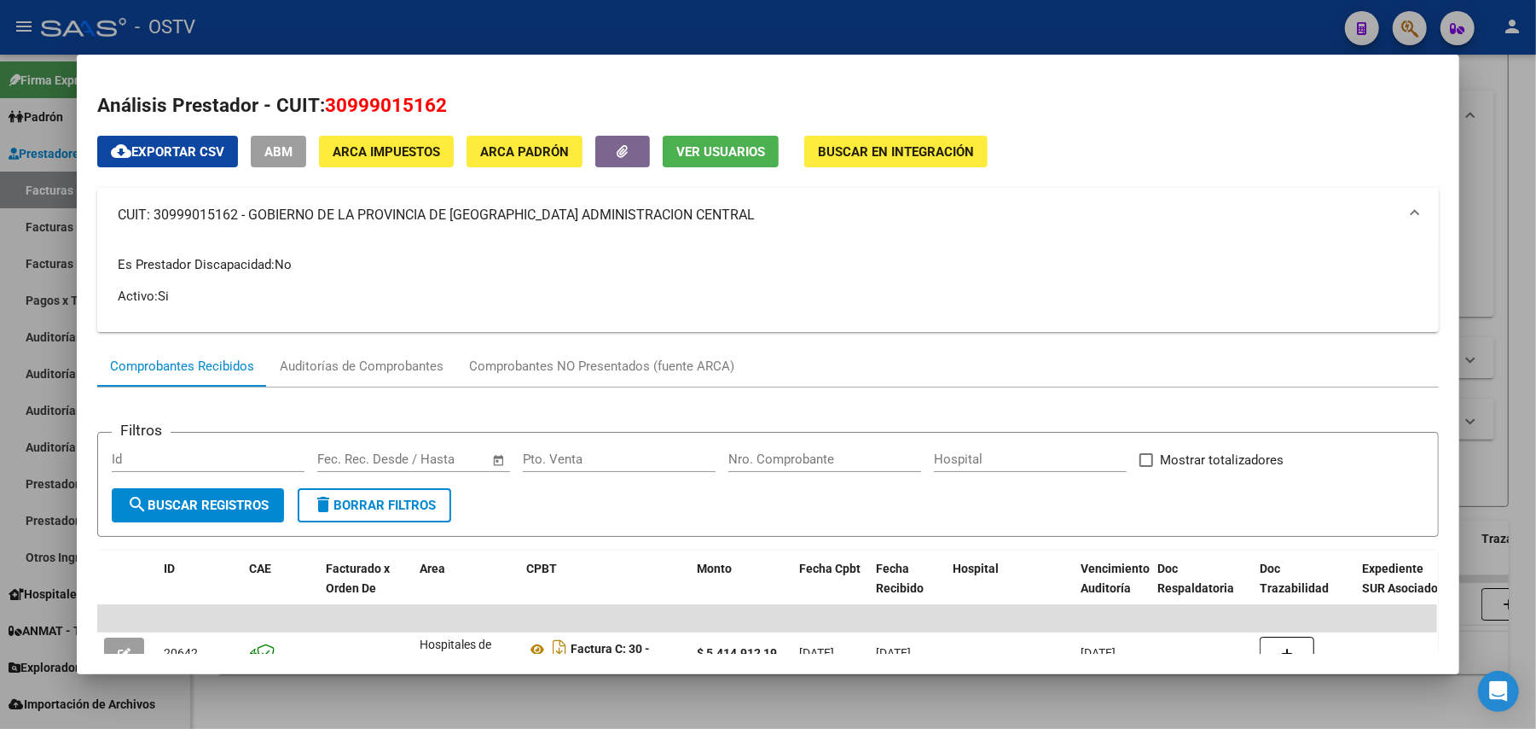
drag, startPoint x: 234, startPoint y: 215, endPoint x: 147, endPoint y: 209, distance: 87.2
click at [147, 209] on mat-panel-title "CUIT: 30999015162 - GOBIERNO DE LA PROVINCIA DE [GEOGRAPHIC_DATA] ADMINISTRACIO…" at bounding box center [758, 215] width 1280 height 20
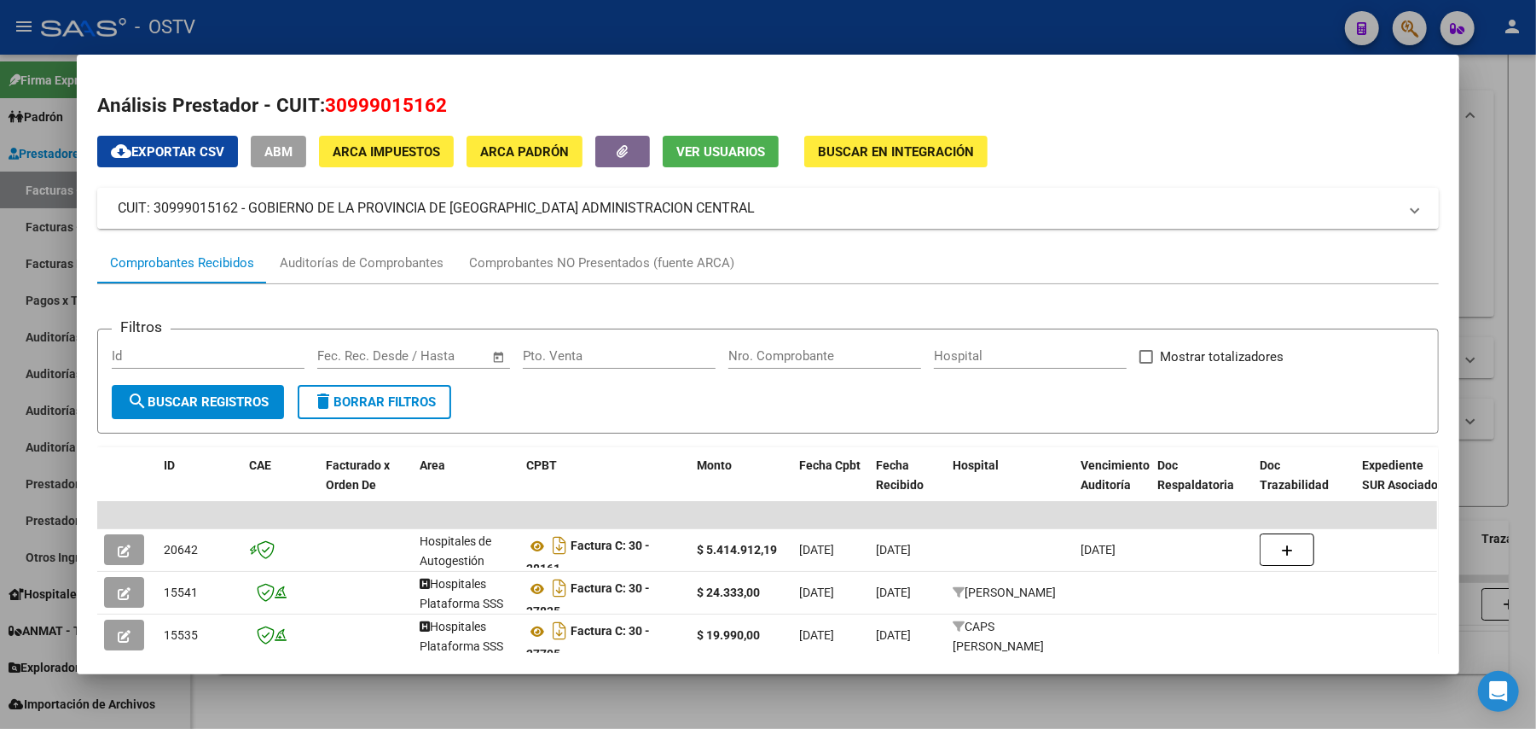
copy mat-panel-title "30999015162"
click at [680, 34] on div at bounding box center [768, 364] width 1536 height 729
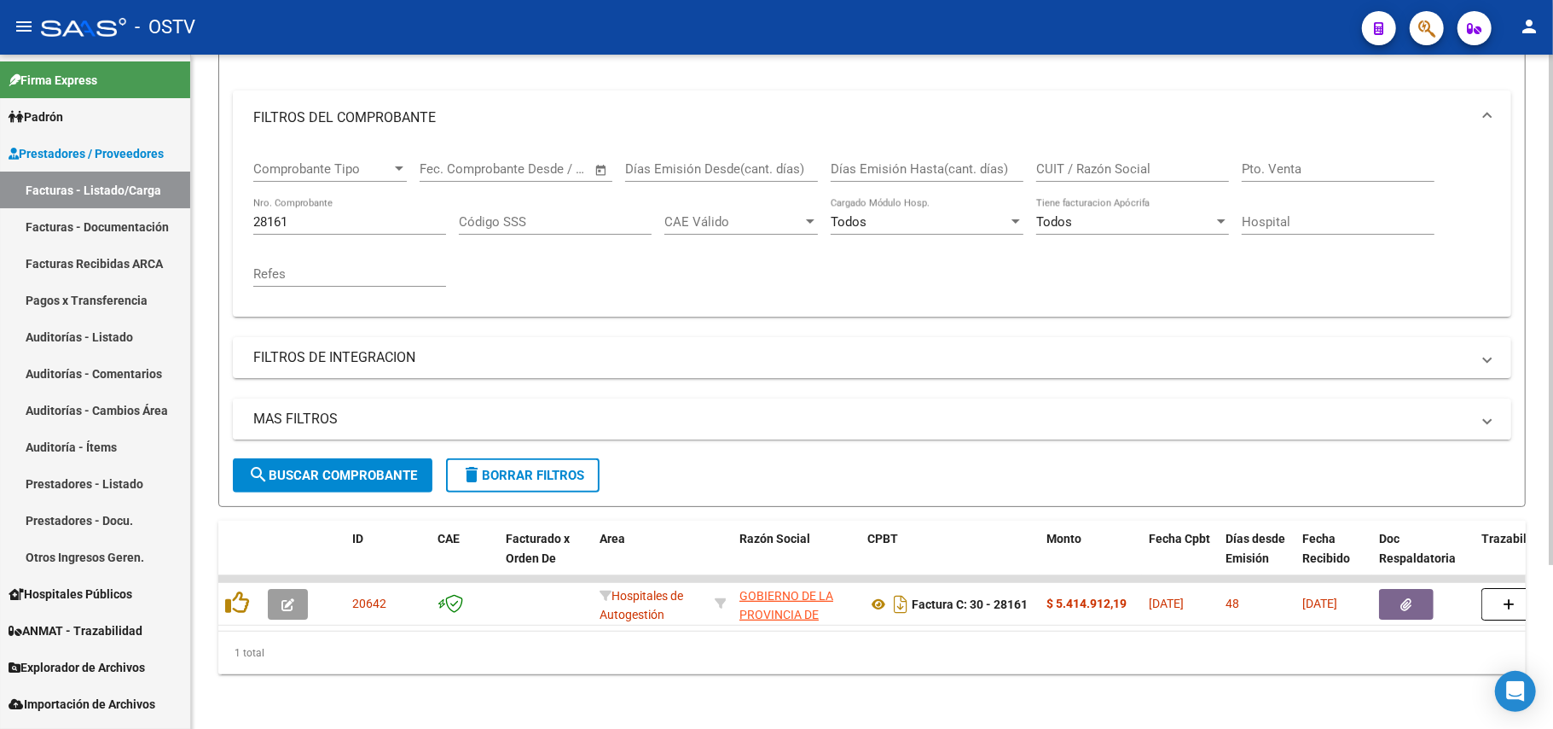
click at [799, 409] on mat-panel-title "MAS FILTROS" at bounding box center [861, 418] width 1217 height 19
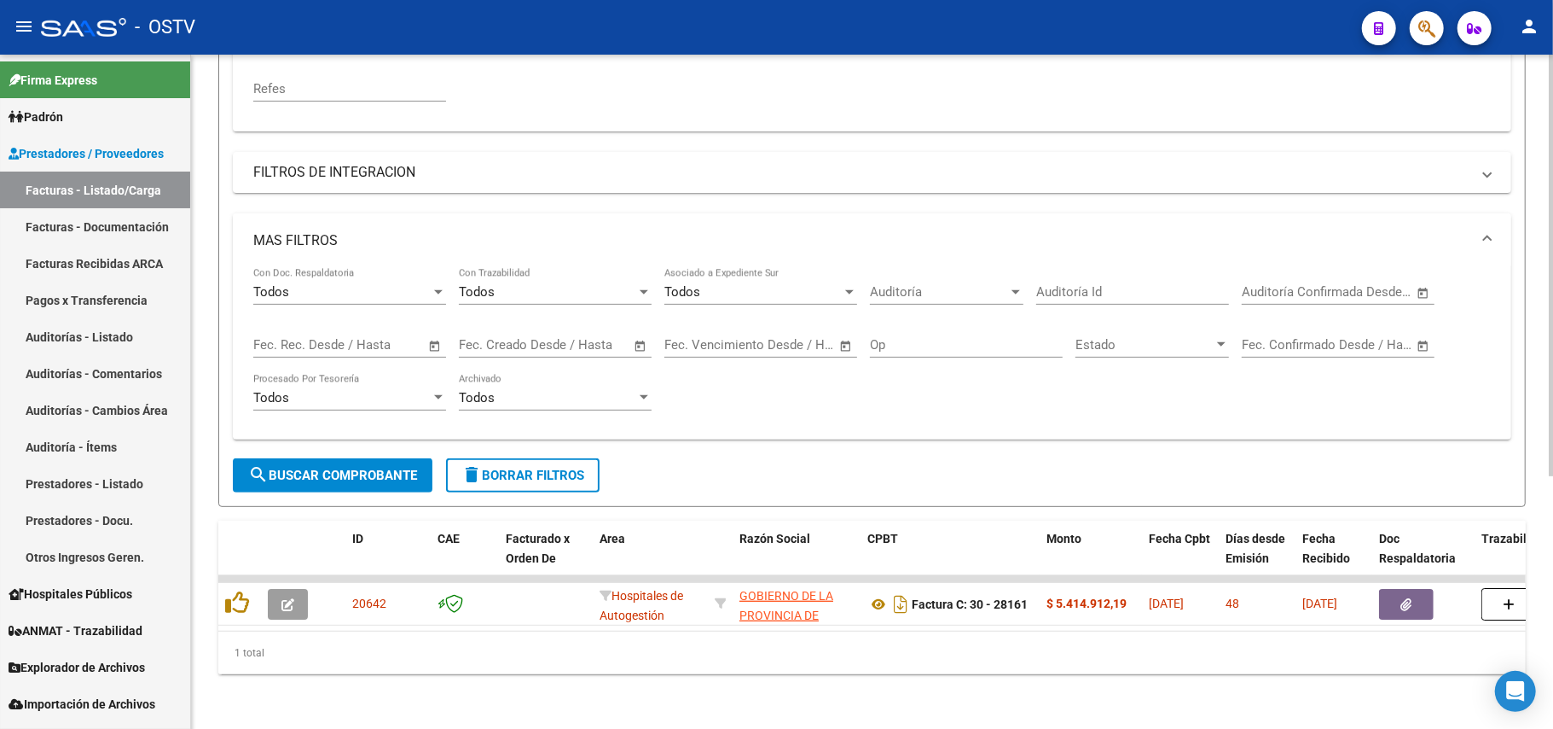
scroll to position [403, 0]
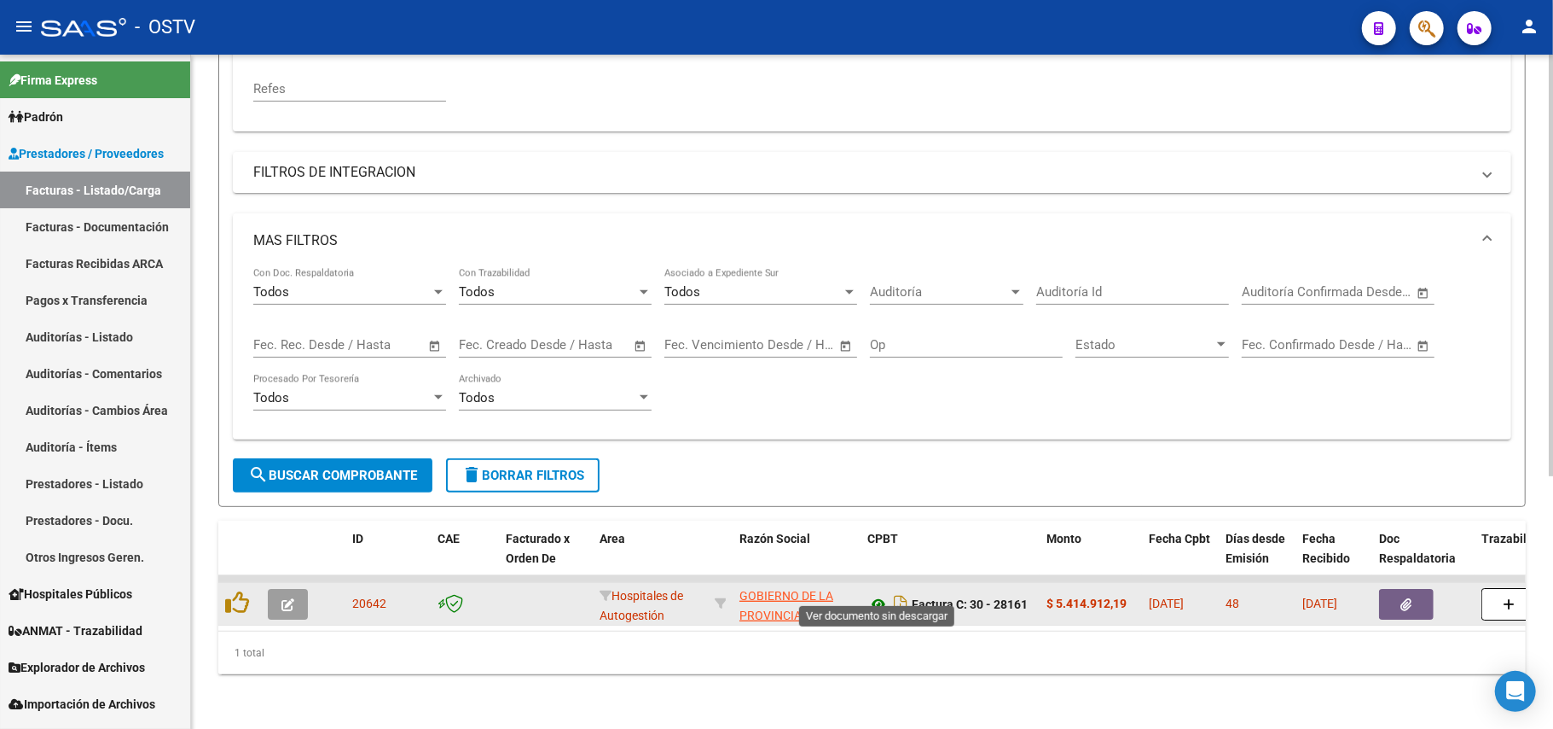
click at [877, 594] on icon at bounding box center [879, 604] width 22 height 20
click at [1034, 590] on datatable-body-cell "Factura C: 30 - 28161" at bounding box center [950, 604] width 179 height 42
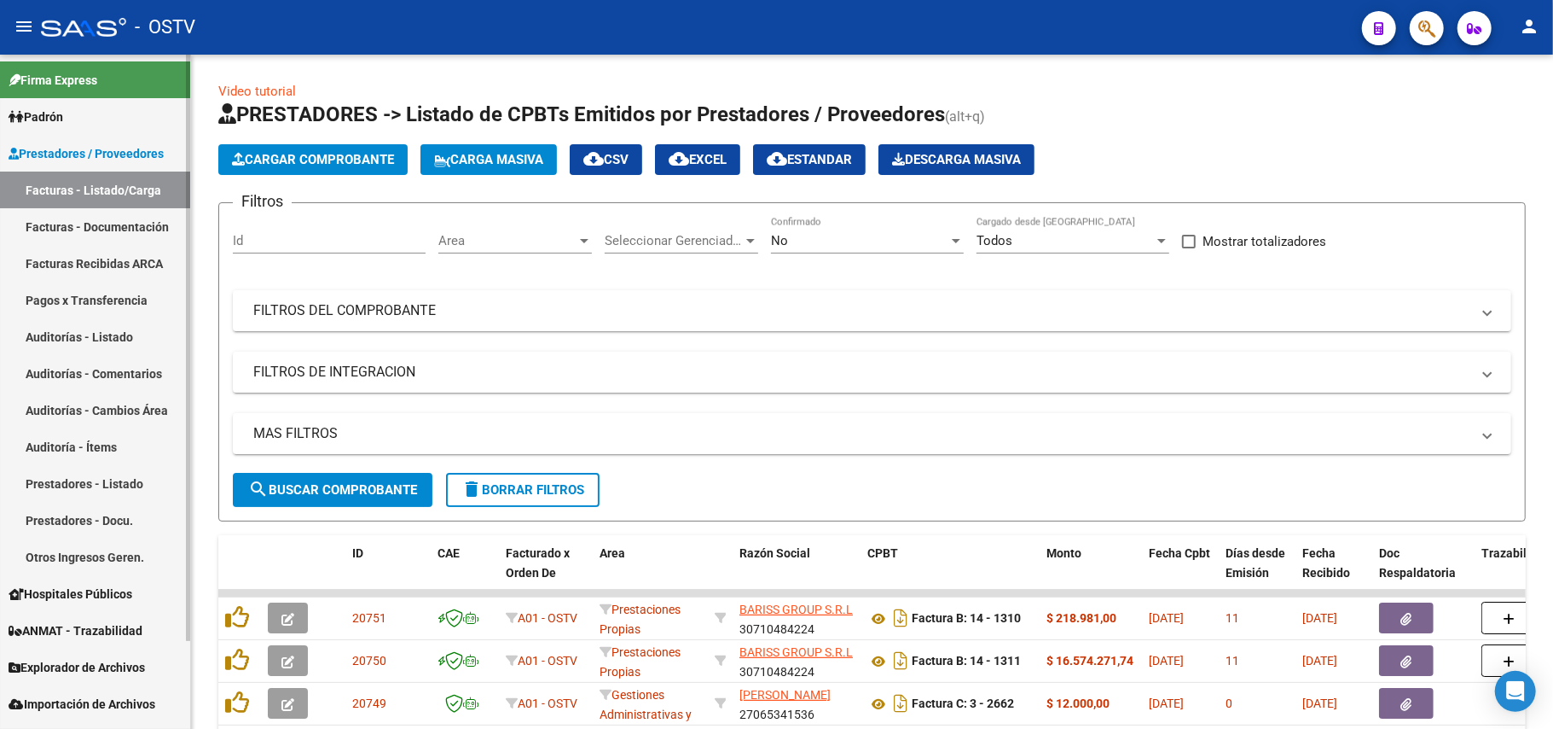
click at [114, 346] on link "Auditorías - Listado" at bounding box center [95, 336] width 190 height 37
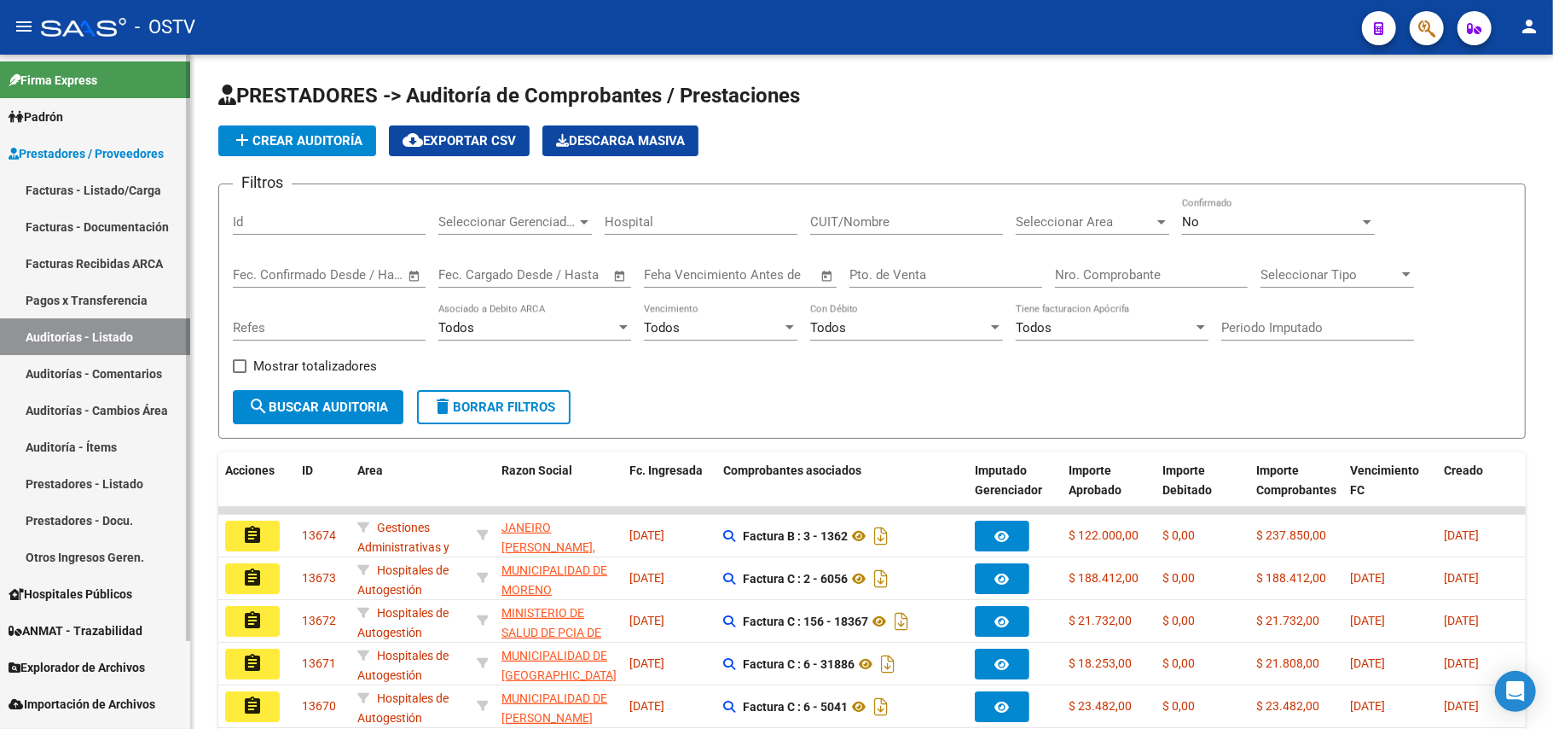
click at [123, 193] on link "Facturas - Listado/Carga" at bounding box center [95, 189] width 190 height 37
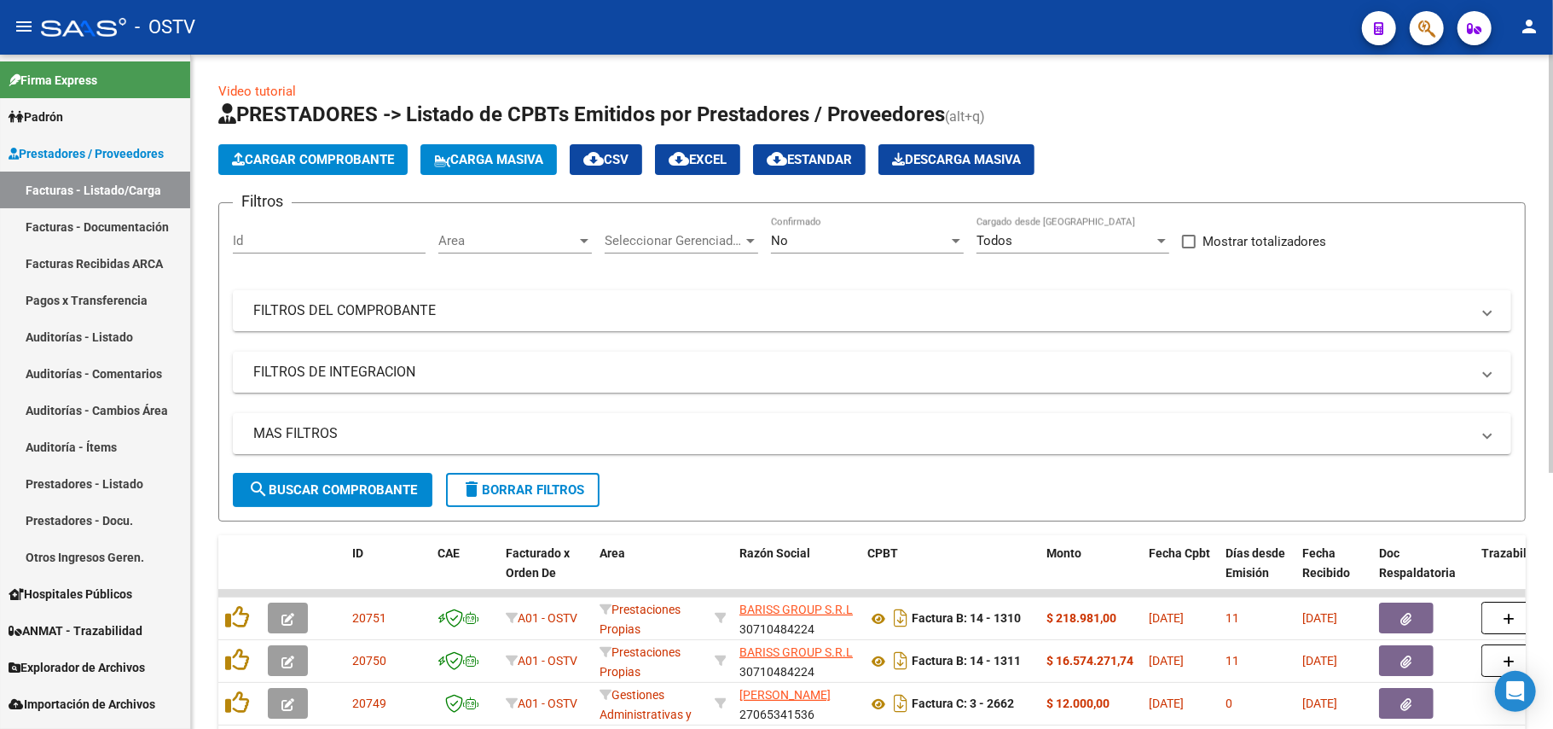
click at [806, 246] on div "No" at bounding box center [859, 240] width 177 height 15
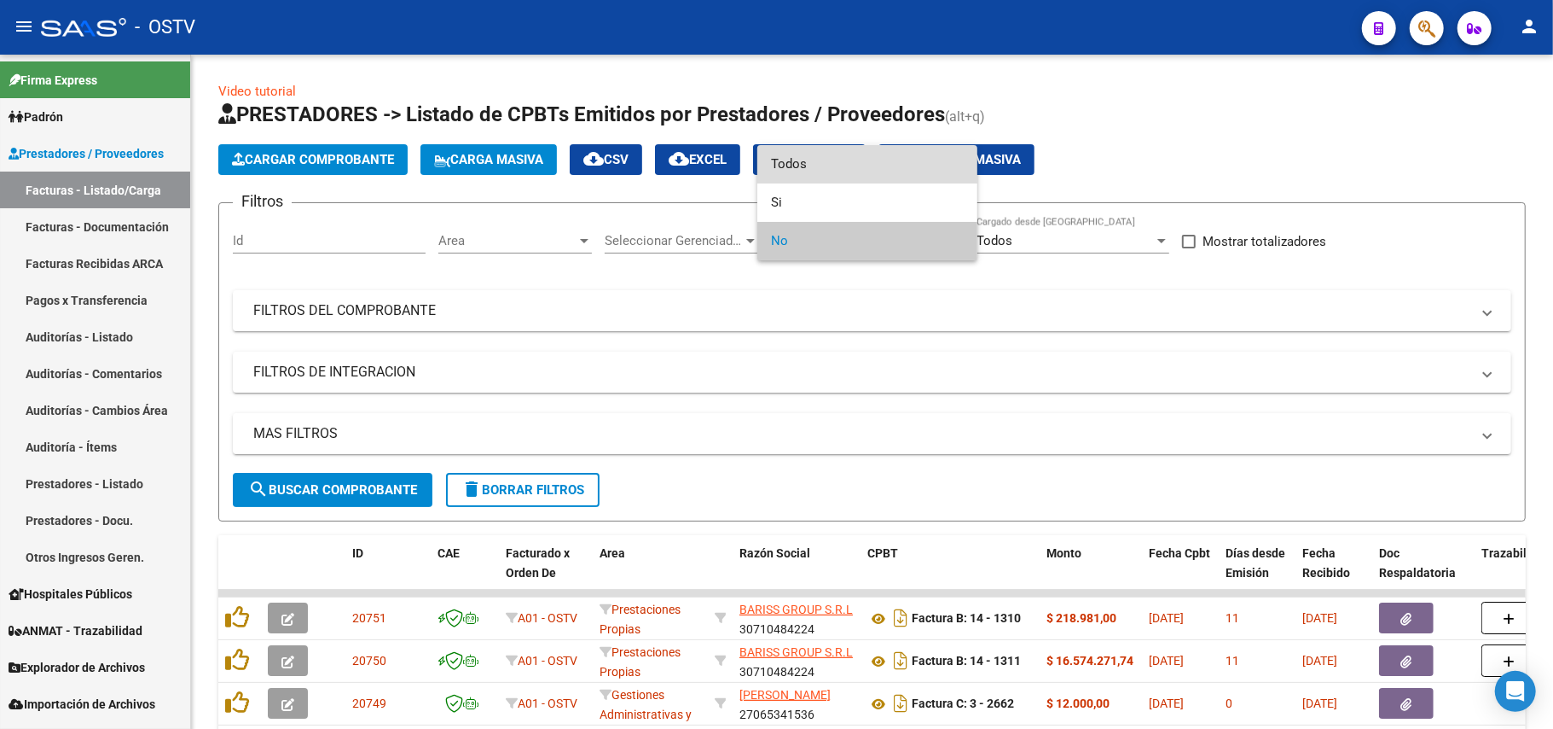
click at [860, 161] on span "Todos" at bounding box center [867, 164] width 193 height 38
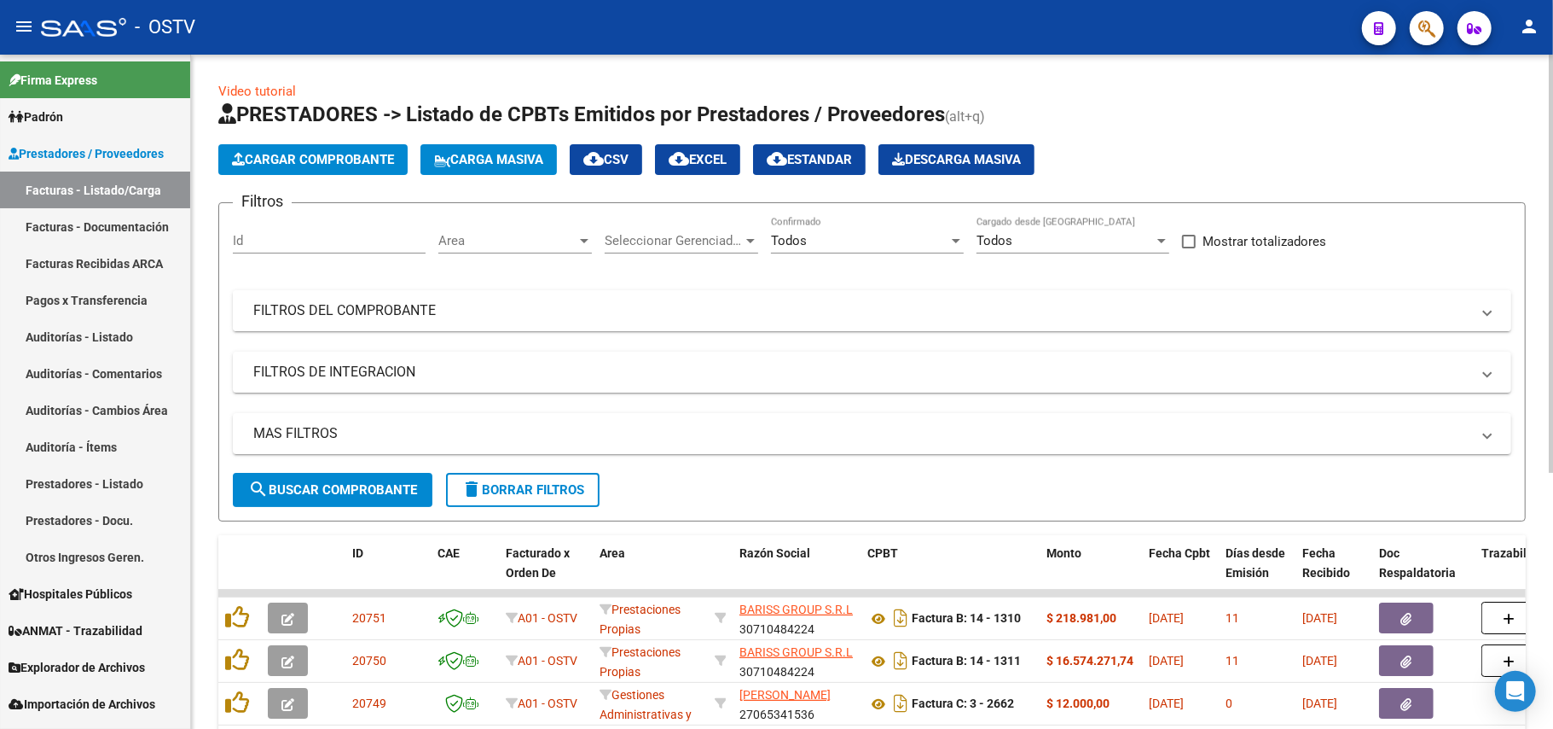
click at [444, 301] on mat-panel-title "FILTROS DEL COMPROBANTE" at bounding box center [861, 310] width 1217 height 19
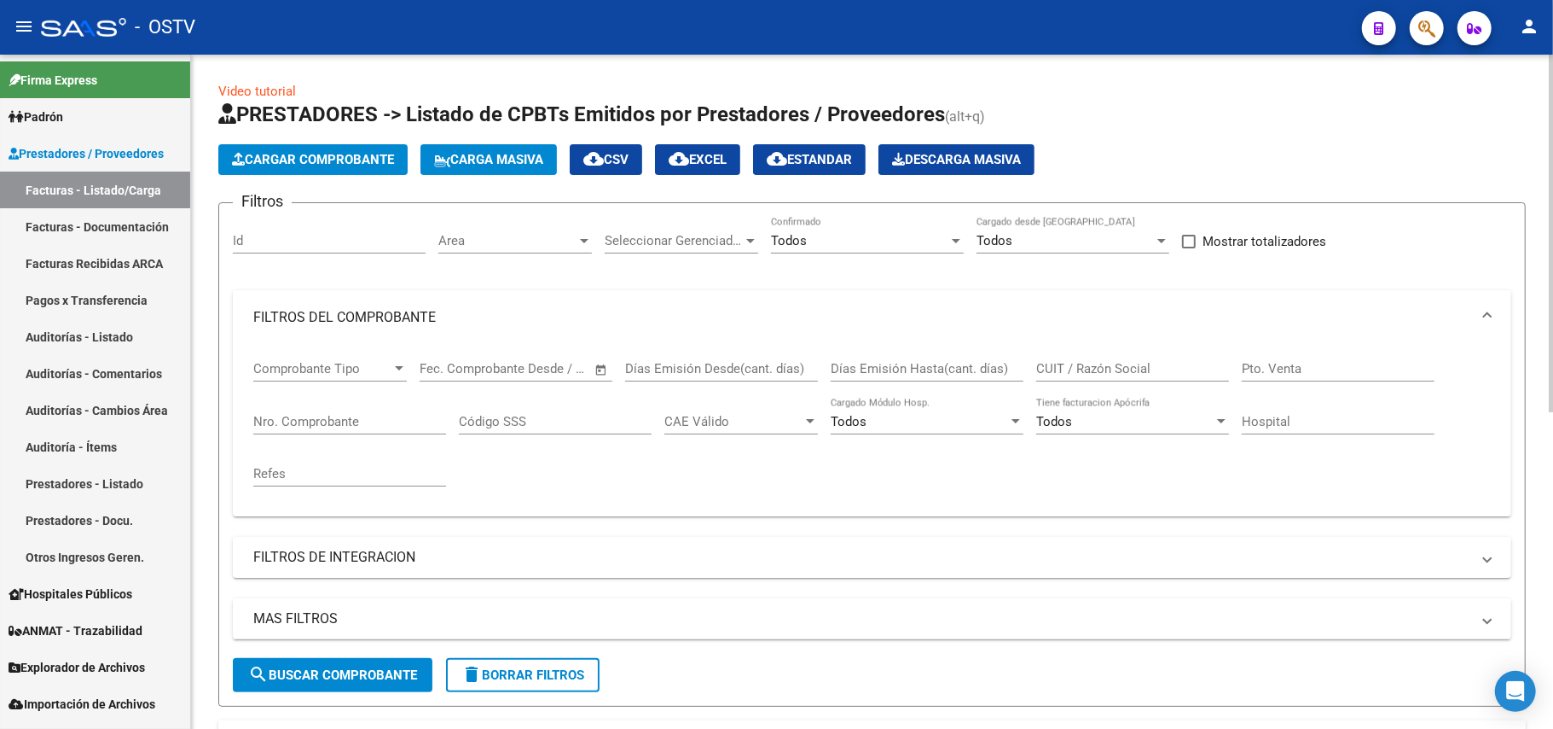
click at [338, 421] on input "Nro. Comprobante" at bounding box center [349, 421] width 193 height 15
paste input "28161"
type input "28161"
click at [342, 662] on button "search Buscar Comprobante" at bounding box center [333, 675] width 200 height 34
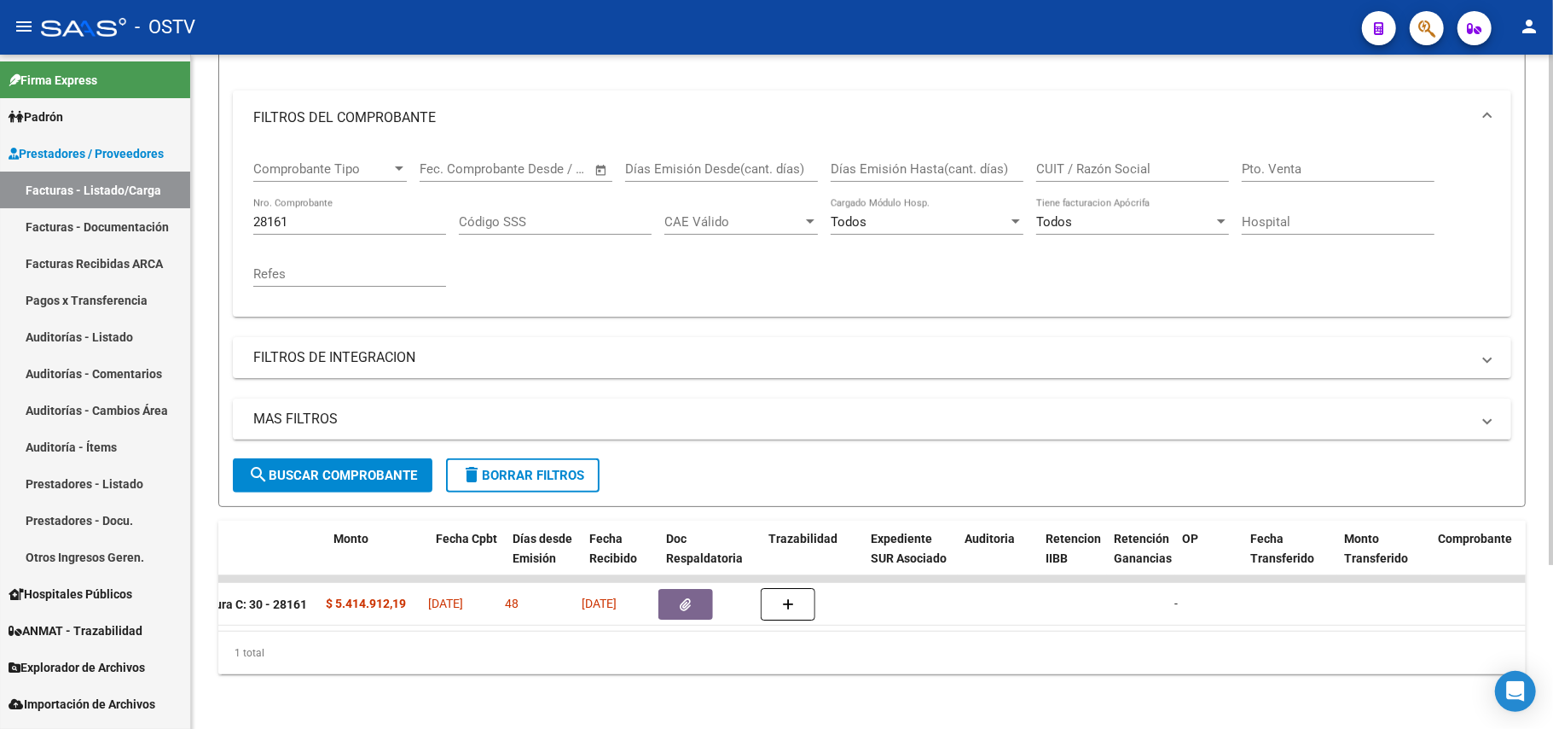
scroll to position [0, 681]
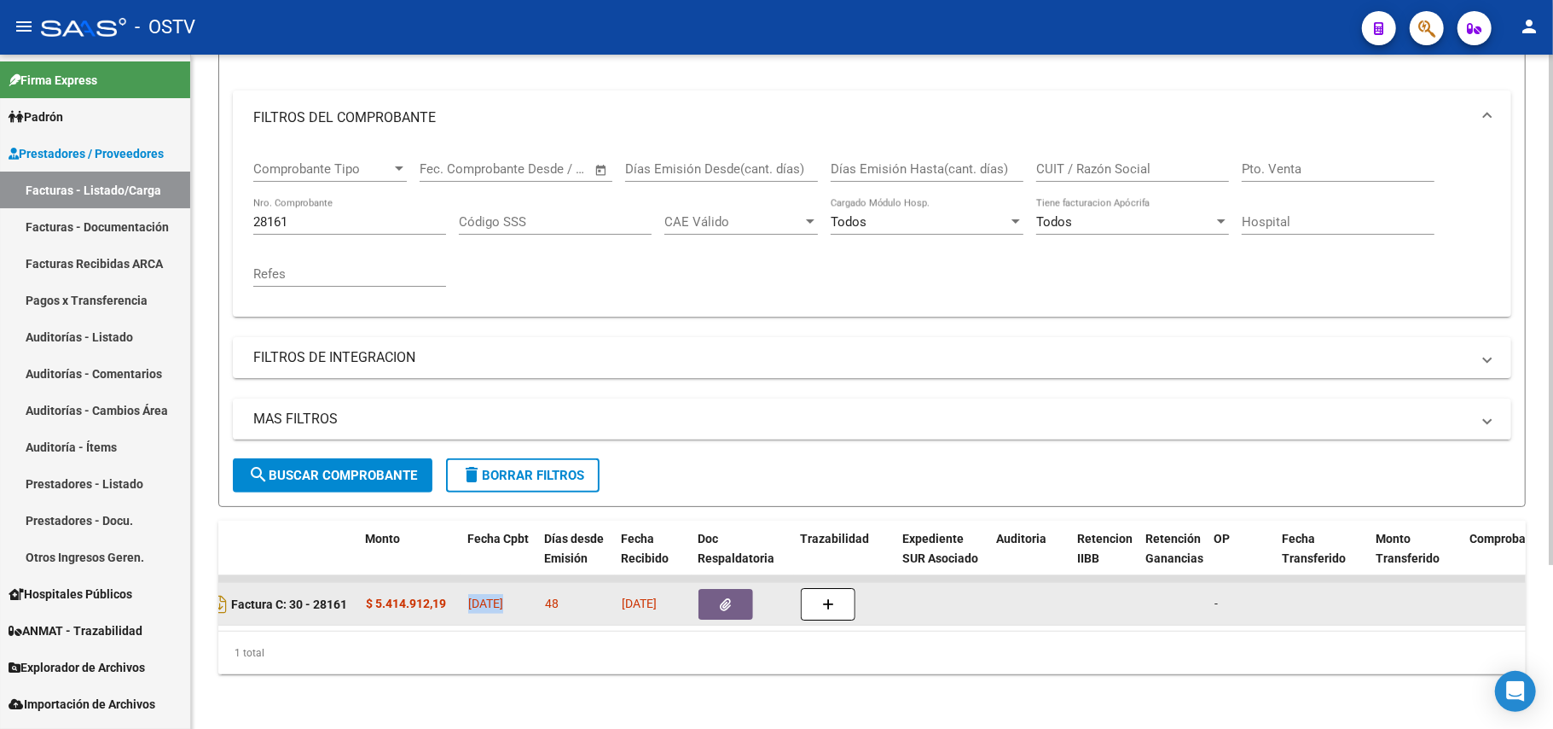
drag, startPoint x: 505, startPoint y: 587, endPoint x: 459, endPoint y: 587, distance: 46.1
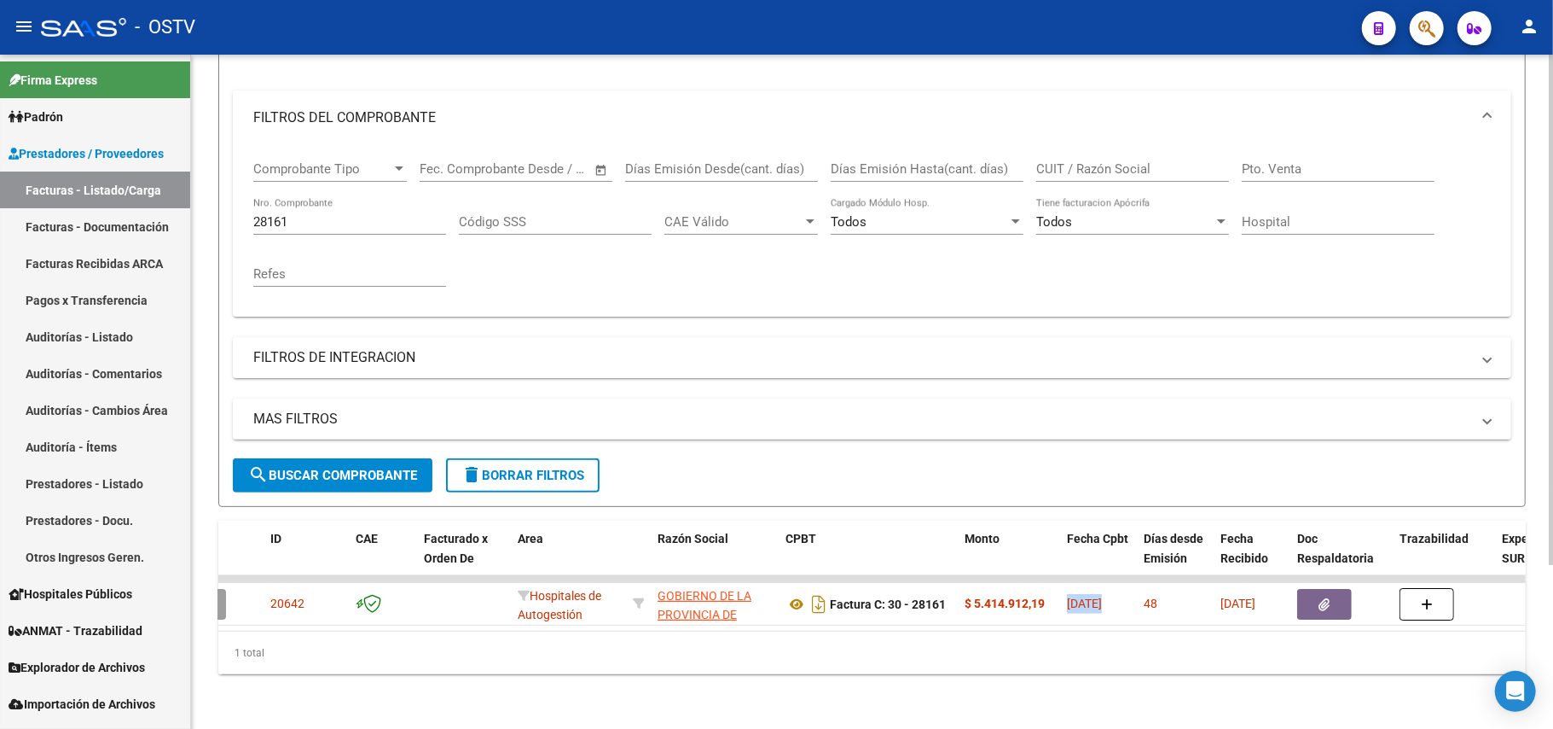
scroll to position [0, 0]
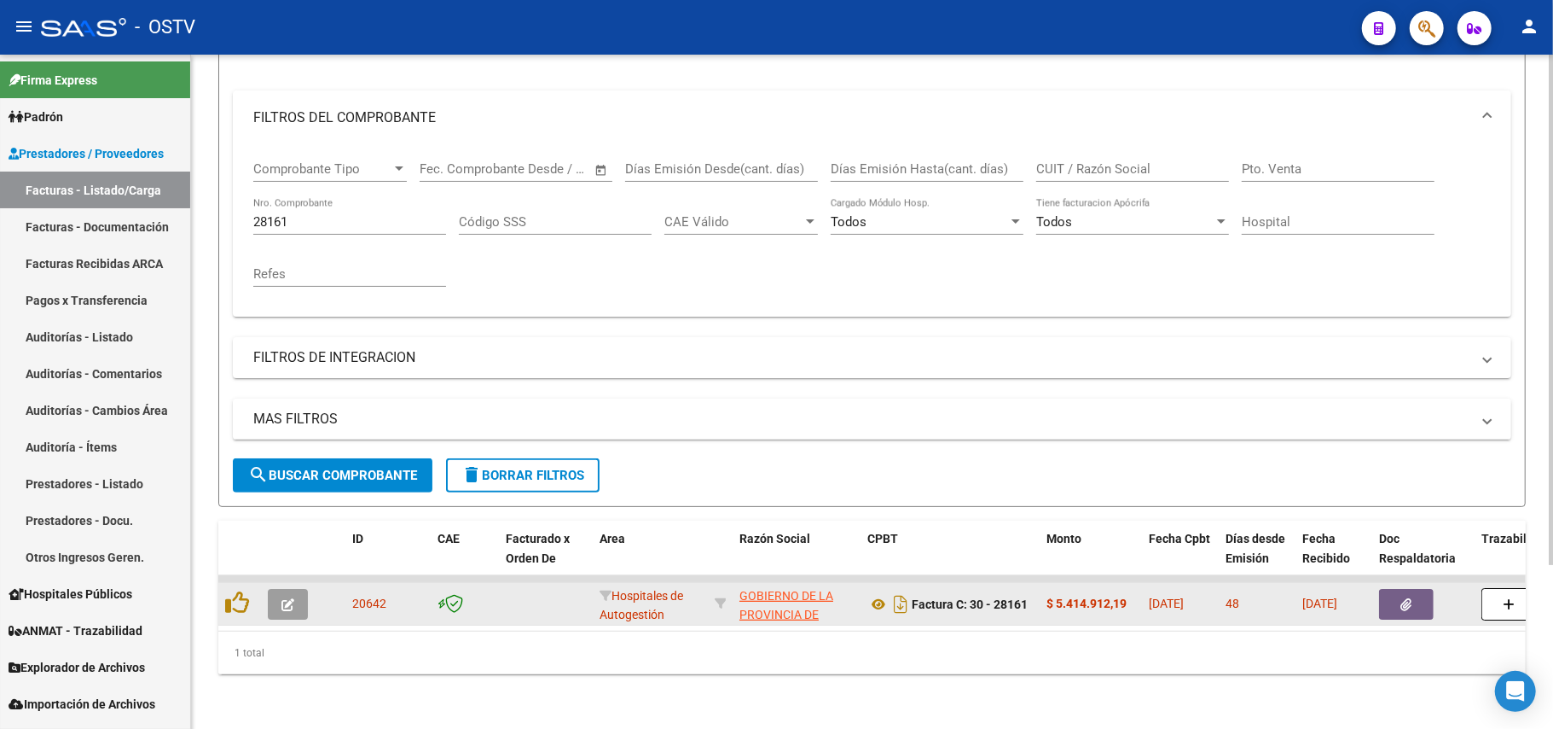
click at [1232, 596] on span "48" at bounding box center [1233, 603] width 14 height 14
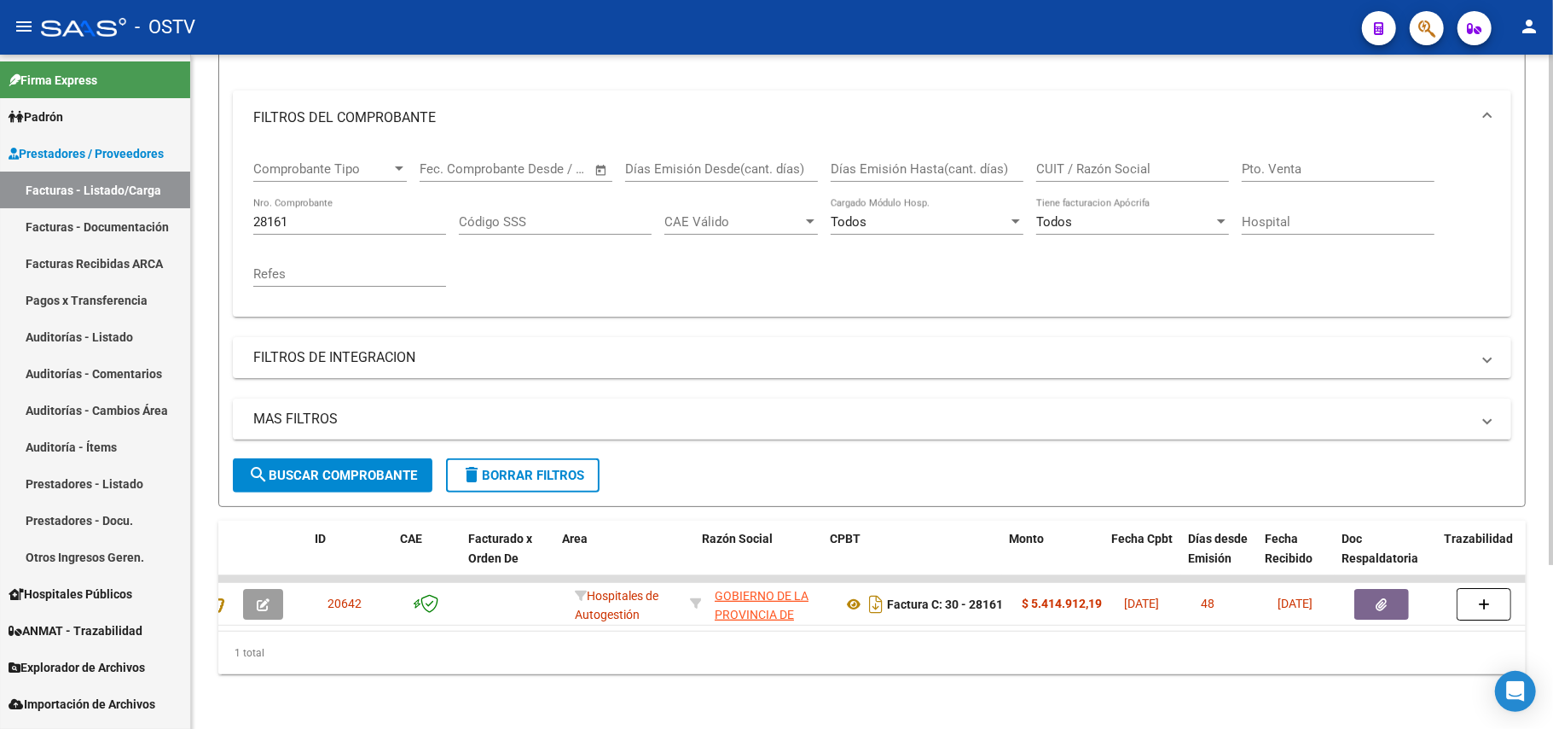
scroll to position [0, 45]
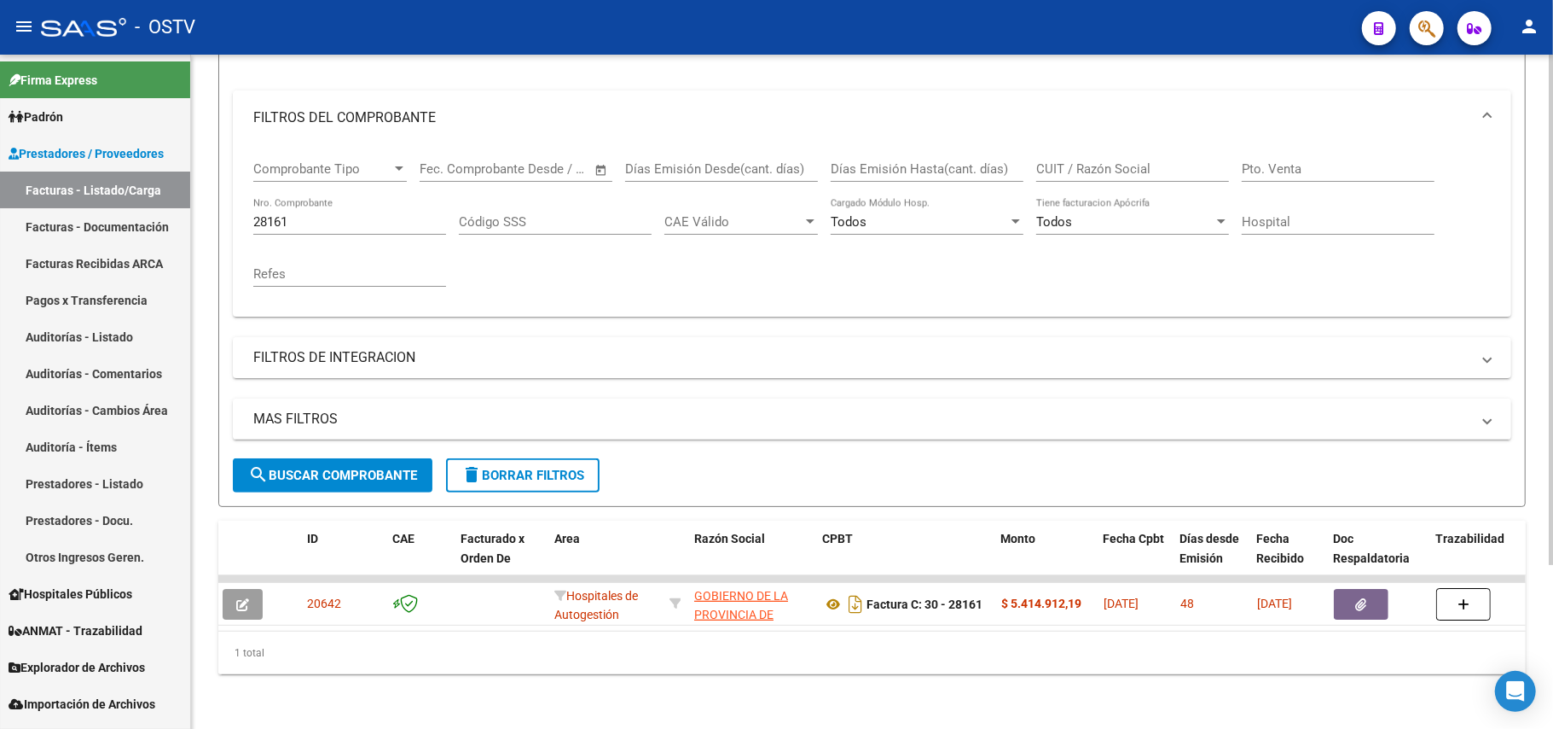
drag, startPoint x: 416, startPoint y: 711, endPoint x: 1083, endPoint y: 698, distance: 666.4
click at [1083, 698] on div "Video tutorial PRESTADORES -> Listado de CPBTs Emitidos por Prestadores / Prove…" at bounding box center [872, 292] width 1362 height 874
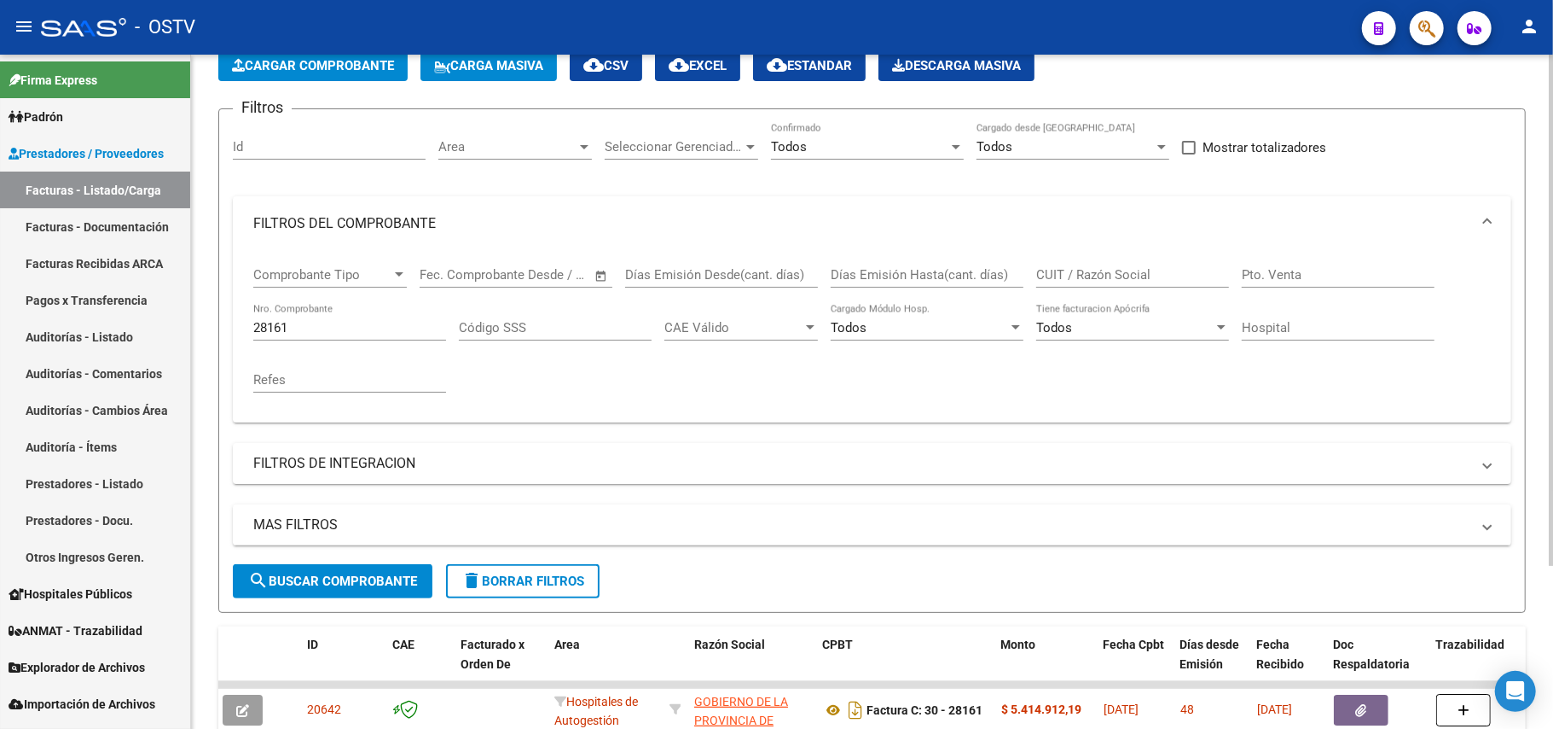
scroll to position [0, 0]
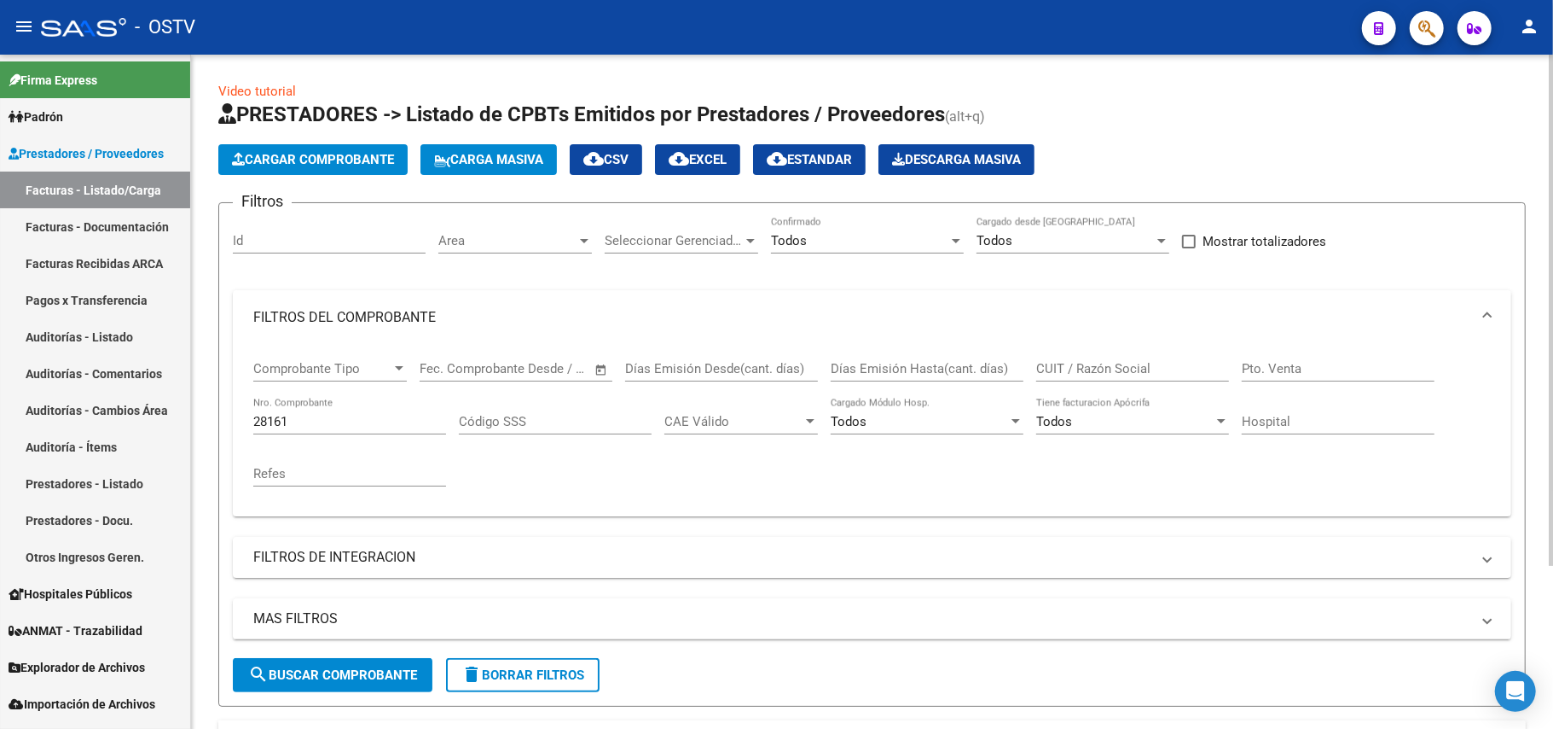
click at [434, 408] on div "28161 Nro. Comprobante" at bounding box center [349, 416] width 193 height 37
click at [431, 411] on div "28161 Nro. Comprobante" at bounding box center [349, 416] width 193 height 37
click at [428, 421] on input "28161" at bounding box center [349, 421] width 193 height 15
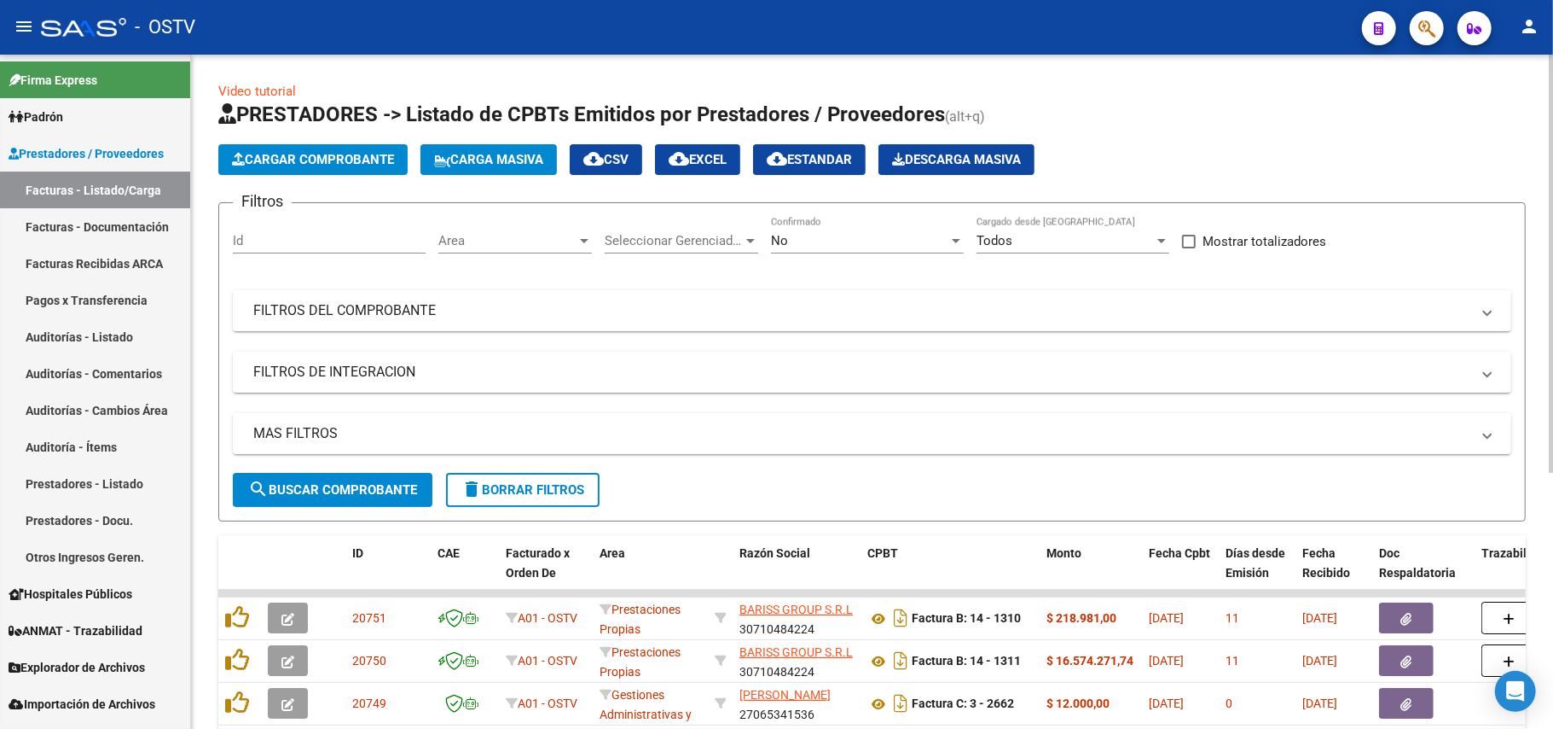
click at [834, 240] on div "No" at bounding box center [859, 240] width 177 height 15
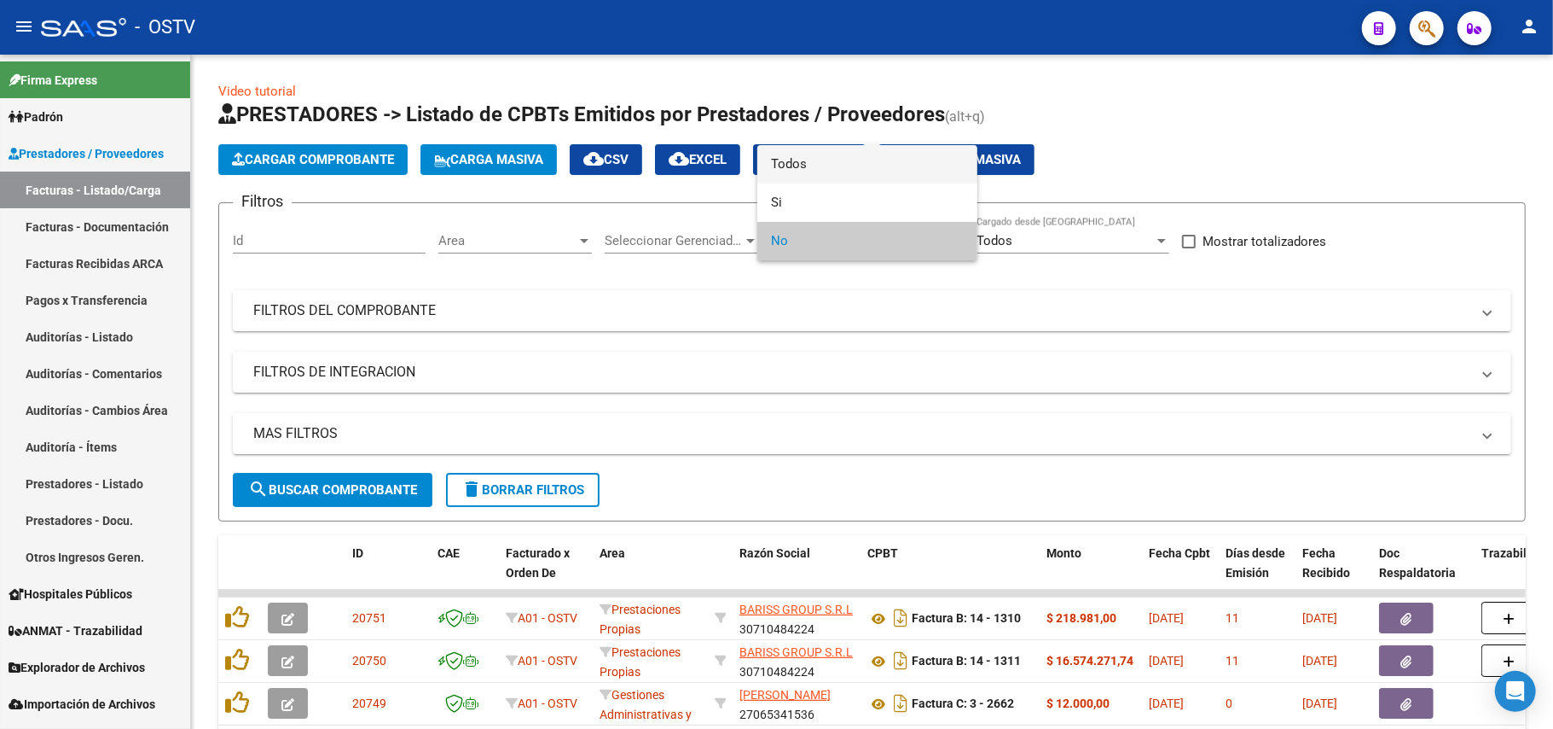
click at [879, 169] on span "Todos" at bounding box center [867, 164] width 193 height 38
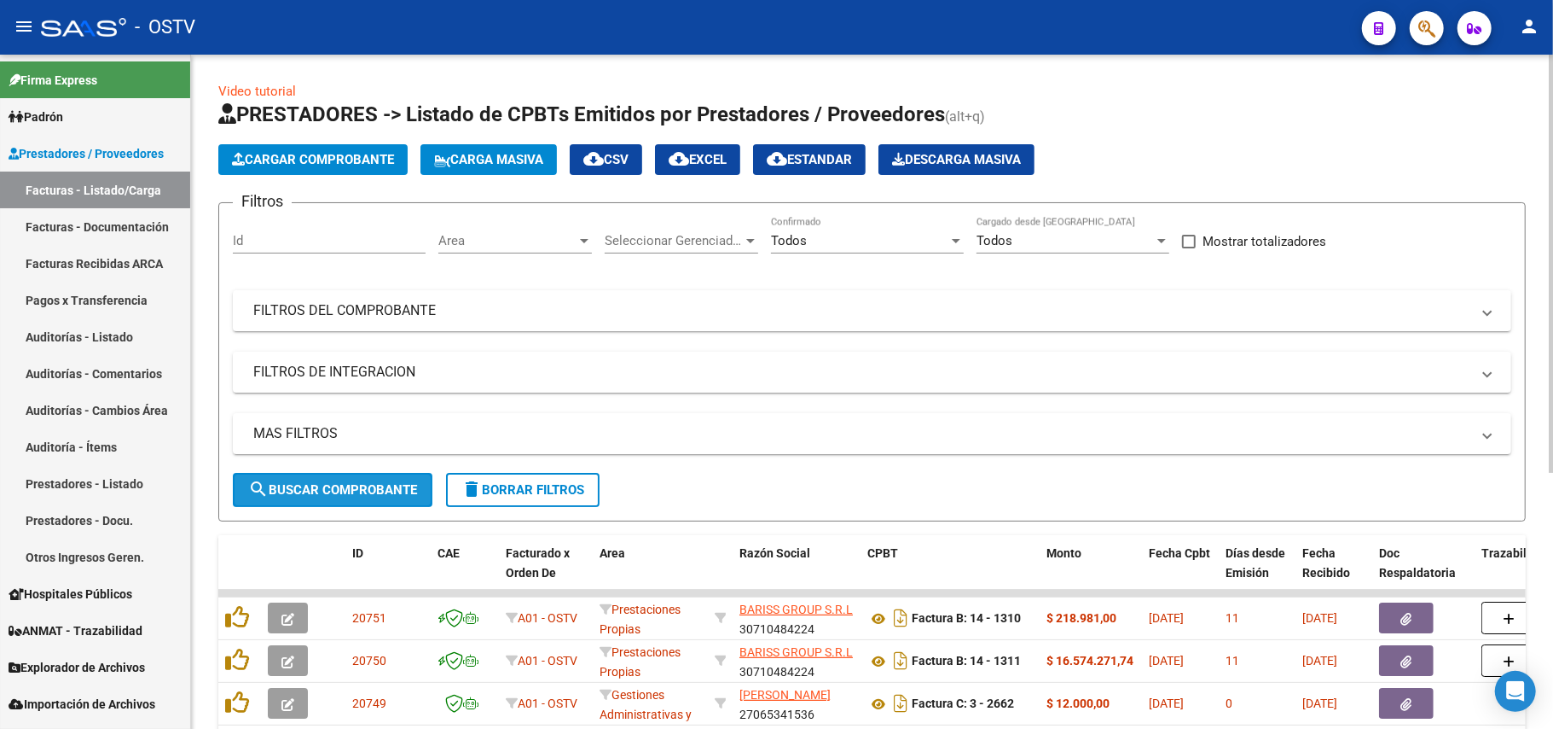
click at [346, 482] on span "search Buscar Comprobante" at bounding box center [332, 489] width 169 height 15
